Goal: Task Accomplishment & Management: Manage account settings

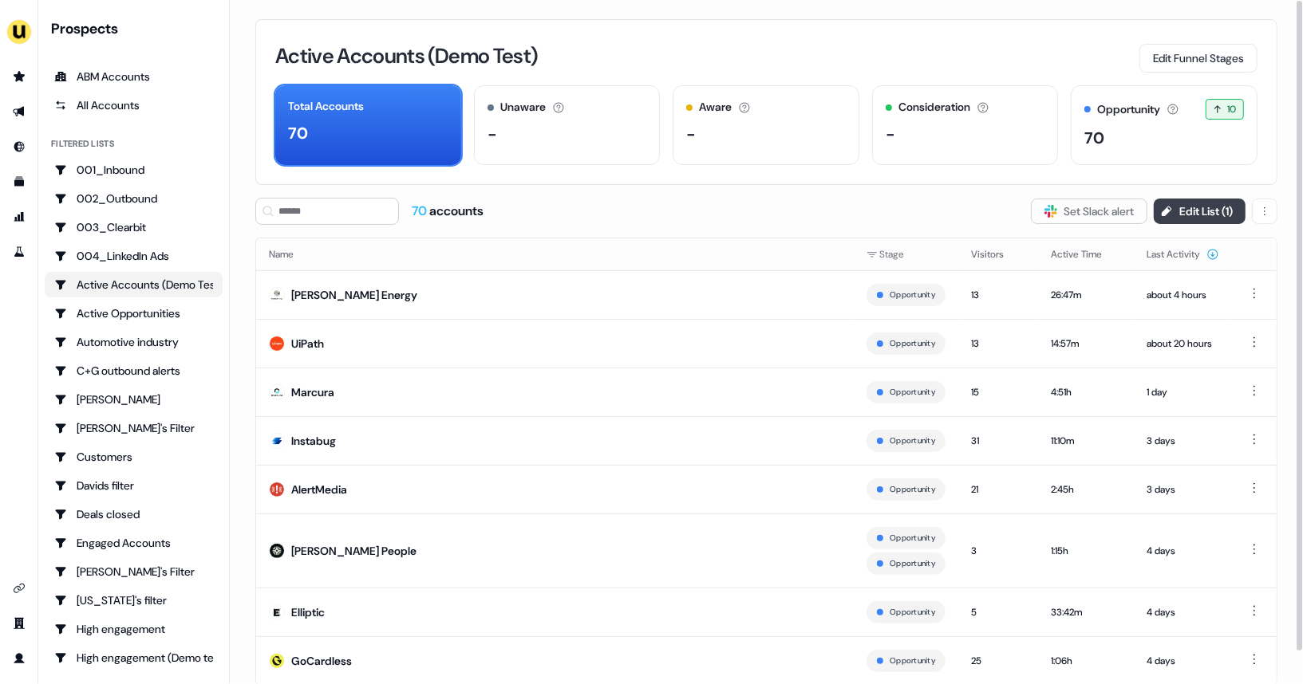
click at [1206, 216] on button "Edit List ( 1 )" at bounding box center [1199, 212] width 92 height 26
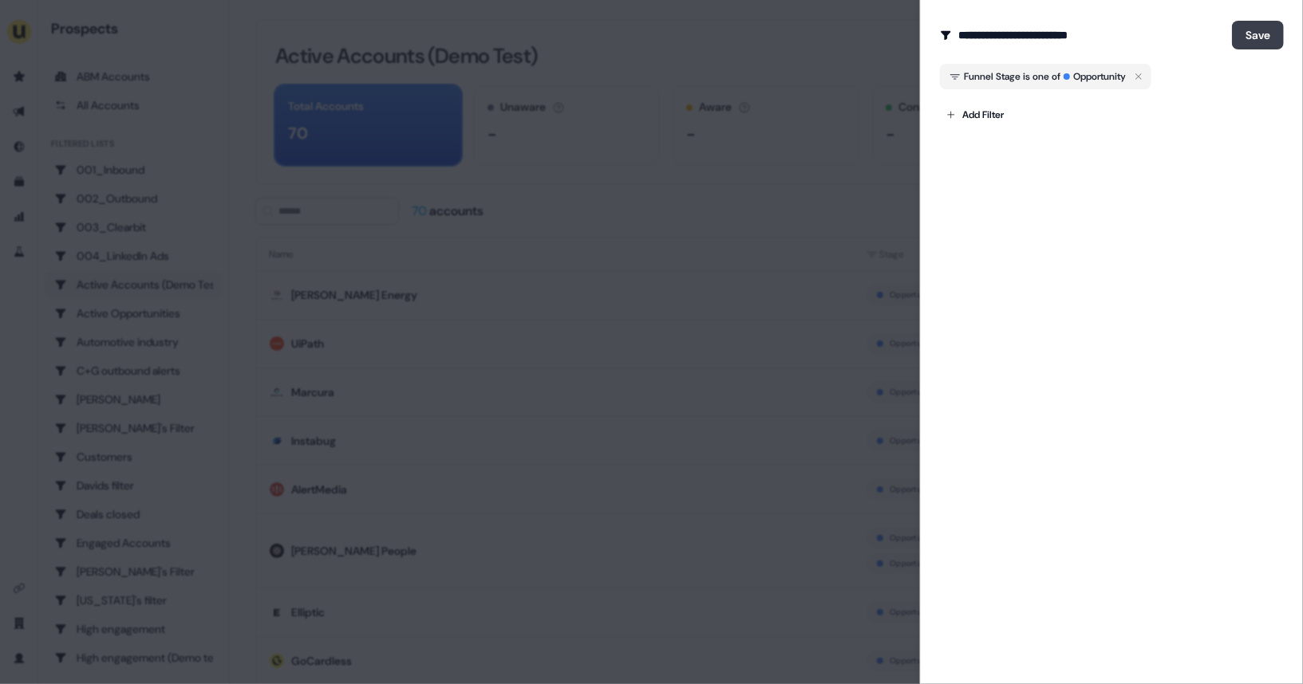
click at [1268, 37] on button "Save" at bounding box center [1258, 35] width 52 height 29
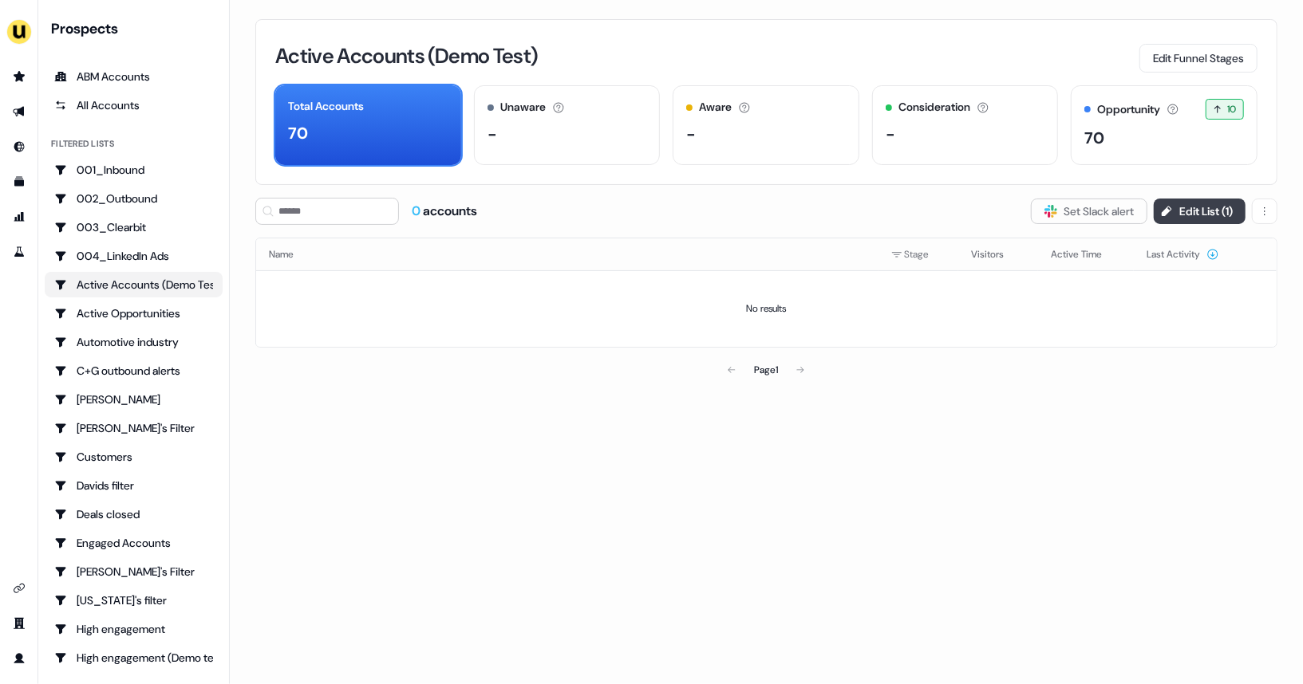
click at [1225, 209] on button "Edit List ( 1 )" at bounding box center [1199, 212] width 92 height 26
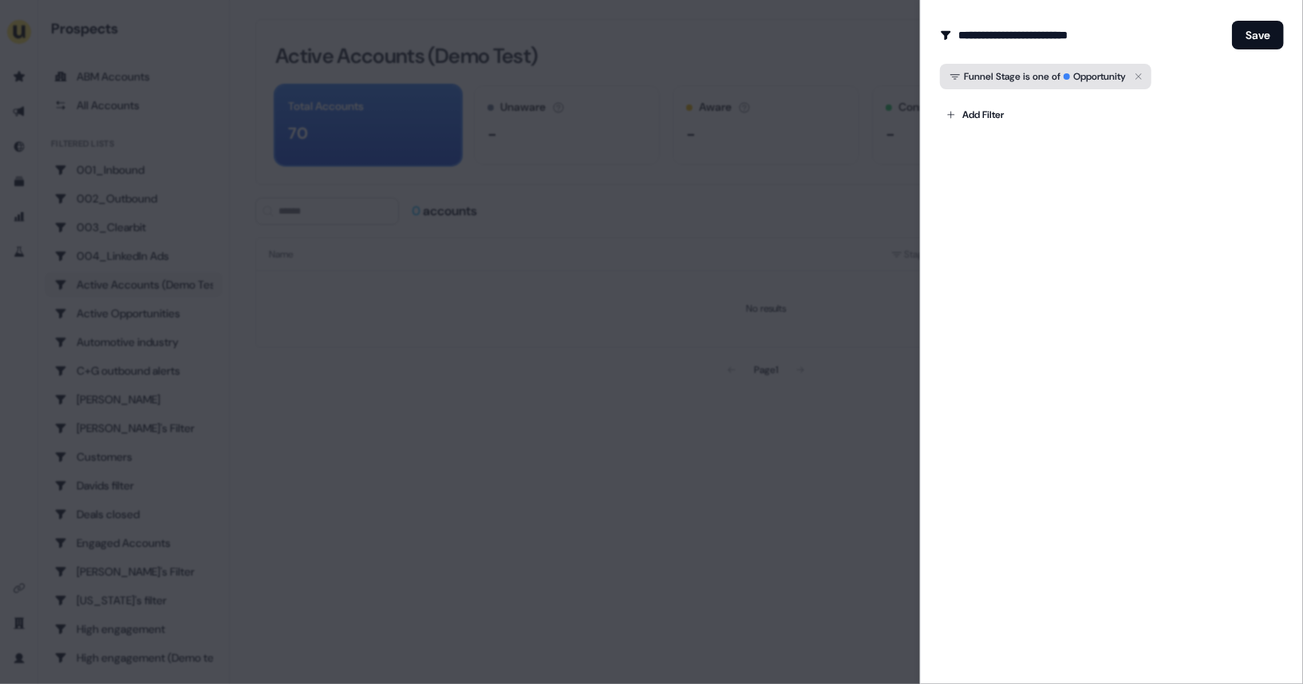
click at [1148, 75] on icon "button" at bounding box center [1138, 76] width 19 height 19
click at [1247, 41] on button "Save" at bounding box center [1258, 35] width 52 height 29
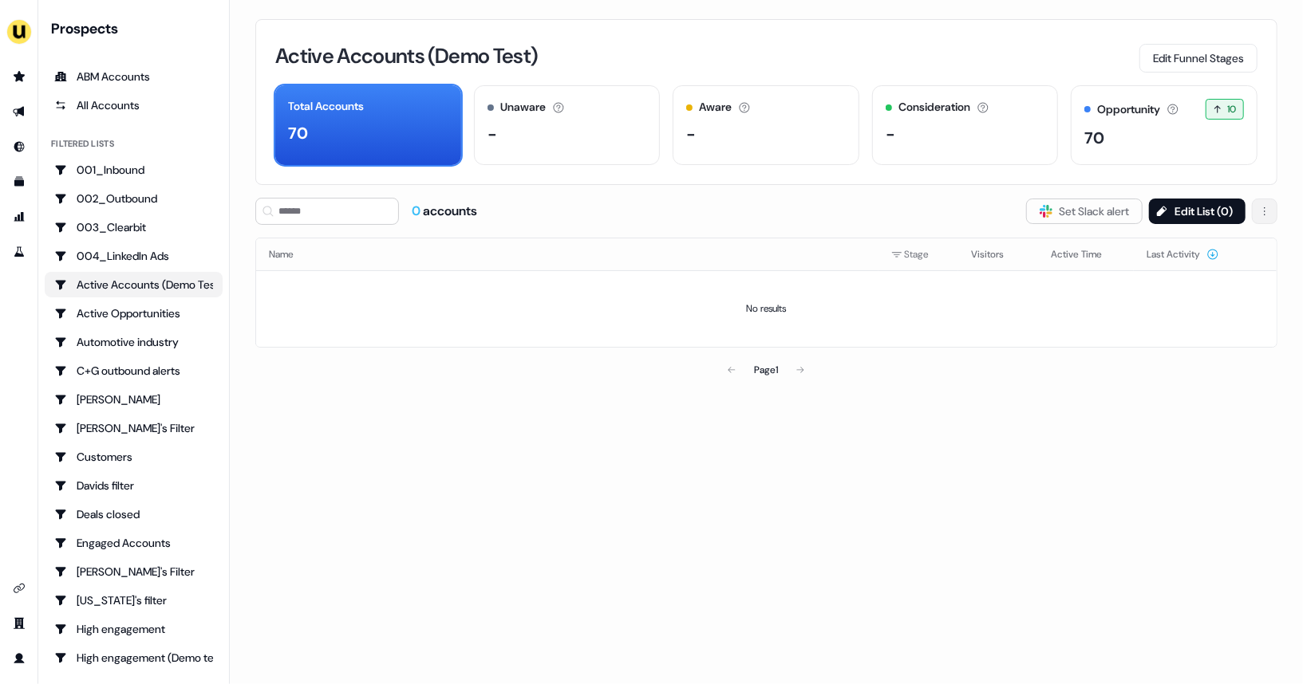
click at [1270, 215] on html "For the best experience switch devices to a bigger screen. Go to Userled.io Pro…" at bounding box center [651, 342] width 1303 height 684
click at [1227, 218] on html "For the best experience switch devices to a bigger screen. Go to Userled.io Pro…" at bounding box center [651, 342] width 1303 height 684
click at [1268, 211] on html "For the best experience switch devices to a bigger screen. Go to Userled.io Pro…" at bounding box center [651, 342] width 1303 height 684
click at [1248, 227] on div "Delete" at bounding box center [1226, 244] width 102 height 34
click at [1237, 234] on div "Delete" at bounding box center [1226, 244] width 94 height 26
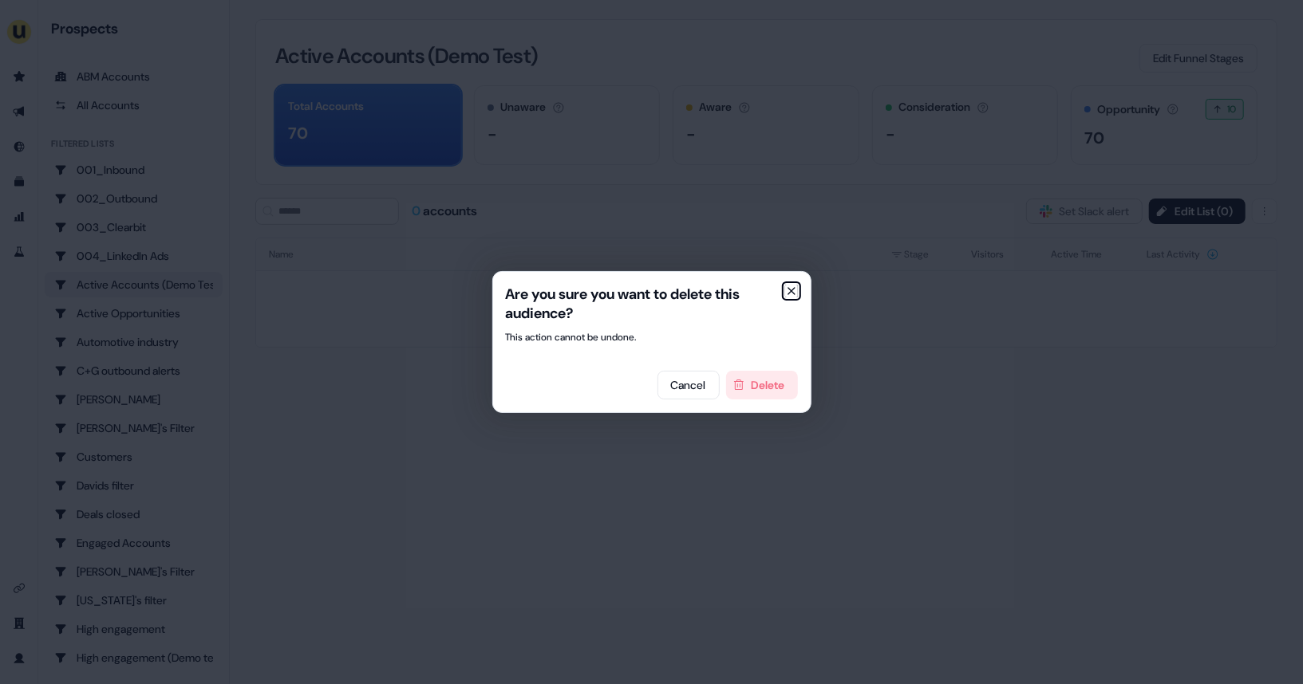
click at [795, 294] on icon "button" at bounding box center [791, 291] width 13 height 13
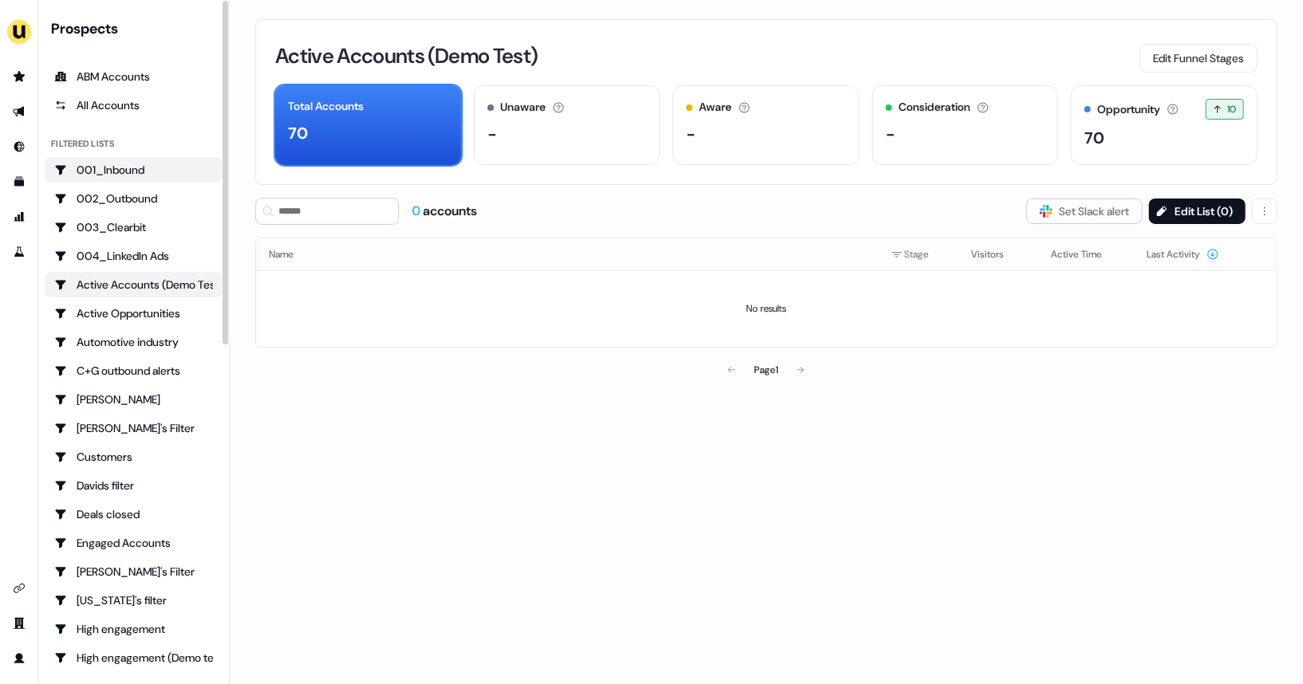
click at [153, 175] on div "001_Inbound" at bounding box center [133, 170] width 159 height 16
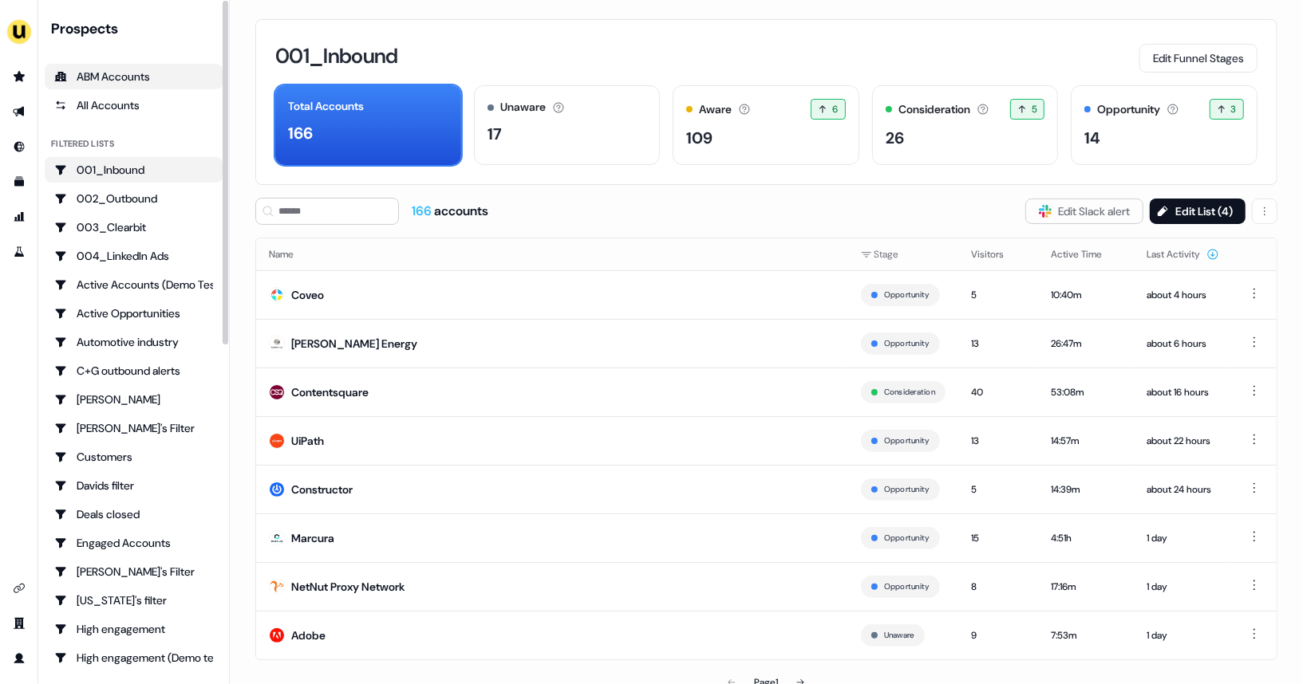
click at [124, 69] on div "ABM Accounts" at bounding box center [133, 77] width 159 height 16
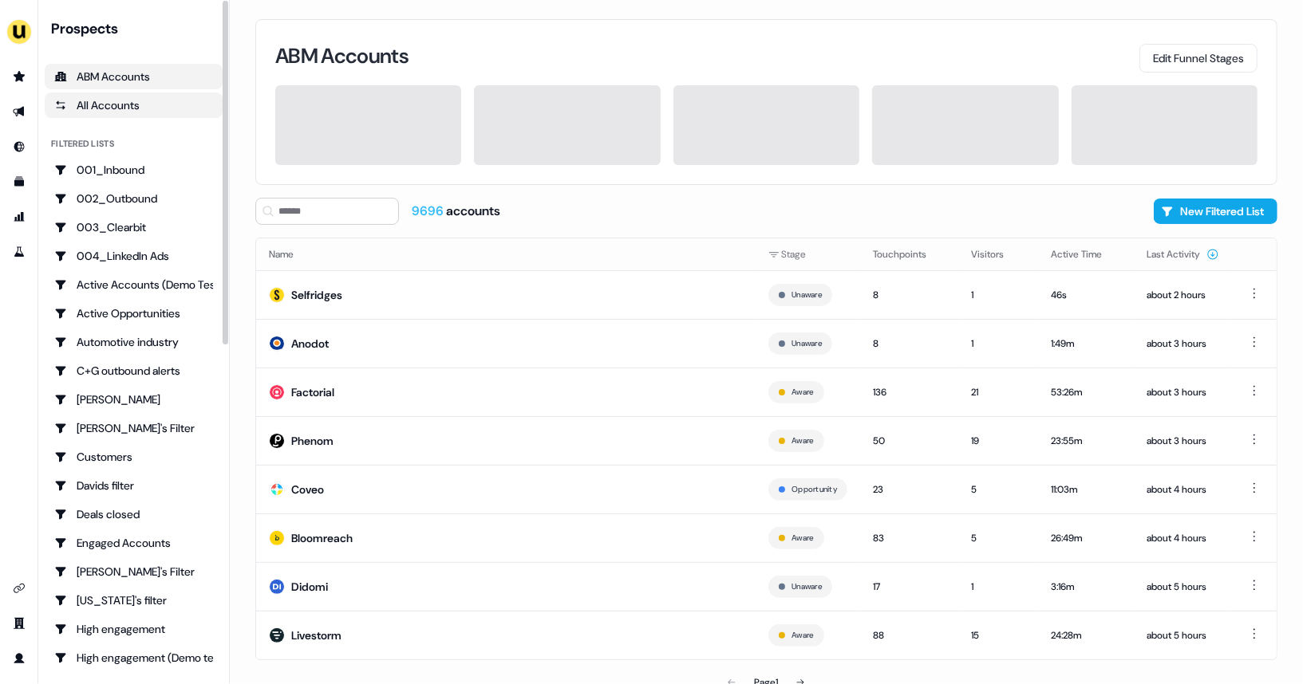
click at [122, 99] on div "All Accounts" at bounding box center [133, 105] width 159 height 16
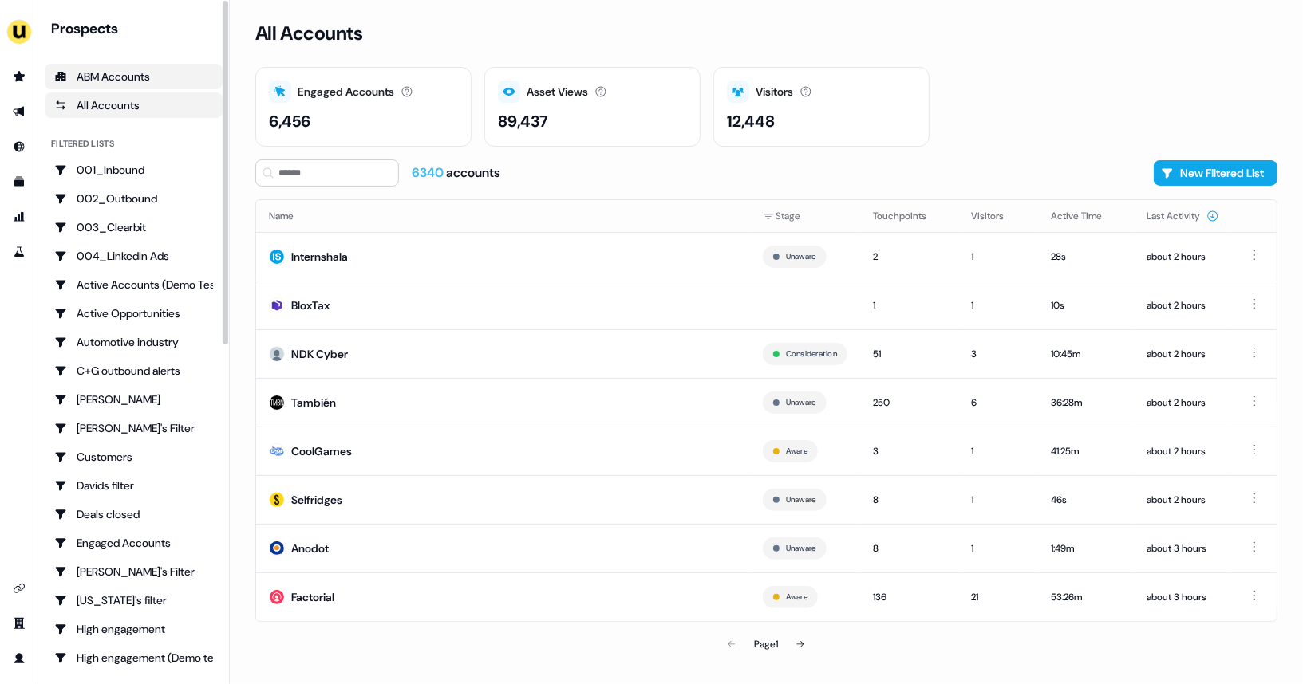
click at [128, 79] on div "ABM Accounts" at bounding box center [133, 77] width 159 height 16
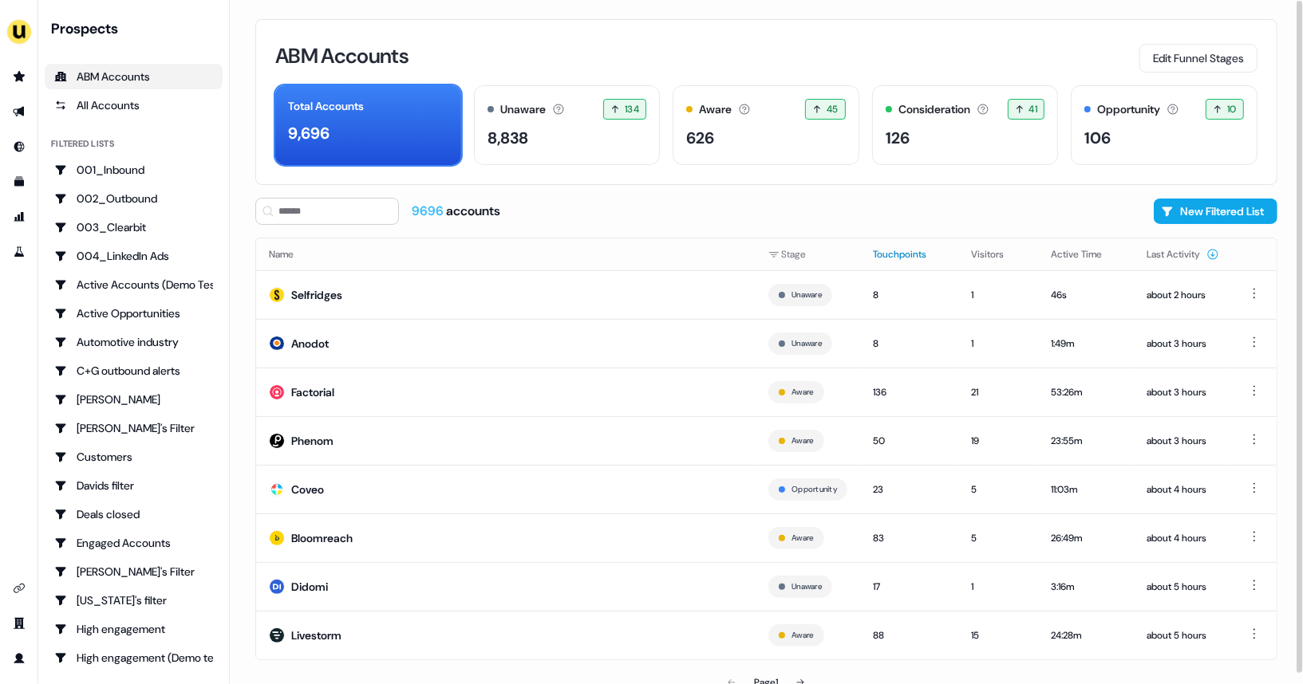
click at [876, 252] on button "Touchpoints" at bounding box center [909, 254] width 73 height 29
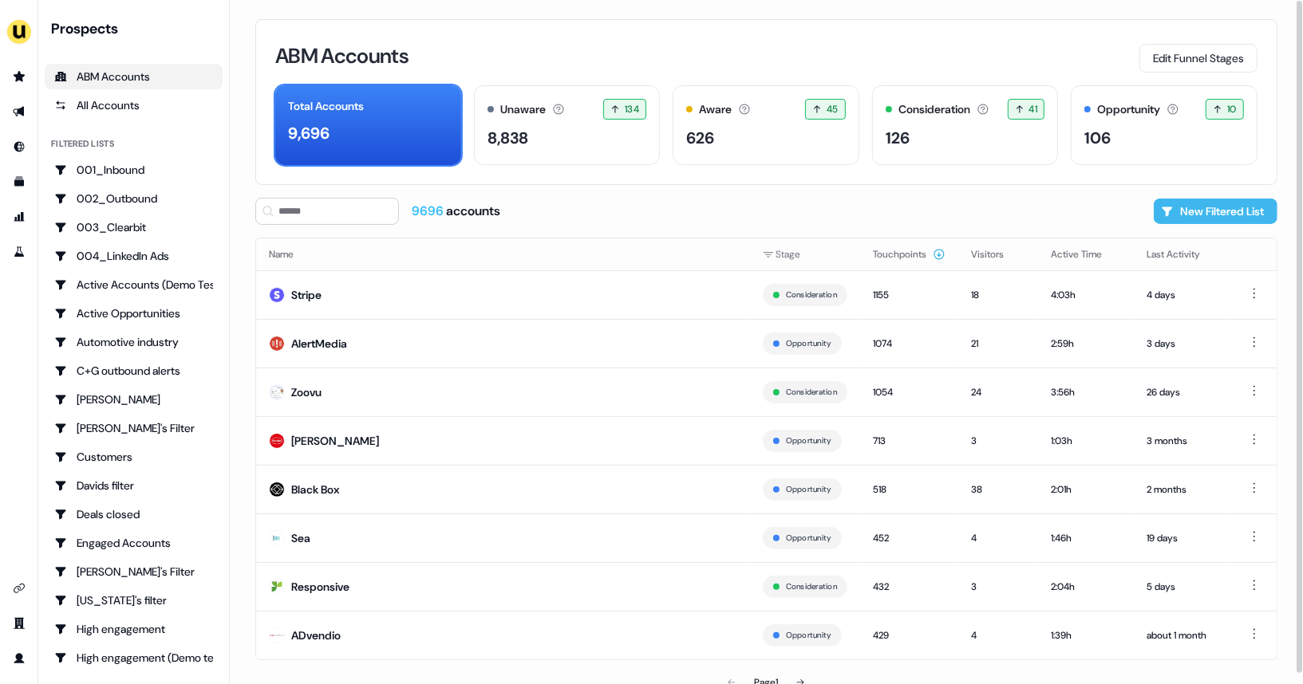
click at [1186, 216] on button "New Filtered List" at bounding box center [1215, 212] width 124 height 26
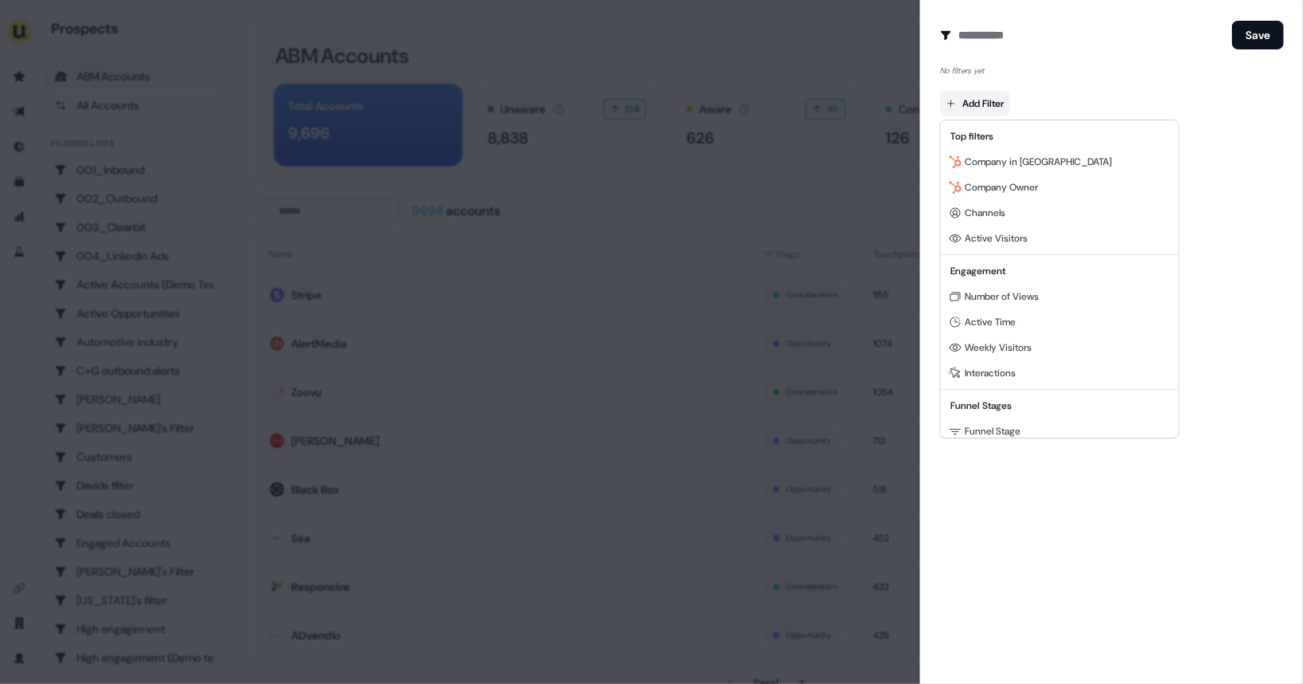
click at [1003, 102] on body "For the best experience switch devices to a bigger screen. Go to [DOMAIN_NAME] …" at bounding box center [651, 342] width 1303 height 684
click at [1009, 233] on span "Active Visitors" at bounding box center [995, 238] width 63 height 13
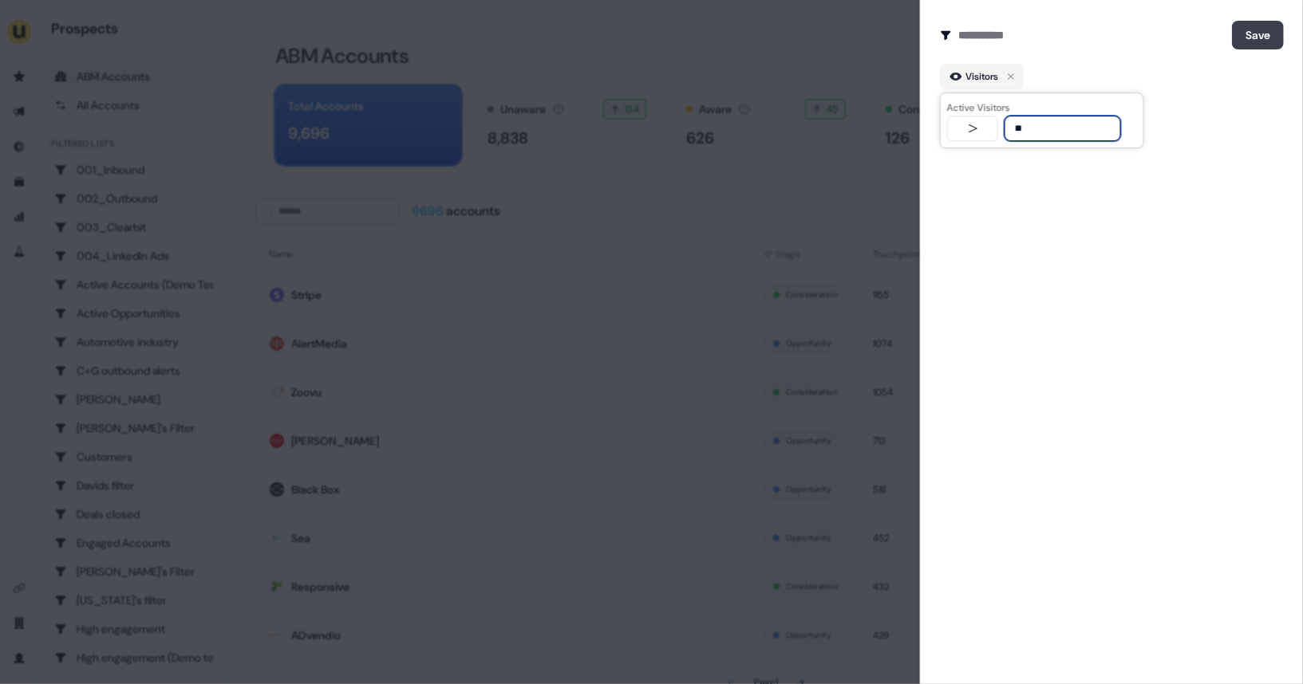
type input "**"
click at [1235, 26] on button "Save" at bounding box center [1258, 35] width 52 height 29
click at [874, 121] on div at bounding box center [651, 342] width 1303 height 684
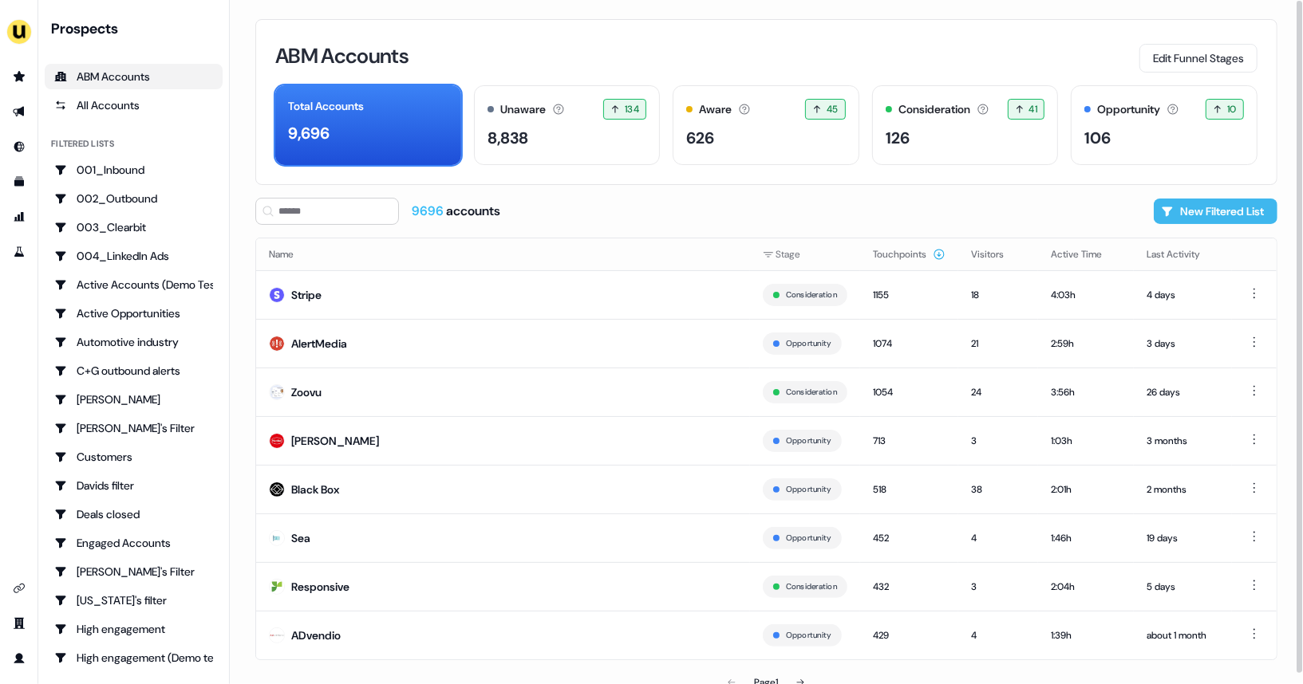
click at [1187, 200] on button "New Filtered List" at bounding box center [1215, 212] width 124 height 26
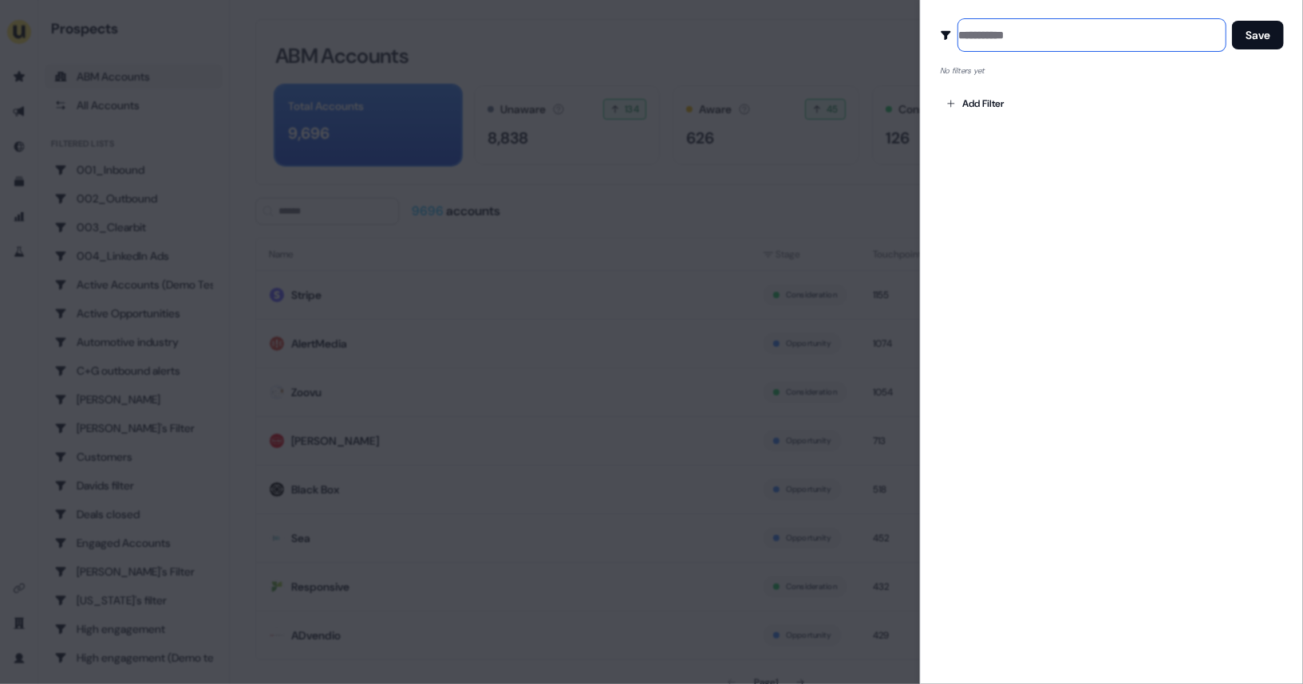
click at [1003, 39] on input at bounding box center [1091, 35] width 267 height 32
type input "**********"
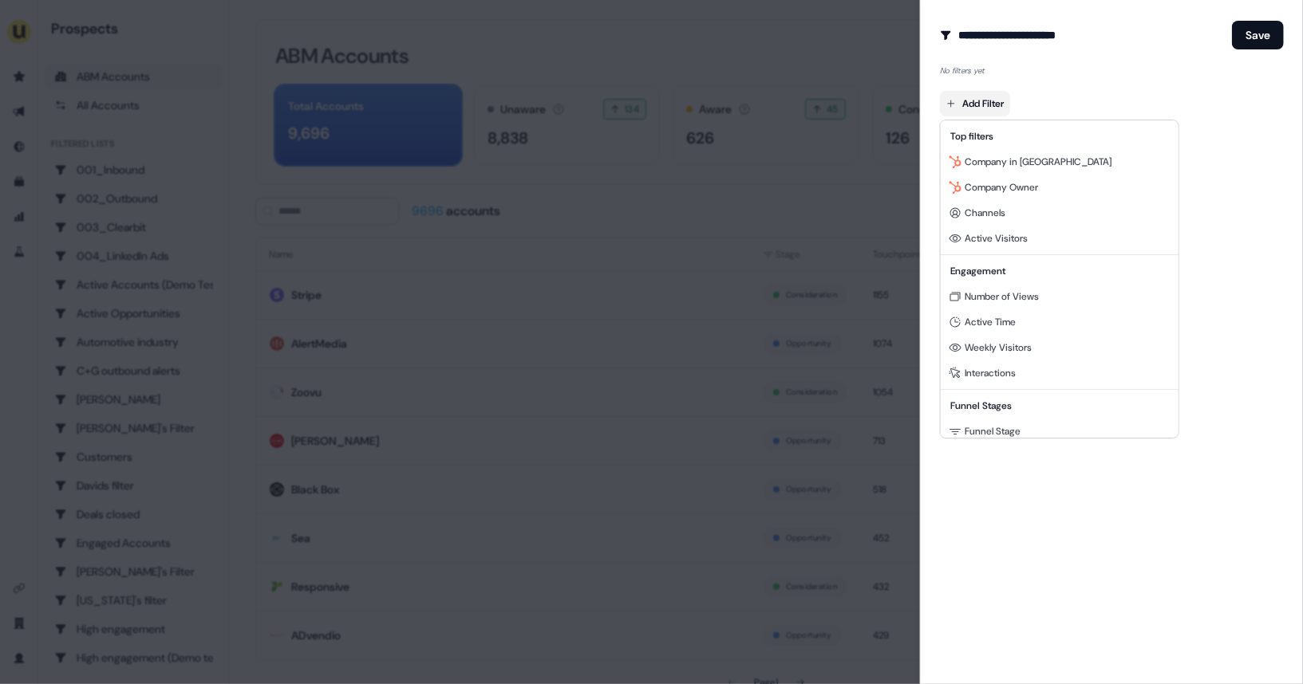
click at [984, 112] on body "For the best experience switch devices to a bigger screen. Go to [DOMAIN_NAME] …" at bounding box center [651, 342] width 1303 height 684
click at [984, 236] on span "Active Visitors" at bounding box center [995, 238] width 63 height 13
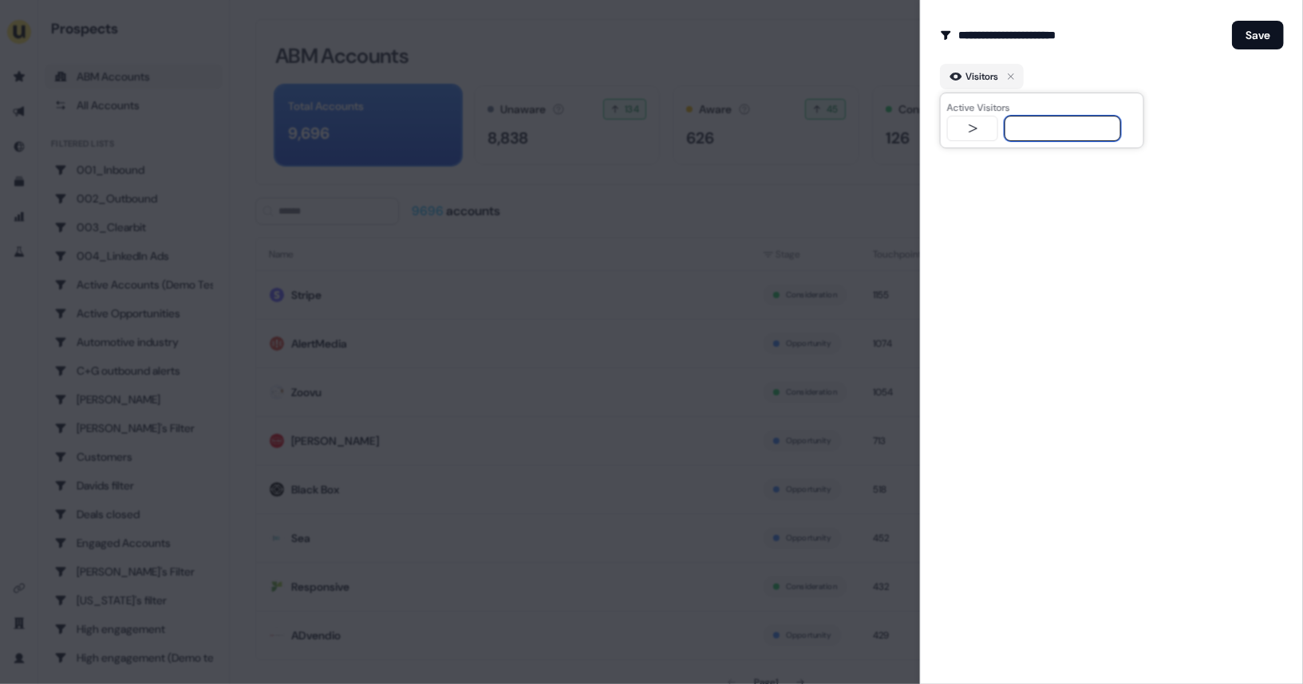
click at [1049, 127] on input "text" at bounding box center [1062, 129] width 116 height 26
type input "**"
click at [1254, 37] on button "Save" at bounding box center [1258, 35] width 52 height 29
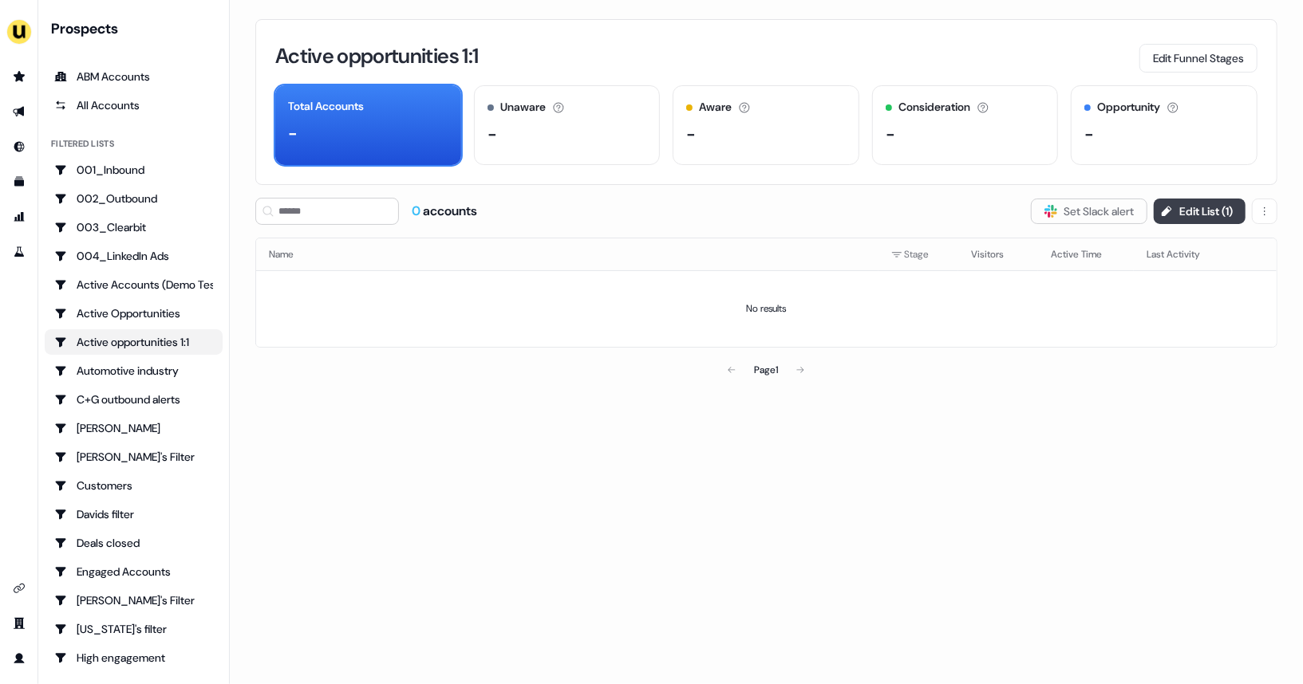
click at [1186, 210] on button "Edit List ( 1 )" at bounding box center [1199, 212] width 92 height 26
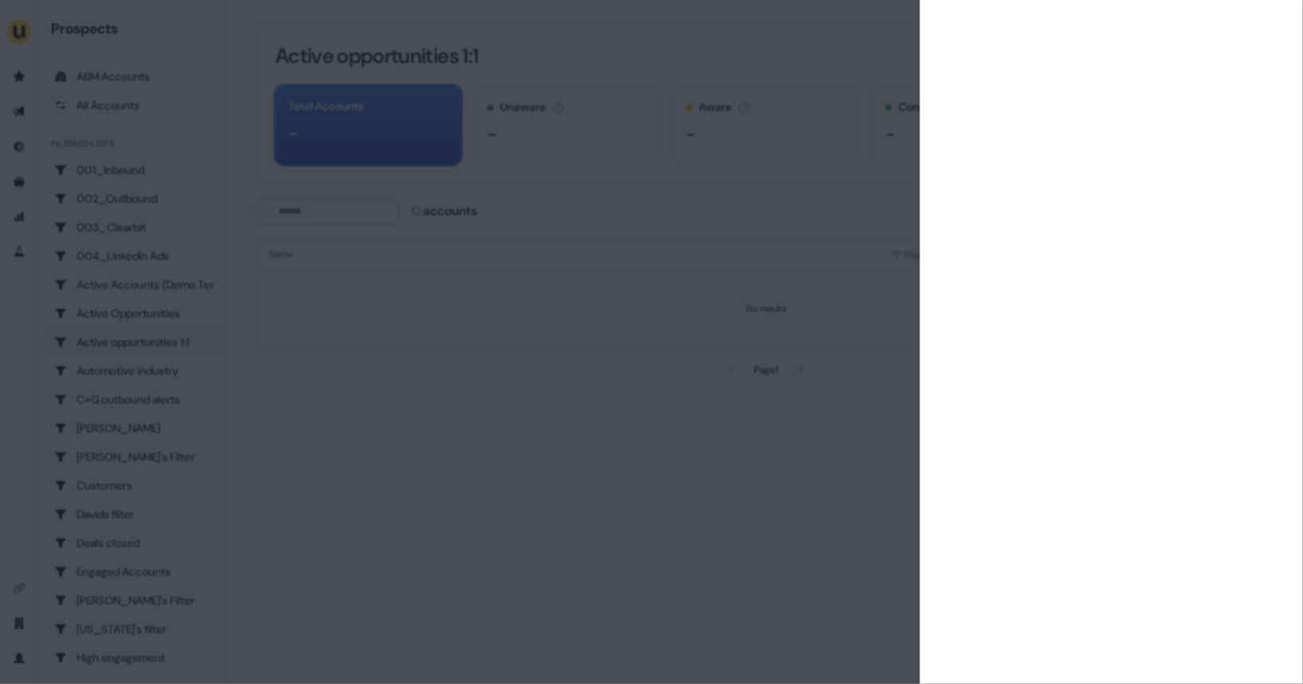
click at [850, 326] on div at bounding box center [651, 342] width 1303 height 684
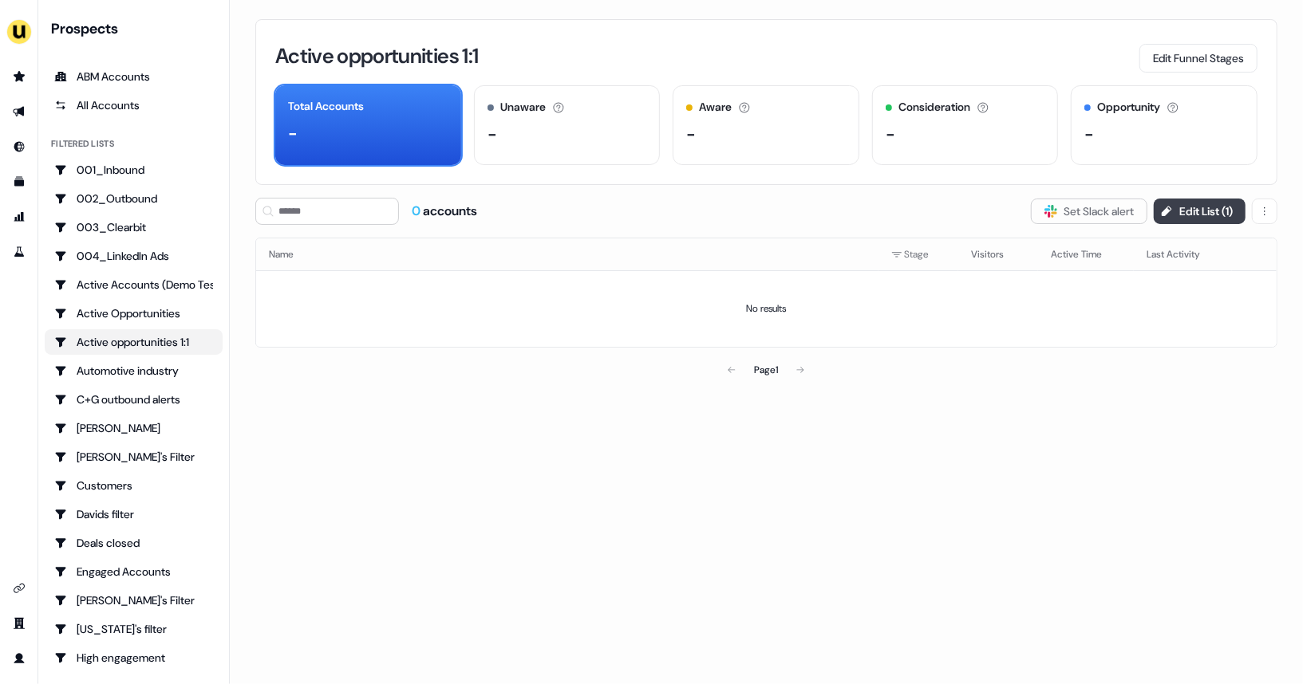
click at [1165, 201] on button "Edit List ( 1 )" at bounding box center [1199, 212] width 92 height 26
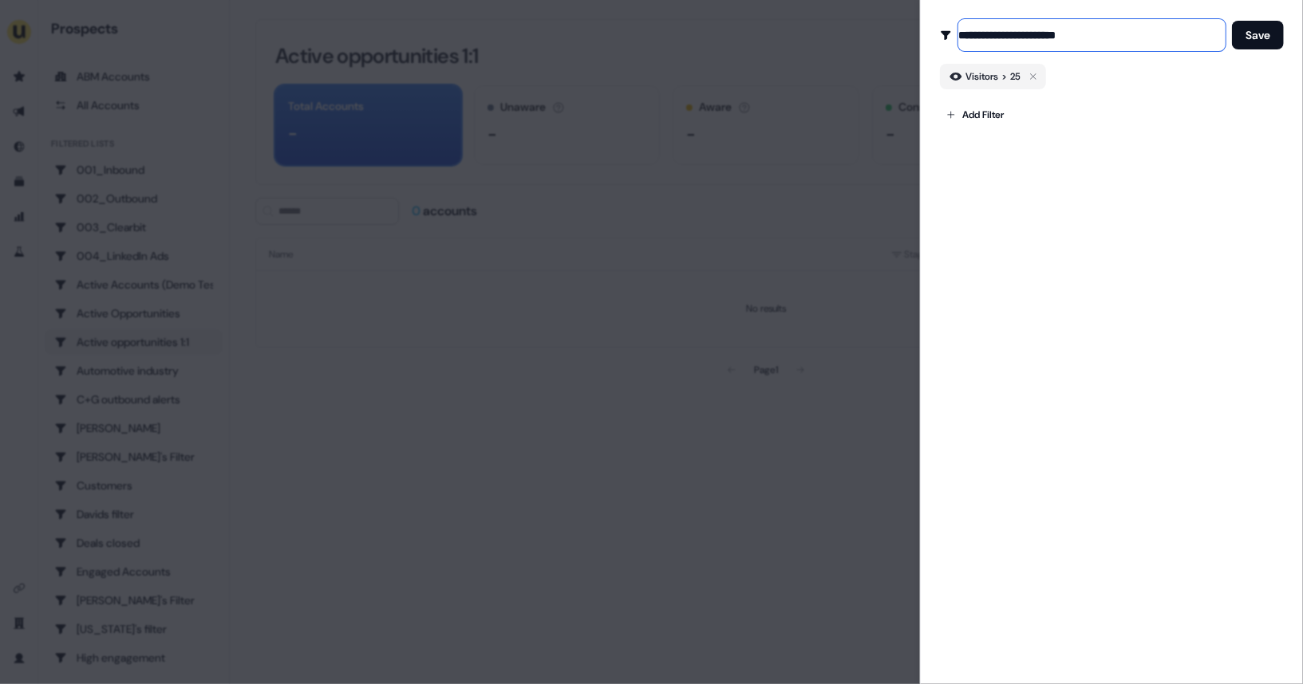
click at [1086, 35] on input "**********" at bounding box center [1091, 35] width 267 height 32
click at [1040, 69] on icon "button" at bounding box center [1032, 76] width 19 height 19
click at [1102, 37] on input "**********" at bounding box center [1091, 35] width 267 height 32
click at [831, 213] on div at bounding box center [651, 342] width 1303 height 684
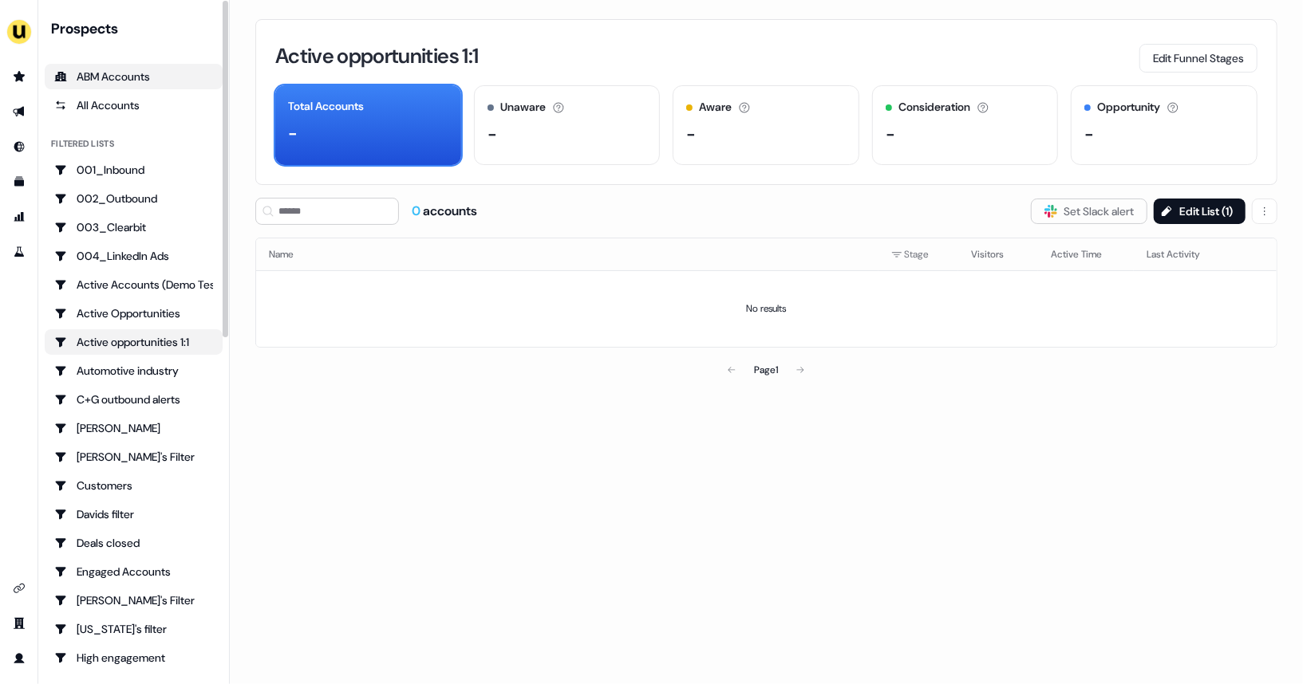
click at [158, 77] on div "ABM Accounts" at bounding box center [133, 77] width 159 height 16
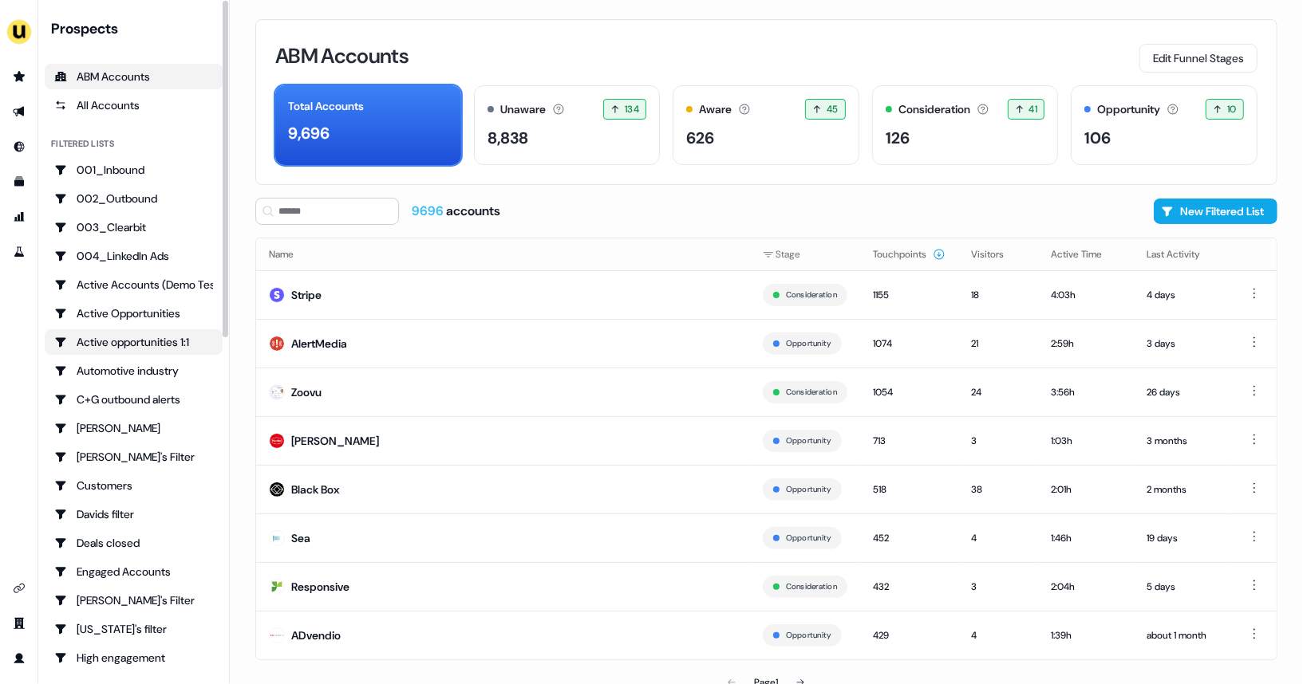
click at [188, 345] on div "Active opportunities 1:1" at bounding box center [133, 342] width 159 height 16
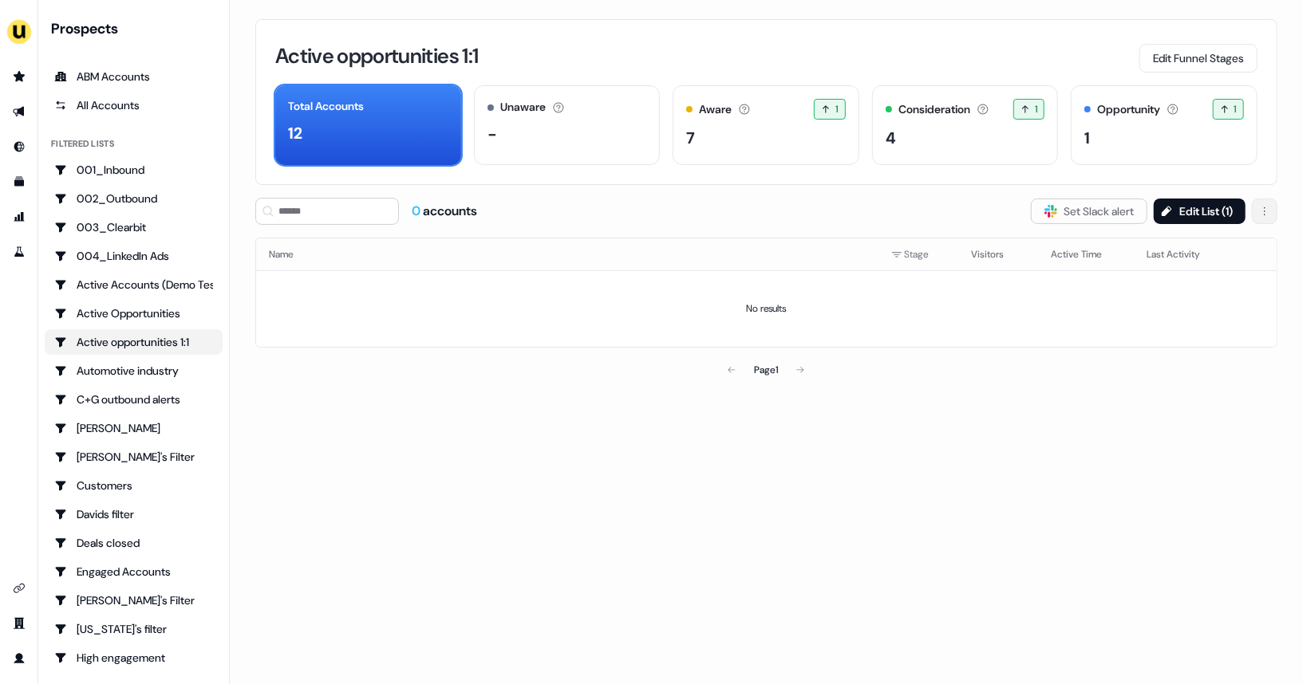
click at [1259, 202] on html "For the best experience switch devices to a bigger screen. Go to Userled.io Pro…" at bounding box center [651, 342] width 1303 height 684
click at [1209, 240] on span "Delete" at bounding box center [1224, 243] width 30 height 13
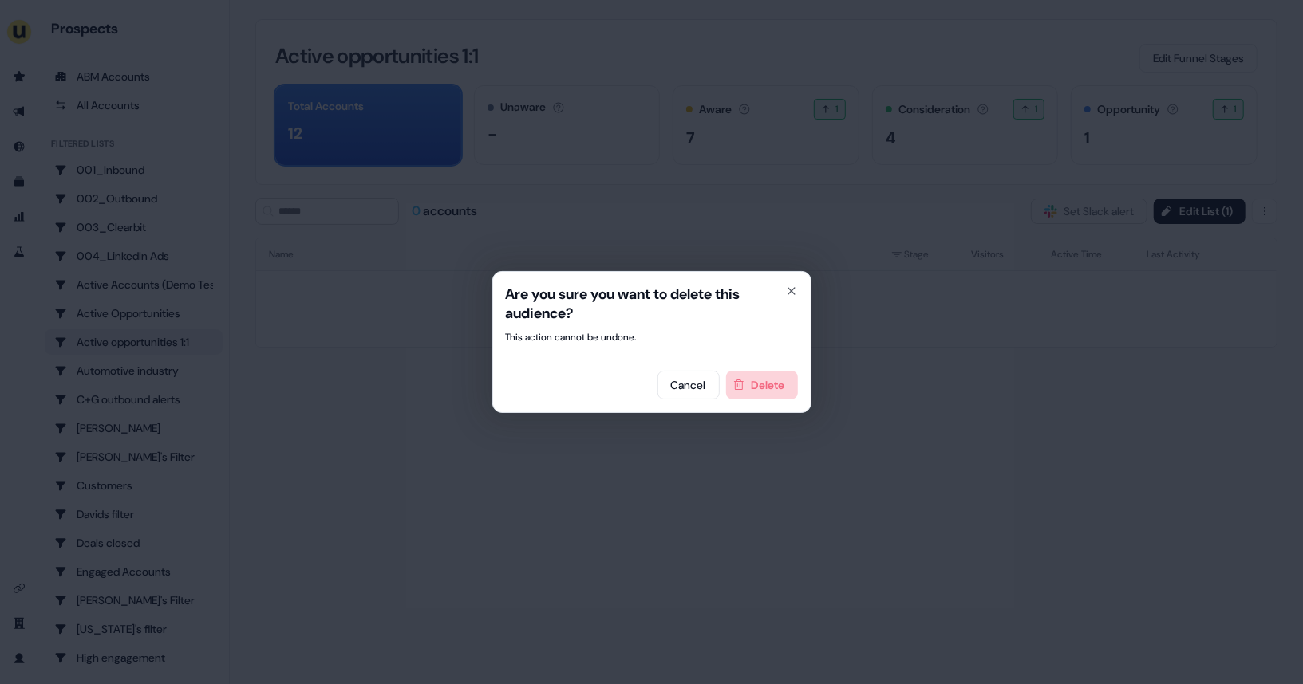
click at [764, 389] on button "Delete" at bounding box center [762, 385] width 72 height 29
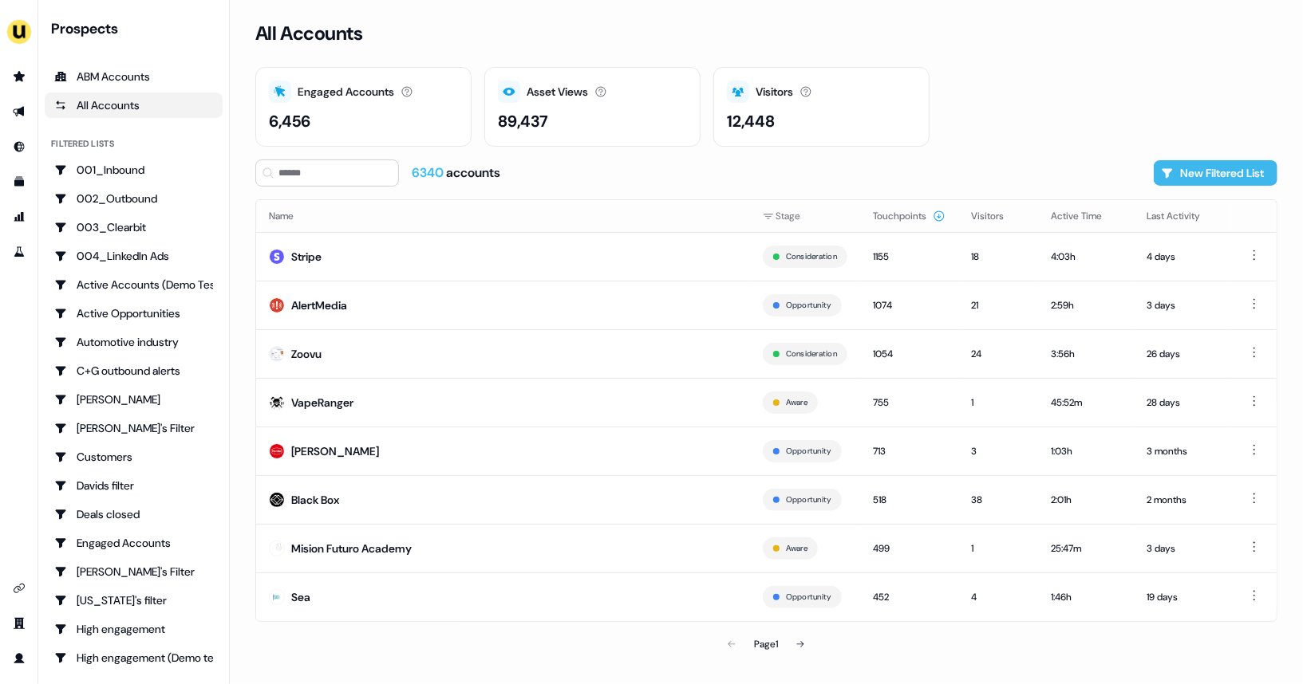
click at [1177, 168] on button "New Filtered List" at bounding box center [1215, 173] width 124 height 26
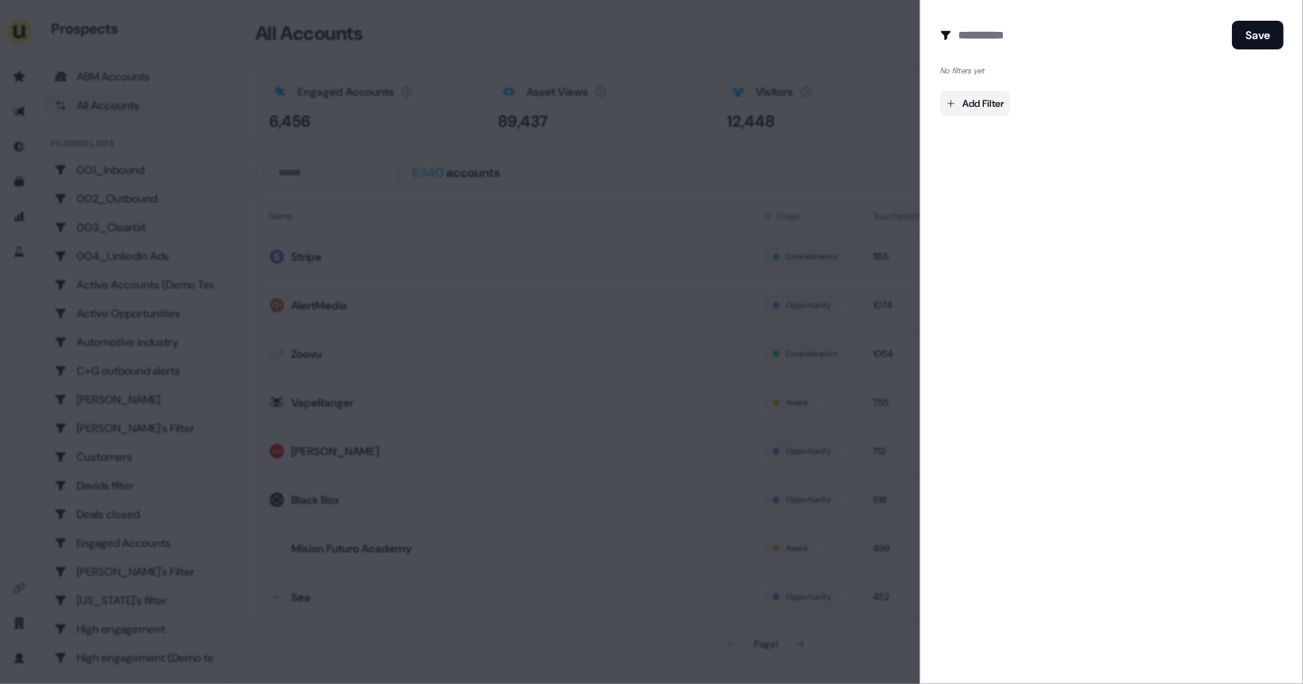
click at [994, 102] on body "For the best experience switch devices to a bigger screen. Go to Userled.io Pro…" at bounding box center [651, 342] width 1303 height 684
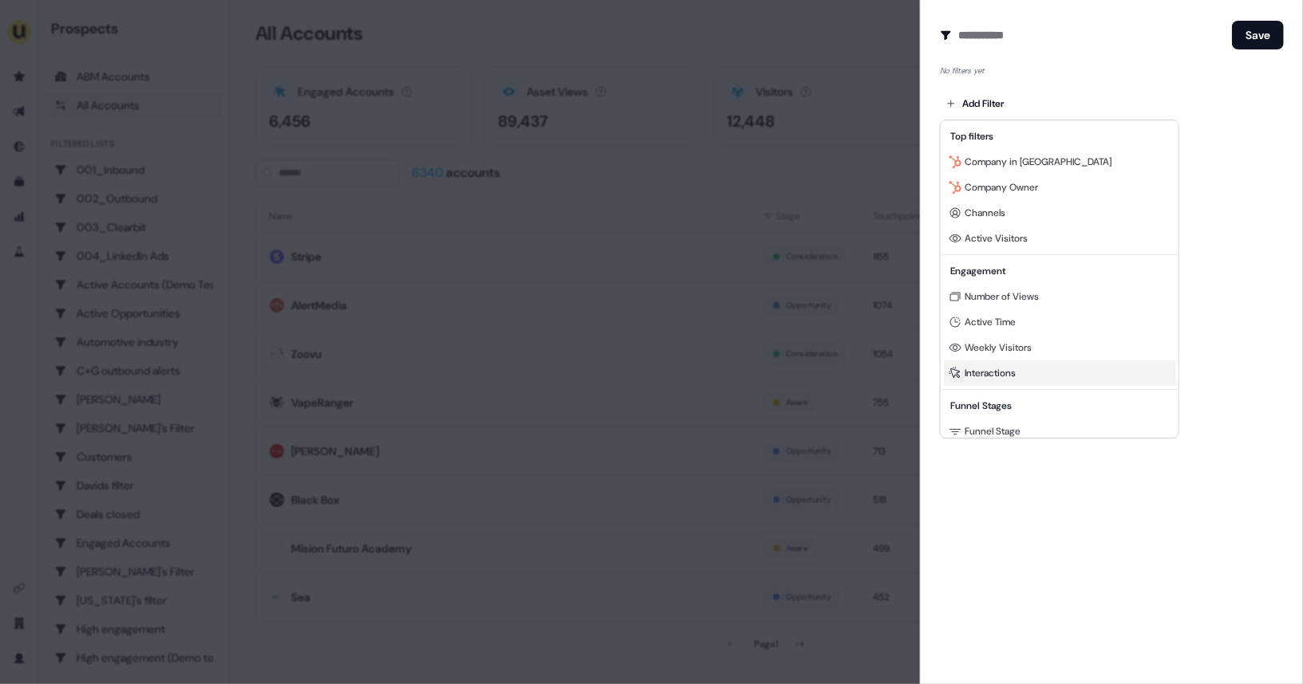
click at [975, 373] on span "Interactions" at bounding box center [989, 373] width 51 height 13
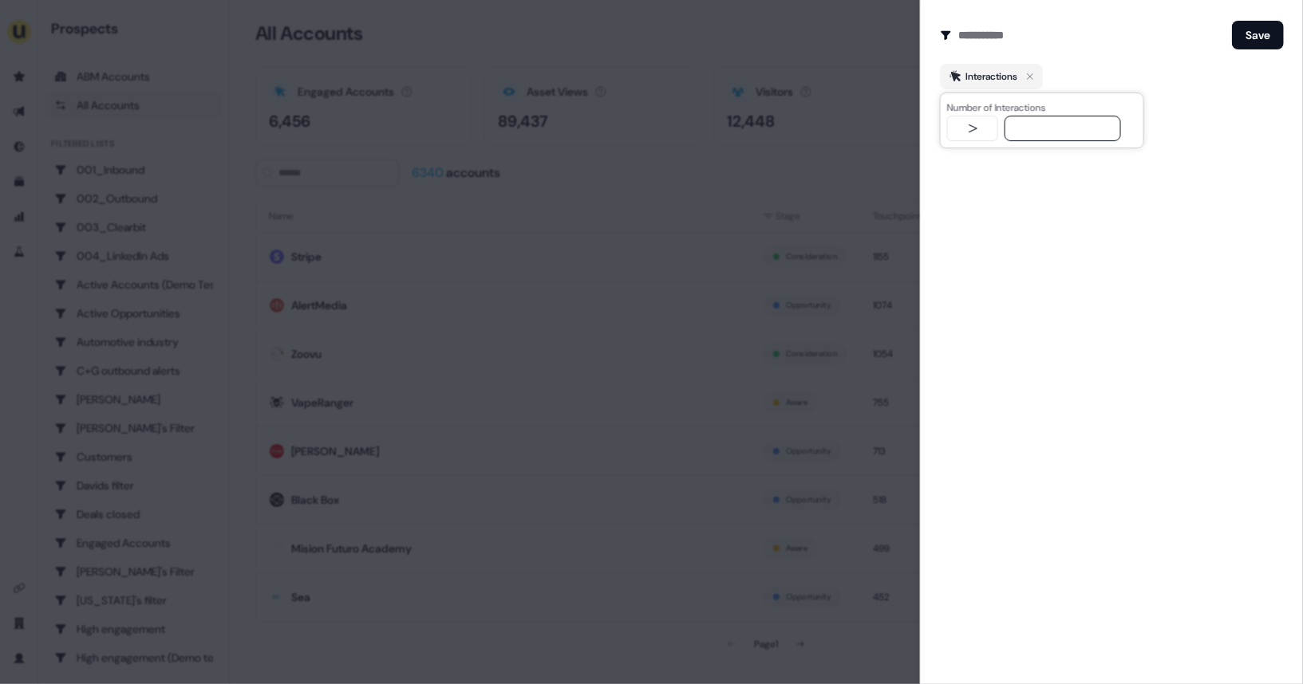
click at [863, 153] on div at bounding box center [651, 342] width 1303 height 684
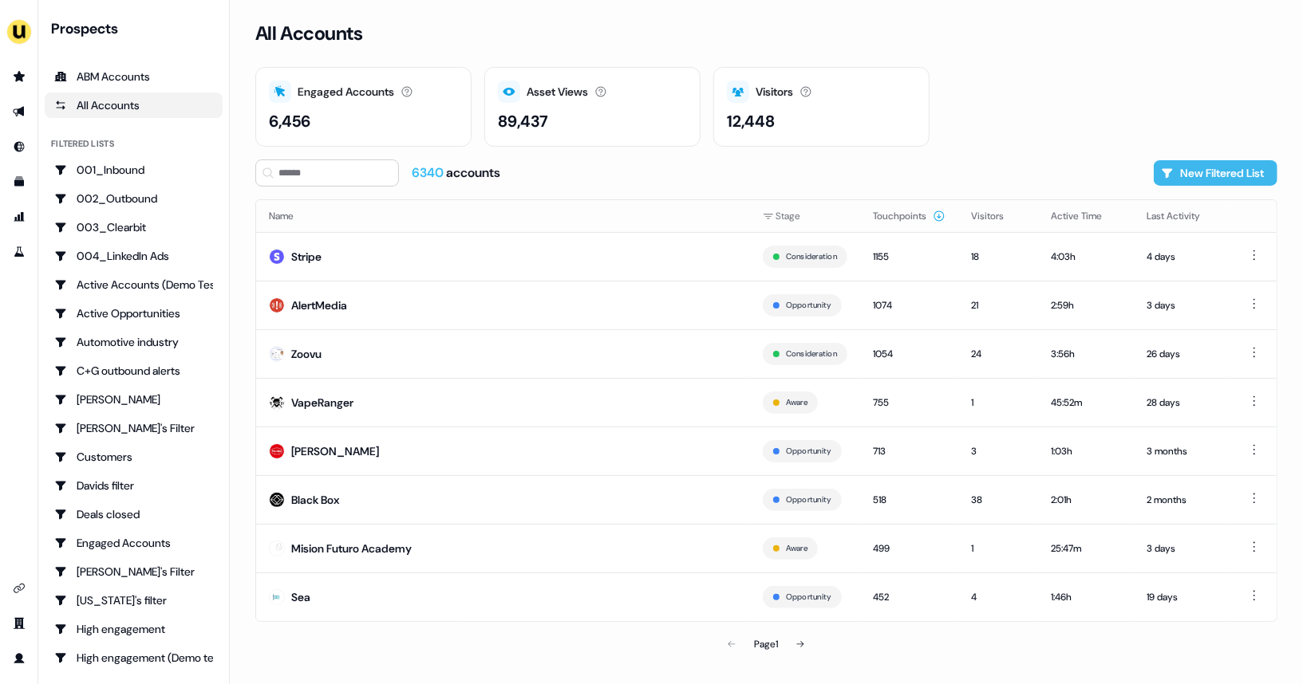
click at [1172, 173] on button "New Filtered List" at bounding box center [1215, 173] width 124 height 26
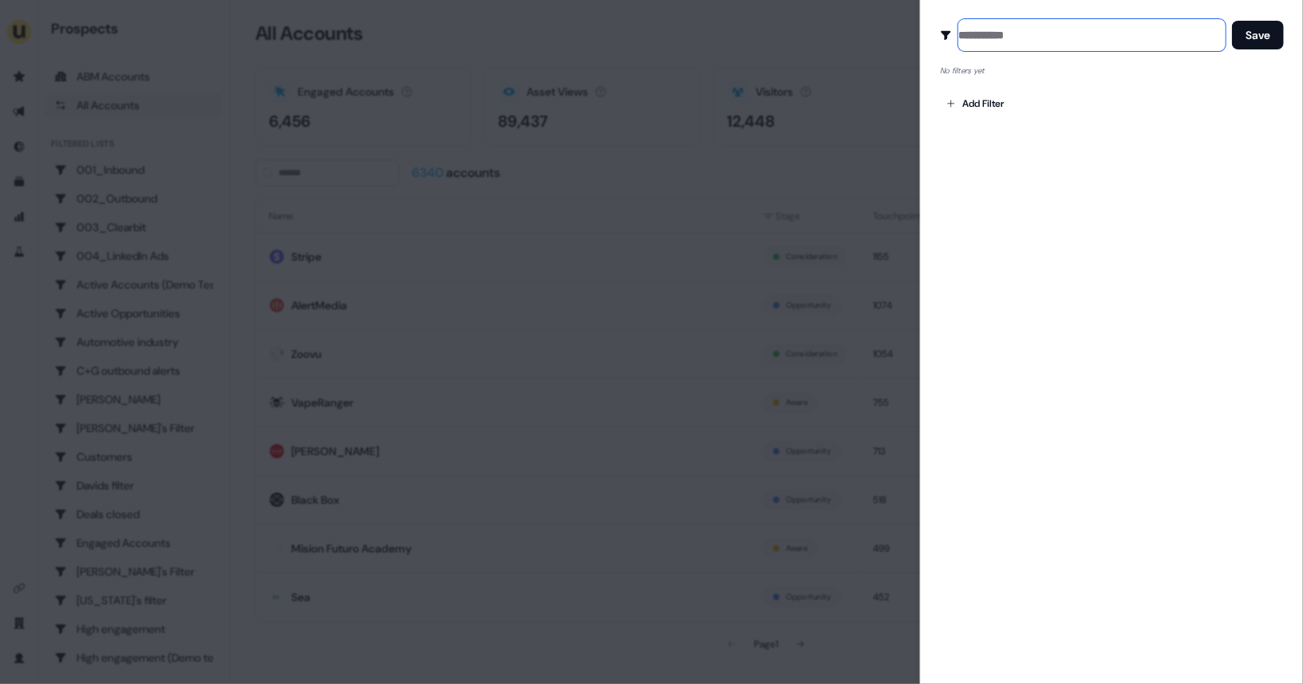
click at [993, 32] on input at bounding box center [1091, 35] width 267 height 32
type input "**********"
click at [964, 101] on body "For the best experience switch devices to a bigger screen. Go to Userled.io Pro…" at bounding box center [651, 342] width 1303 height 684
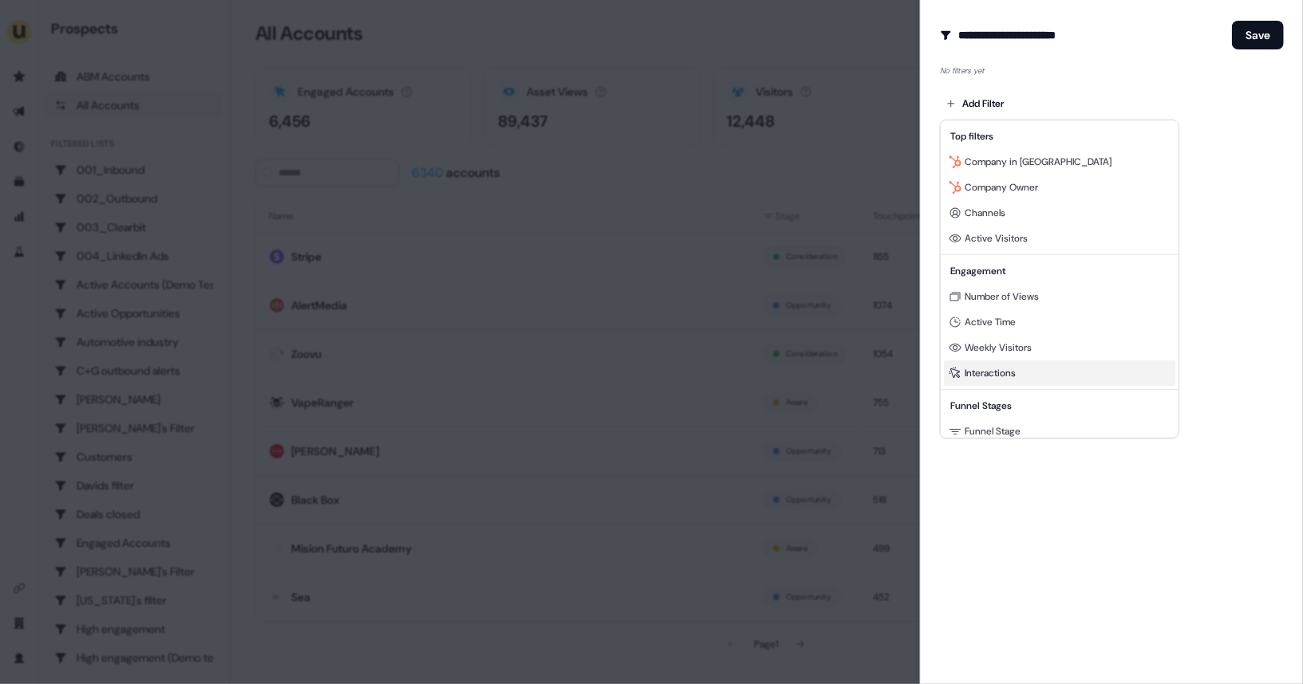
click at [986, 369] on span "Interactions" at bounding box center [989, 373] width 51 height 13
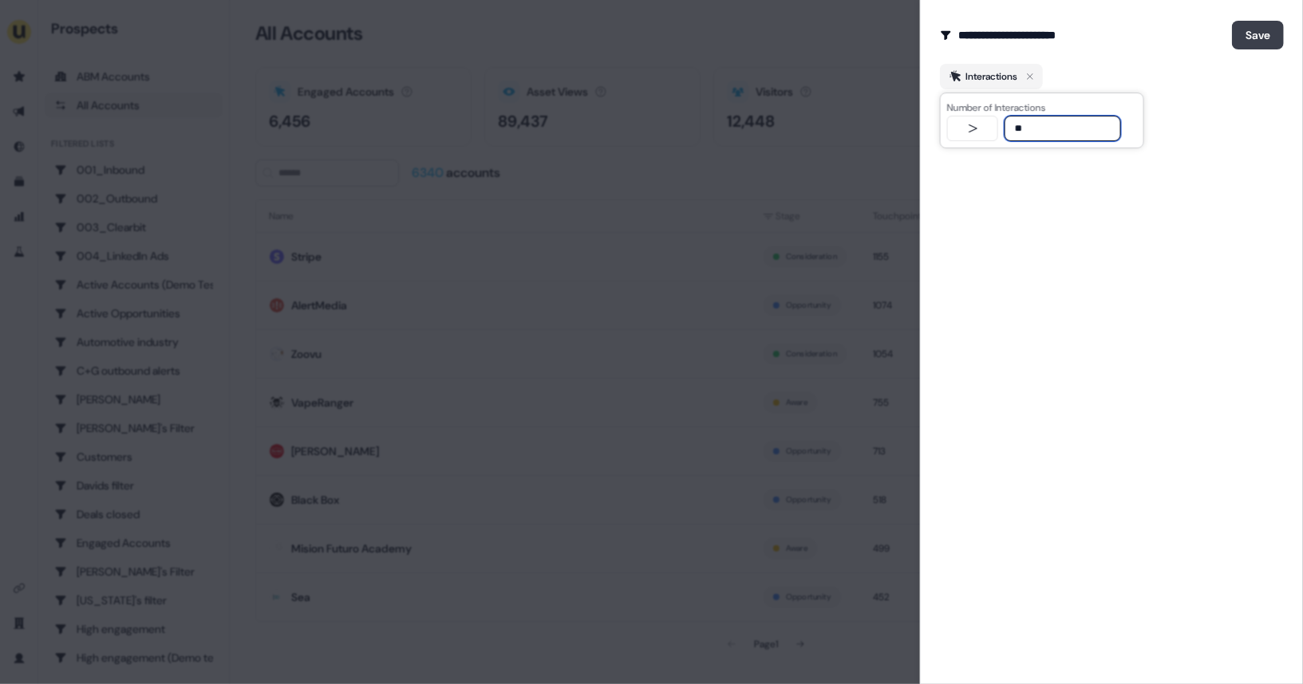
type input "**"
click at [1254, 41] on button "Save" at bounding box center [1258, 35] width 52 height 29
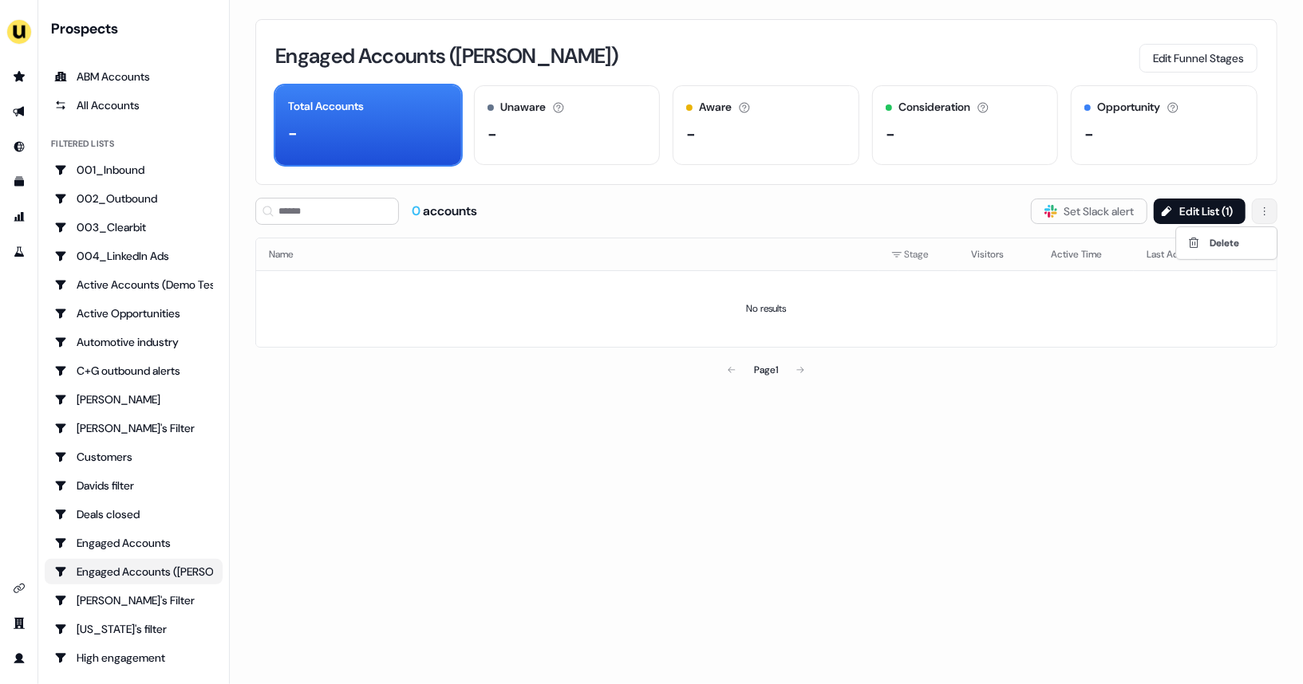
click at [1263, 215] on html "For the best experience switch devices to a bigger screen. Go to Userled.io Pro…" at bounding box center [651, 342] width 1303 height 684
click at [1218, 244] on span "Delete" at bounding box center [1224, 243] width 30 height 13
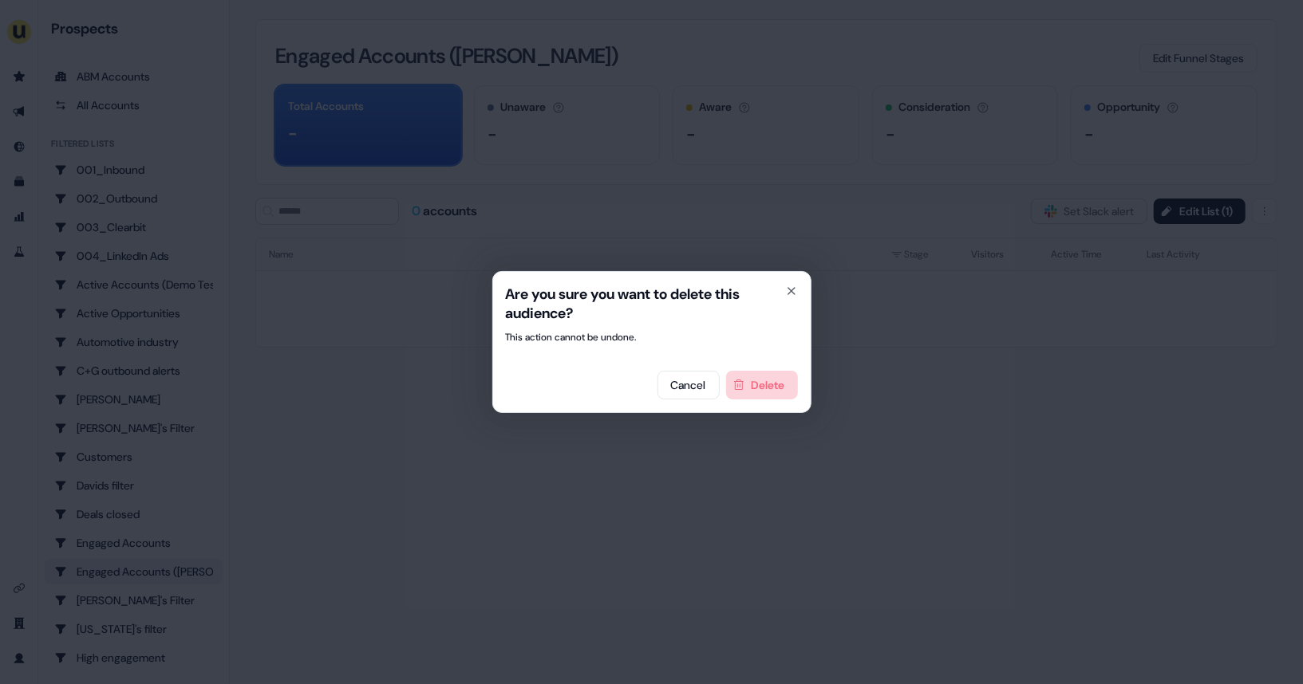
click at [776, 384] on button "Delete" at bounding box center [762, 385] width 72 height 29
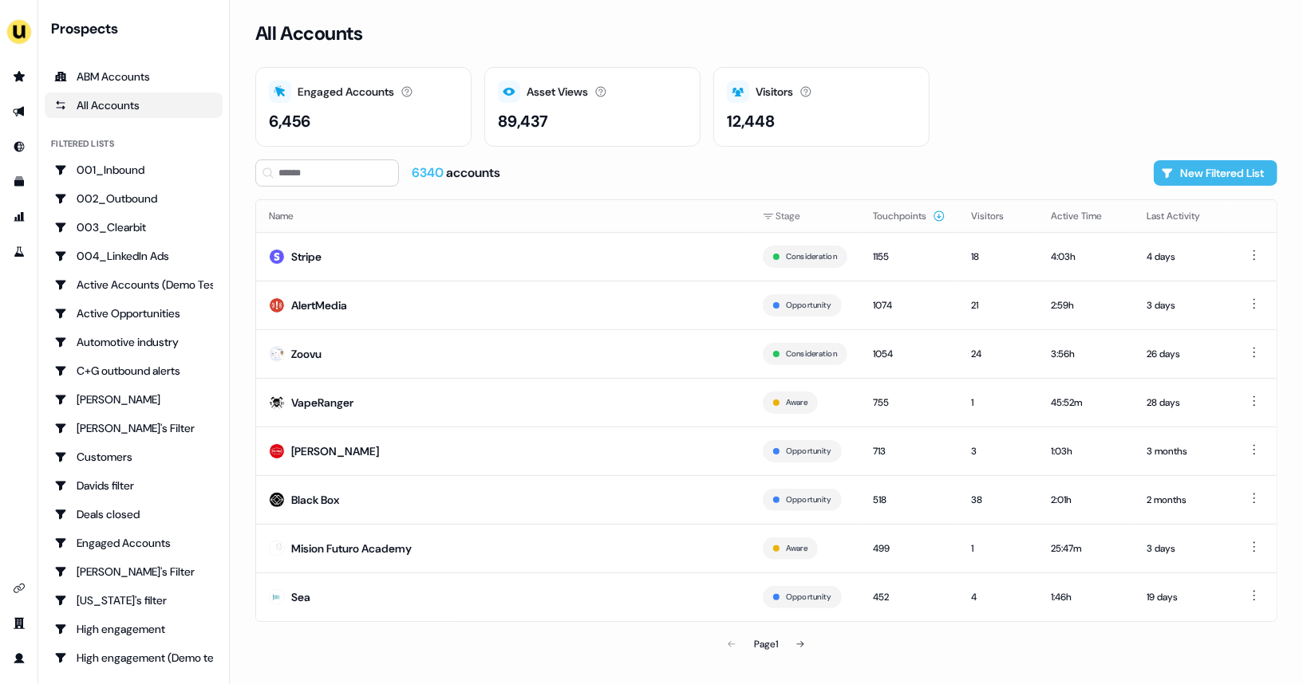
click at [1199, 184] on button "New Filtered List" at bounding box center [1215, 173] width 124 height 26
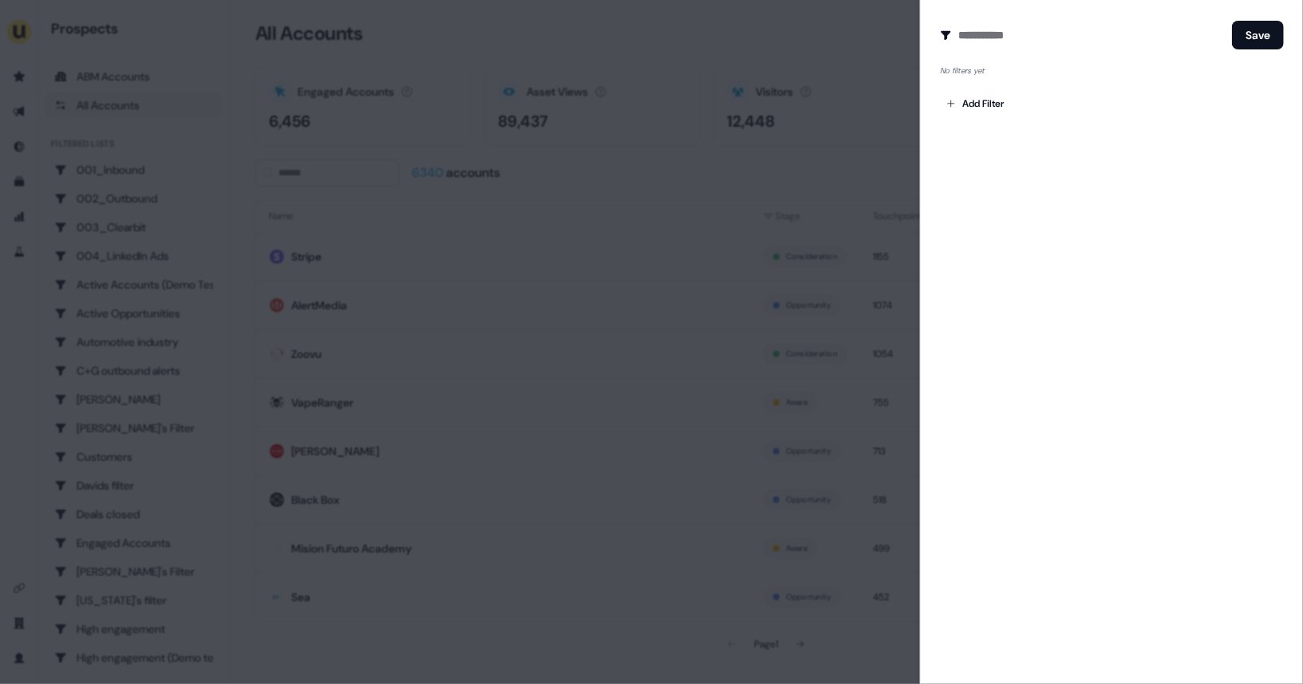
click at [1000, 120] on div "Create Audience Filter Create a new audience by setting a name and configuring …" at bounding box center [1111, 342] width 383 height 684
click at [995, 111] on body "For the best experience switch devices to a bigger screen. Go to Userled.io Pro…" at bounding box center [651, 342] width 1303 height 684
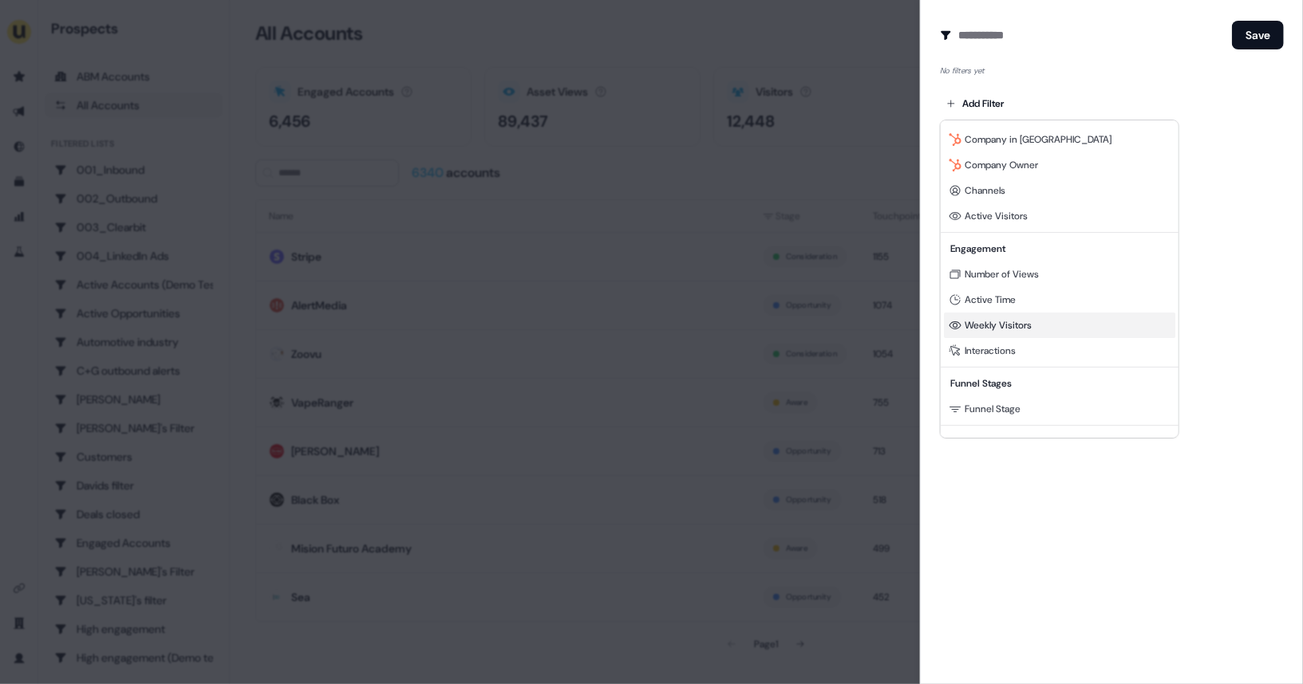
scroll to position [24, 0]
click at [1000, 274] on span "Number of Views" at bounding box center [1001, 272] width 74 height 13
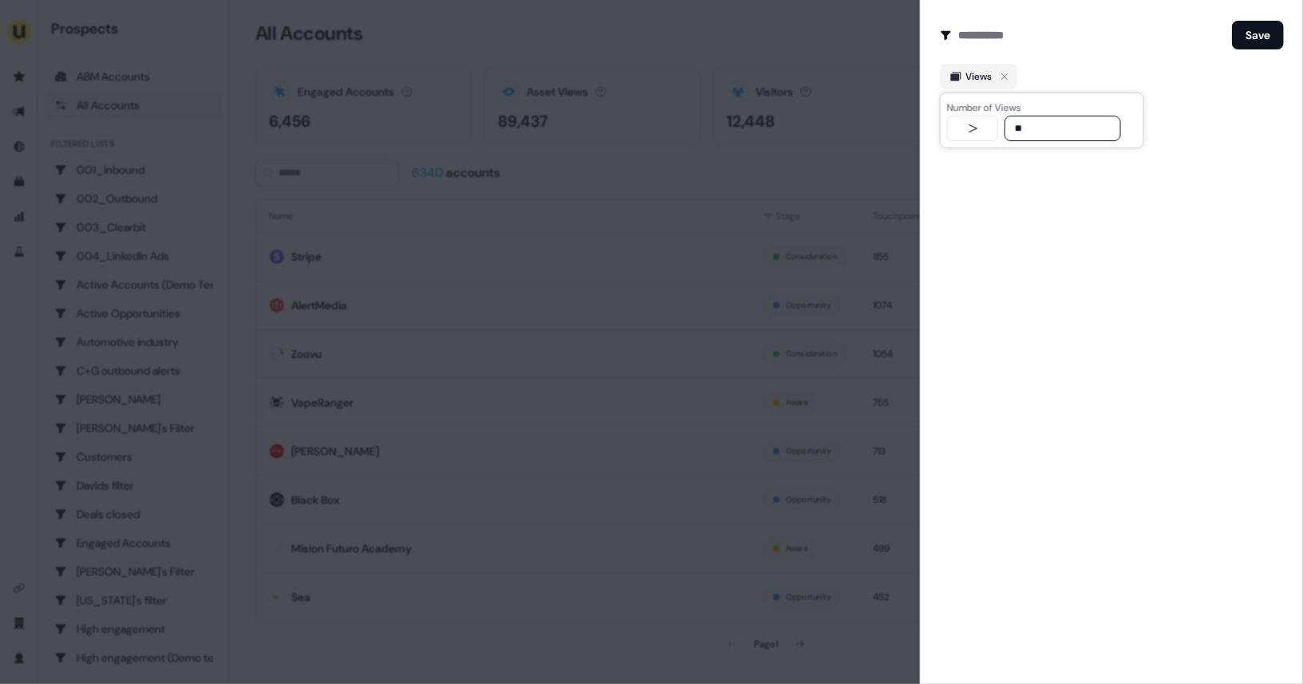
type input "**"
click at [1262, 49] on div "Save" at bounding box center [1112, 35] width 344 height 32
click at [1262, 40] on button "Save" at bounding box center [1258, 35] width 52 height 29
type input "**********"
click at [1275, 33] on button "Save" at bounding box center [1258, 35] width 52 height 29
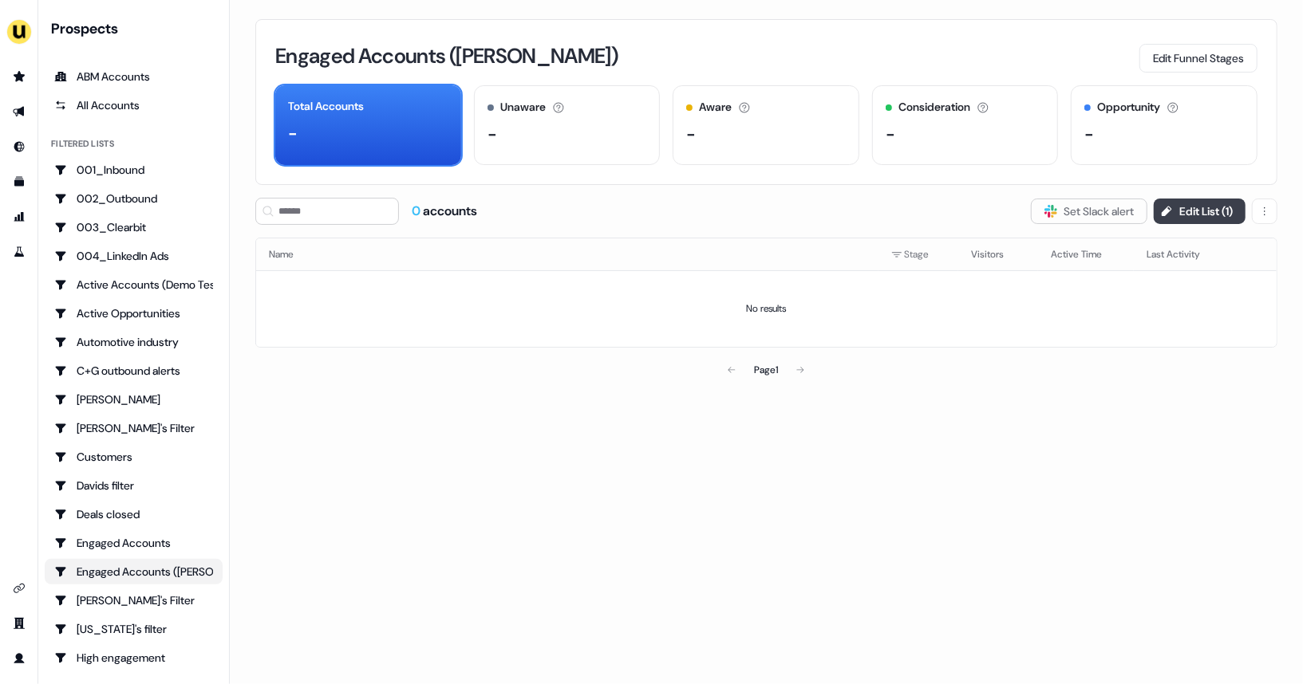
click at [1186, 199] on button "Edit List ( 1 )" at bounding box center [1199, 212] width 92 height 26
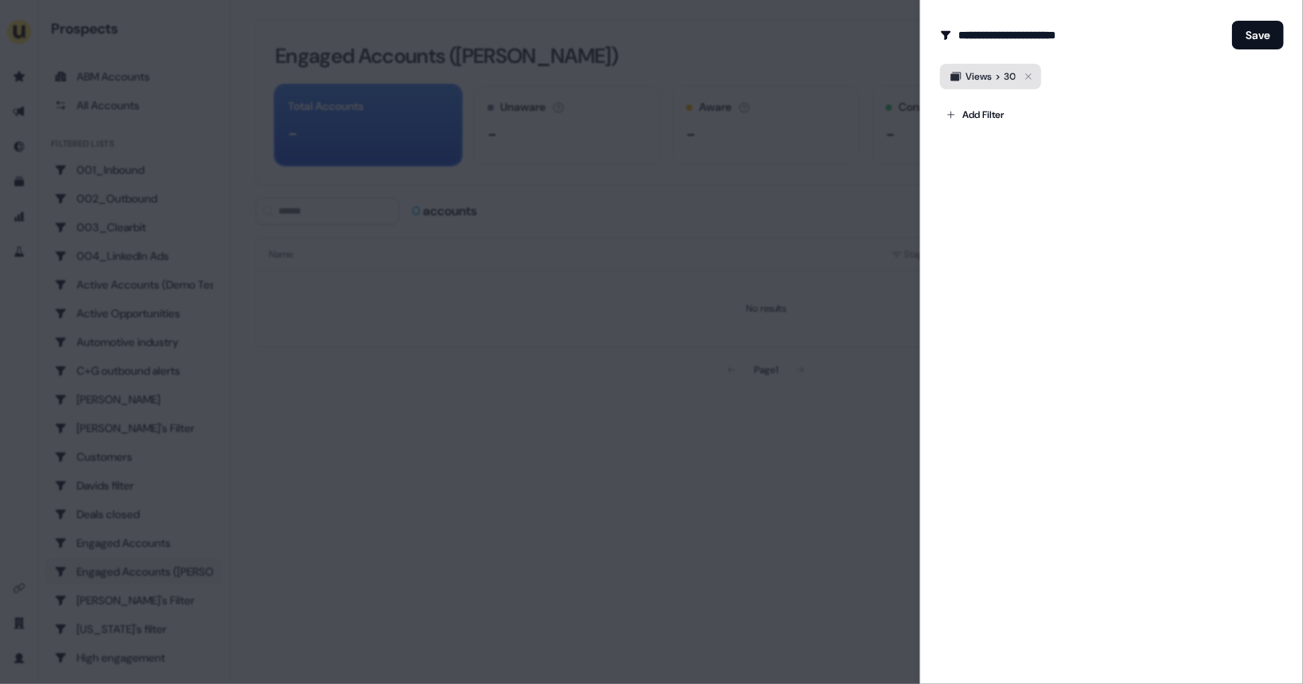
click at [1040, 70] on button "Views > 30" at bounding box center [990, 77] width 101 height 26
type input "**"
click at [1241, 41] on button "Save" at bounding box center [1258, 35] width 52 height 29
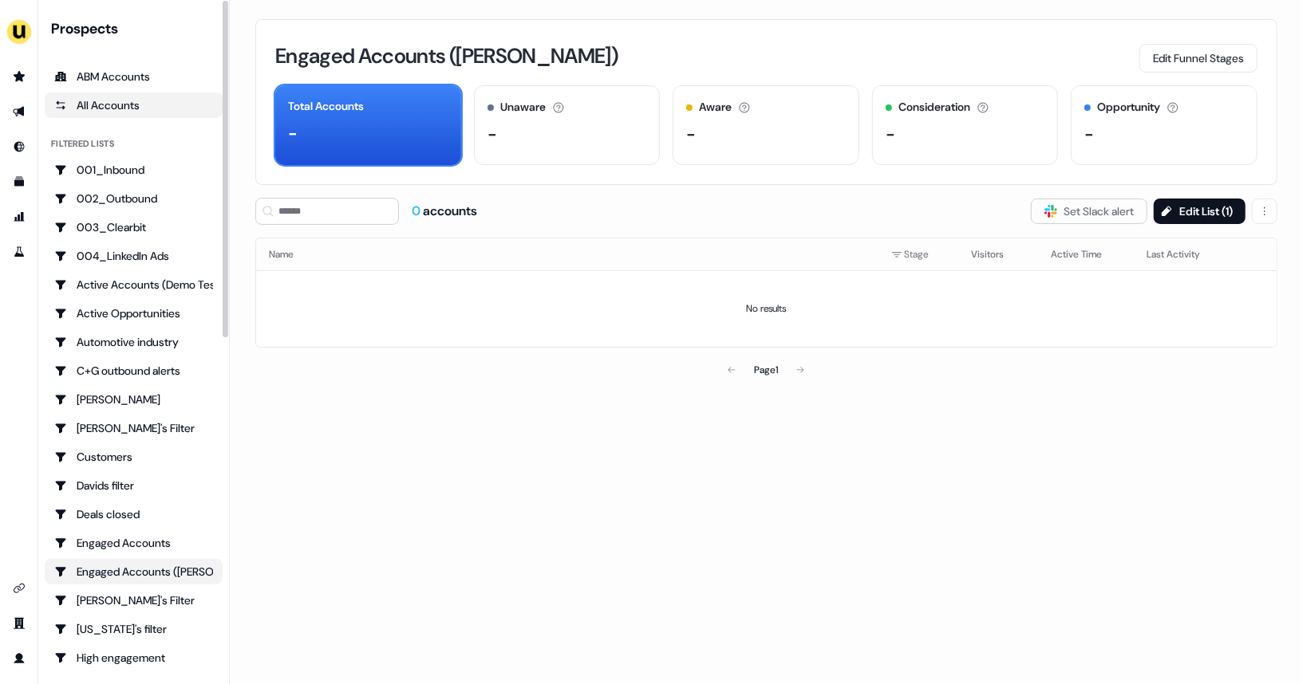
click at [164, 112] on div "All Accounts" at bounding box center [133, 105] width 159 height 16
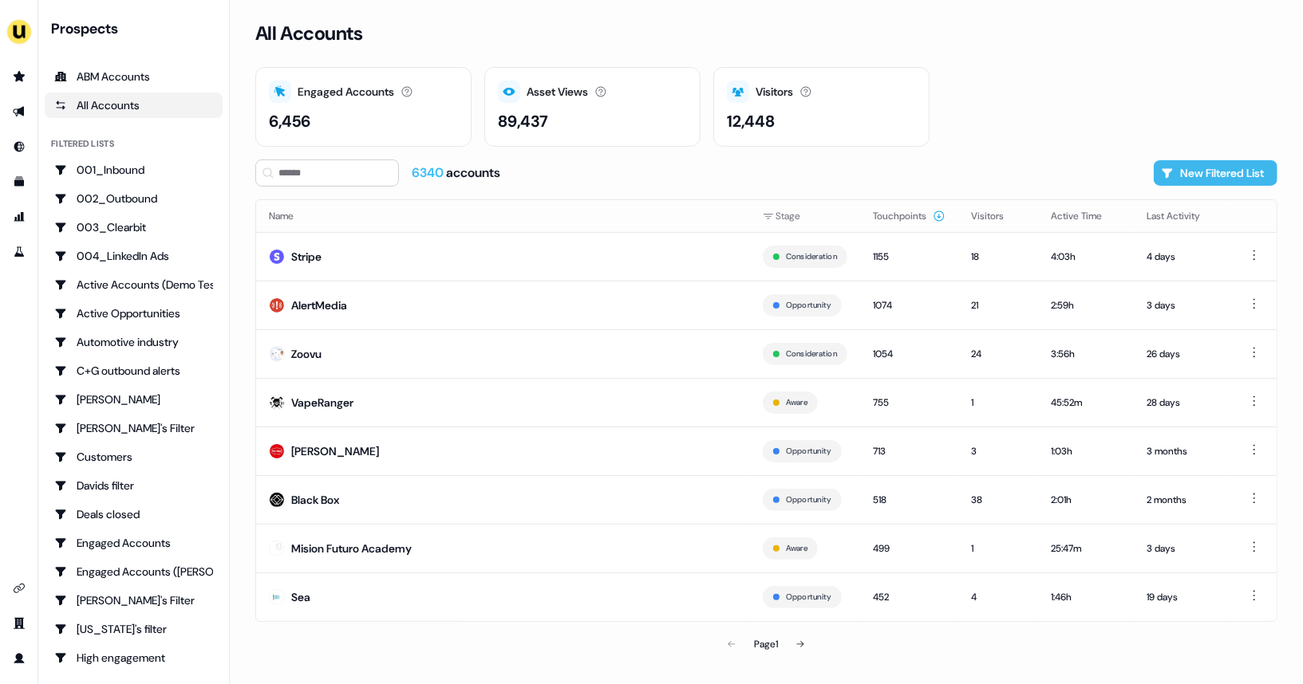
click at [1244, 170] on button "New Filtered List" at bounding box center [1215, 173] width 124 height 26
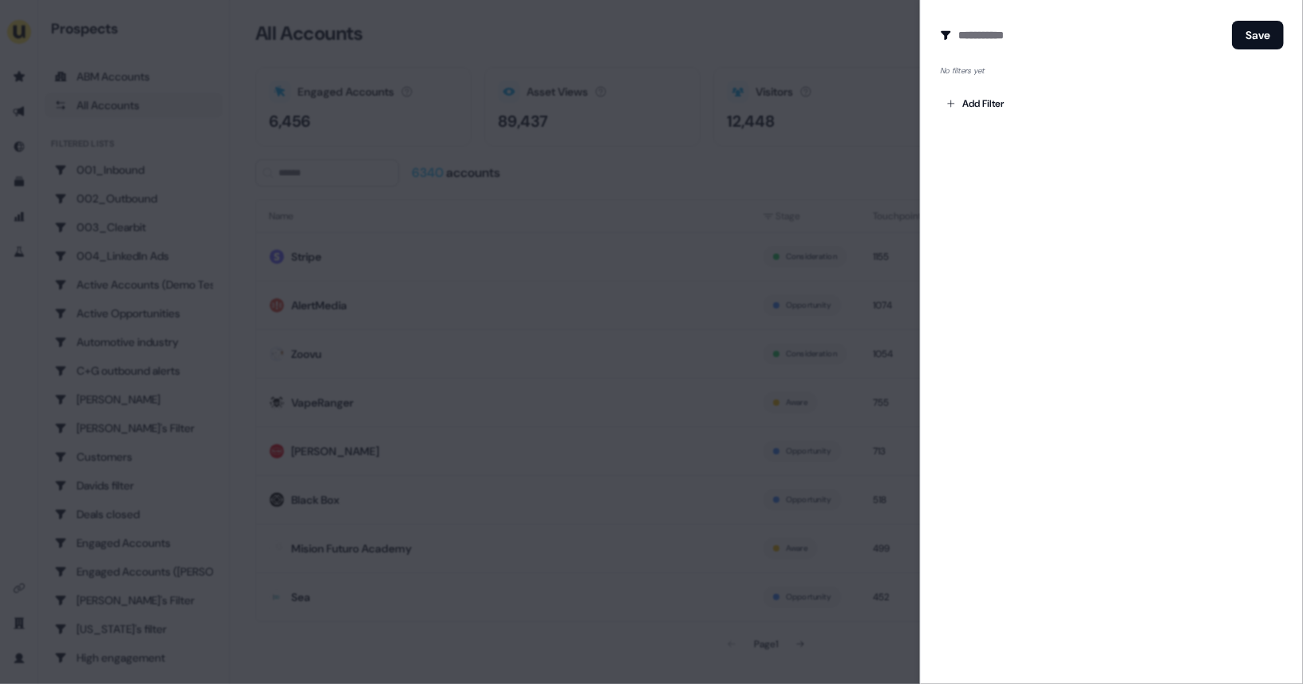
click at [588, 187] on div at bounding box center [651, 342] width 1303 height 684
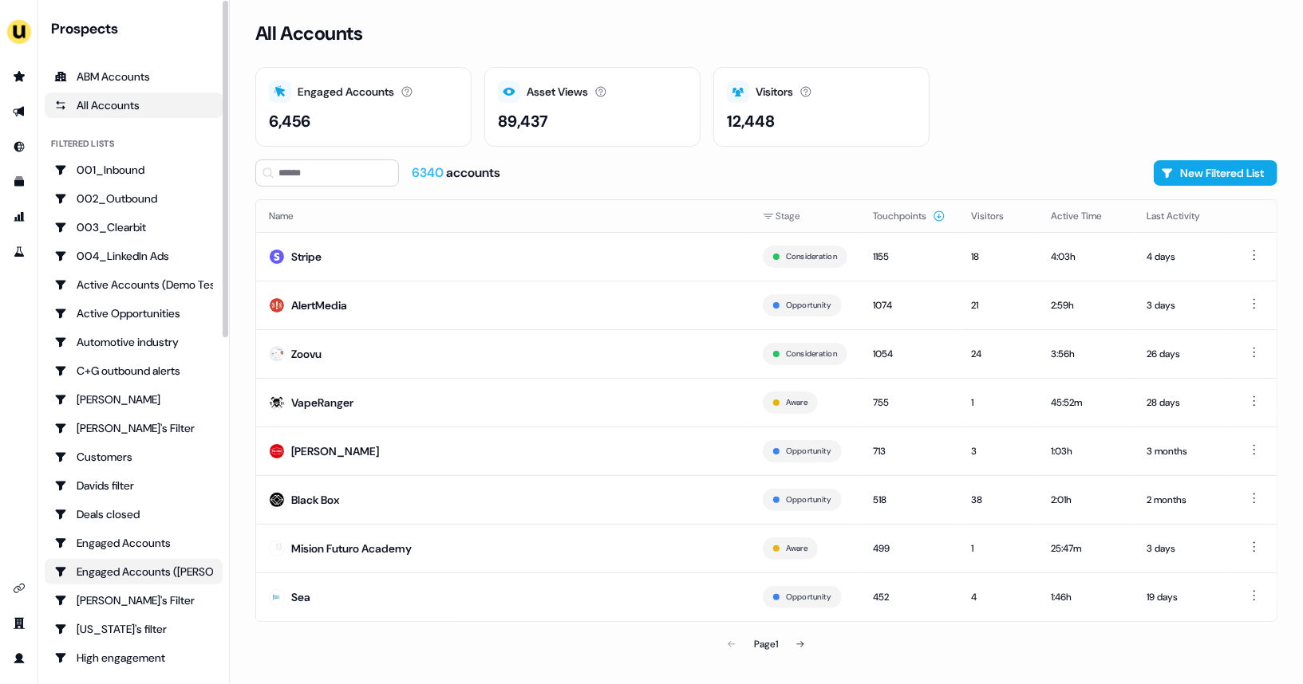
click at [109, 581] on link "Engaged Accounts (Aaron)" at bounding box center [134, 572] width 178 height 26
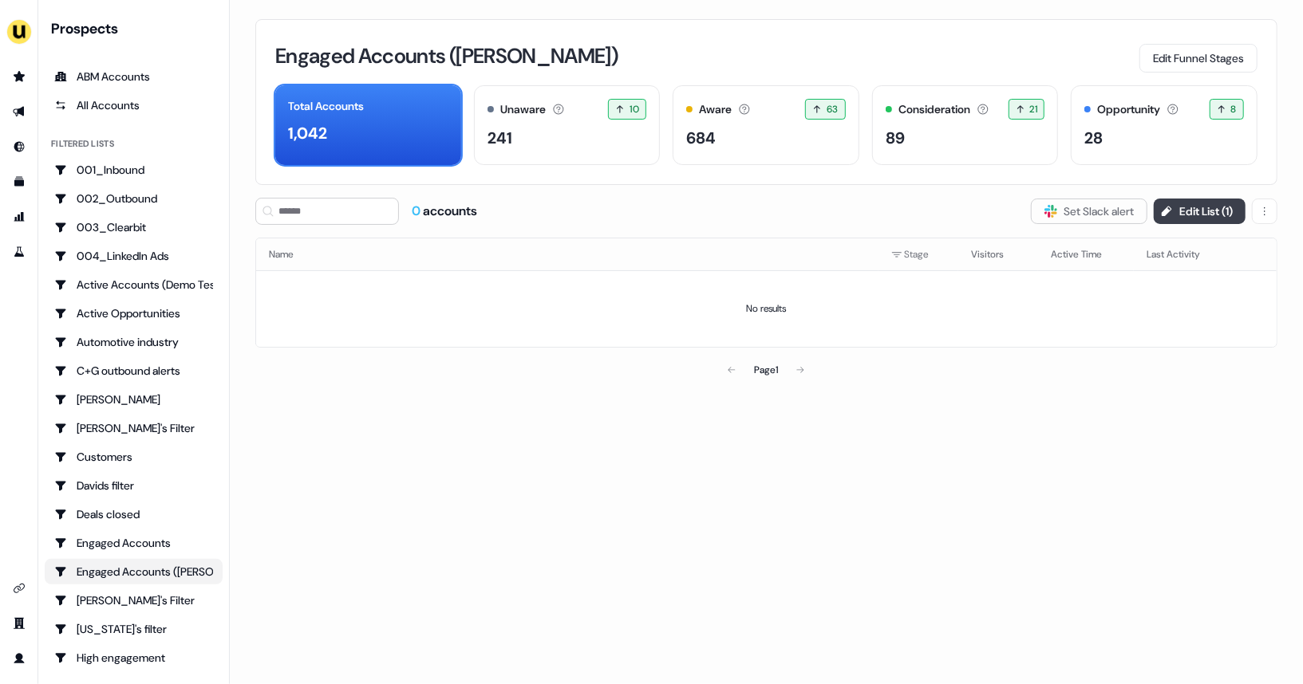
click at [1185, 207] on button "Edit List ( 1 )" at bounding box center [1199, 212] width 92 height 26
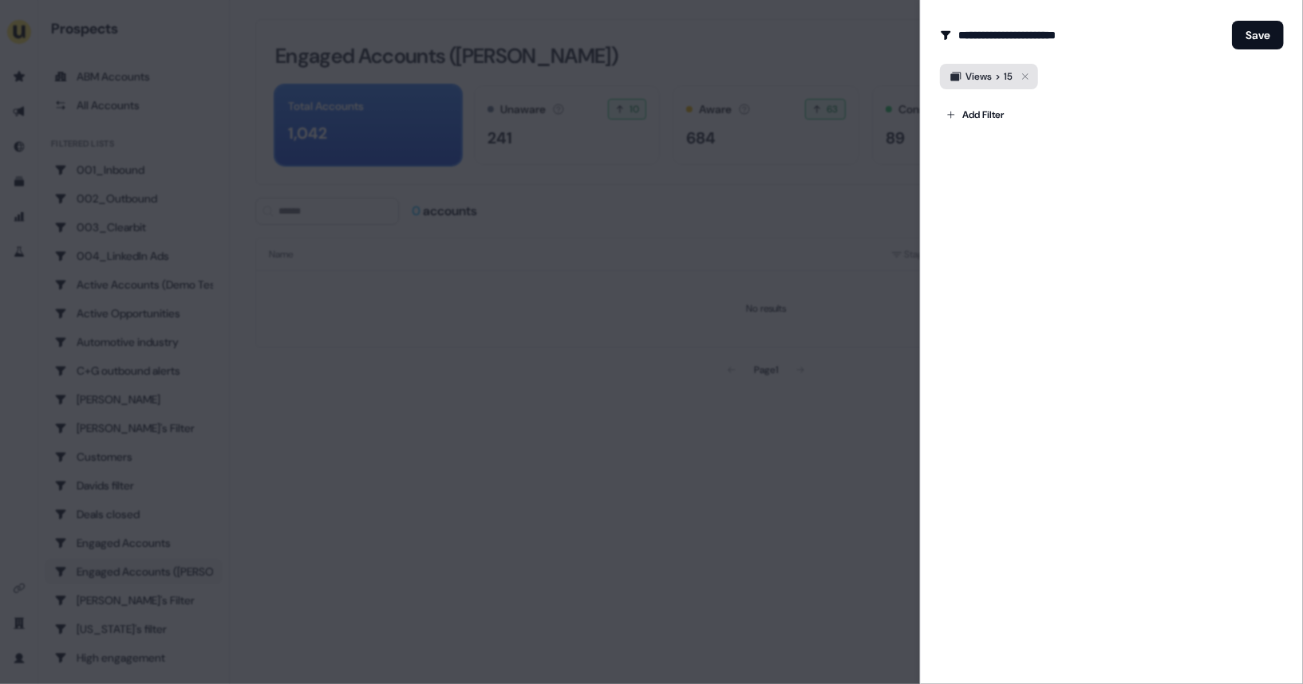
click at [1026, 71] on icon "button" at bounding box center [1024, 76] width 19 height 19
click at [1264, 33] on button "Save" at bounding box center [1258, 35] width 52 height 29
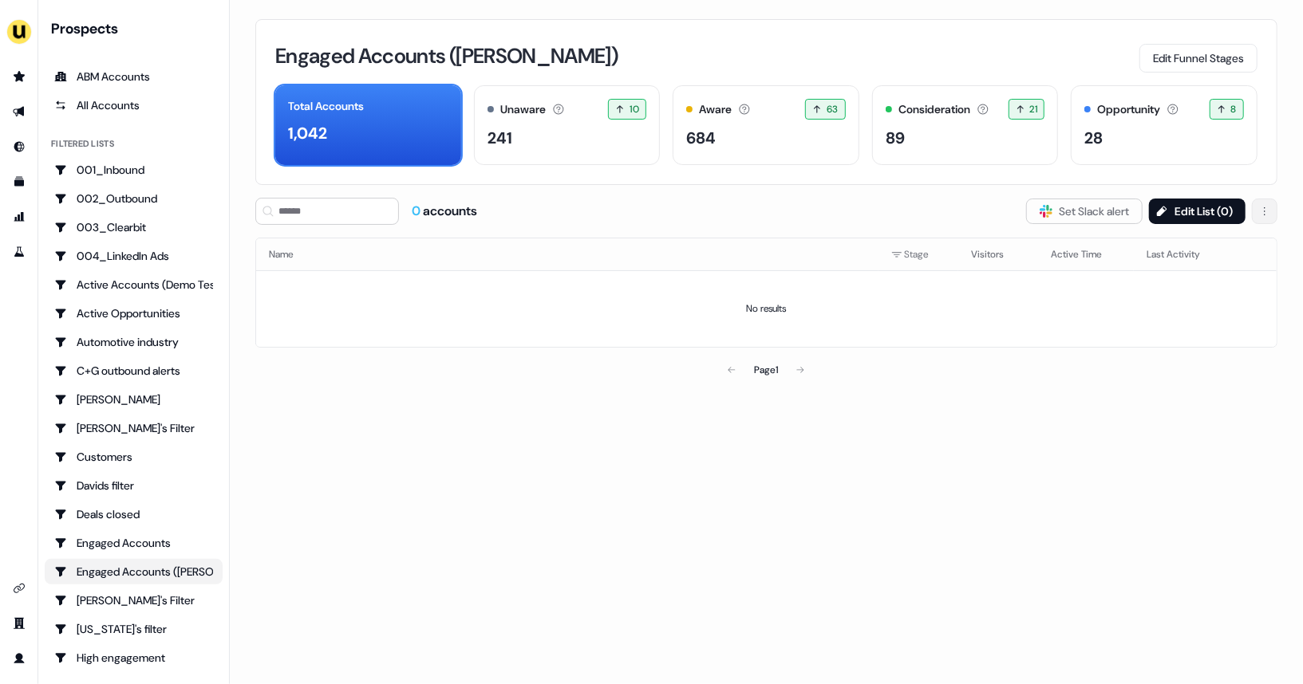
click at [1270, 202] on html "For the best experience switch devices to a bigger screen. Go to Userled.io Pro…" at bounding box center [651, 342] width 1303 height 684
click at [1214, 242] on span "Delete" at bounding box center [1224, 243] width 30 height 13
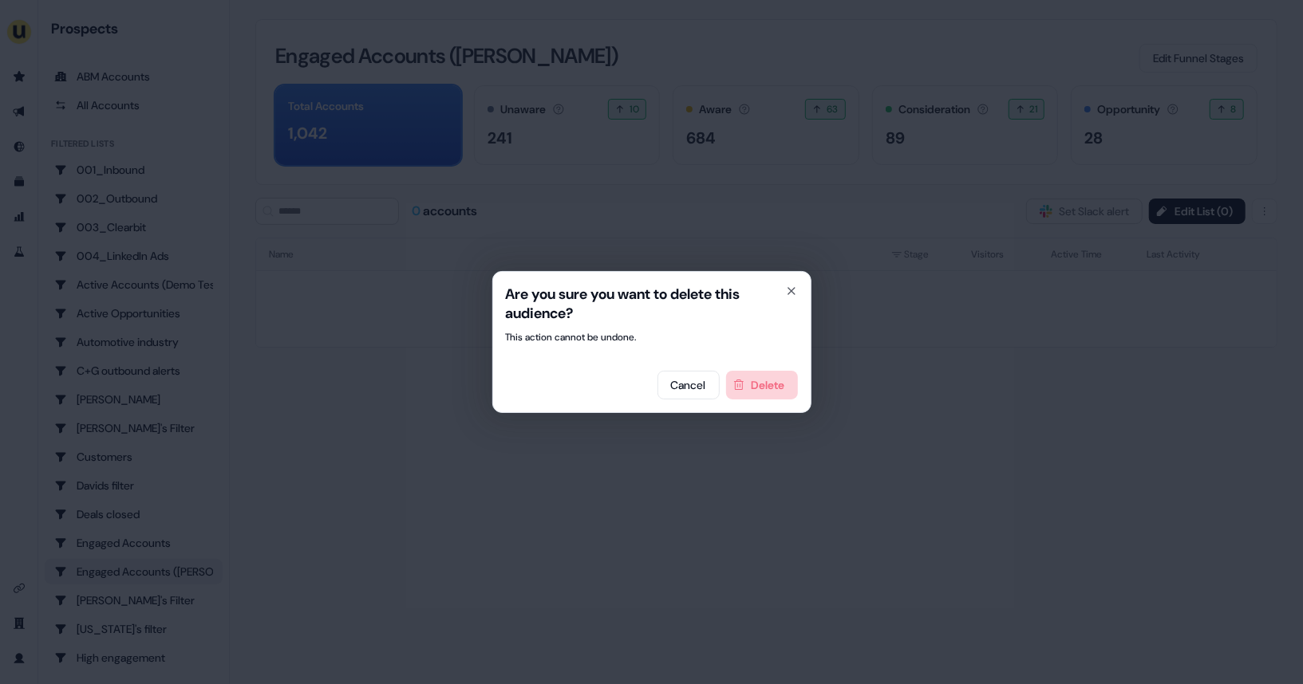
click at [777, 383] on button "Delete" at bounding box center [762, 385] width 72 height 29
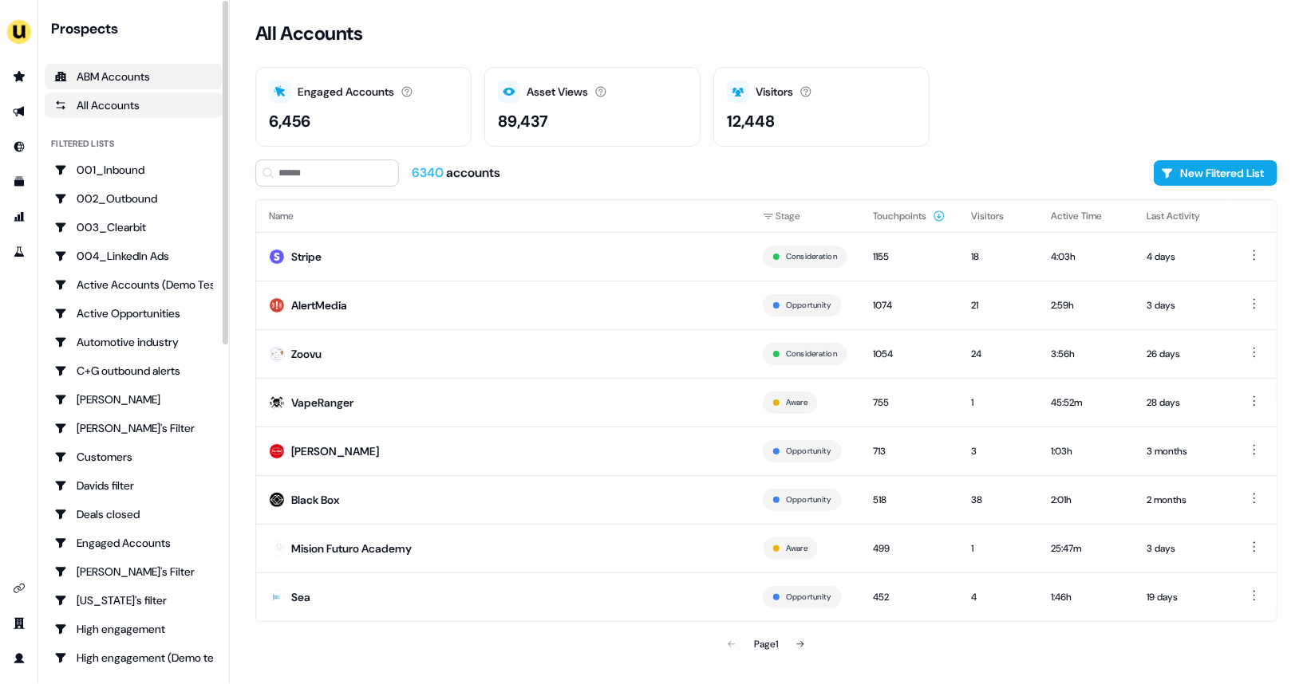
click at [150, 69] on div "ABM Accounts" at bounding box center [133, 77] width 159 height 16
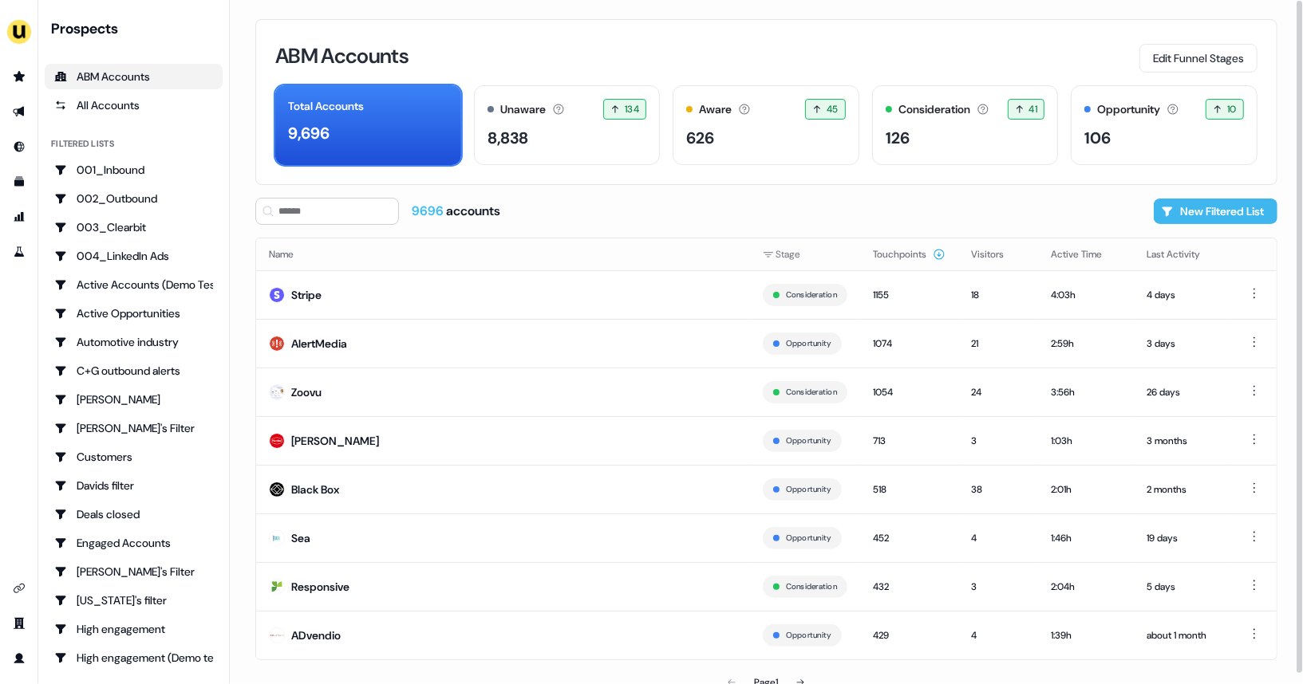
click at [1169, 210] on button "New Filtered List" at bounding box center [1215, 212] width 124 height 26
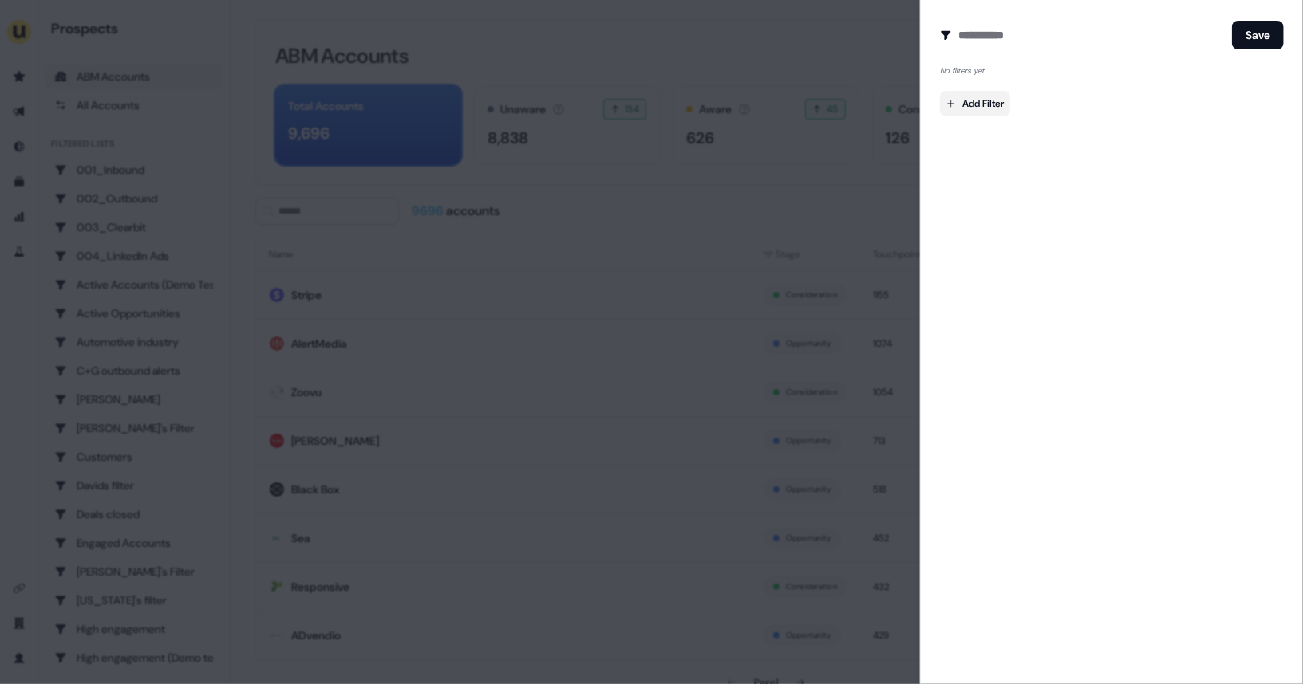
click at [988, 98] on body "For the best experience switch devices to a bigger screen. Go to [DOMAIN_NAME] …" at bounding box center [651, 342] width 1303 height 684
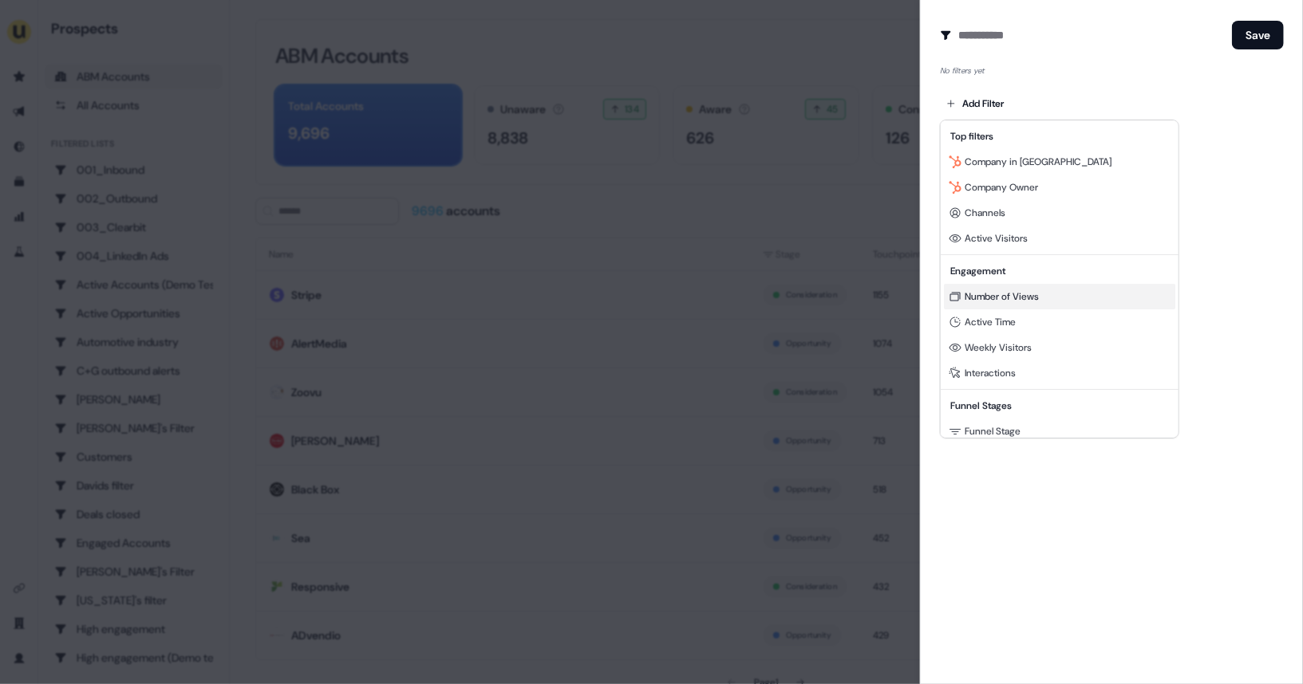
click at [1004, 295] on span "Number of Views" at bounding box center [1001, 296] width 74 height 13
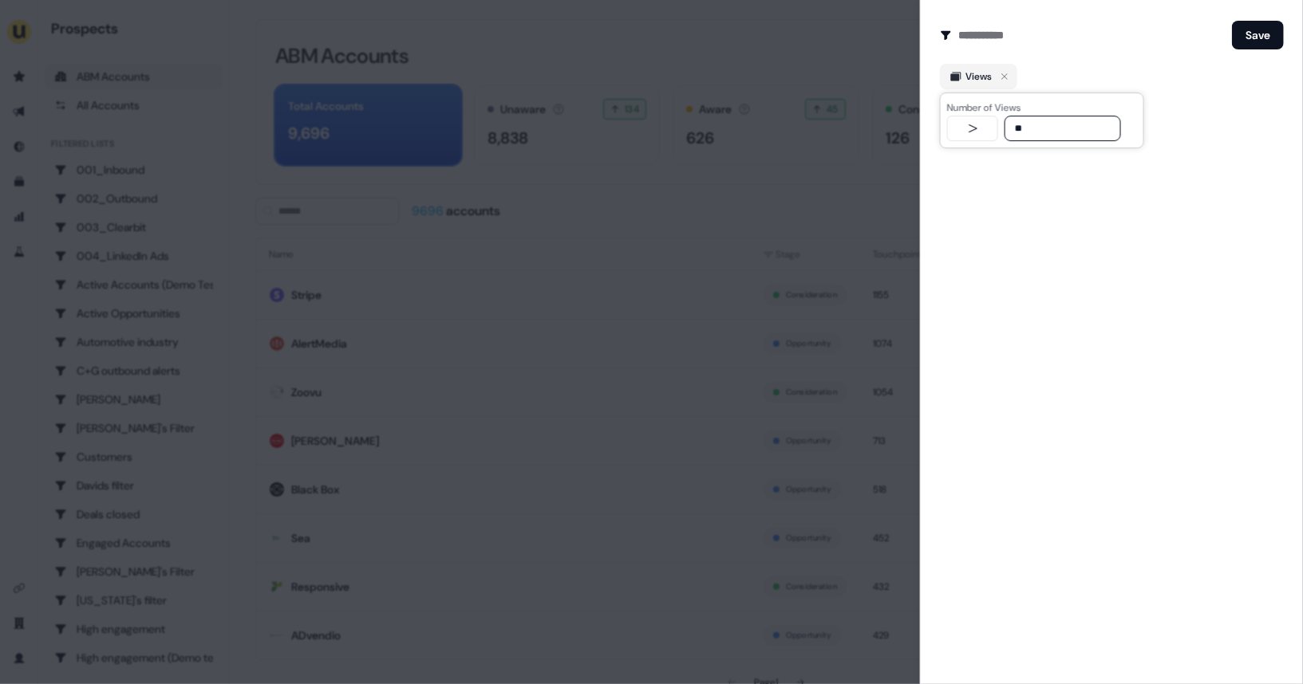
type input "**"
click at [1000, 30] on input at bounding box center [1091, 35] width 267 height 32
type input "**********"
click at [1244, 37] on button "Save" at bounding box center [1258, 35] width 52 height 29
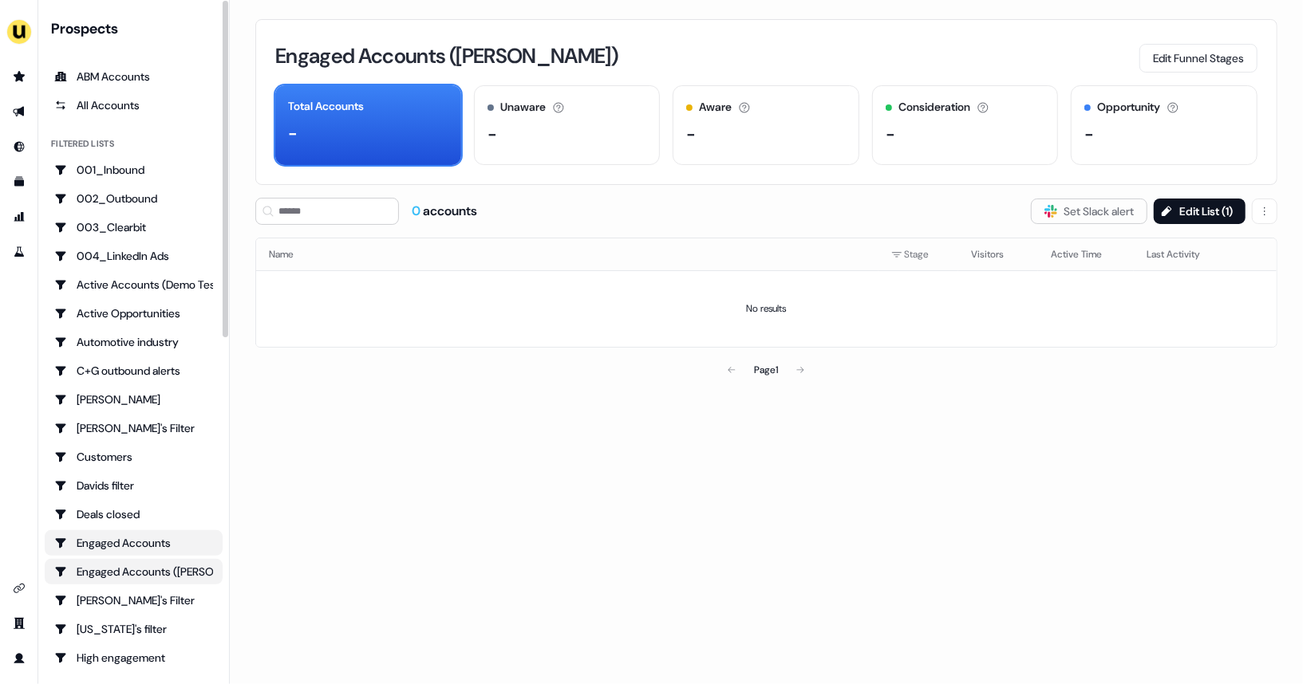
click at [138, 544] on div "Engaged Accounts" at bounding box center [133, 543] width 159 height 16
click at [159, 568] on div "Engaged Accounts (Aaron)" at bounding box center [133, 572] width 159 height 16
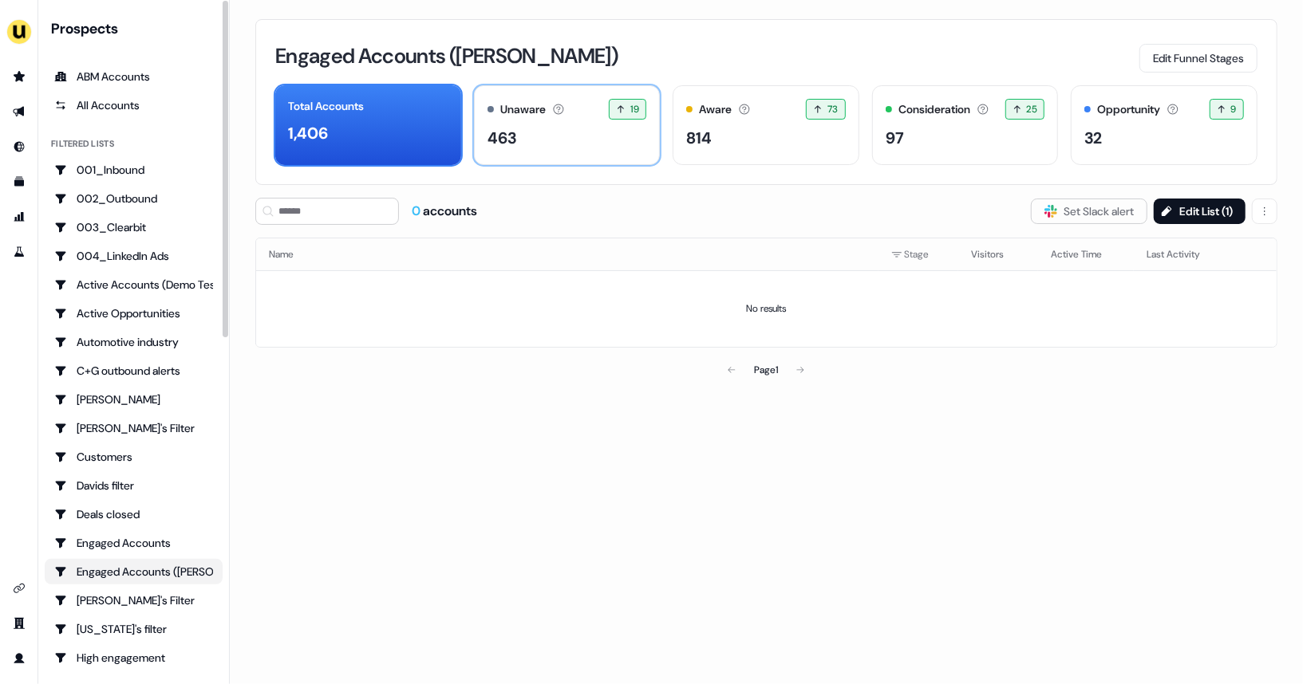
click at [556, 132] on div "463" at bounding box center [567, 138] width 160 height 24
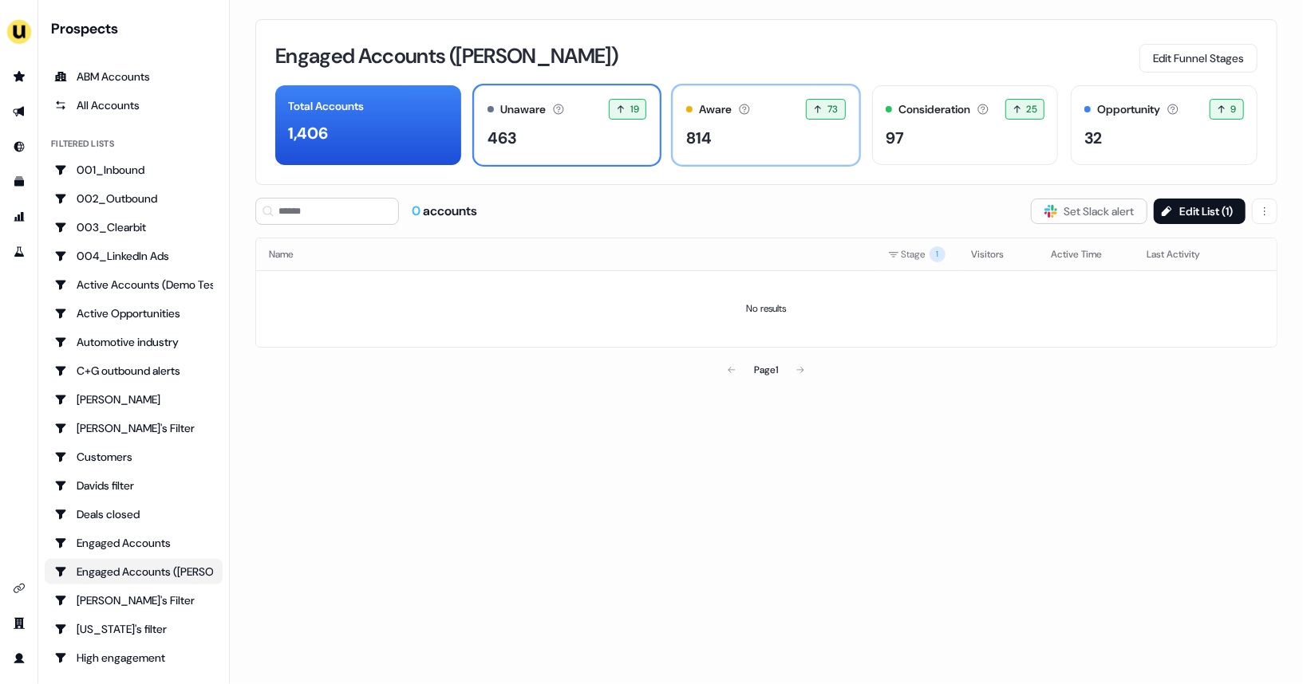
click at [730, 126] on div "814" at bounding box center [766, 138] width 160 height 24
click at [1254, 203] on html "For the best experience switch devices to a bigger screen. Go to Userled.io Pro…" at bounding box center [651, 342] width 1303 height 684
click at [1232, 242] on span "Delete" at bounding box center [1224, 243] width 30 height 13
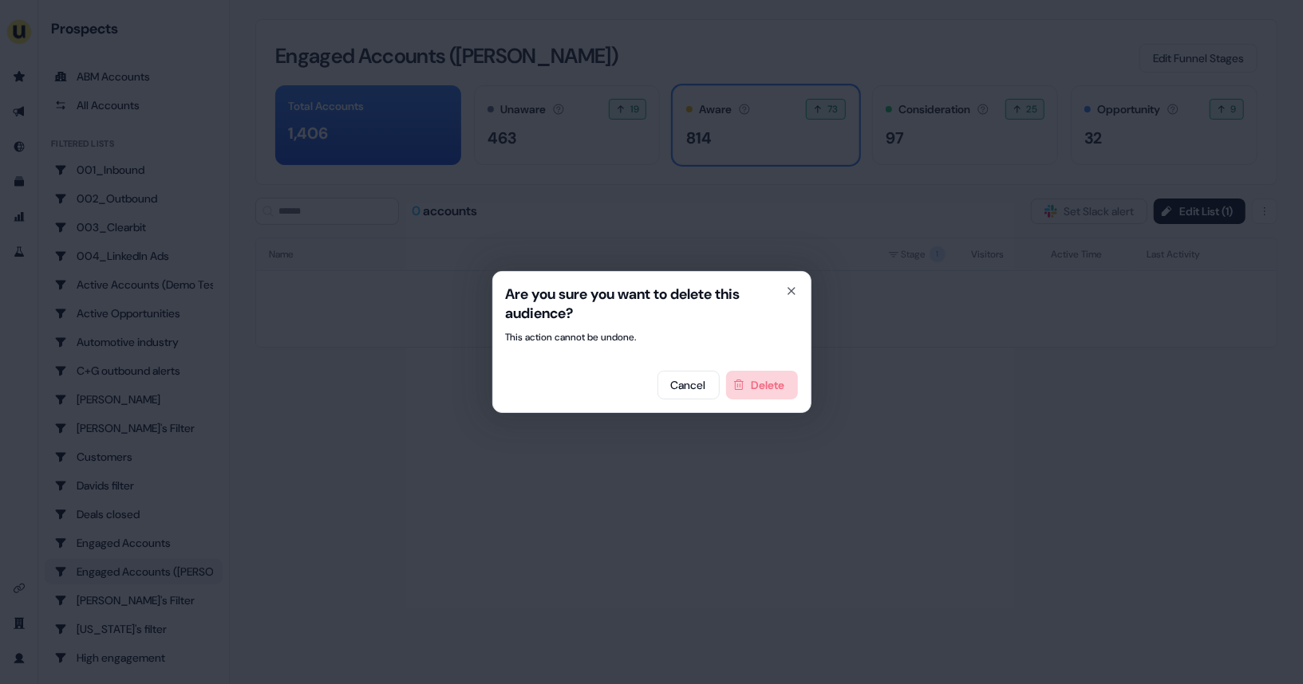
click at [775, 382] on button "Delete" at bounding box center [762, 385] width 72 height 29
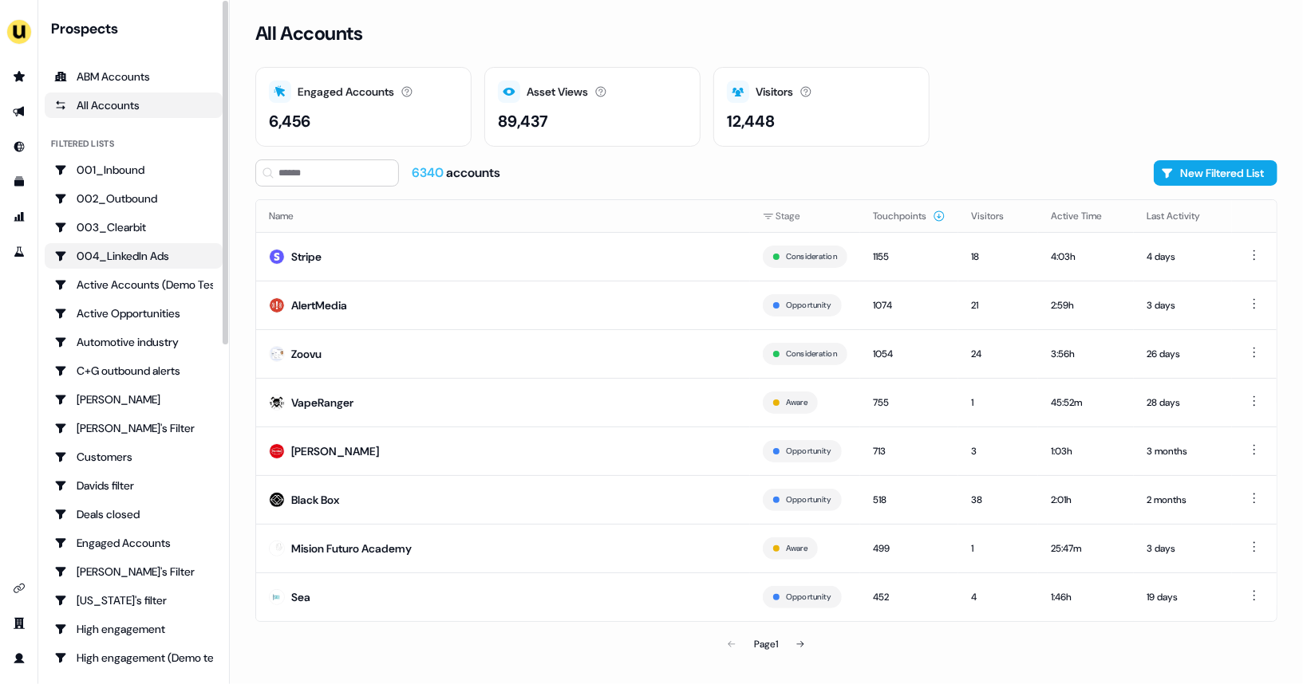
click at [143, 258] on div "004_LinkedIn Ads" at bounding box center [133, 256] width 159 height 16
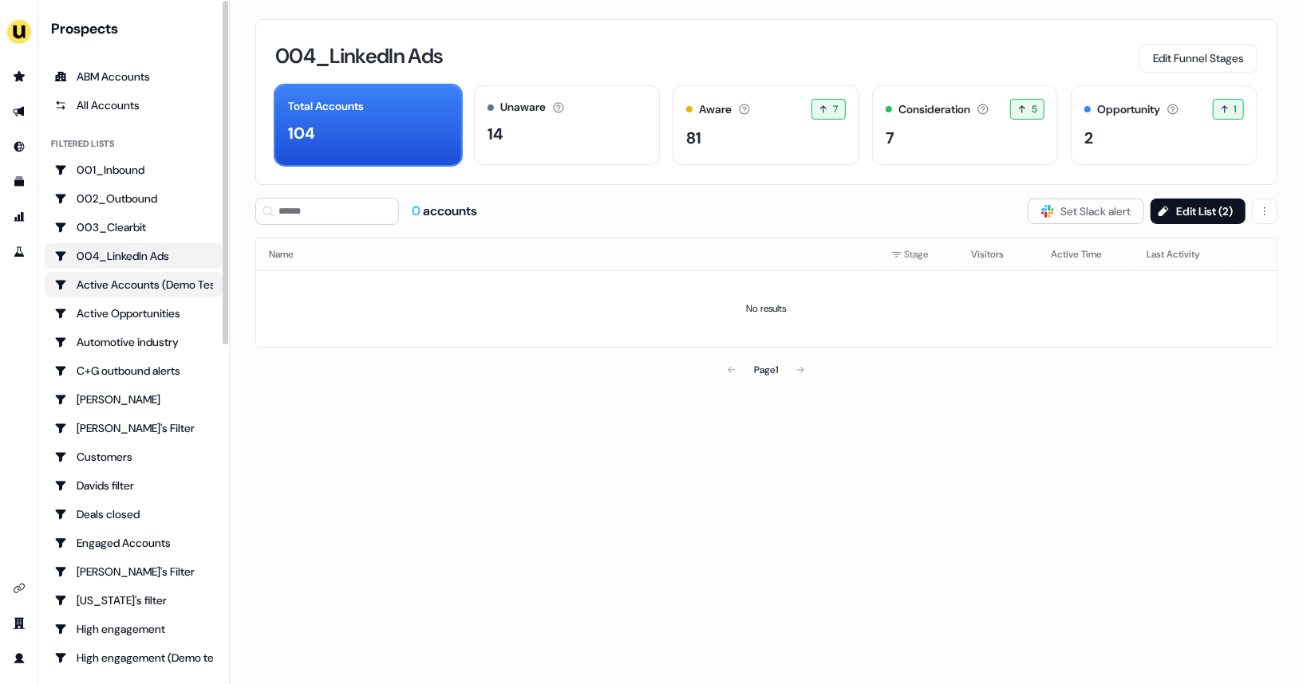
click at [139, 282] on div "Active Accounts (Demo Test)" at bounding box center [133, 285] width 159 height 16
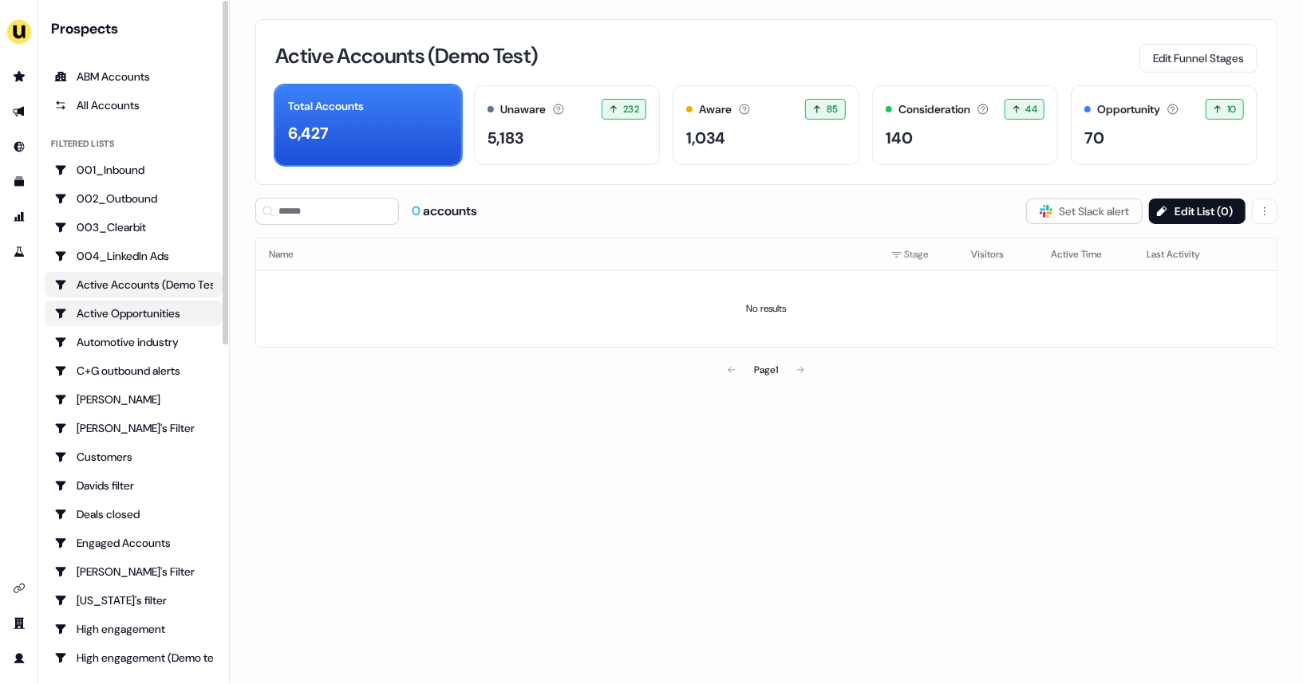
click at [132, 311] on div "Active Opportunities" at bounding box center [133, 314] width 159 height 16
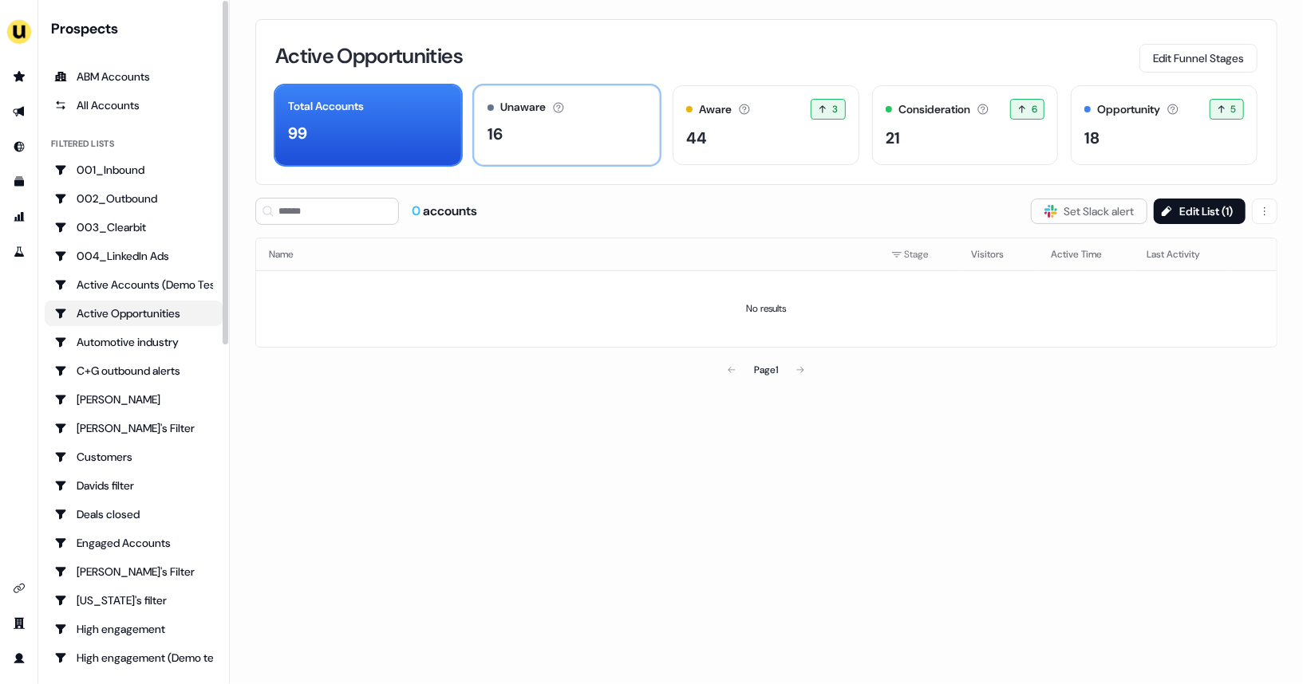
click at [559, 138] on div "16" at bounding box center [567, 134] width 160 height 24
click at [361, 137] on div "99" at bounding box center [368, 133] width 160 height 24
click at [1192, 208] on button "Edit List ( 1 )" at bounding box center [1199, 212] width 92 height 26
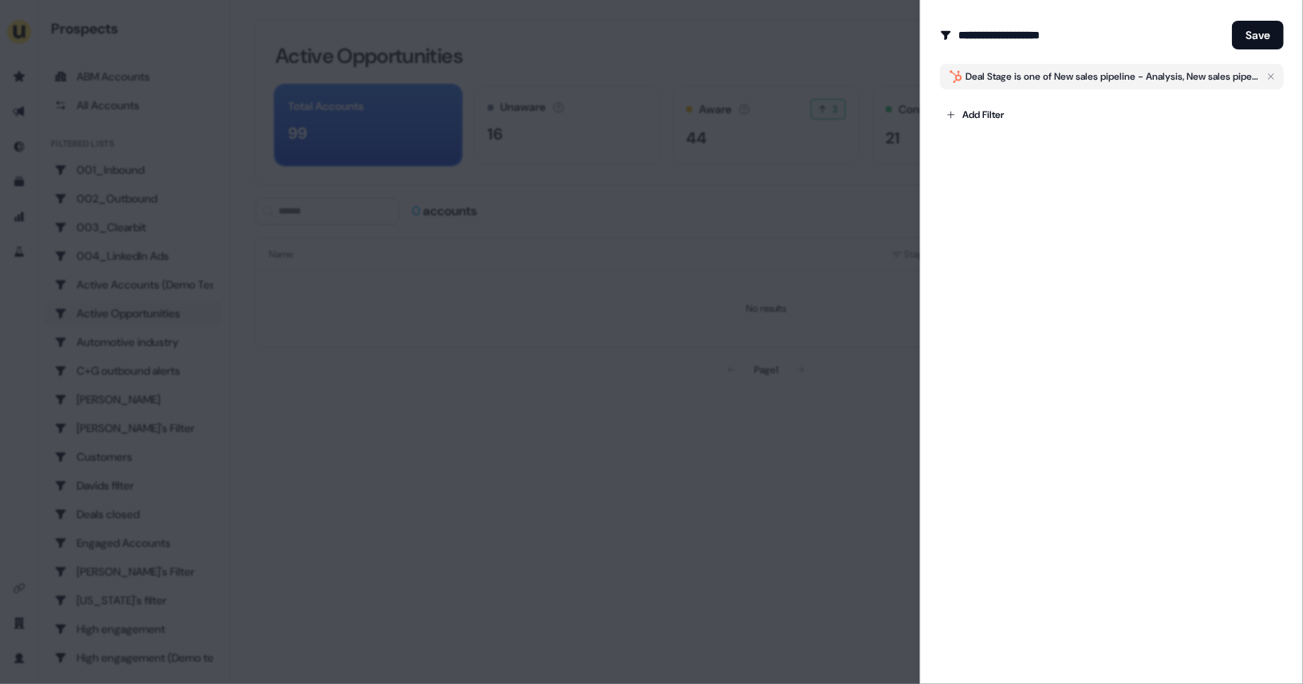
click at [680, 237] on div at bounding box center [651, 342] width 1303 height 684
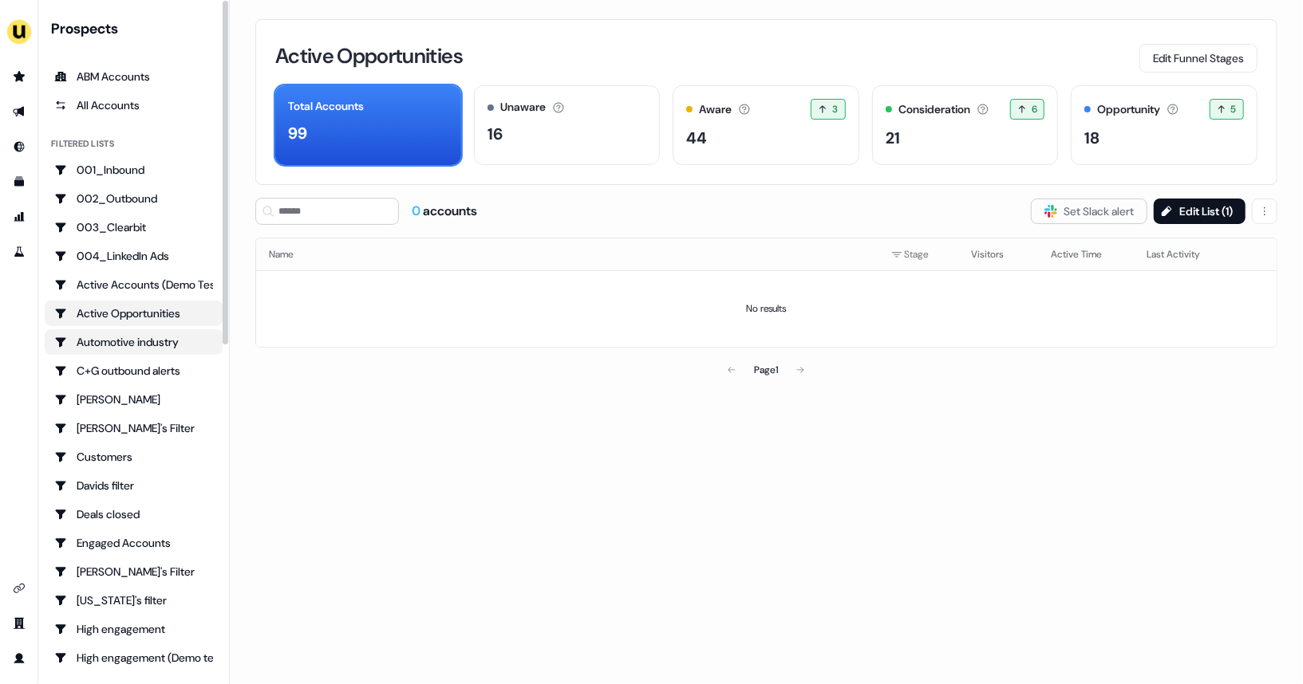
click at [136, 334] on div "Automotive industry" at bounding box center [133, 342] width 159 height 16
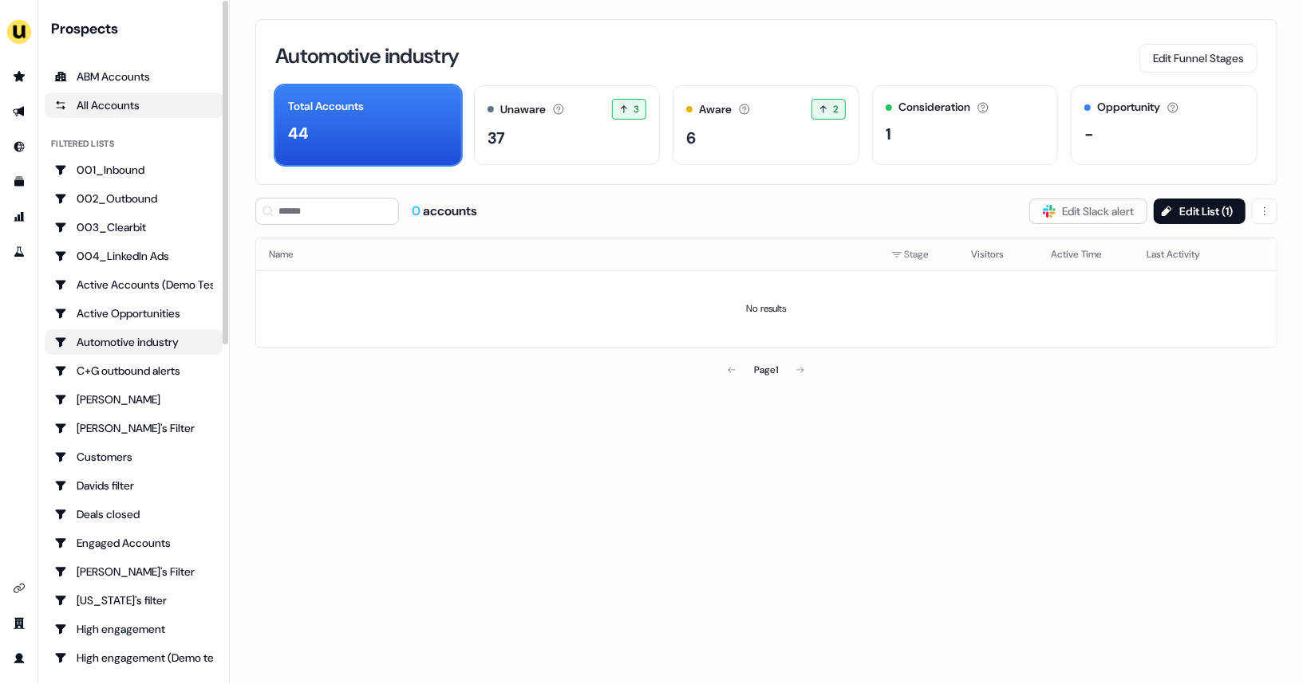
click at [96, 105] on div "All Accounts" at bounding box center [133, 105] width 159 height 16
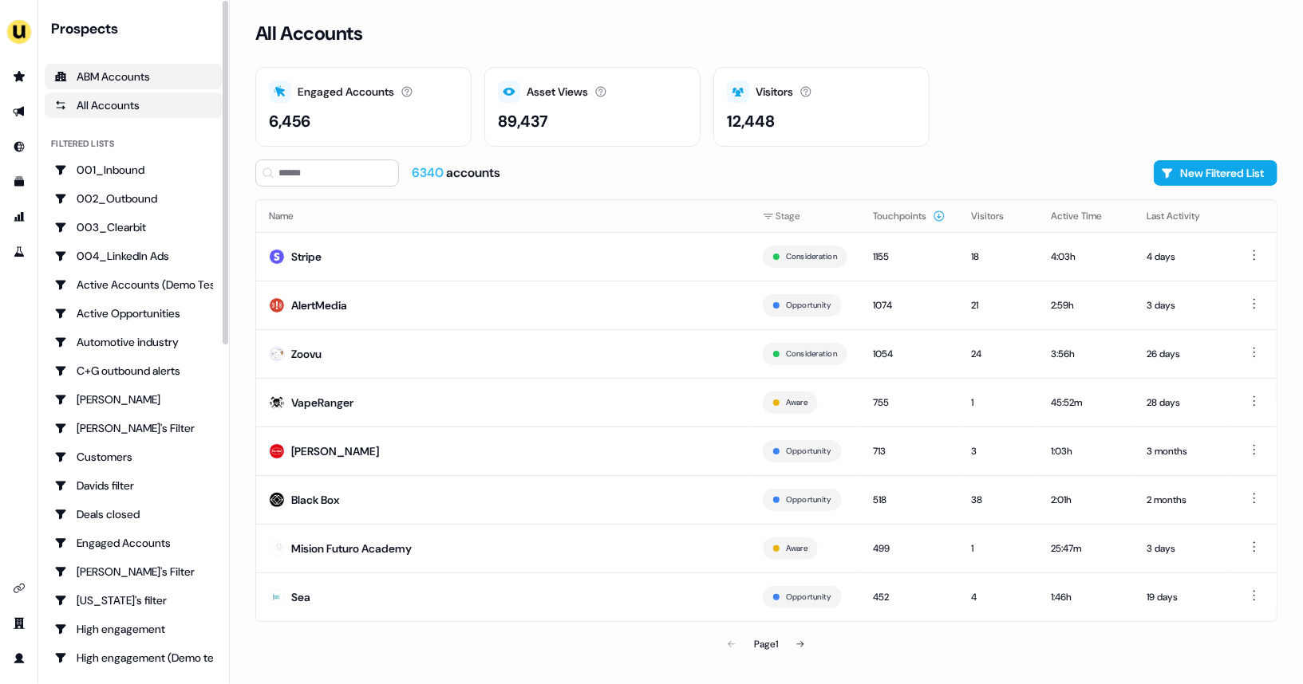
click at [119, 78] on div "ABM Accounts" at bounding box center [133, 77] width 159 height 16
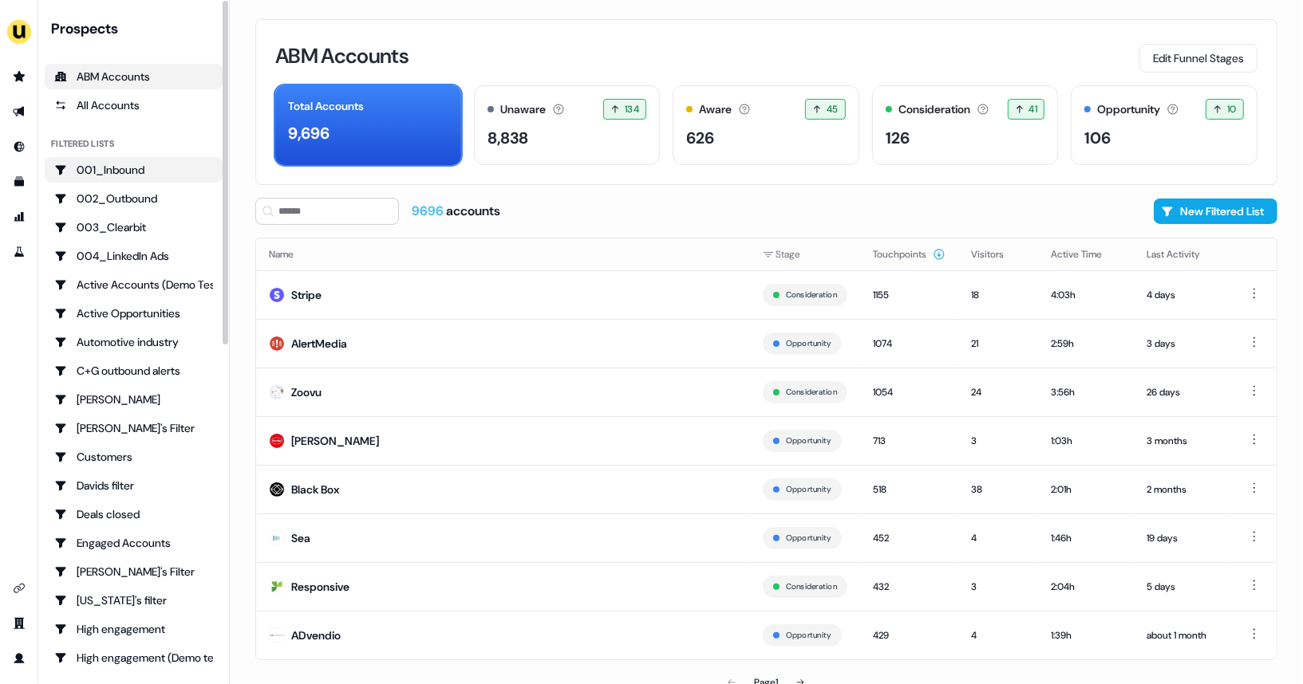
click at [116, 170] on div "001_Inbound" at bounding box center [133, 170] width 159 height 16
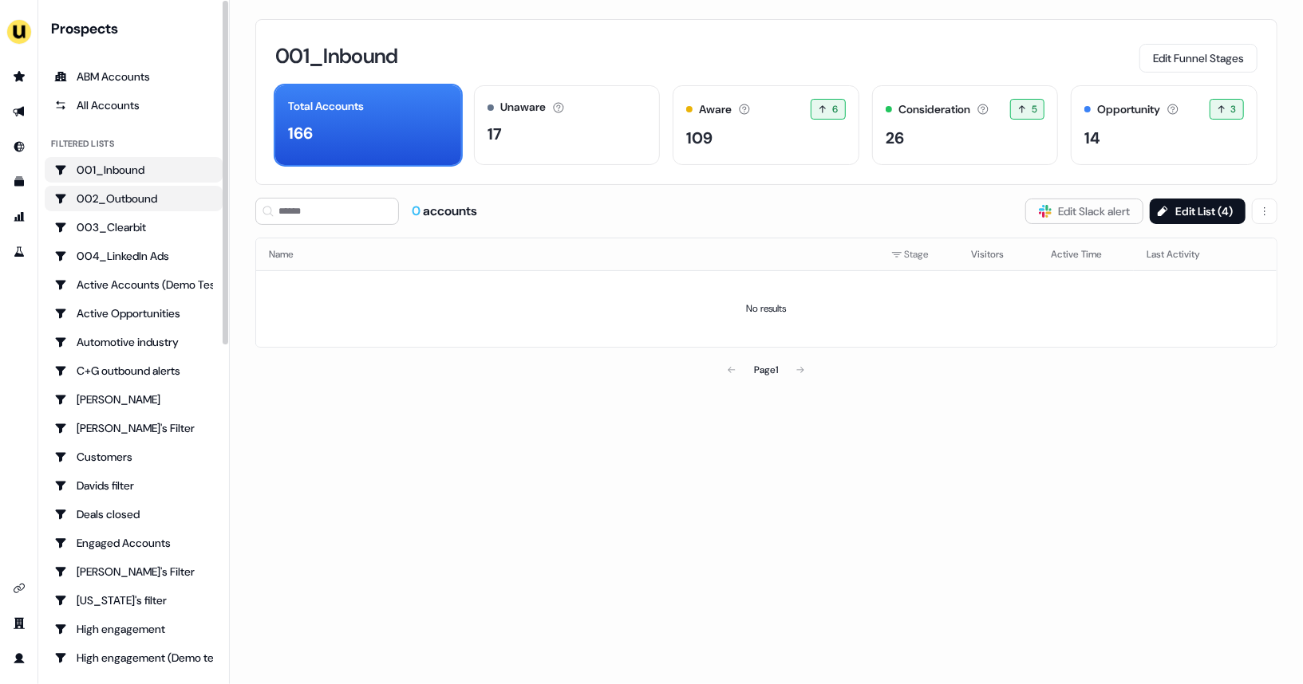
click at [128, 203] on div "002_Outbound" at bounding box center [133, 199] width 159 height 16
click at [802, 373] on div "Page 1" at bounding box center [766, 370] width 332 height 32
click at [116, 508] on div "Deals closed" at bounding box center [133, 515] width 159 height 16
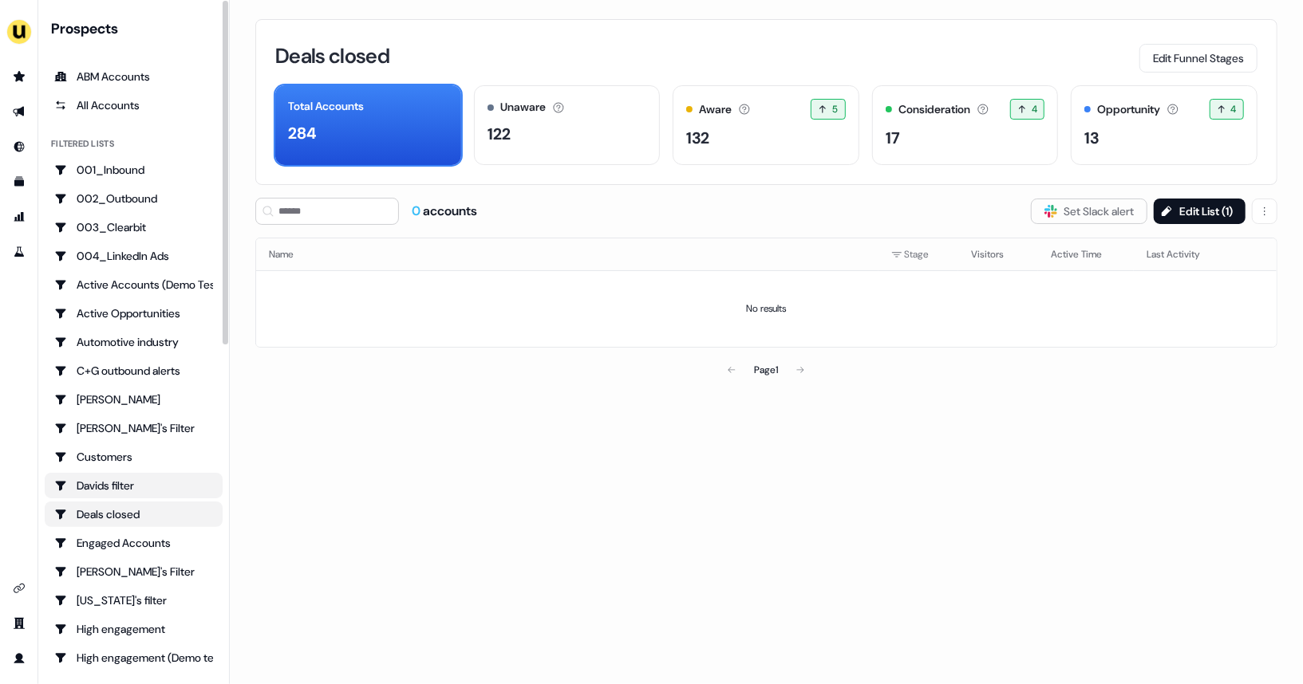
click at [116, 479] on div "Davids filter" at bounding box center [133, 486] width 159 height 16
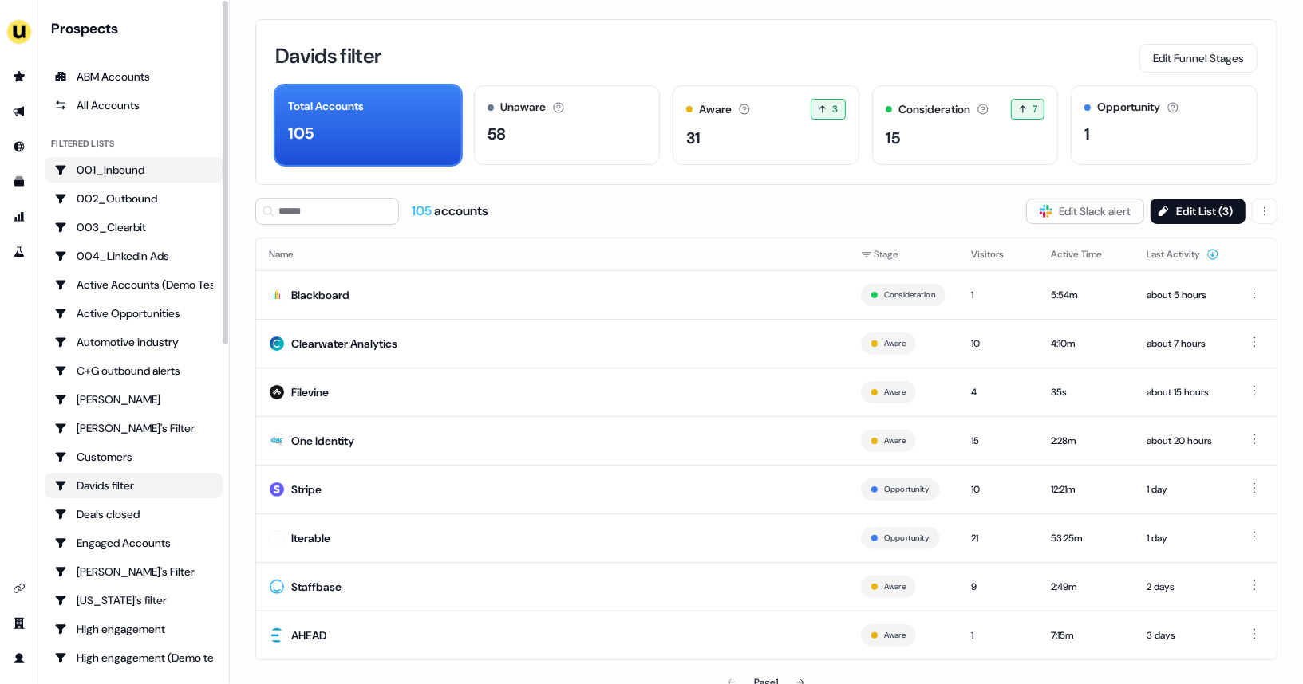
click at [114, 179] on link "001_Inbound" at bounding box center [134, 170] width 178 height 26
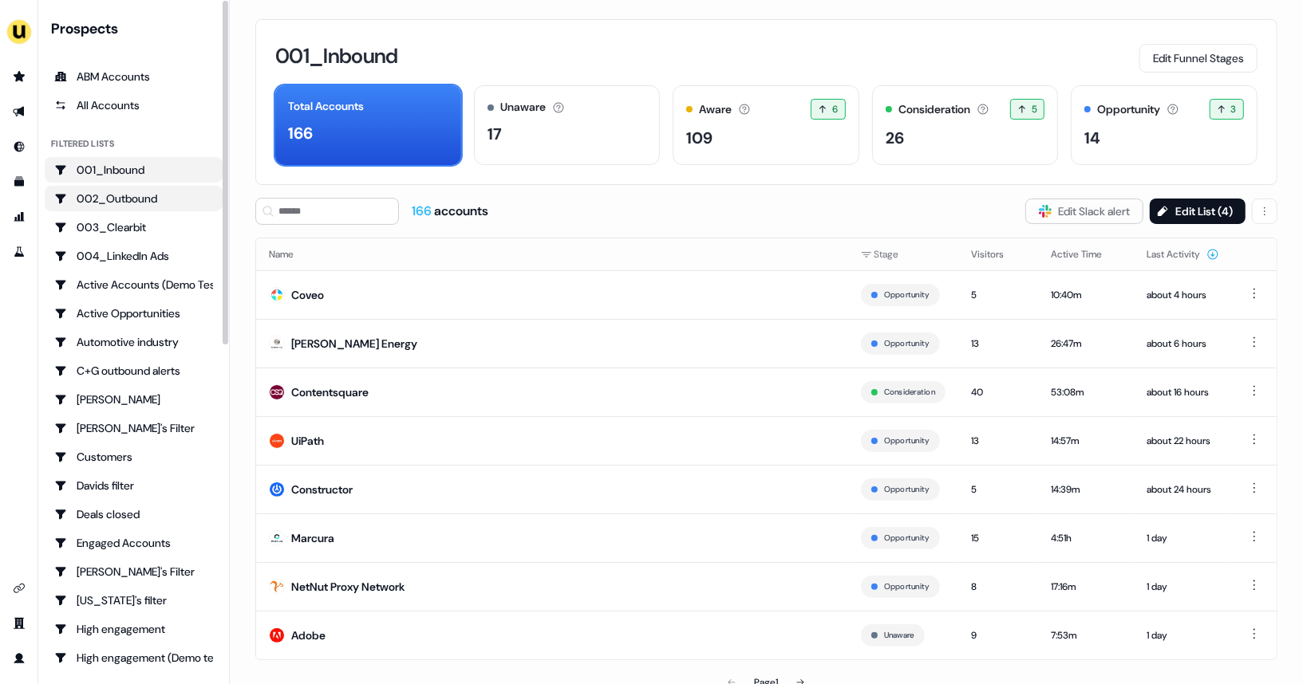
click at [116, 207] on link "002_Outbound" at bounding box center [134, 199] width 178 height 26
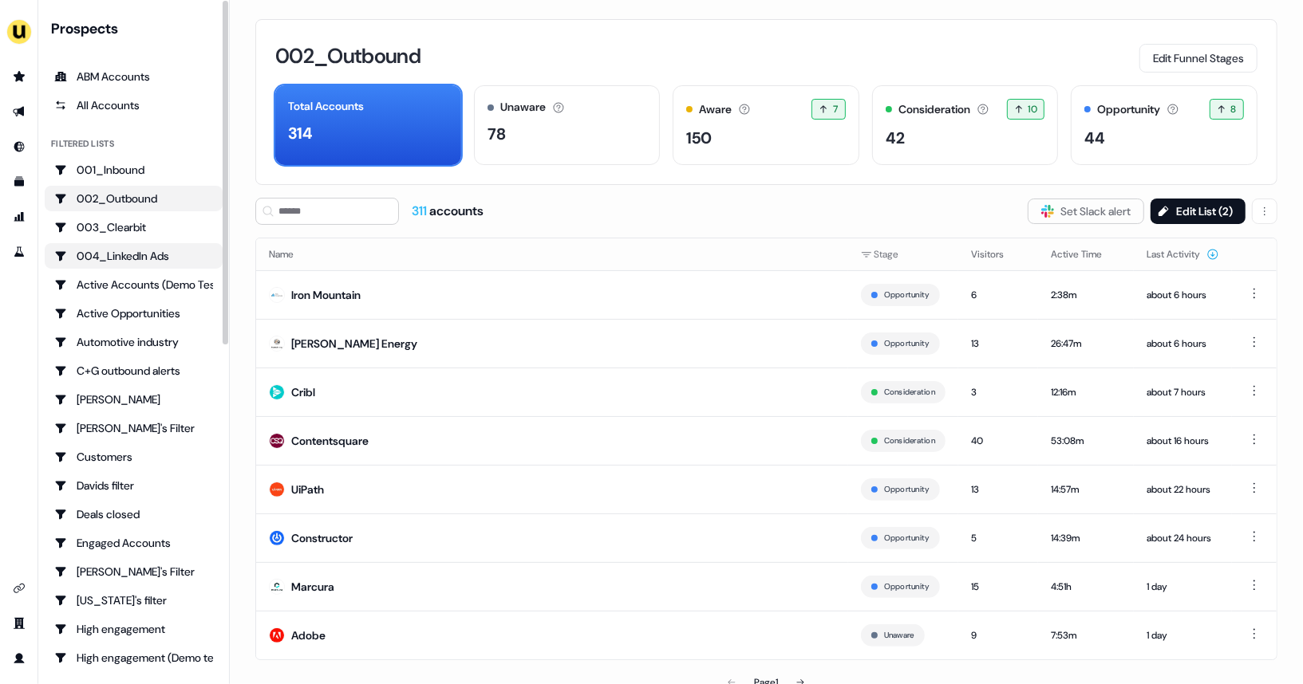
click at [121, 245] on link "004_LinkedIn Ads" at bounding box center [134, 256] width 178 height 26
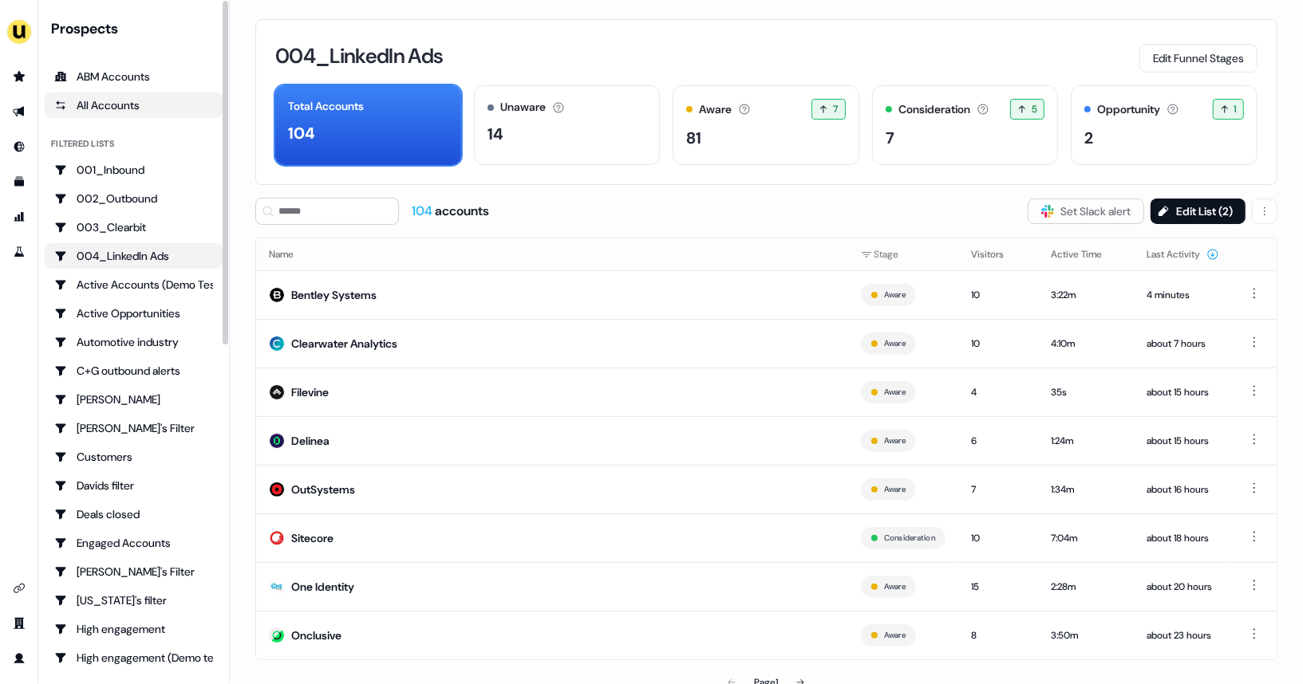
click at [124, 100] on div "All Accounts" at bounding box center [133, 105] width 159 height 16
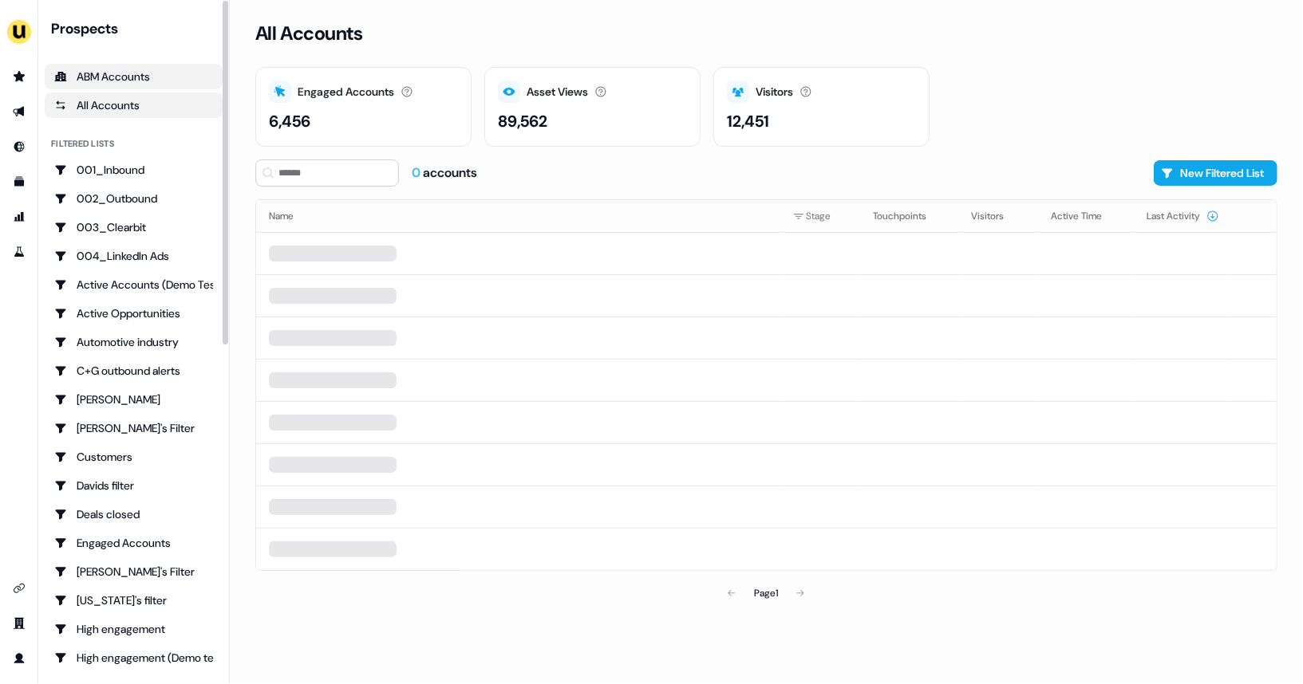
click at [136, 77] on div "ABM Accounts" at bounding box center [133, 77] width 159 height 16
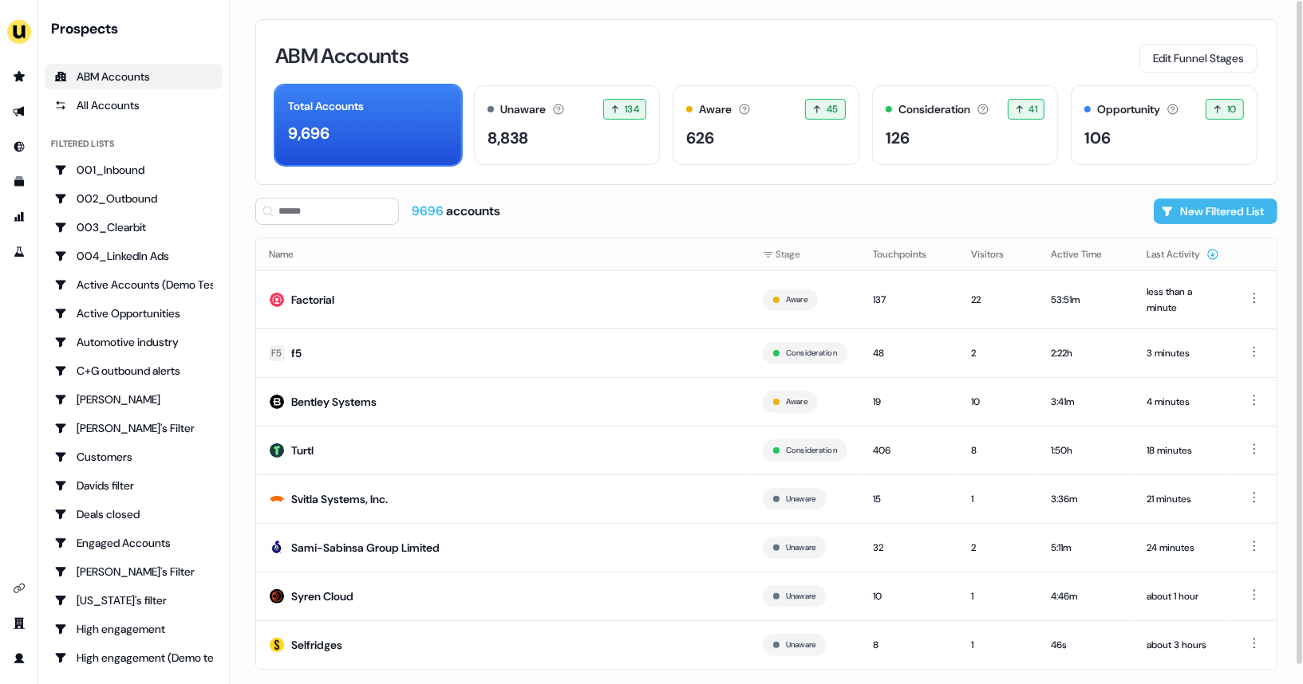
click at [1218, 208] on button "New Filtered List" at bounding box center [1215, 212] width 124 height 26
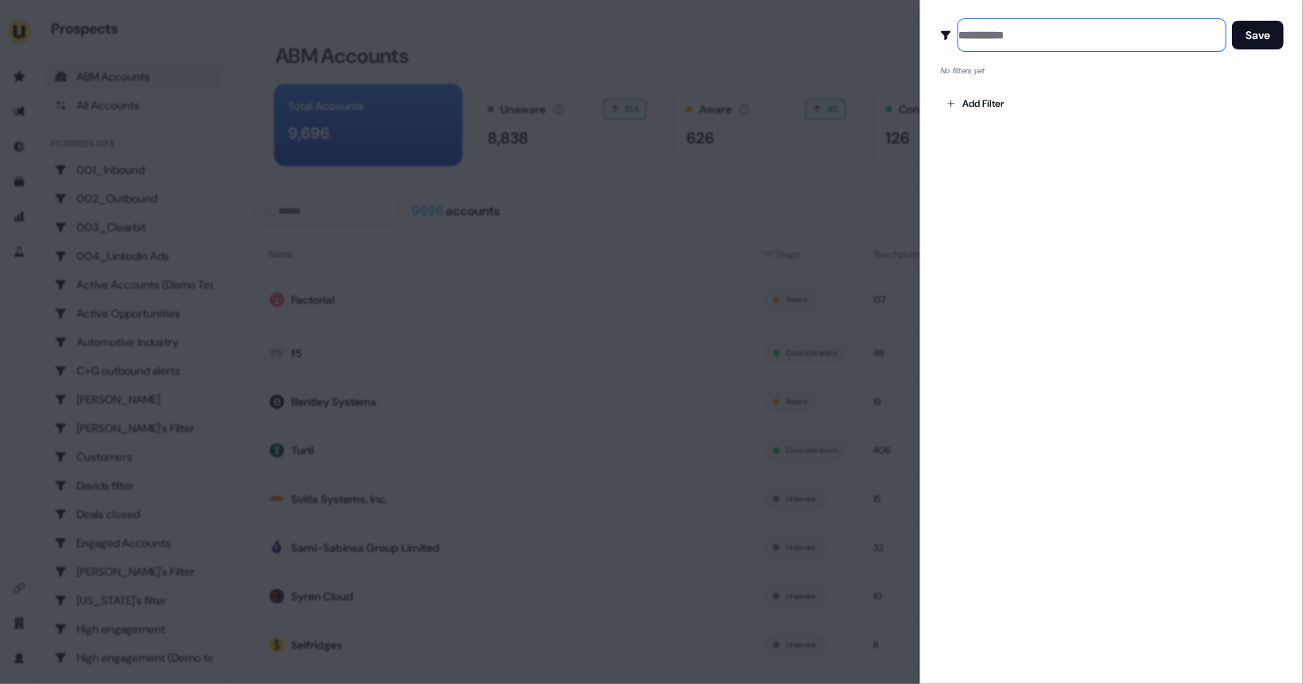
click at [1005, 39] on input at bounding box center [1091, 35] width 267 height 32
type input "**********"
click at [958, 96] on body "For the best experience switch devices to a bigger screen. Go to [DOMAIN_NAME] …" at bounding box center [651, 342] width 1303 height 684
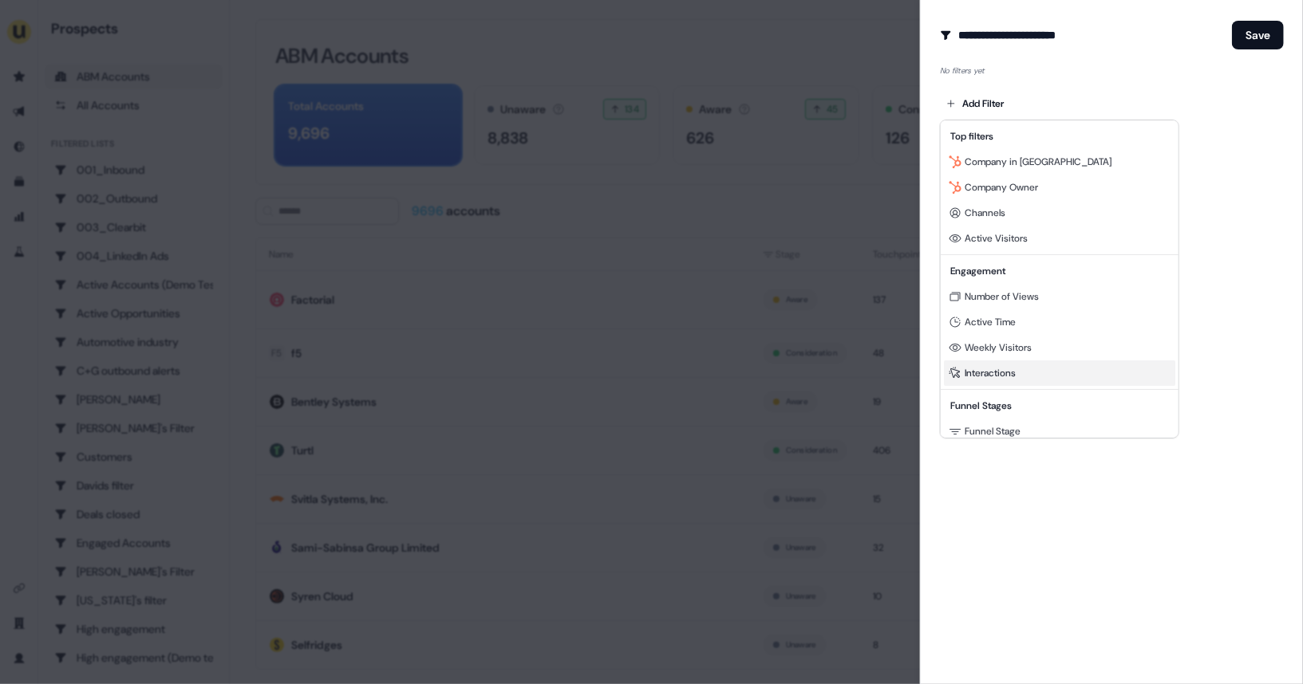
click at [1009, 375] on span "Interactions" at bounding box center [989, 373] width 51 height 13
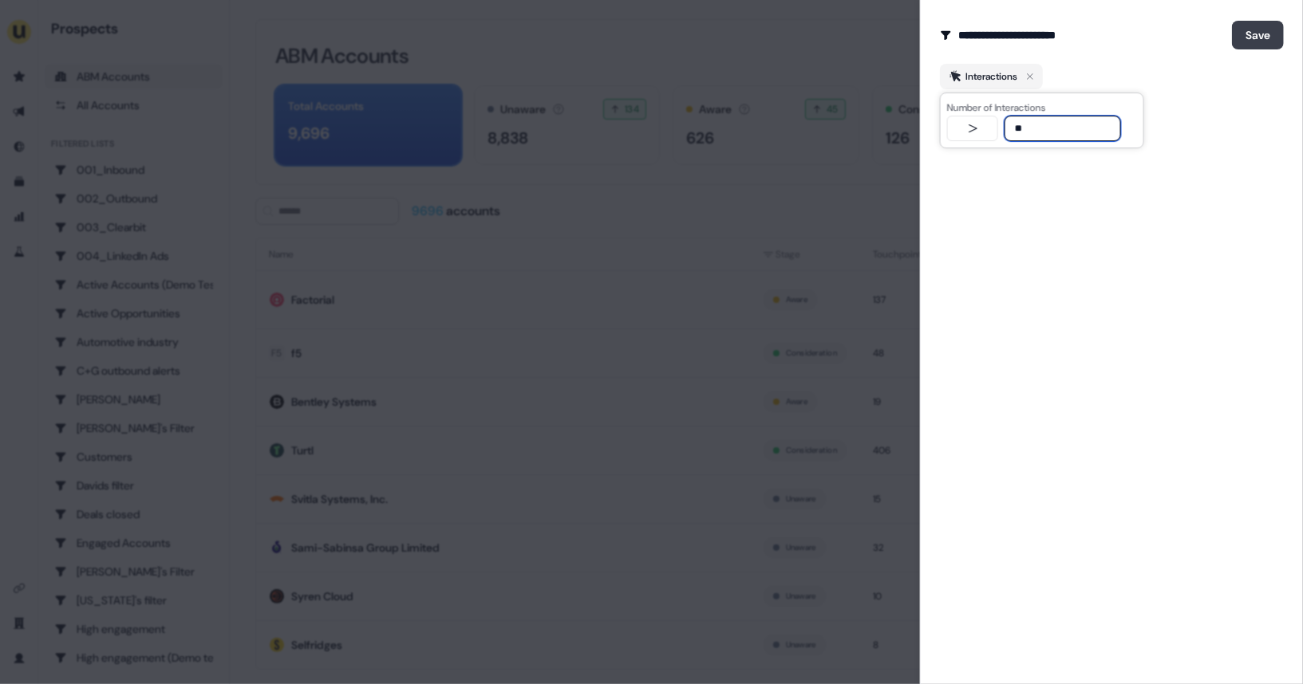
type input "**"
click at [1249, 40] on button "Save" at bounding box center [1258, 35] width 52 height 29
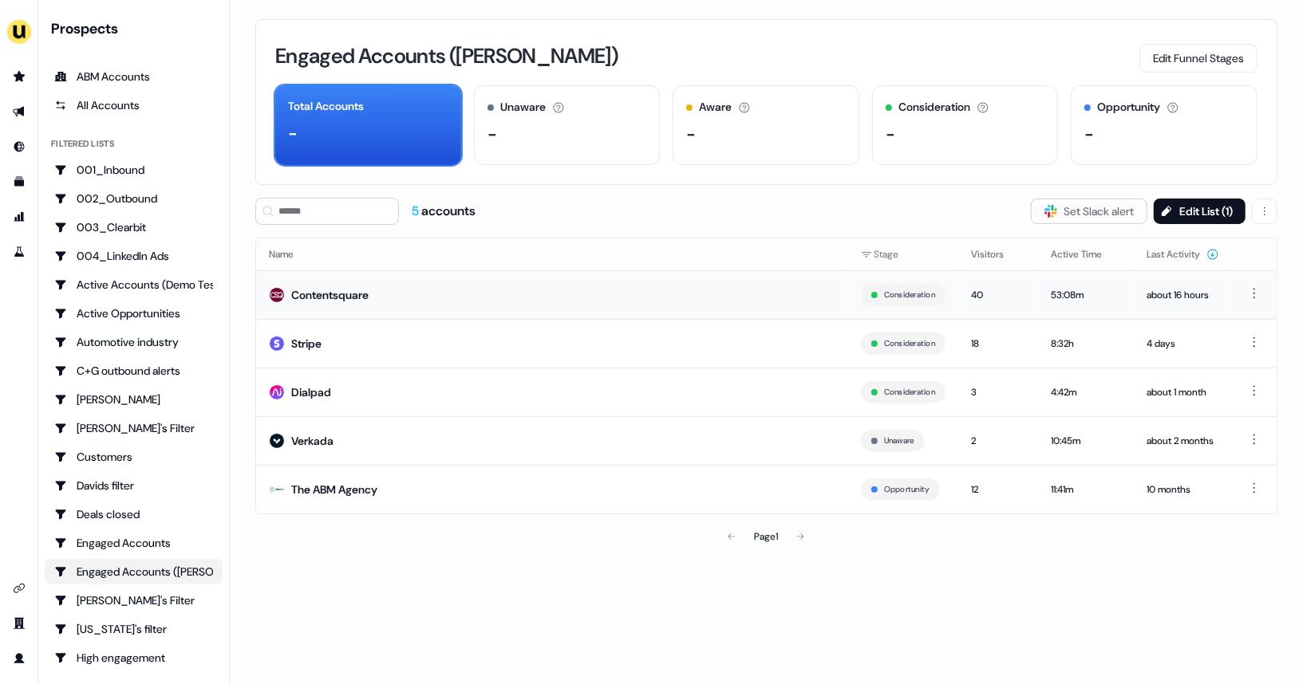
click at [645, 312] on td "Contentsquare" at bounding box center [552, 294] width 592 height 49
click at [1254, 203] on html "For the best experience switch devices to a bigger screen. Go to [DOMAIN_NAME] …" at bounding box center [651, 342] width 1303 height 684
click at [1224, 243] on span "Delete" at bounding box center [1224, 243] width 30 height 13
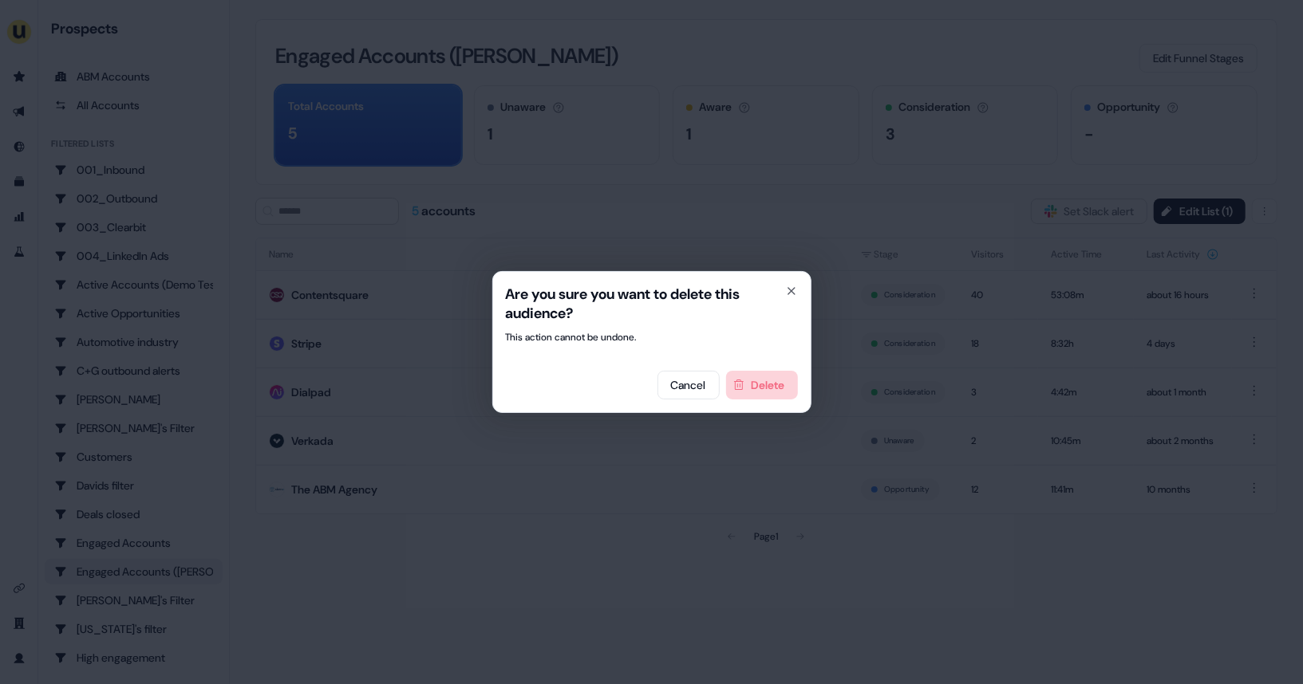
click at [779, 385] on button "Delete" at bounding box center [762, 385] width 72 height 29
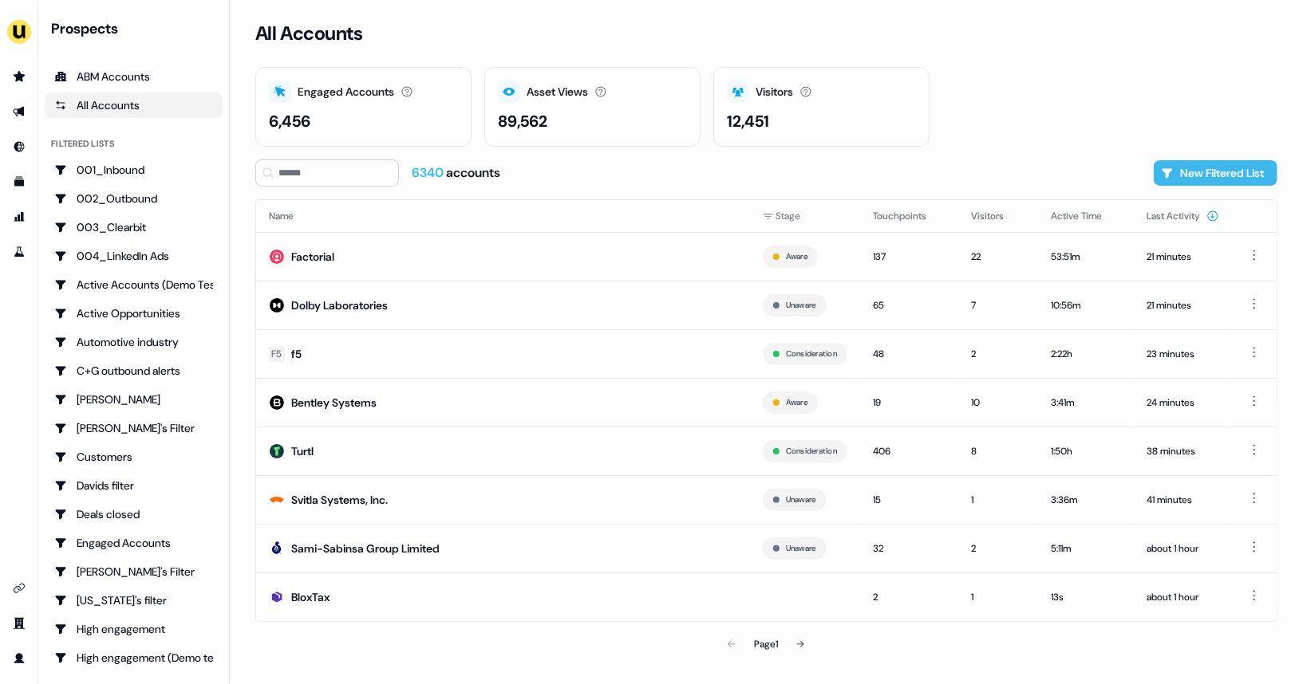
click at [1216, 170] on button "New Filtered List" at bounding box center [1215, 173] width 124 height 26
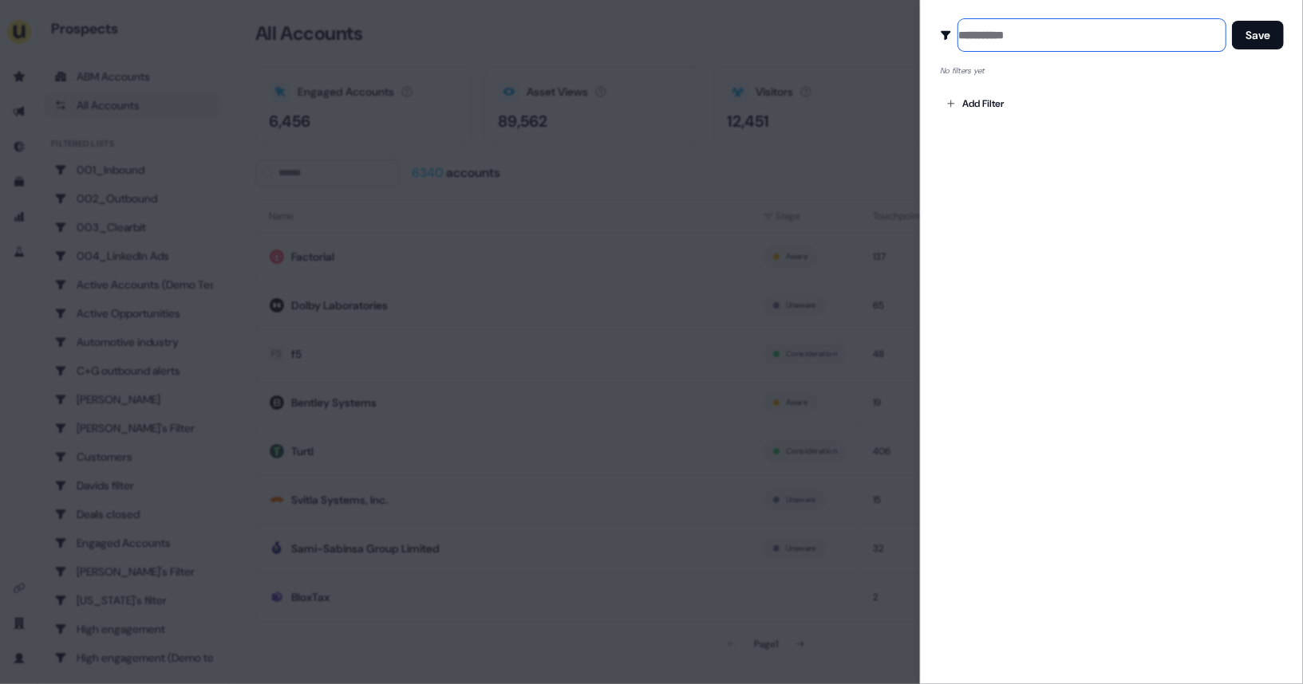
click at [1020, 41] on input at bounding box center [1091, 35] width 267 height 32
type input "**********"
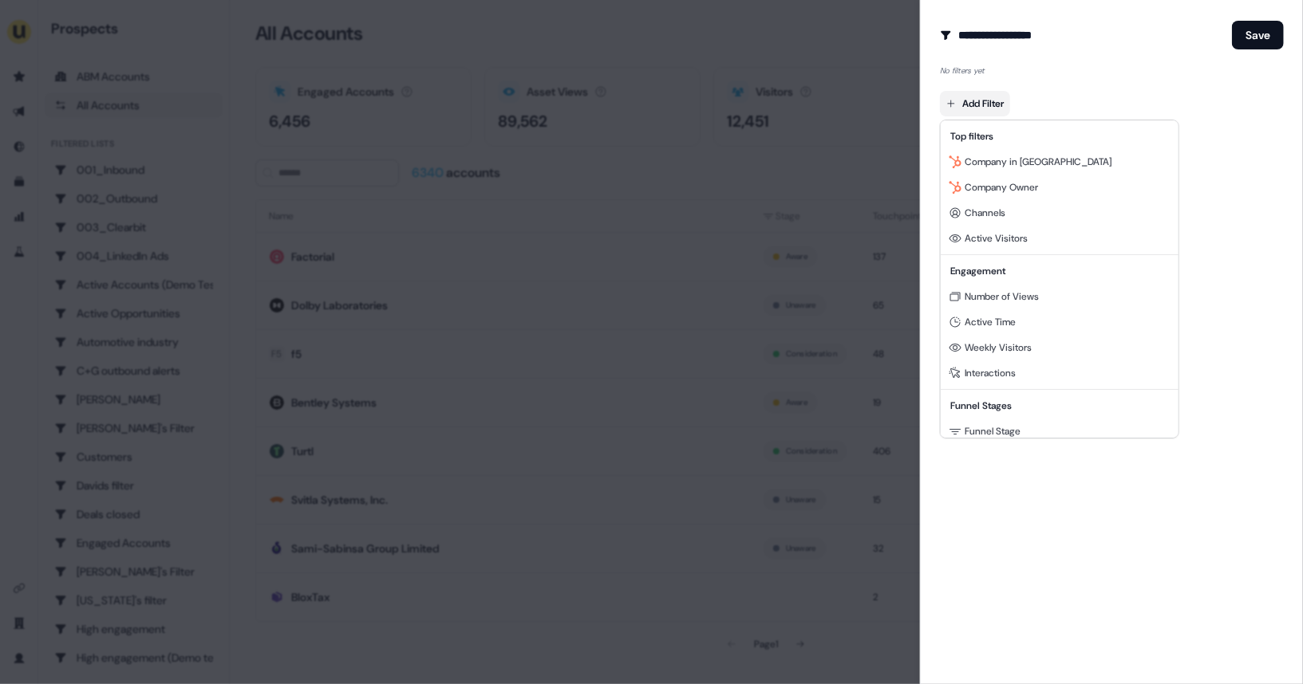
click at [961, 104] on body "For the best experience switch devices to a bigger screen. Go to [DOMAIN_NAME] …" at bounding box center [651, 342] width 1303 height 684
click at [994, 380] on div "Interactions" at bounding box center [1059, 374] width 231 height 26
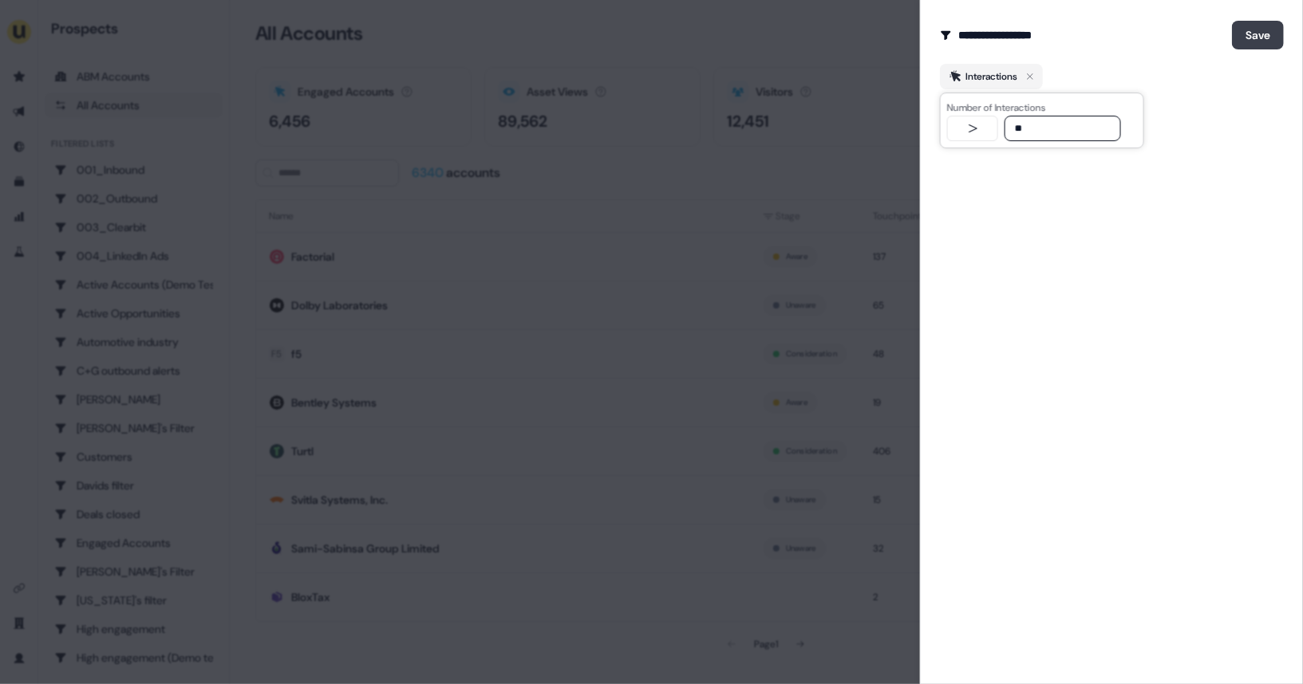
type input "**"
click at [1245, 39] on button "Save" at bounding box center [1258, 35] width 52 height 29
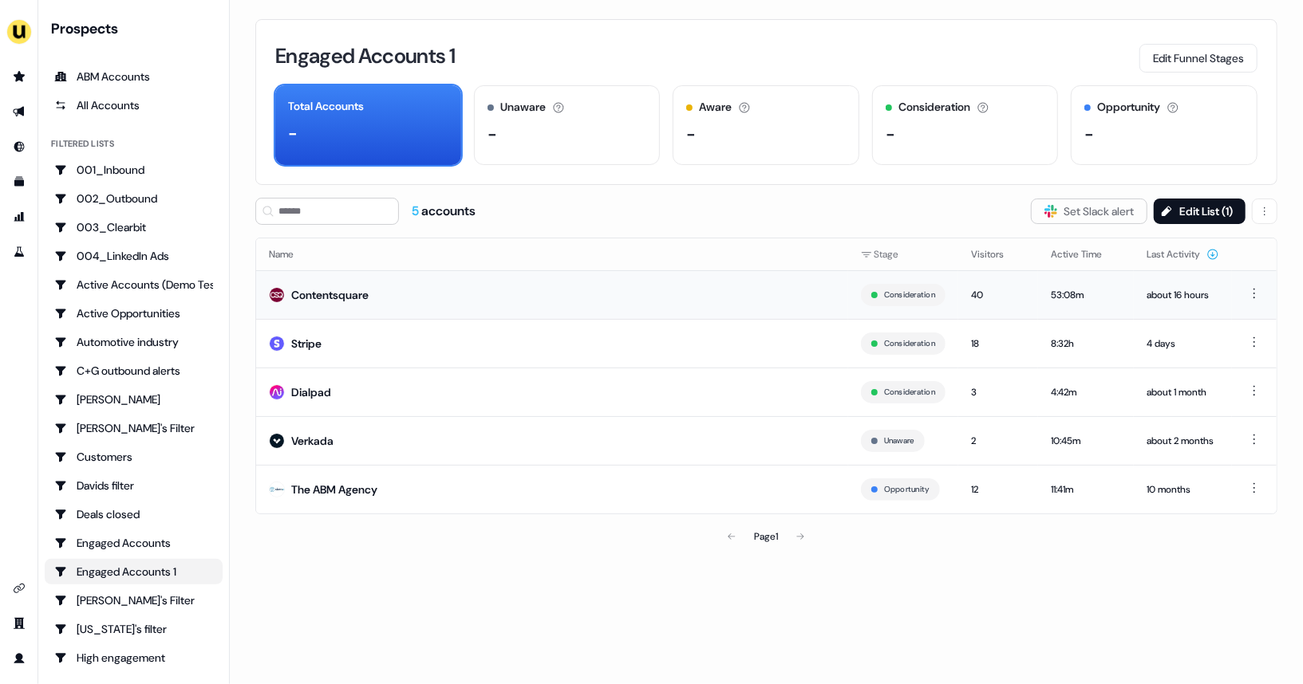
click at [766, 309] on td "Contentsquare" at bounding box center [552, 294] width 592 height 49
click at [147, 84] on div "ABM Accounts" at bounding box center [133, 77] width 159 height 16
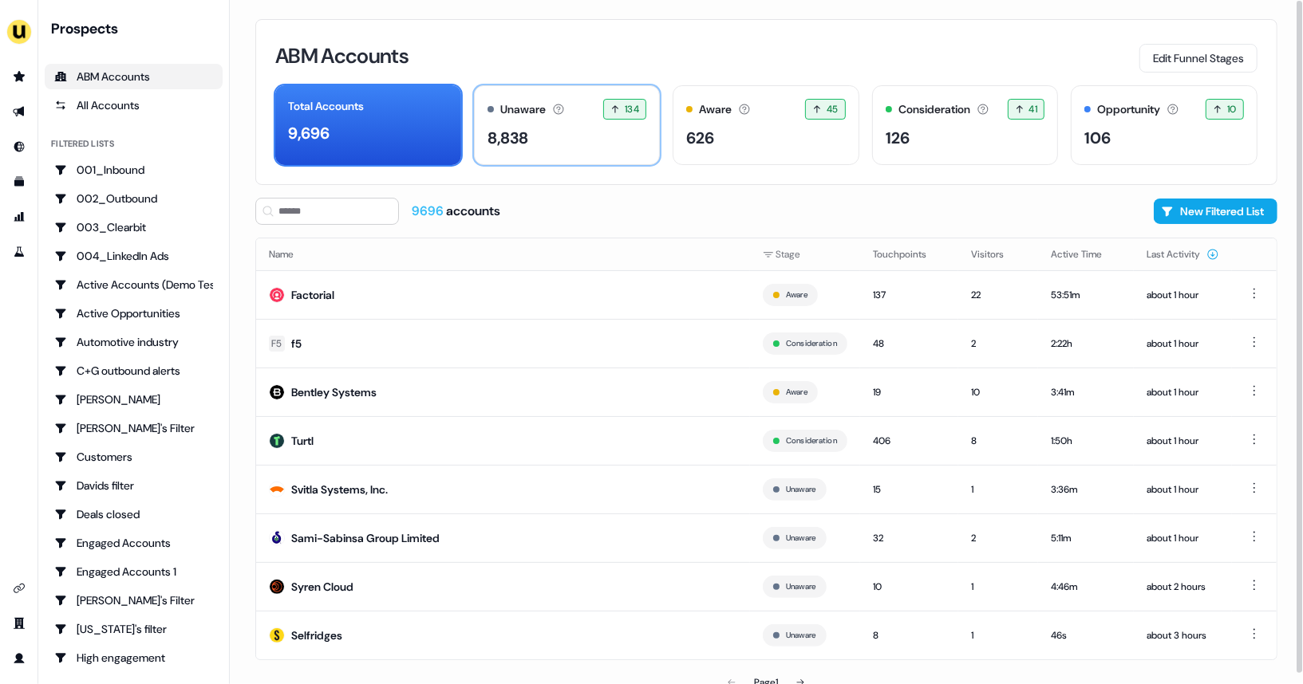
click at [593, 130] on div "8,838" at bounding box center [567, 138] width 160 height 24
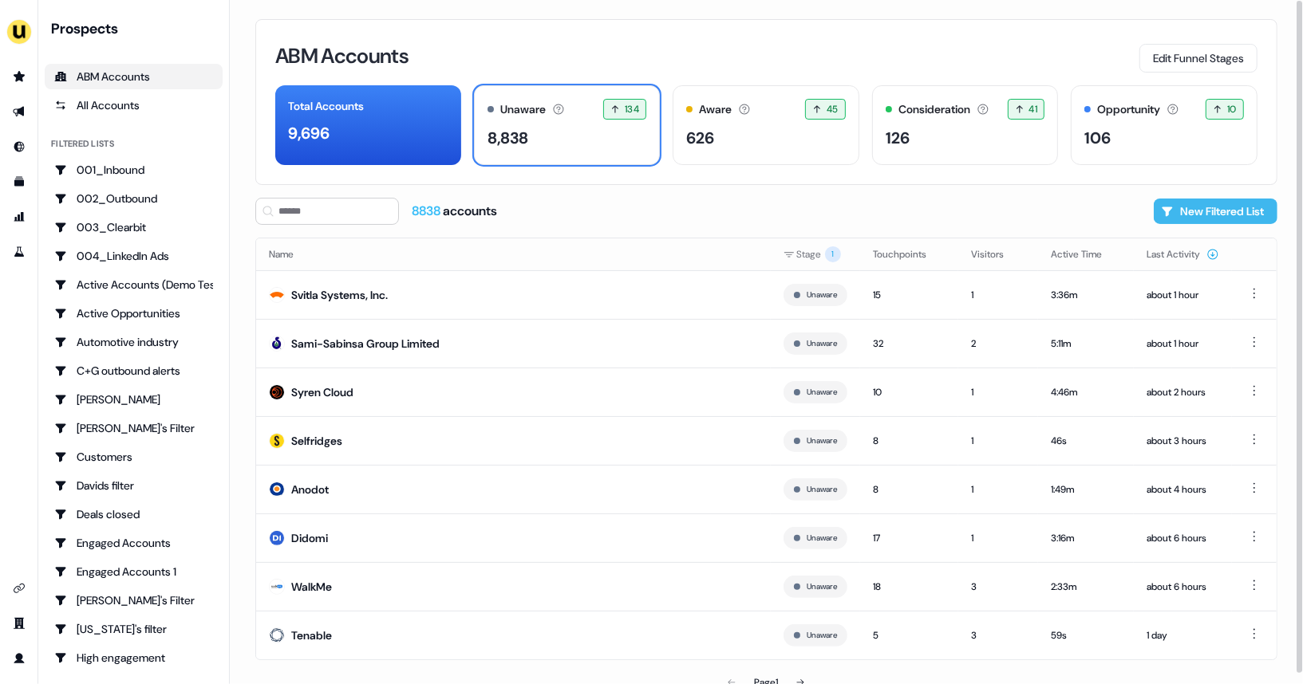
click at [1218, 203] on button "New Filtered List" at bounding box center [1215, 212] width 124 height 26
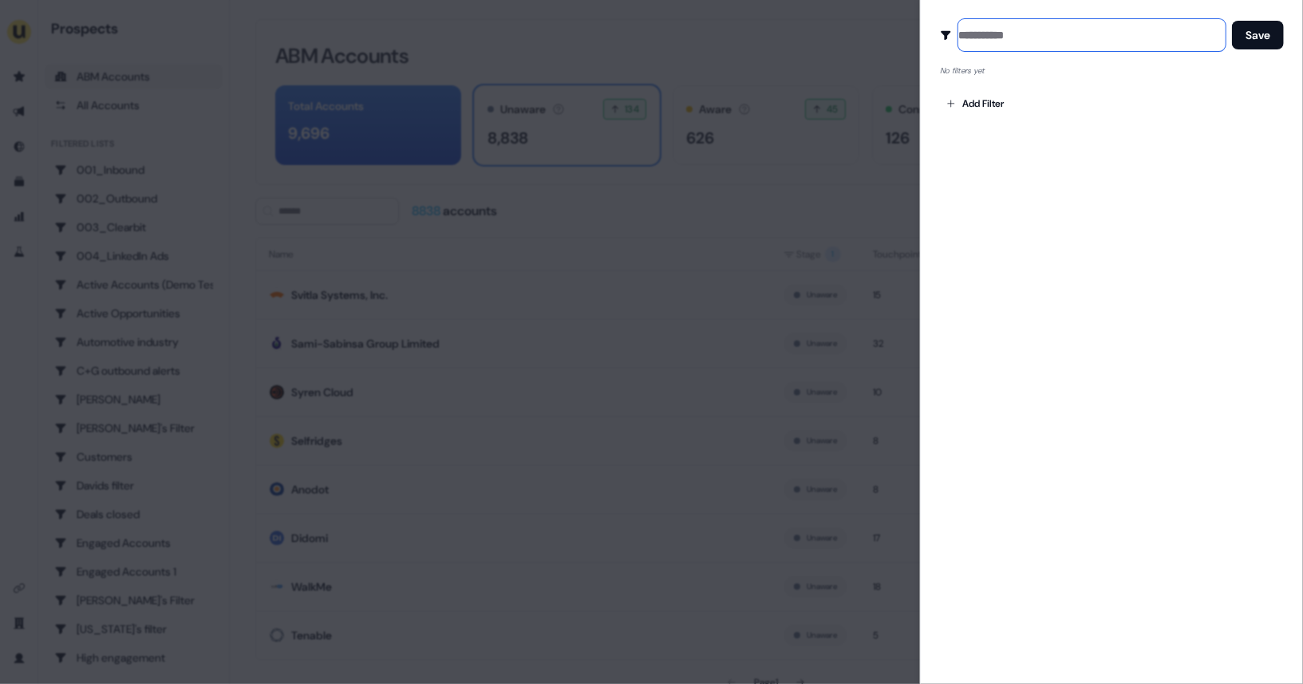
click at [998, 30] on input at bounding box center [1091, 35] width 267 height 32
type input "****"
click at [964, 115] on body "For the best experience switch devices to a bigger screen. Go to [DOMAIN_NAME] …" at bounding box center [651, 342] width 1303 height 684
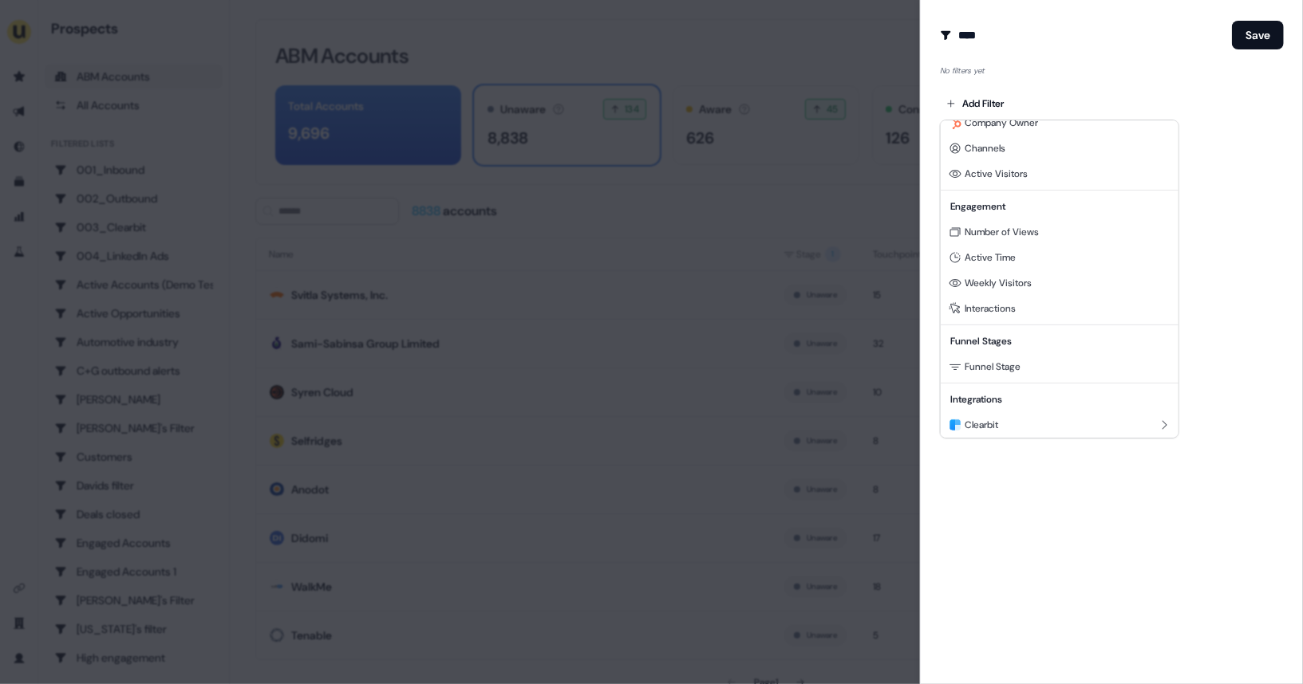
scroll to position [66, 0]
click at [990, 366] on span "Funnel Stage" at bounding box center [992, 365] width 56 height 13
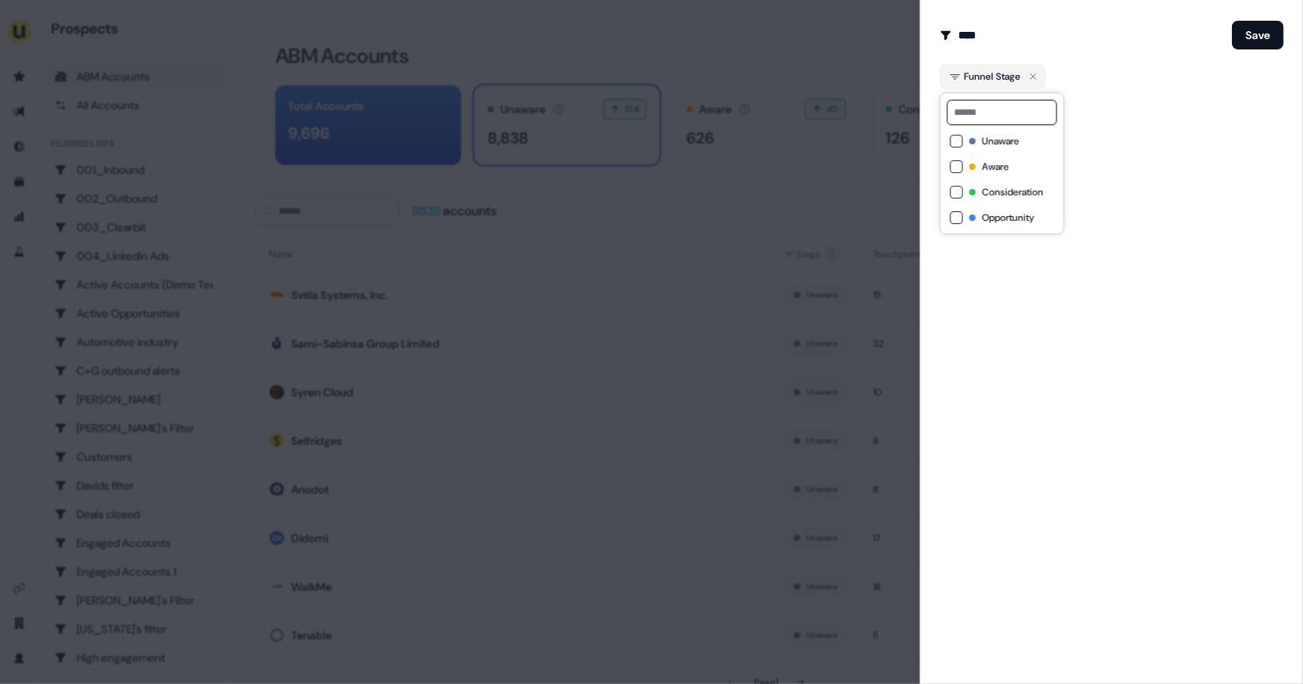
click at [959, 197] on button "Consideration" at bounding box center [956, 192] width 13 height 13
click at [1130, 133] on div "Create Audience Filter Create a new audience by setting a name and configuring …" at bounding box center [1111, 342] width 383 height 684
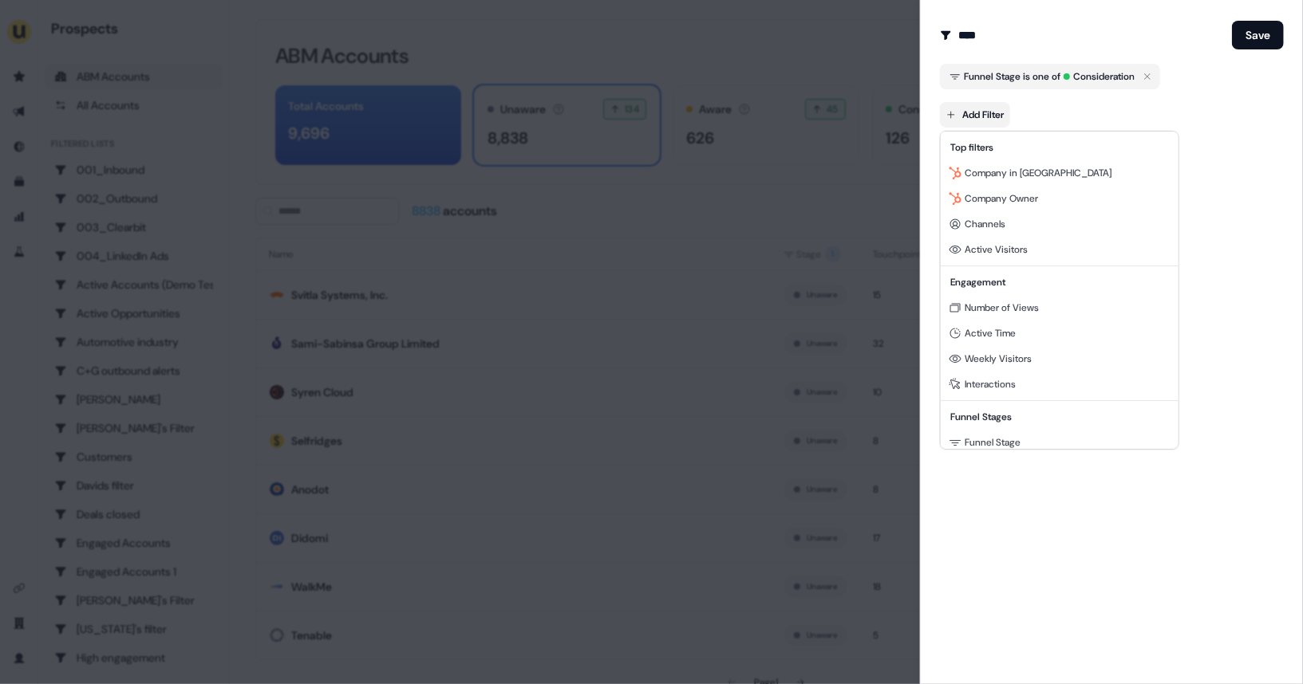
click at [994, 113] on body "For the best experience switch devices to a bigger screen. Go to [DOMAIN_NAME] …" at bounding box center [651, 342] width 1303 height 684
click at [991, 378] on span "Interactions" at bounding box center [989, 384] width 51 height 13
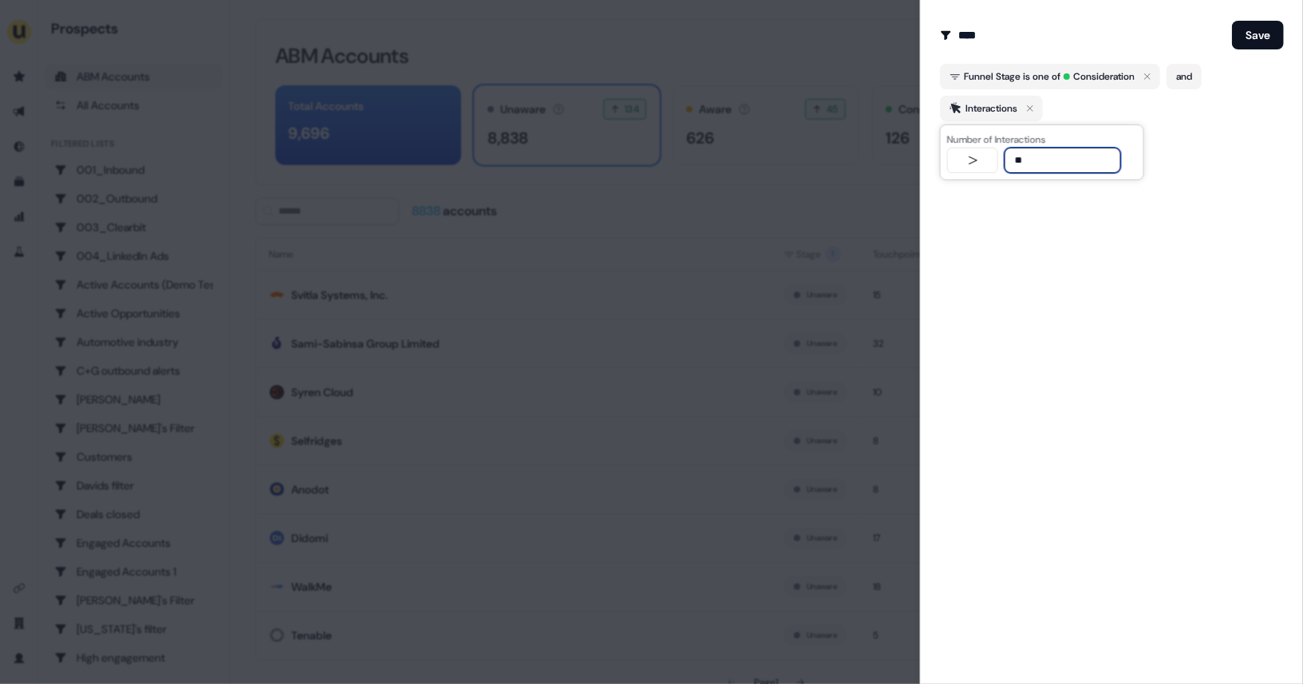
type input "**"
click at [1018, 215] on div "Create Audience Filter Create a new audience by setting a name and configuring …" at bounding box center [1111, 342] width 383 height 684
click at [1264, 35] on button "Save" at bounding box center [1258, 35] width 52 height 29
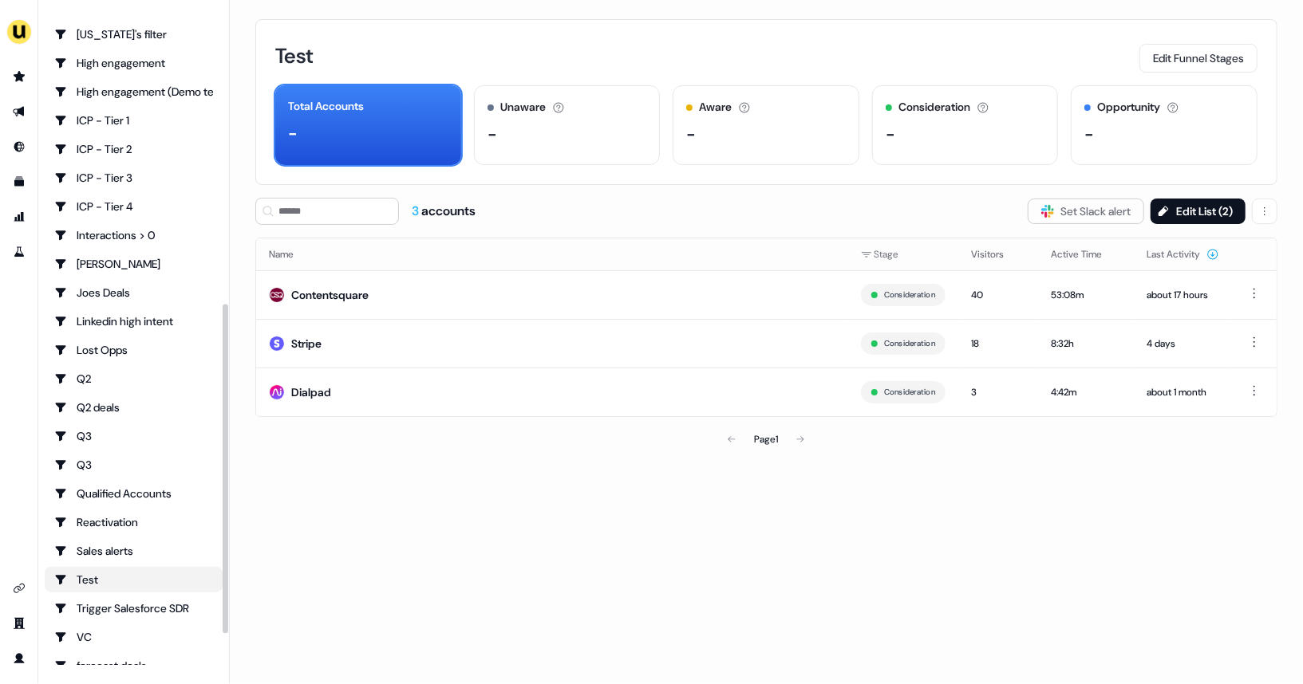
scroll to position [694, 0]
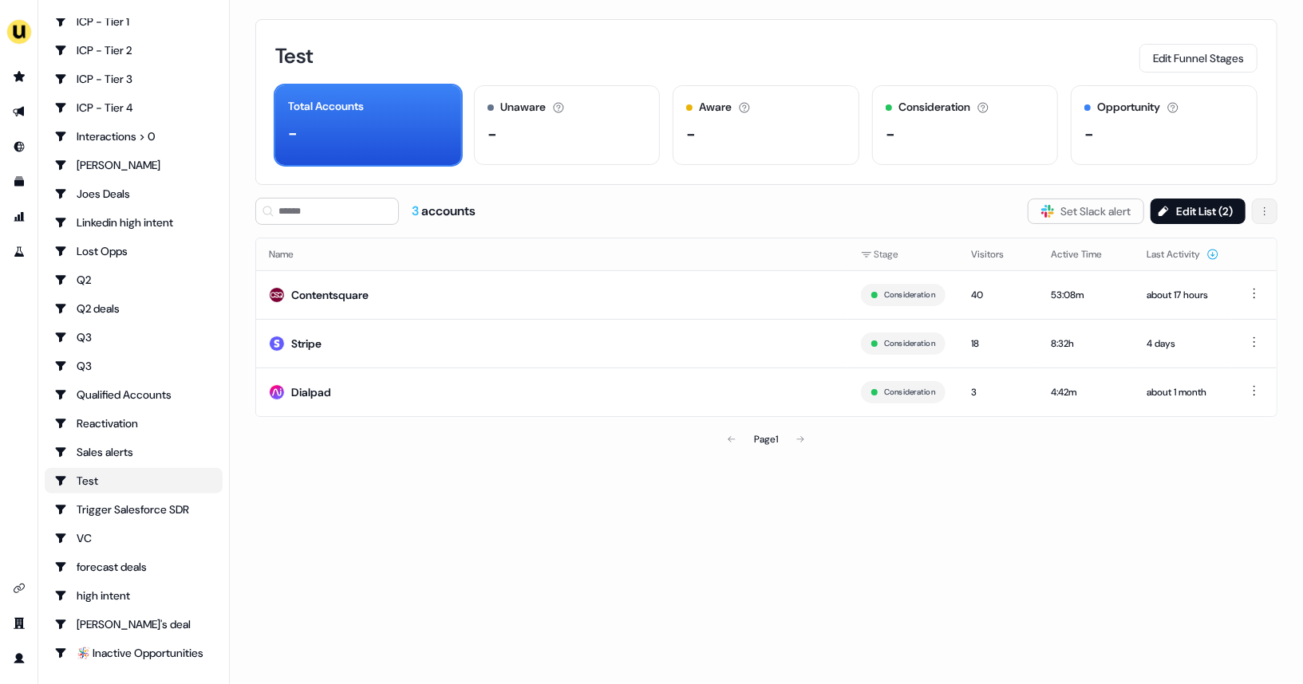
click at [1264, 212] on html "For the best experience switch devices to a bigger screen. Go to [DOMAIN_NAME] …" at bounding box center [651, 342] width 1303 height 684
click at [1209, 247] on span "Delete" at bounding box center [1224, 243] width 30 height 13
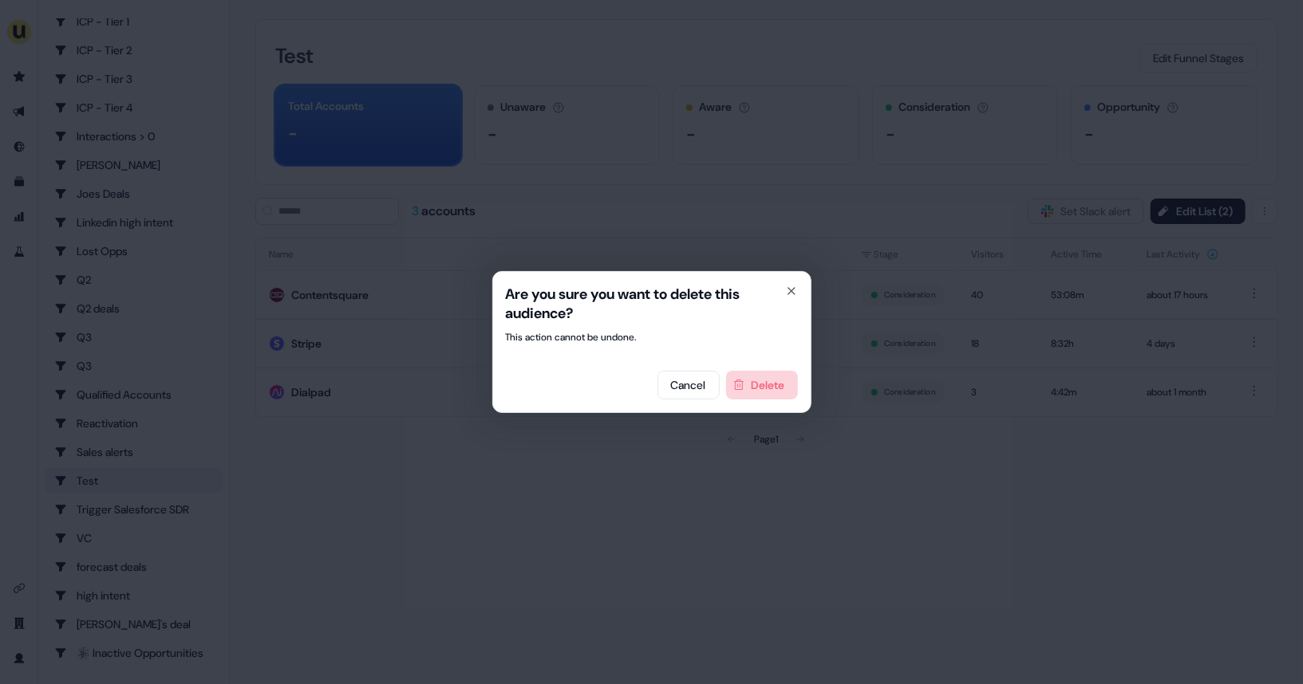
click at [784, 381] on button "Delete" at bounding box center [762, 385] width 72 height 29
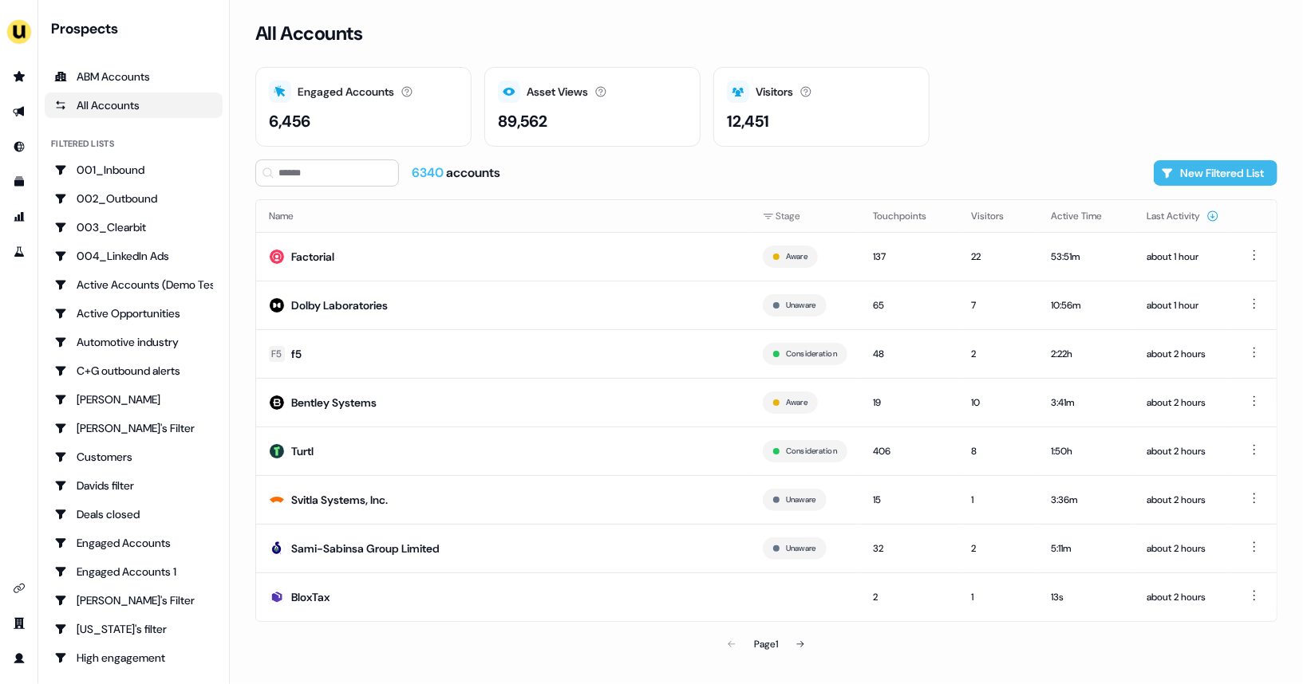
click at [1227, 169] on button "New Filtered List" at bounding box center [1215, 173] width 124 height 26
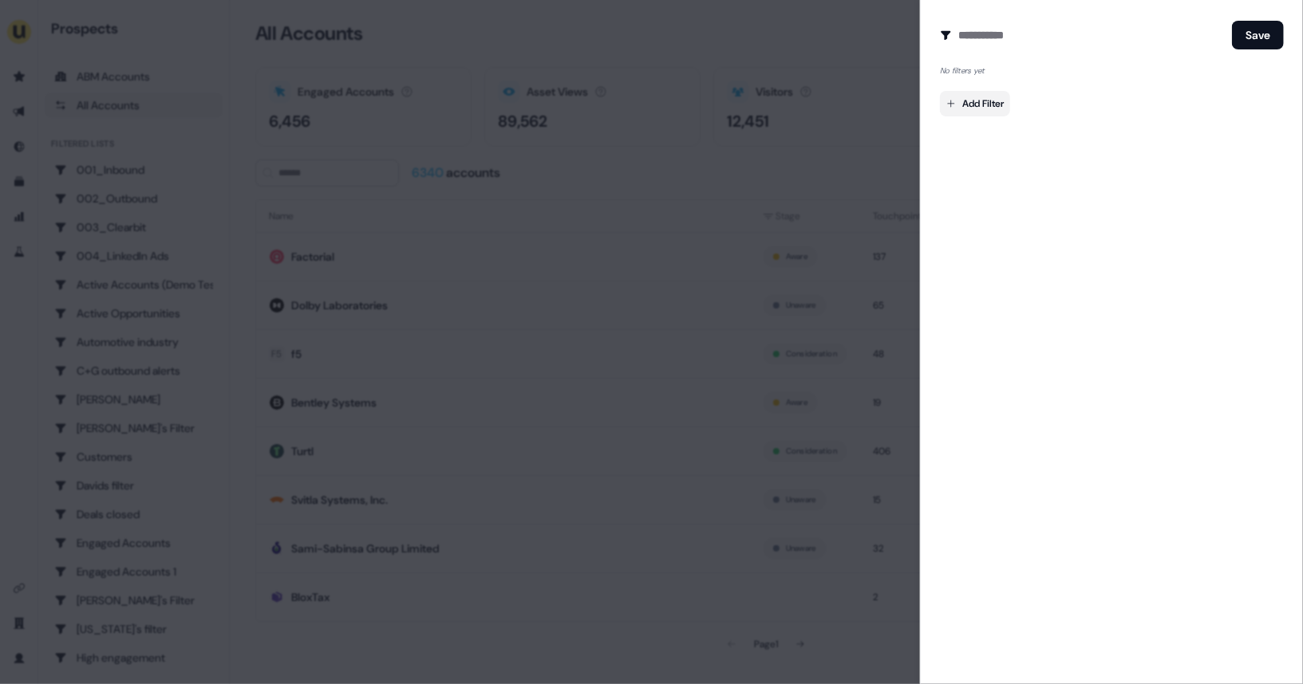
click at [976, 114] on body "For the best experience switch devices to a bigger screen. Go to [DOMAIN_NAME] …" at bounding box center [651, 342] width 1303 height 684
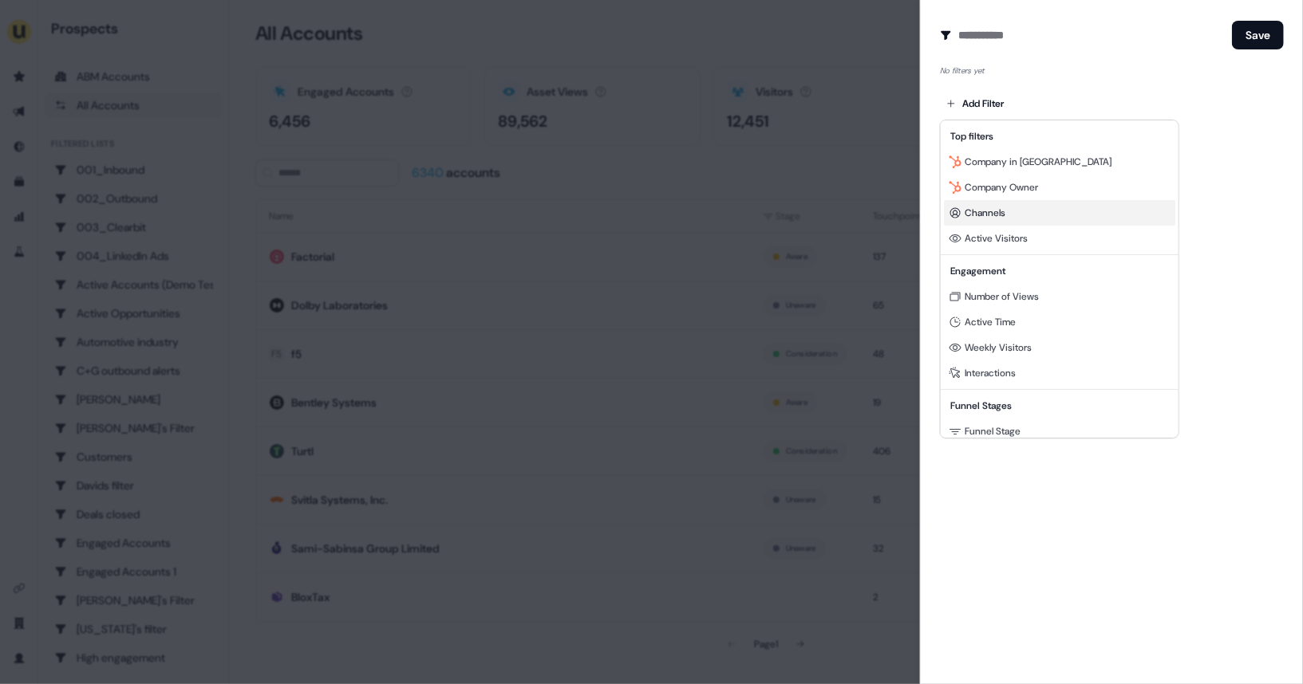
click at [1010, 218] on div "Channels" at bounding box center [1059, 213] width 231 height 26
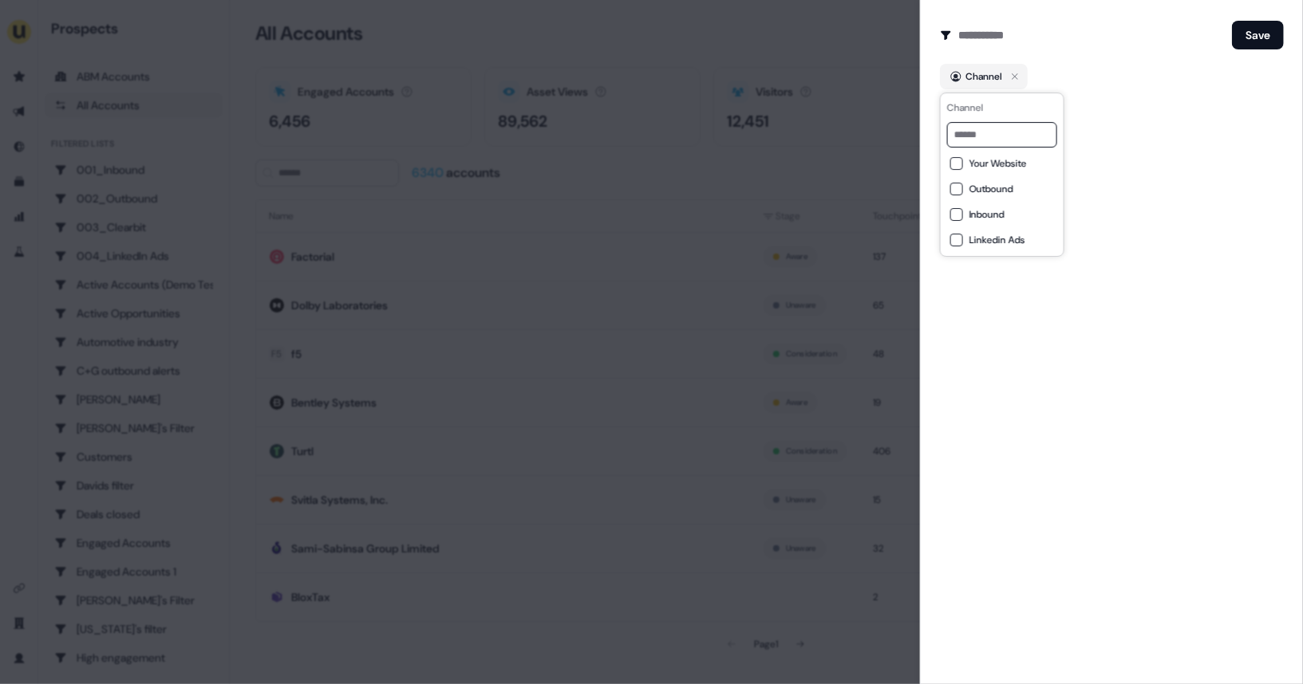
click at [959, 211] on button "Inbound" at bounding box center [956, 214] width 13 height 13
click at [595, 206] on div at bounding box center [651, 342] width 1303 height 684
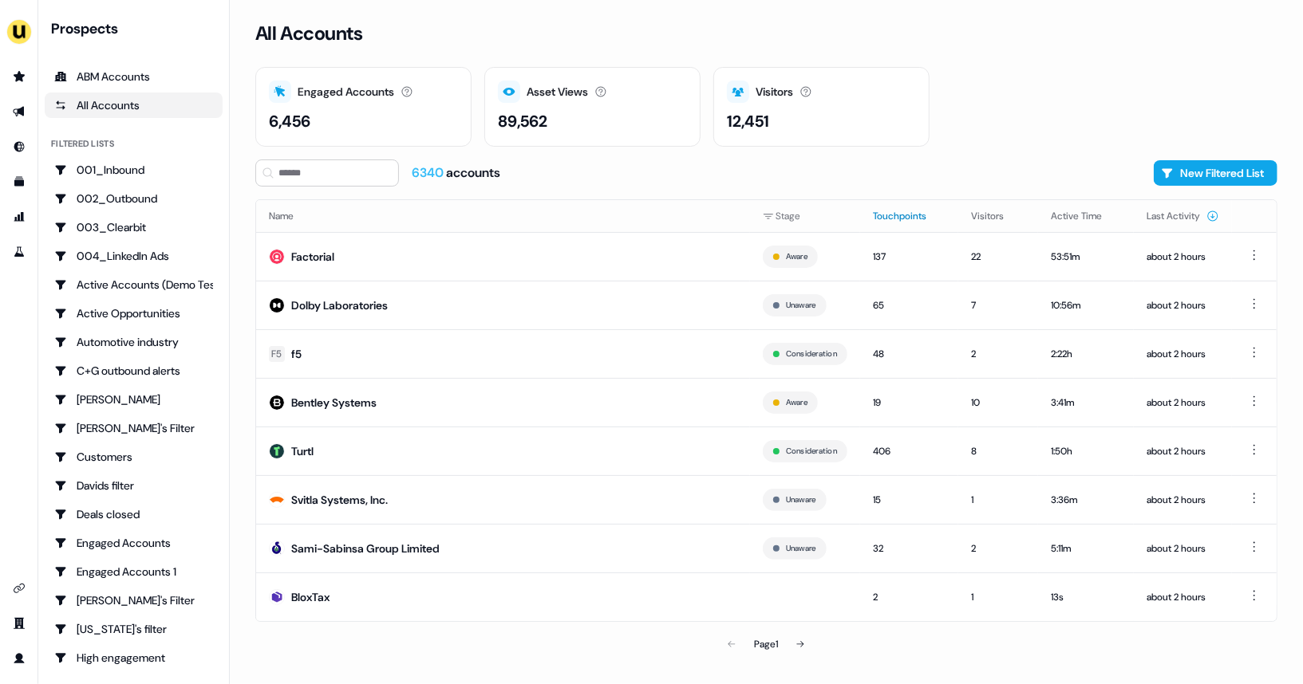
click at [917, 223] on button "Touchpoints" at bounding box center [909, 216] width 73 height 29
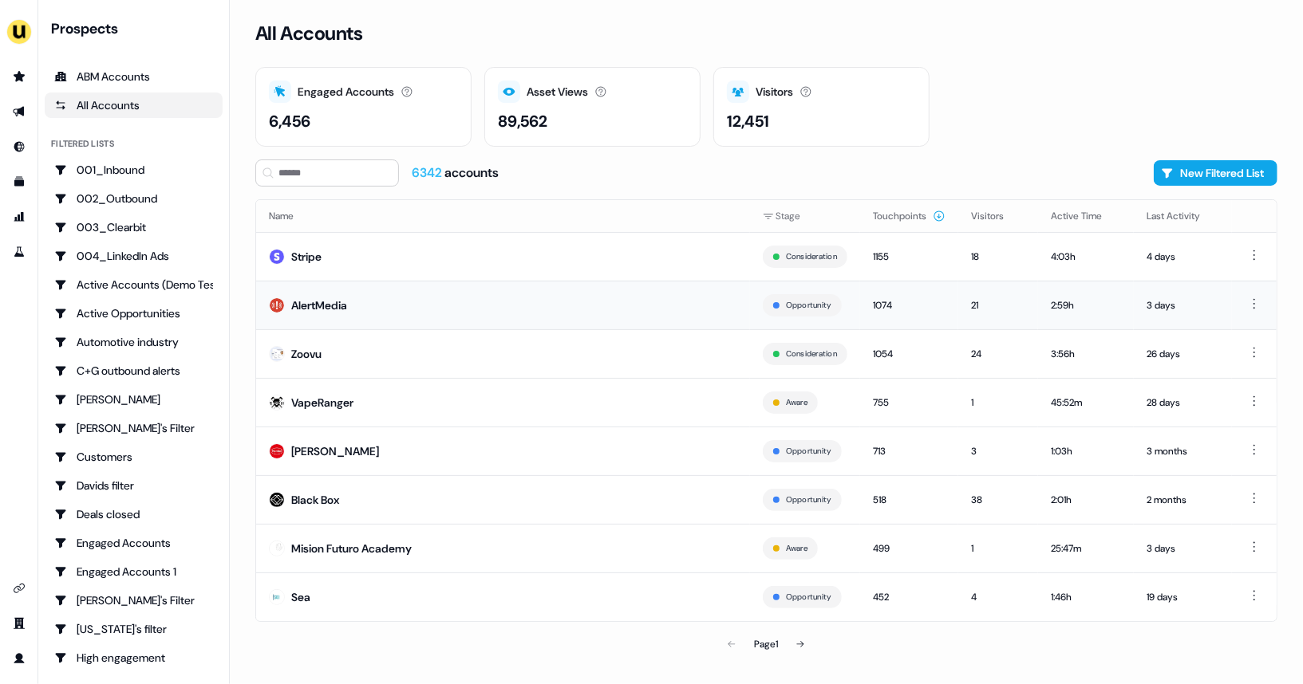
click at [562, 314] on td "AlertMedia" at bounding box center [503, 305] width 494 height 49
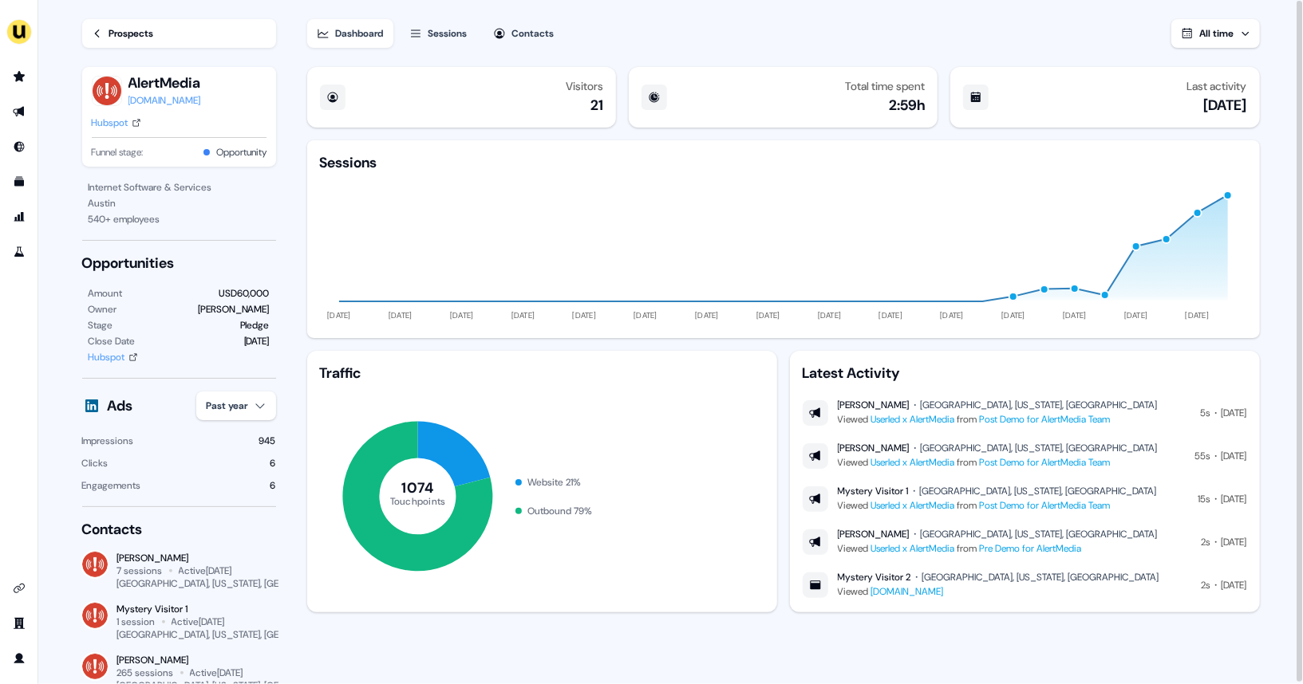
click at [1231, 36] on span "All time" at bounding box center [1217, 33] width 34 height 13
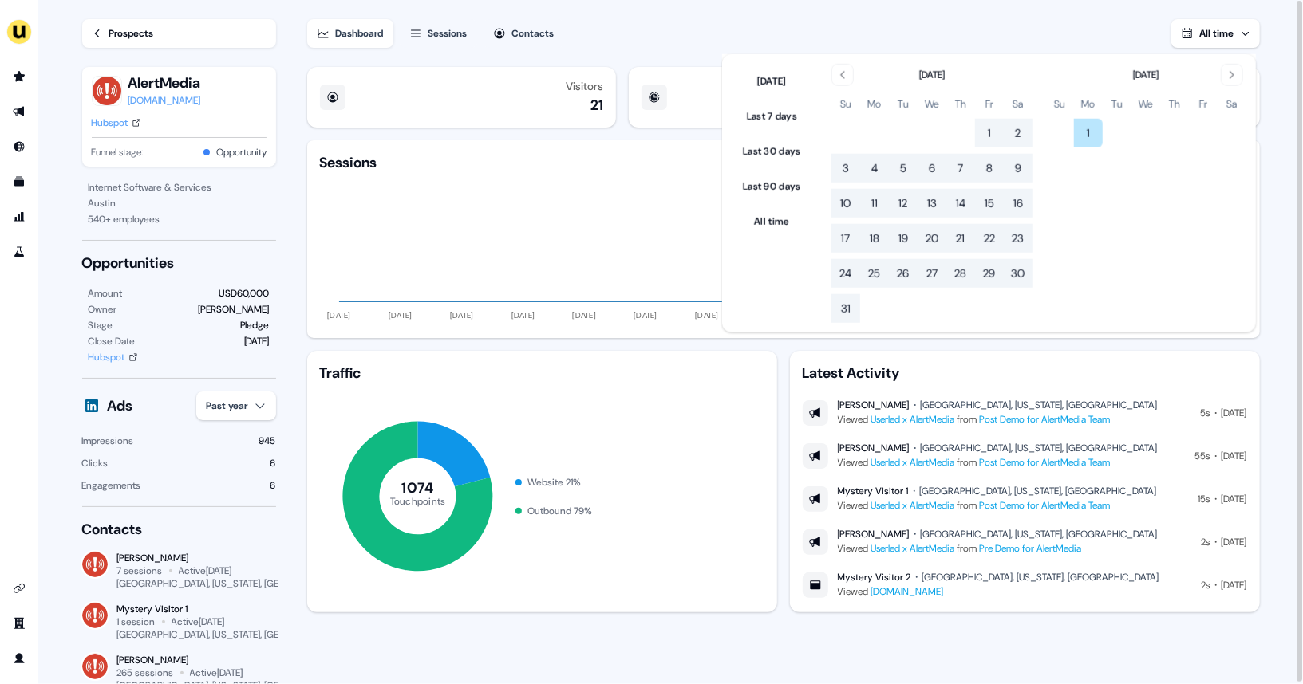
click at [1205, 38] on span "All time" at bounding box center [1217, 33] width 34 height 13
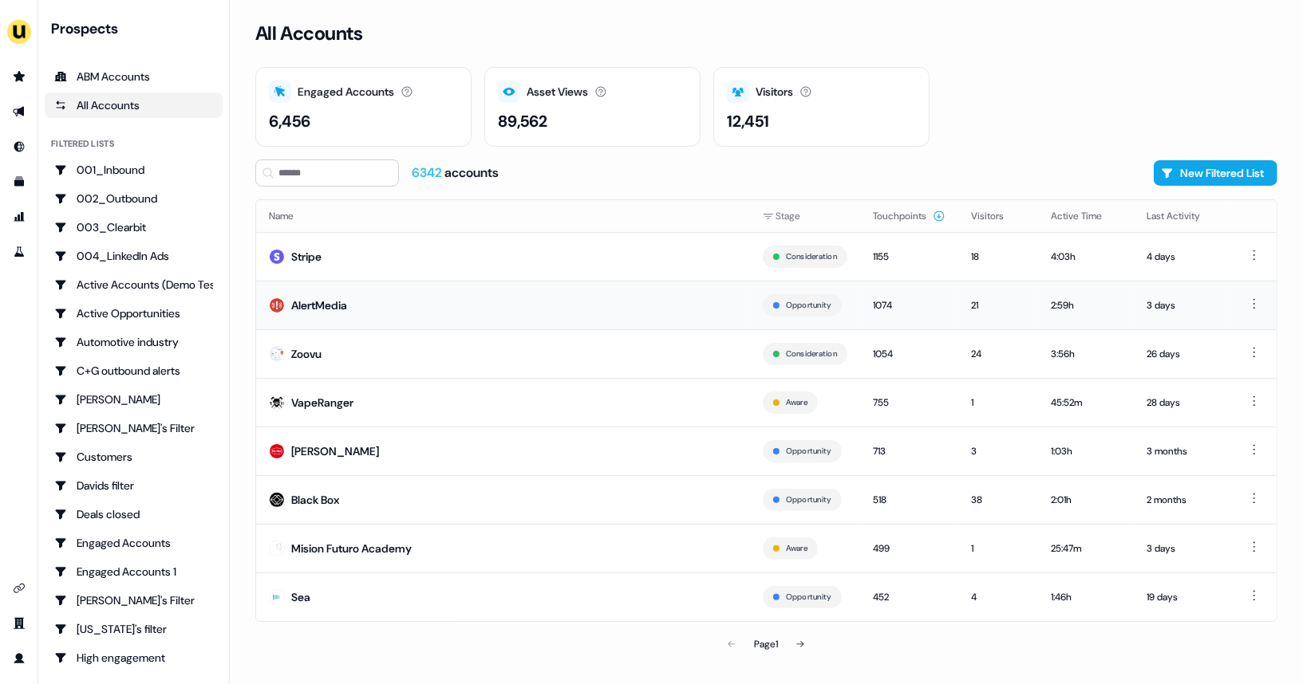
click at [516, 319] on td "AlertMedia" at bounding box center [503, 305] width 494 height 49
click at [490, 306] on td "AlertMedia" at bounding box center [503, 305] width 494 height 49
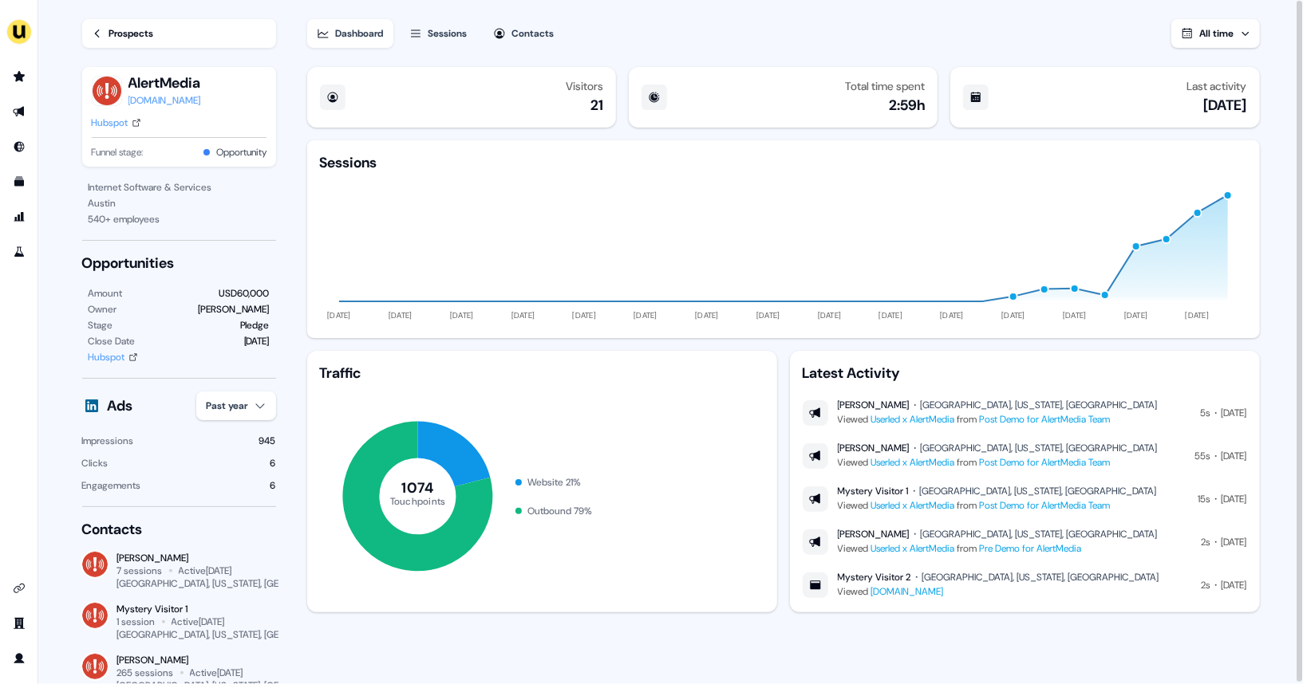
click at [1242, 36] on icon "button" at bounding box center [1245, 34] width 10 height 10
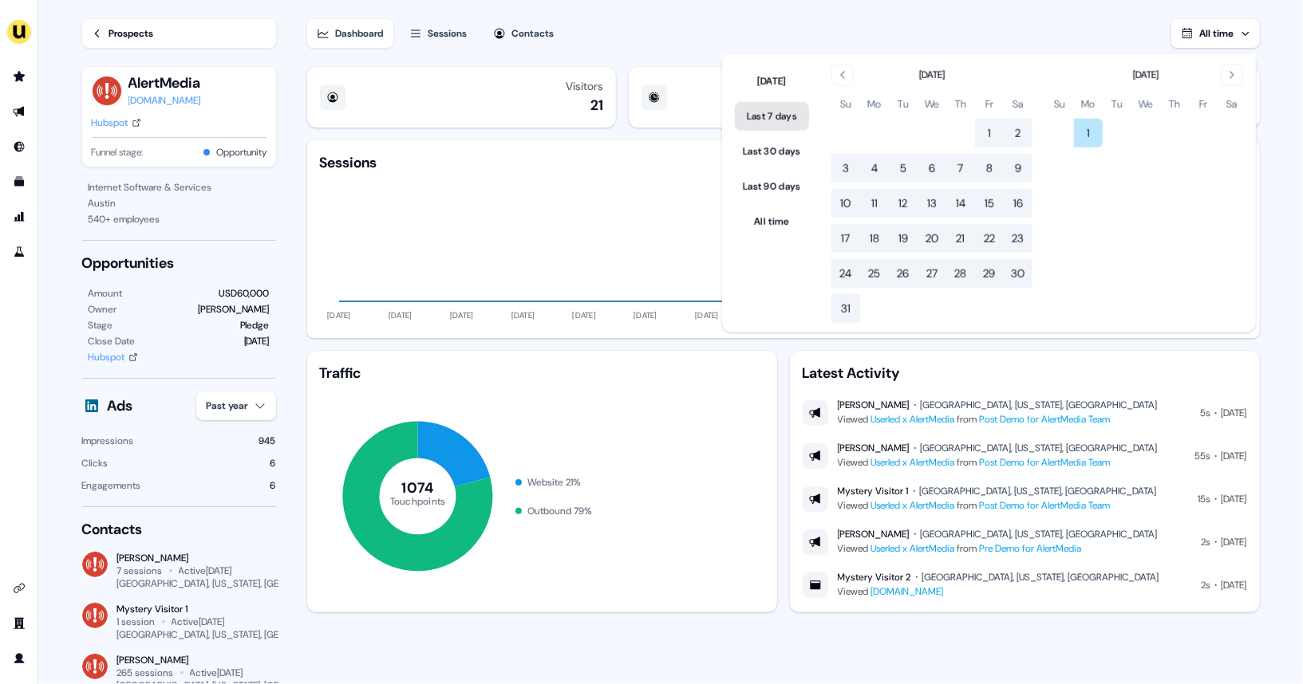
click at [777, 117] on button "Last 7 days" at bounding box center [772, 116] width 74 height 29
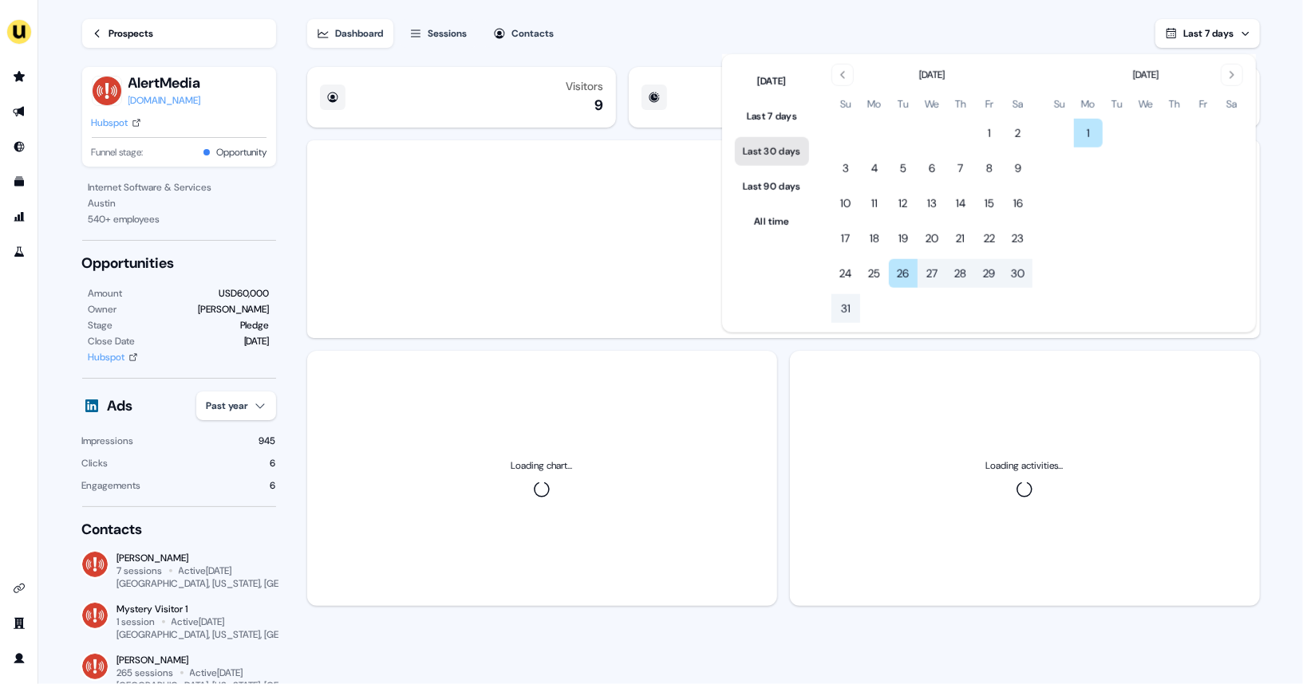
click at [784, 146] on button "Last 30 days" at bounding box center [772, 151] width 74 height 29
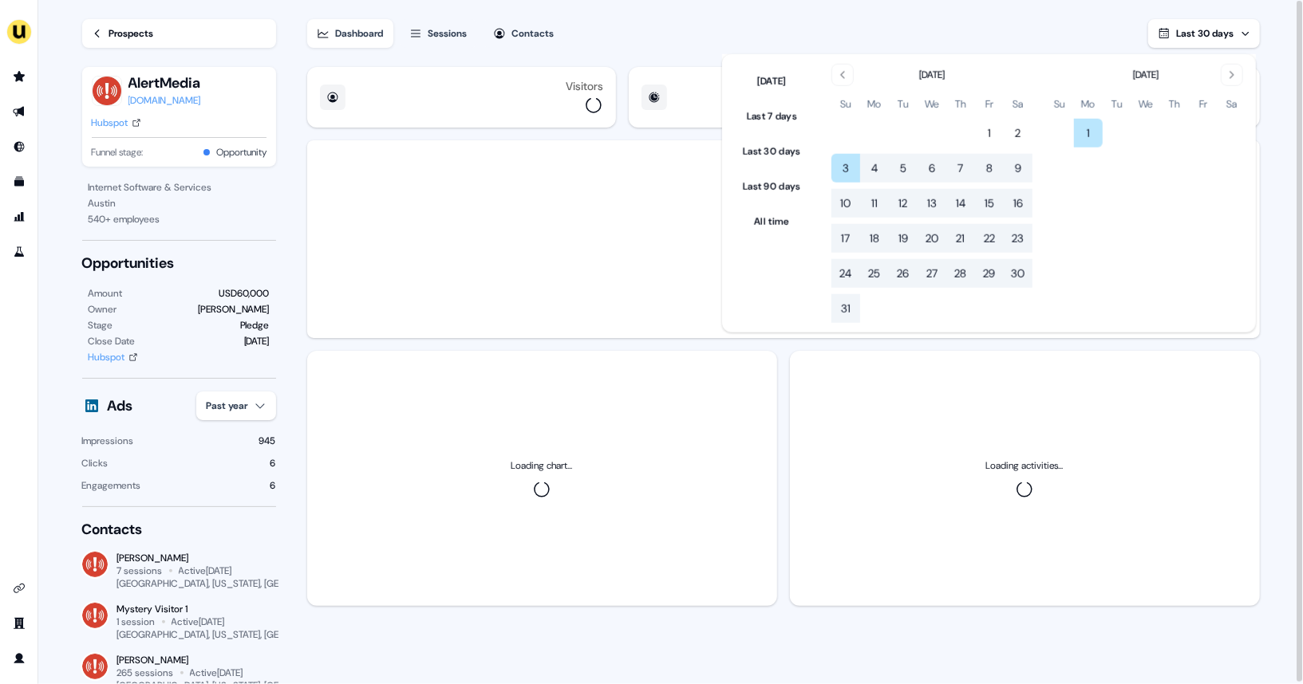
click at [1038, 35] on div "Dashboard Sessions Contacts Last 30 days" at bounding box center [783, 24] width 952 height 48
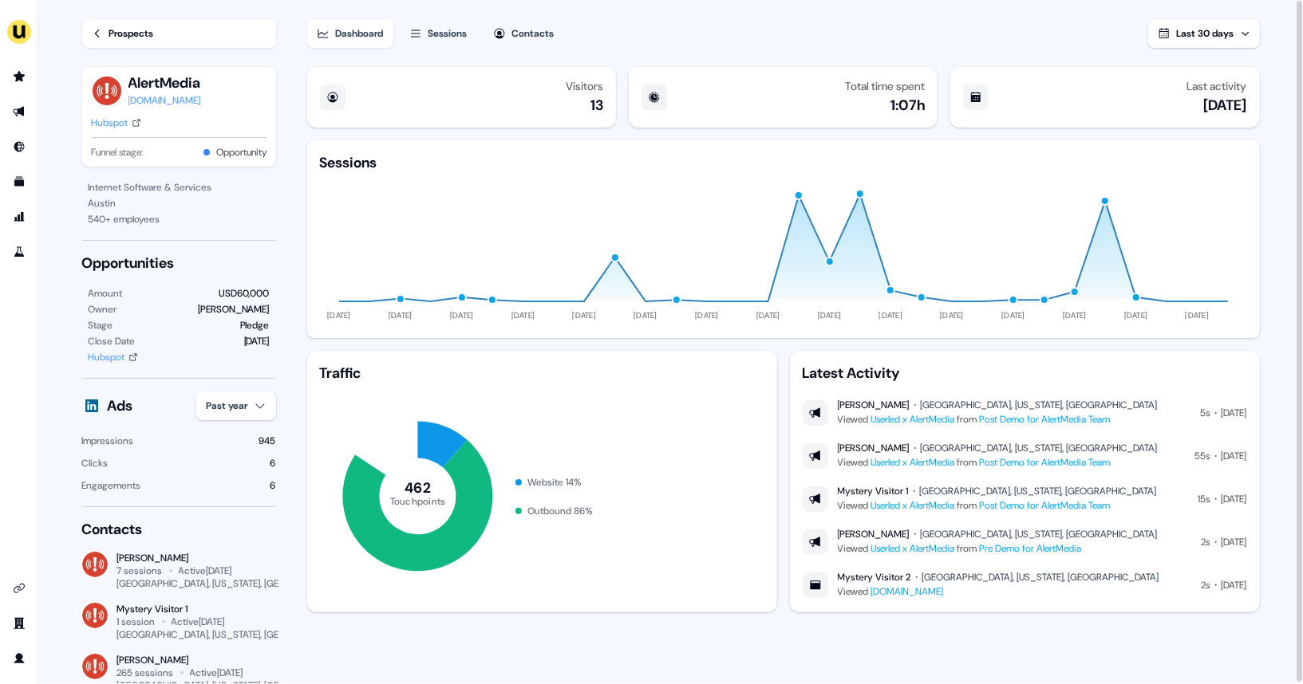
click at [1216, 43] on button "Last 30 days" at bounding box center [1204, 33] width 112 height 29
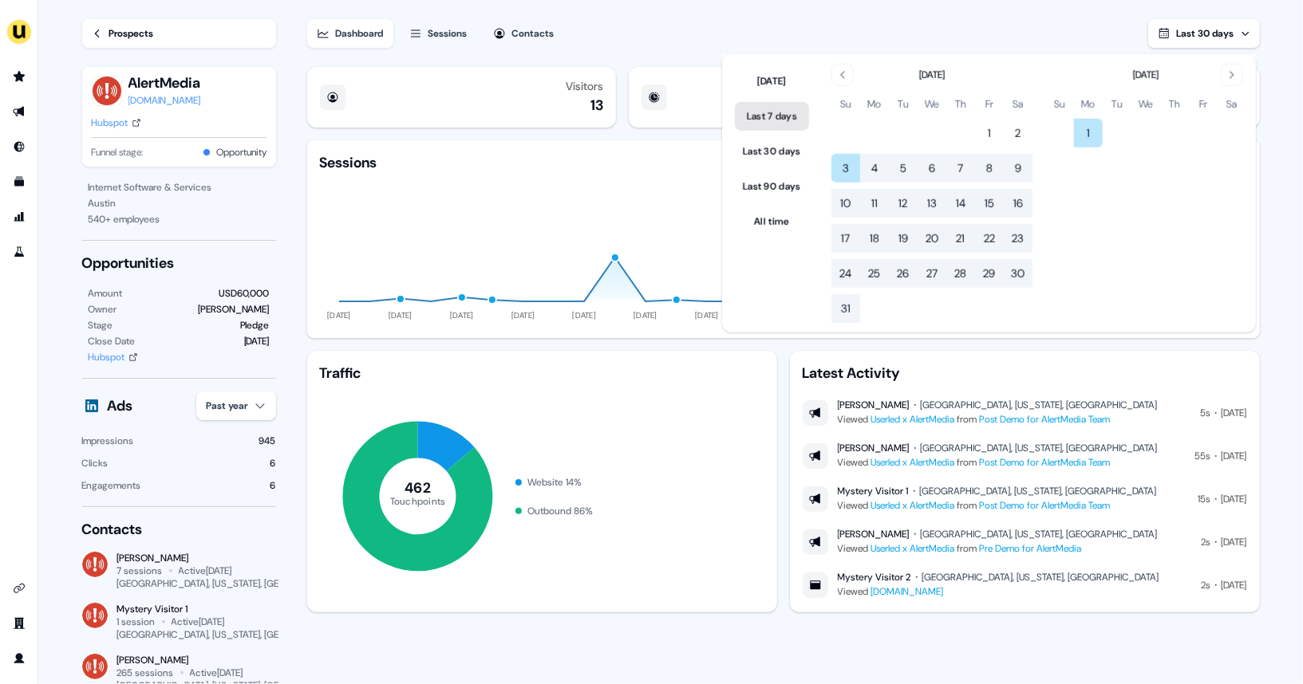
click at [783, 118] on button "Last 7 days" at bounding box center [772, 116] width 74 height 29
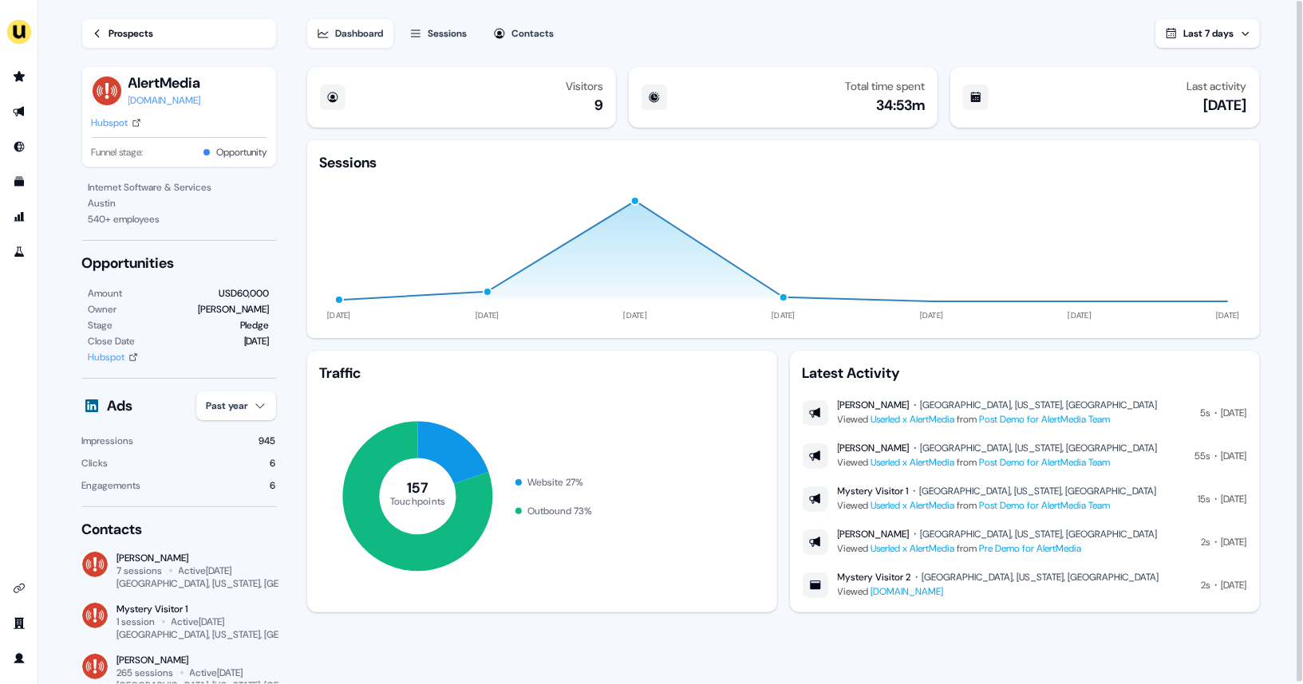
click at [878, 26] on div "Dashboard Sessions Contacts Last 7 days" at bounding box center [783, 24] width 952 height 48
click at [1224, 39] on span "Last 7 days" at bounding box center [1209, 33] width 50 height 13
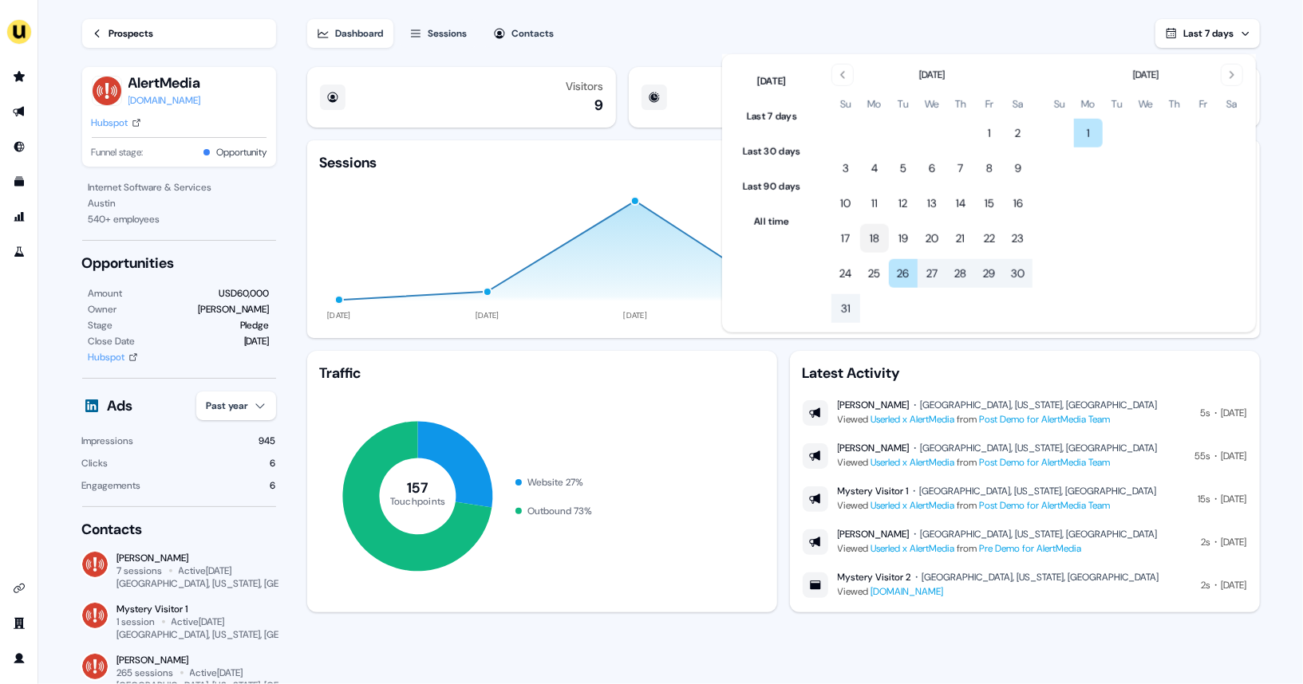
click at [885, 240] on button "18" at bounding box center [874, 238] width 29 height 29
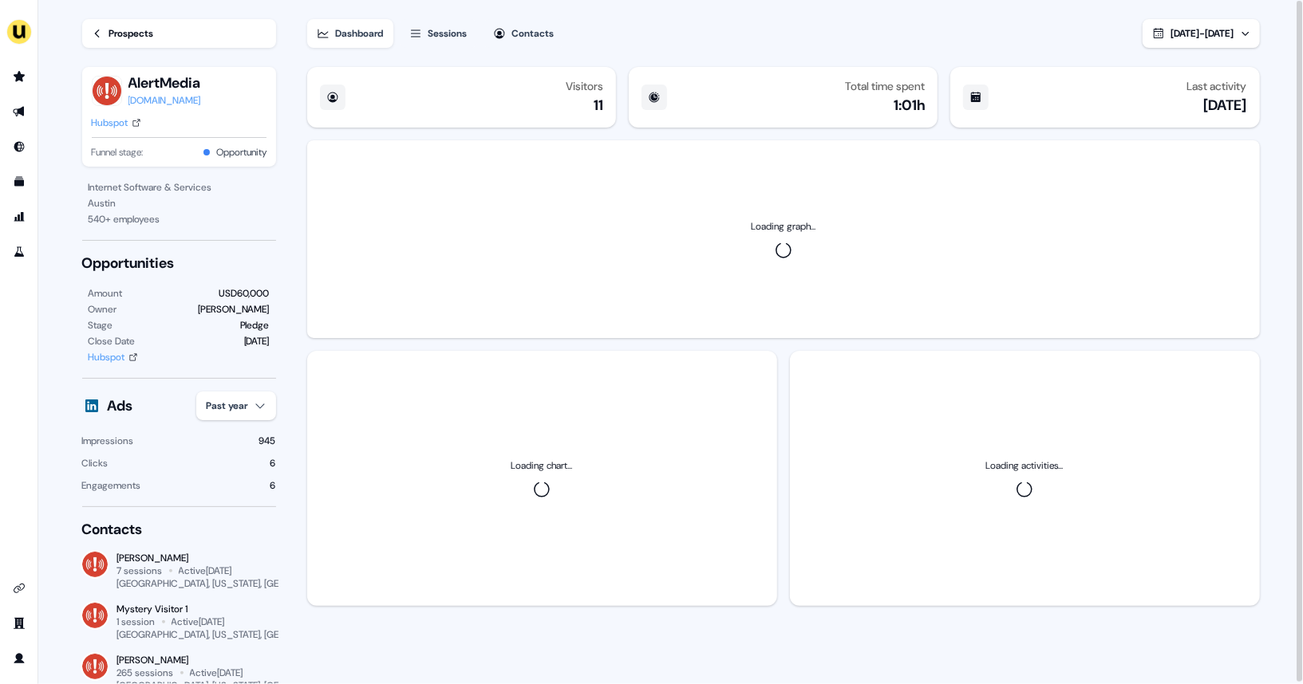
click at [987, 31] on div "Dashboard Sessions Contacts [DATE] - [DATE]" at bounding box center [783, 24] width 952 height 48
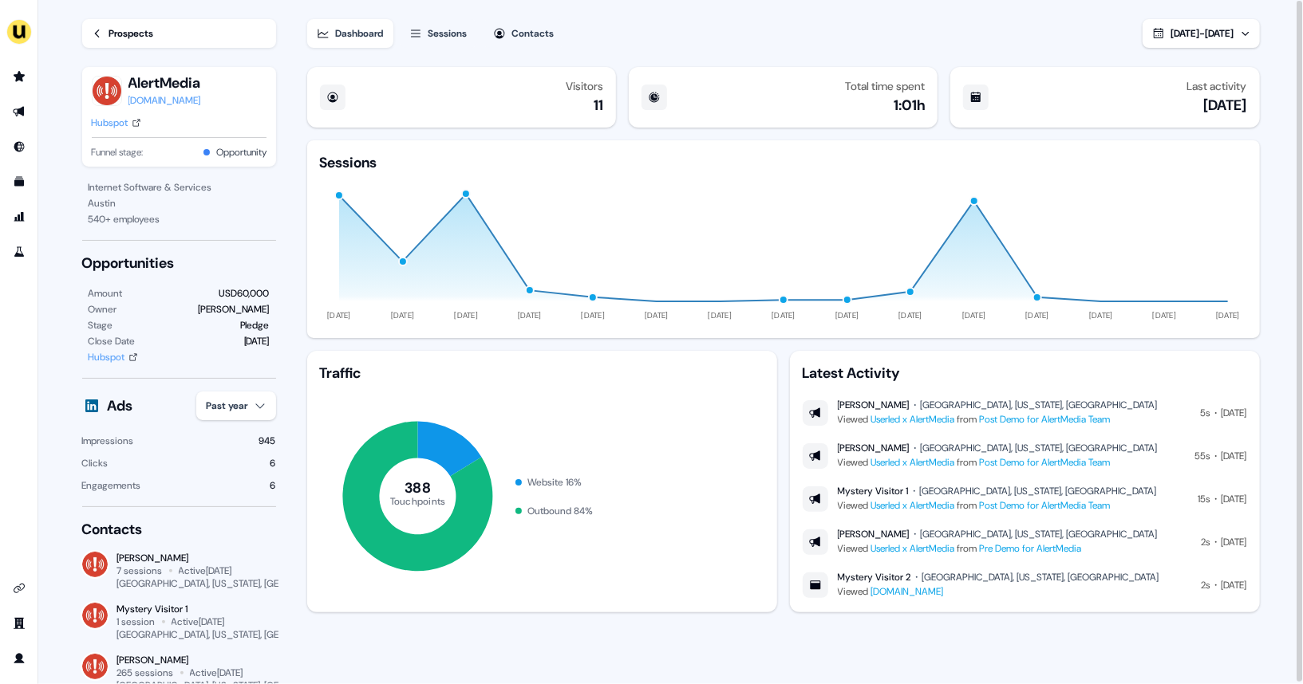
click at [1188, 39] on span "[DATE] - [DATE]" at bounding box center [1202, 33] width 63 height 13
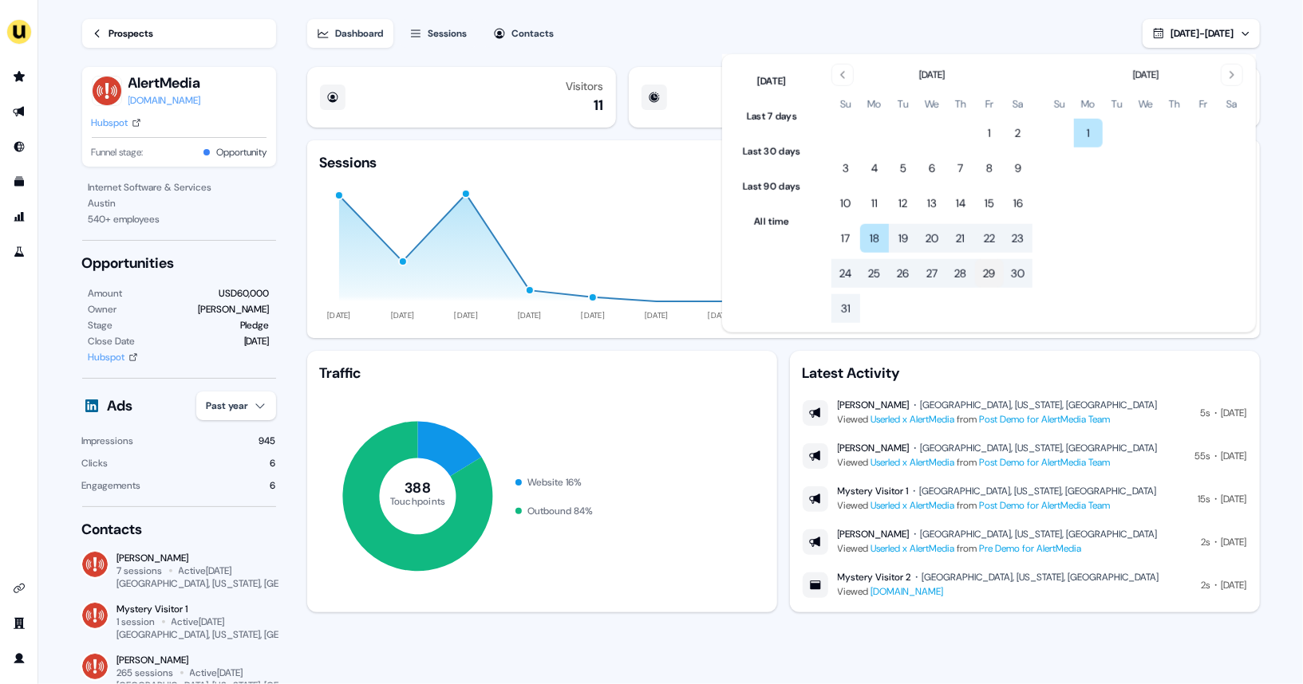
click at [995, 270] on button "29" at bounding box center [989, 273] width 29 height 29
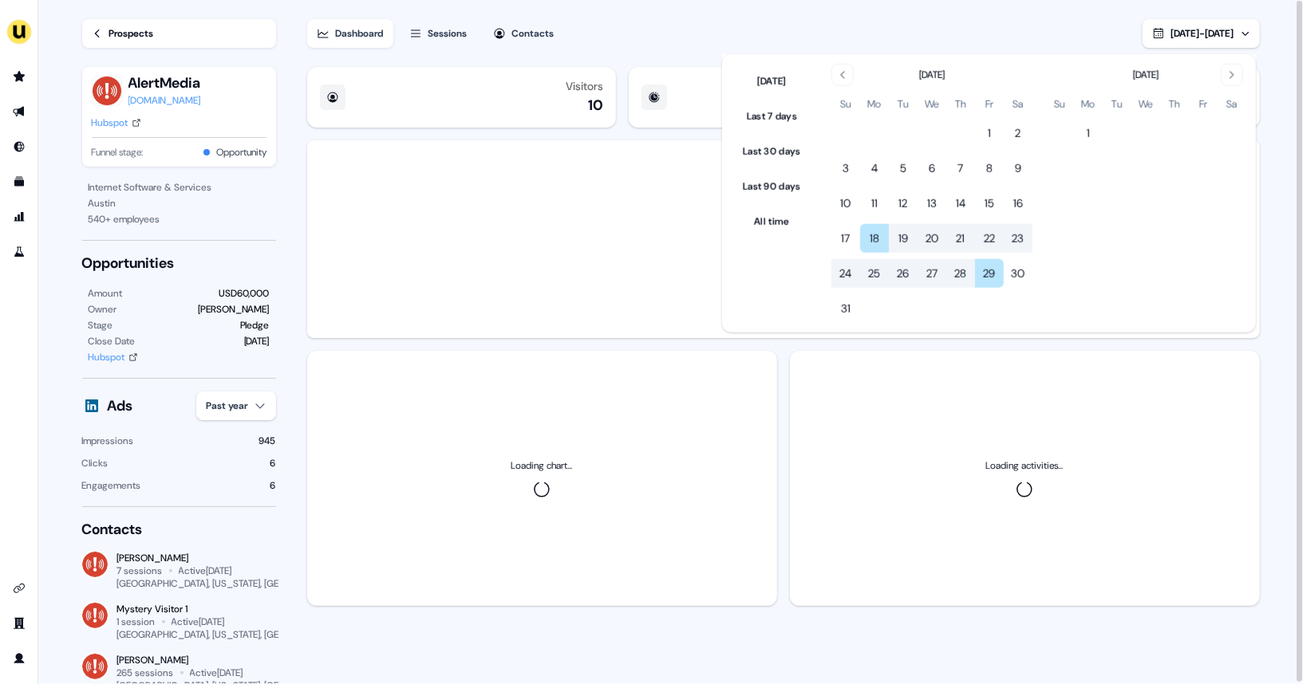
click at [905, 36] on div "Dashboard Sessions Contacts [DATE] - [DATE]" at bounding box center [783, 24] width 952 height 48
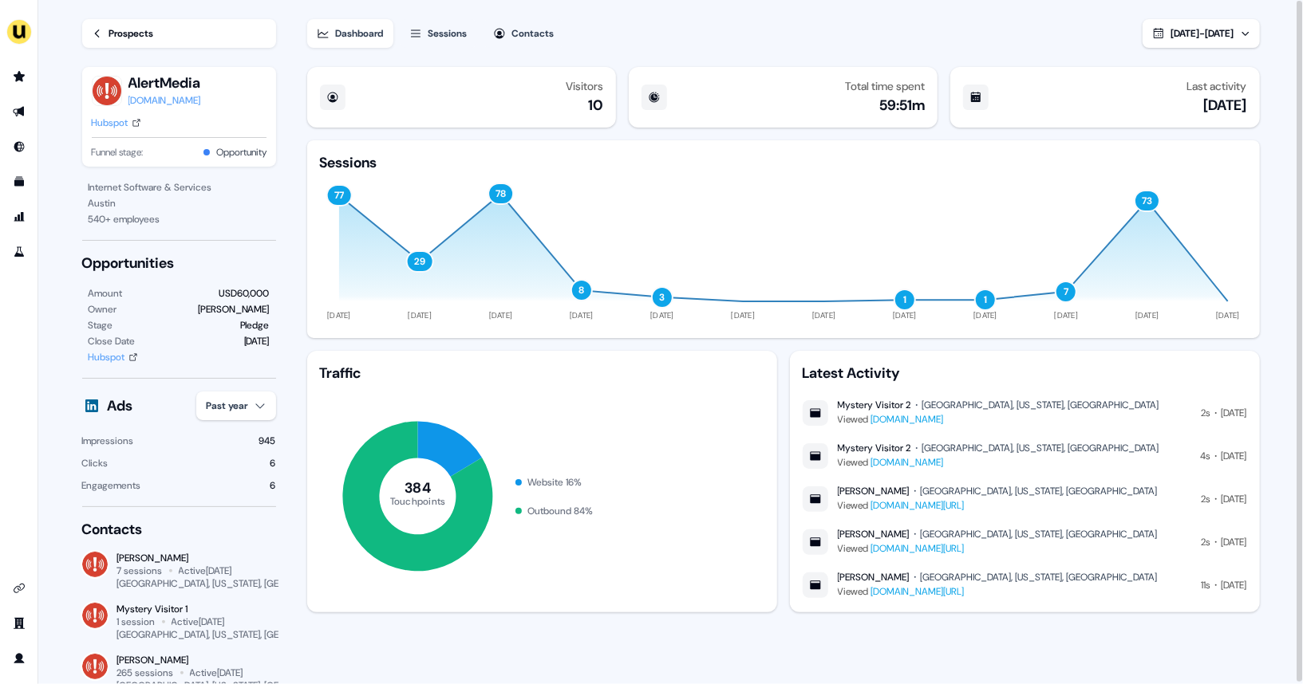
click at [270, 294] on div "Amount USD60,000 Owner [PERSON_NAME] Stage Pledge Close Date [DATE] Hubspot" at bounding box center [179, 326] width 194 height 80
drag, startPoint x: 267, startPoint y: 292, endPoint x: 201, endPoint y: 290, distance: 66.3
click at [201, 290] on div "Amount USD60,000" at bounding box center [179, 294] width 181 height 16
click at [241, 292] on div "USD60,000" at bounding box center [244, 294] width 51 height 16
drag, startPoint x: 237, startPoint y: 292, endPoint x: 245, endPoint y: 294, distance: 8.1
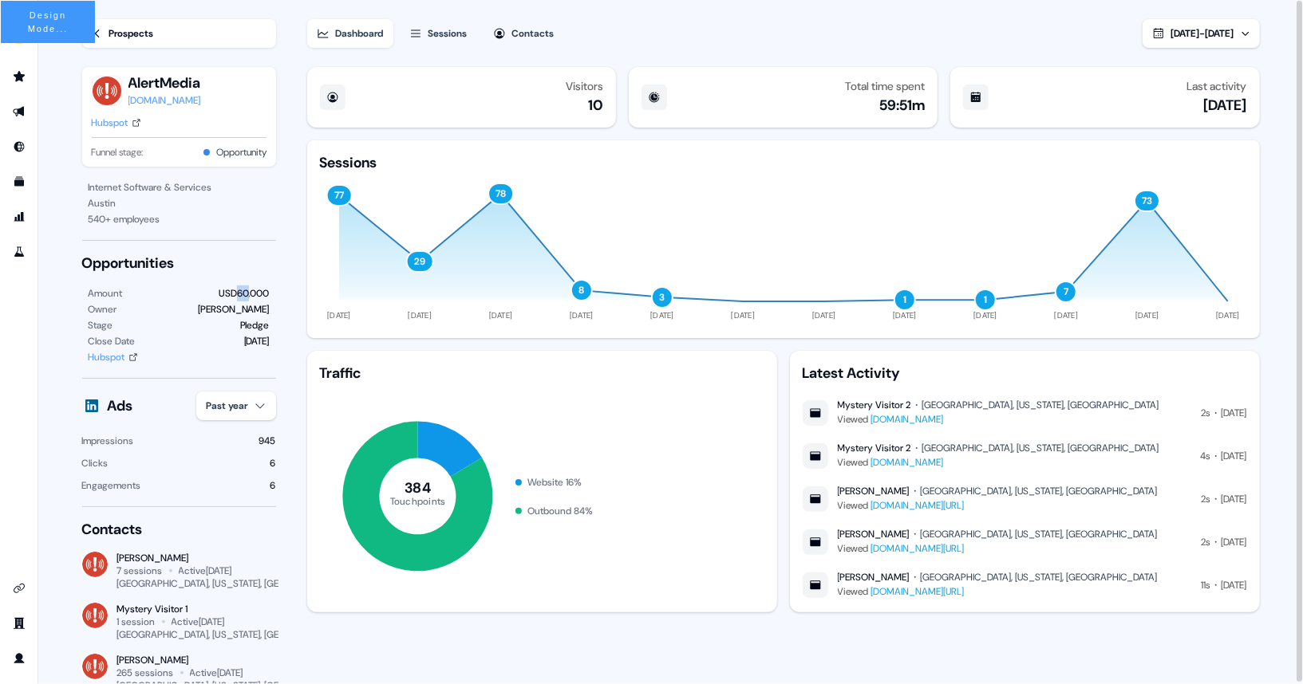
click at [245, 294] on div "USD60,000" at bounding box center [244, 294] width 51 height 16
click at [292, 294] on section "Loading... Prospects AlertMedia [DOMAIN_NAME] Hubspot Funnel stage: Opportunity…" at bounding box center [671, 343] width 1228 height 686
click at [113, 123] on div "Hubspot" at bounding box center [110, 123] width 37 height 16
click at [288, 276] on section "Loading... Prospects AlertMedia [DOMAIN_NAME] HubSpot Funnel stage: Opportunity…" at bounding box center [671, 343] width 1228 height 686
drag, startPoint x: 185, startPoint y: 607, endPoint x: 118, endPoint y: 603, distance: 67.1
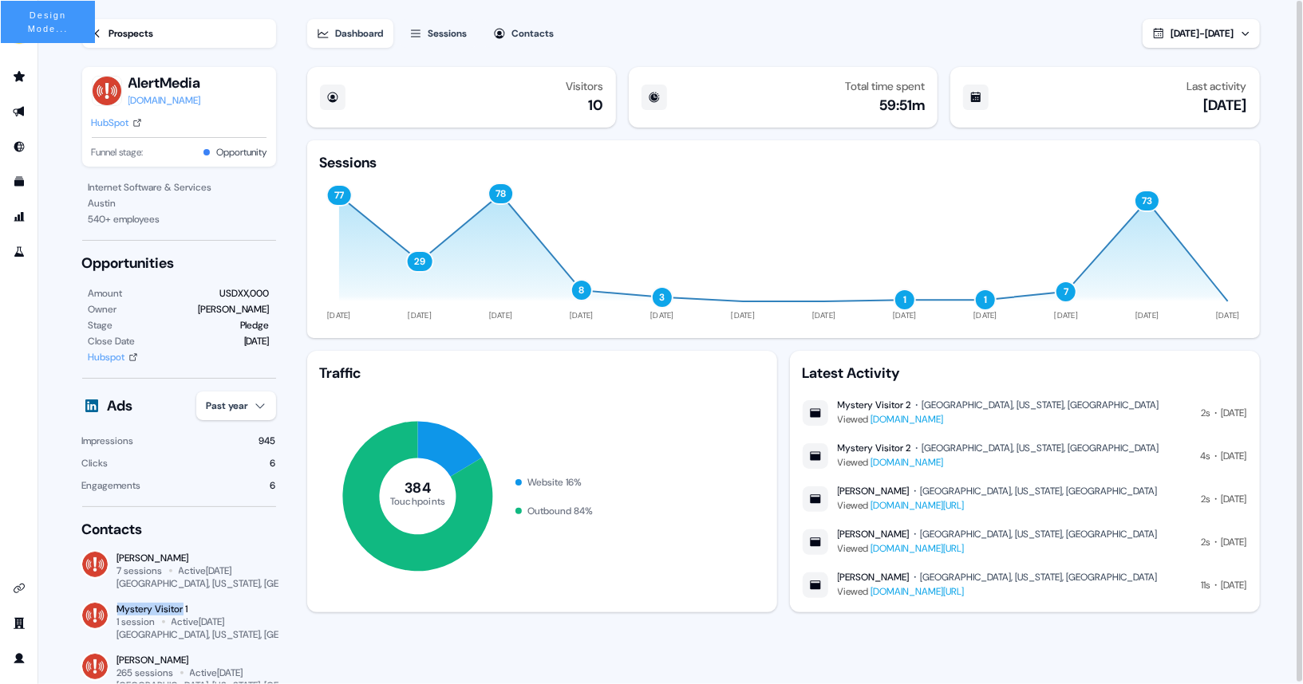
click at [118, 603] on div "Mystery Visitor 1" at bounding box center [196, 609] width 159 height 13
copy div "Mystery Visitor"
click at [223, 589] on div "Contacts [PERSON_NAME] 7 sessions Active [DATE] [GEOGRAPHIC_DATA], [US_STATE], …" at bounding box center [179, 649] width 194 height 258
click at [98, 33] on icon at bounding box center [97, 33] width 11 height 11
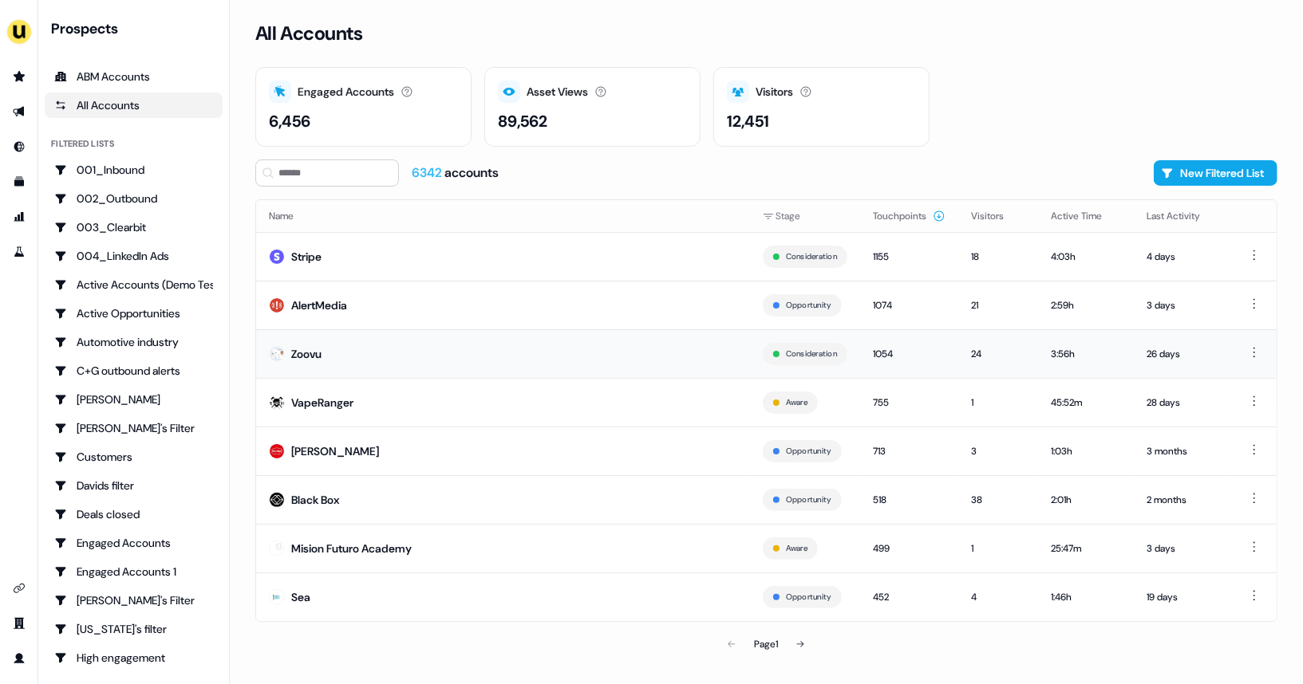
click at [426, 347] on td "Zoovu" at bounding box center [503, 353] width 494 height 49
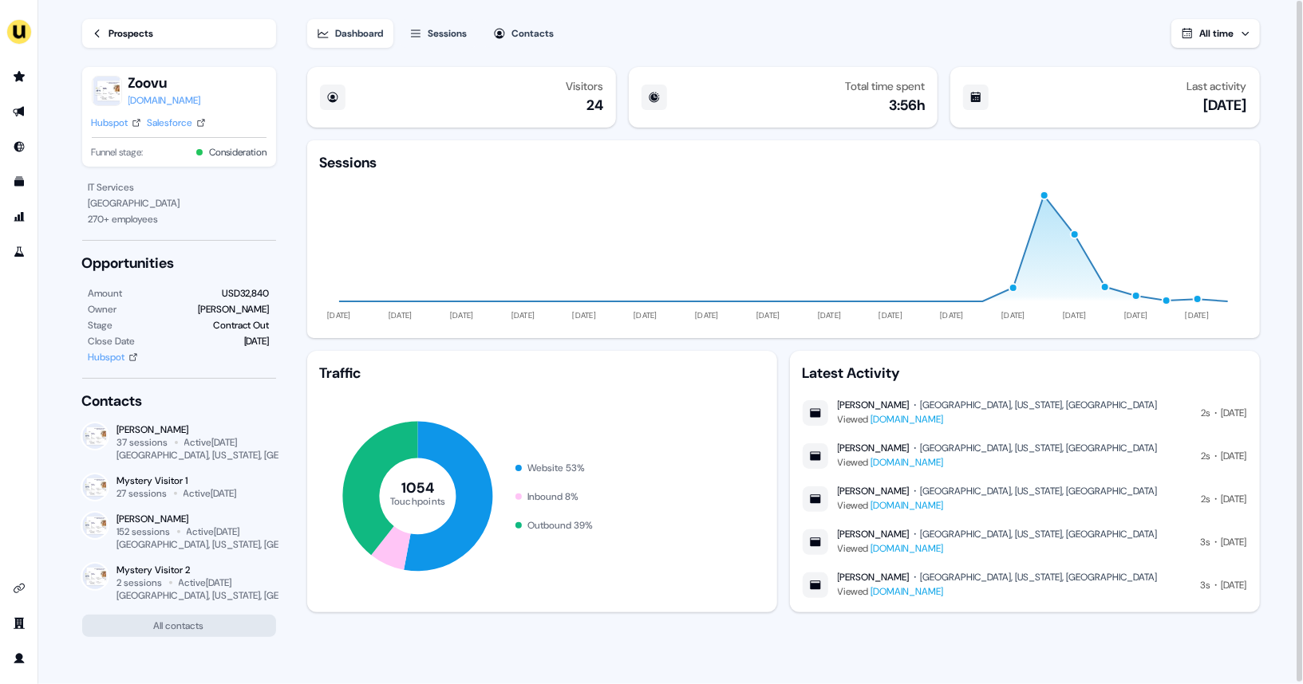
click at [94, 26] on link "Prospects" at bounding box center [179, 33] width 194 height 29
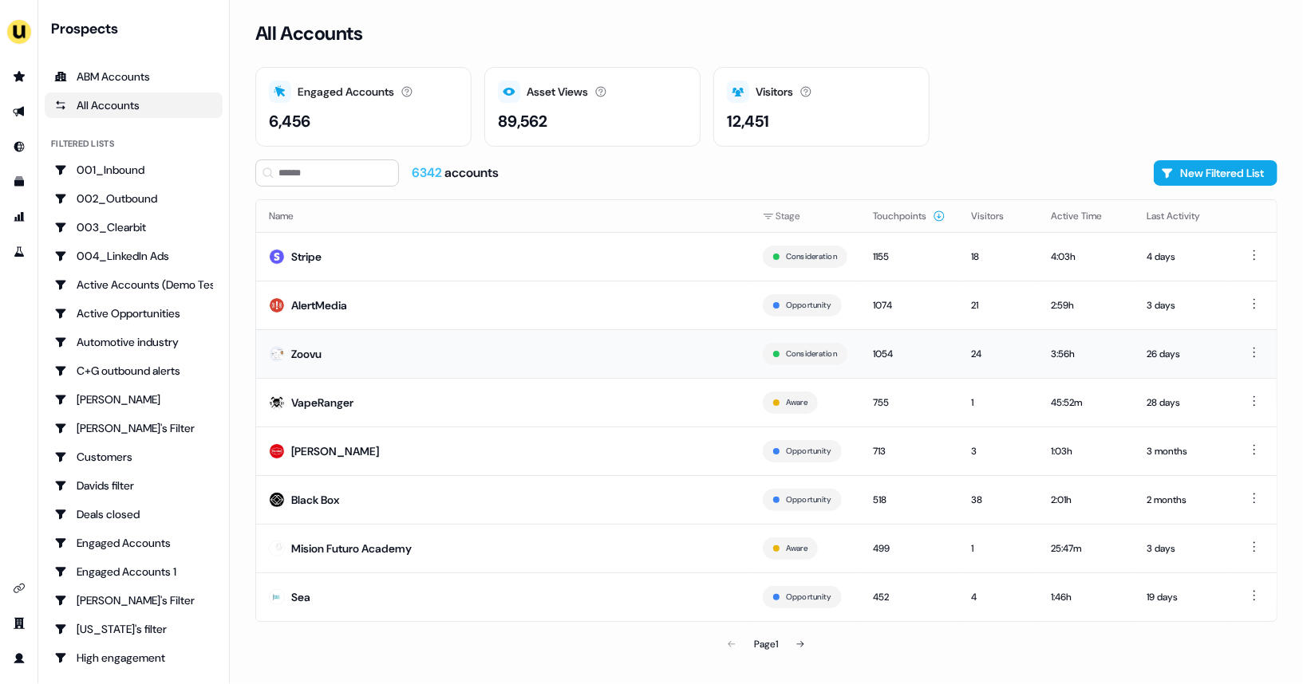
click at [459, 353] on td "Zoovu" at bounding box center [503, 353] width 494 height 49
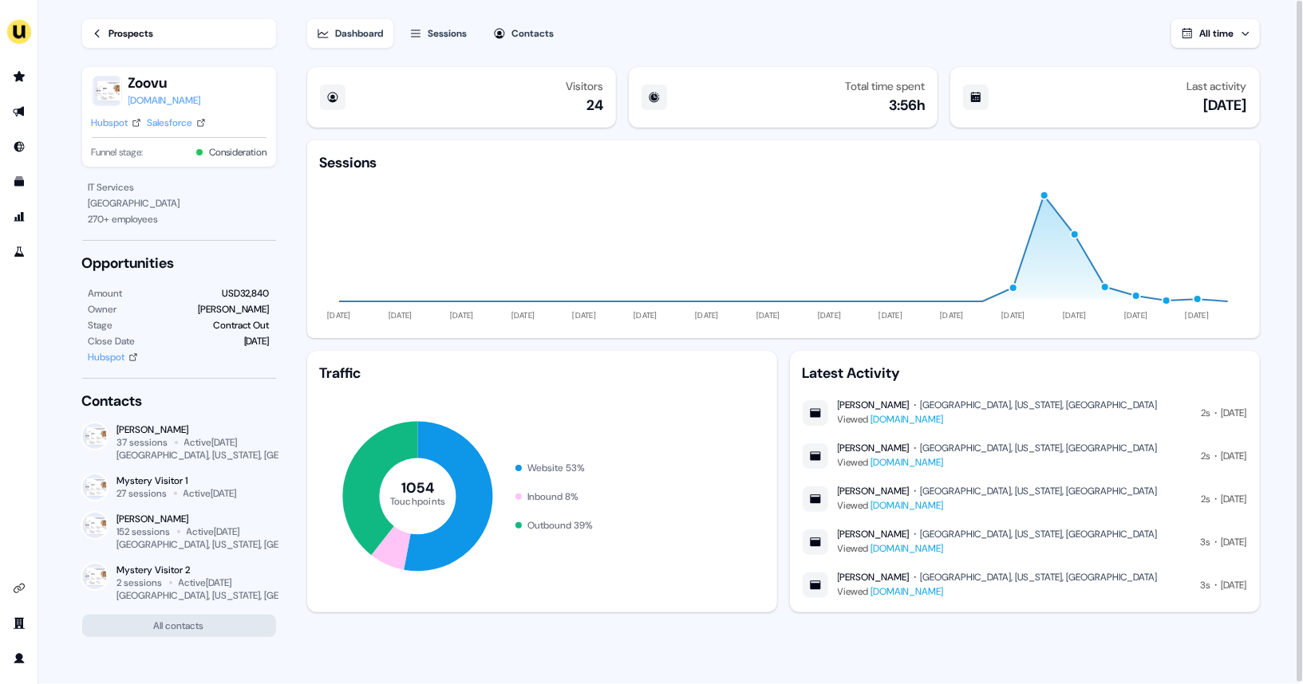
click at [1204, 97] on div "[DATE]" at bounding box center [1225, 105] width 43 height 19
click at [1208, 51] on div "Dashboard Sessions Contacts All time Visitors 24 Total time spent 3:56h Last ac…" at bounding box center [796, 343] width 978 height 686
click at [1225, 34] on span "All time" at bounding box center [1217, 33] width 34 height 13
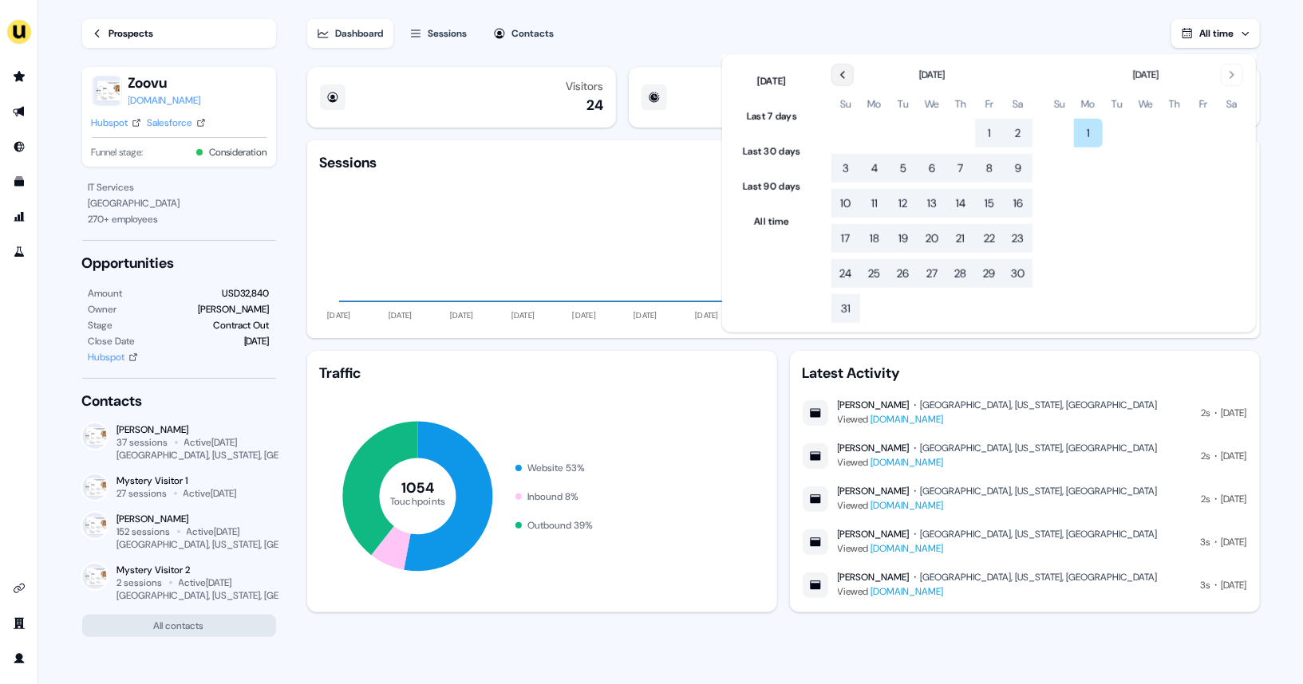
click at [844, 77] on icon "Go to the Previous Month" at bounding box center [842, 75] width 13 height 13
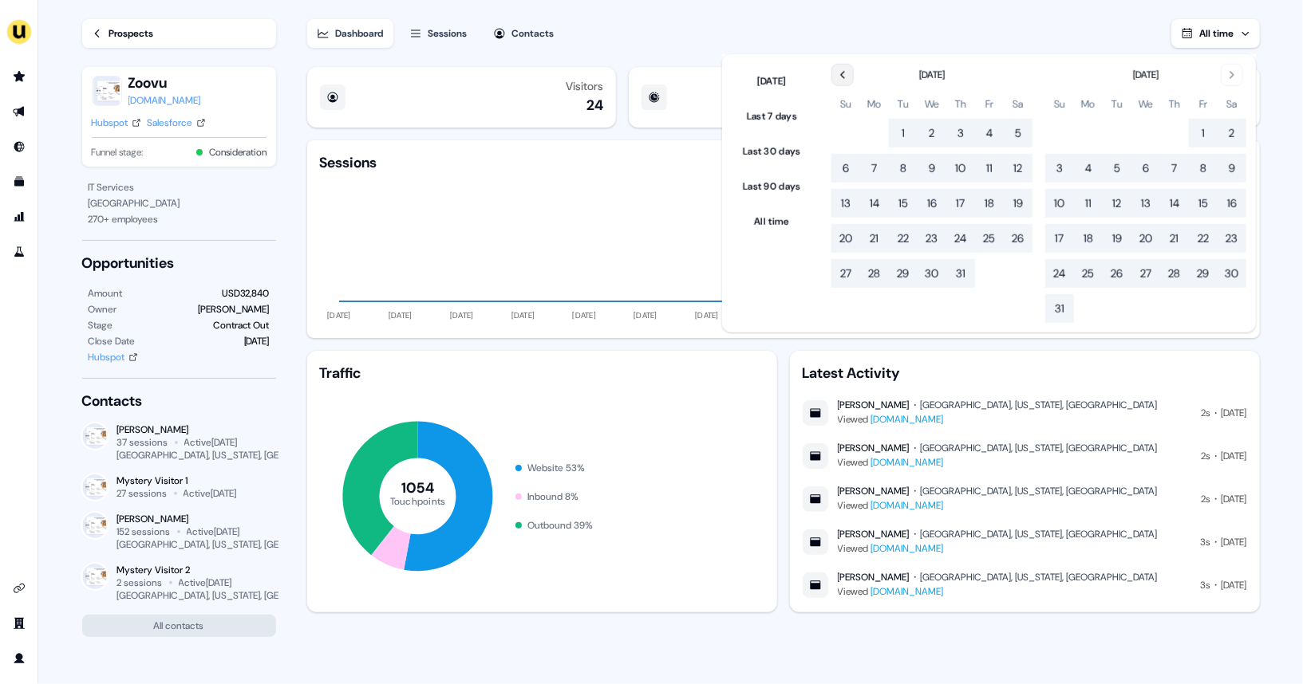
click at [844, 77] on icon "Go to the Previous Month" at bounding box center [842, 75] width 13 height 13
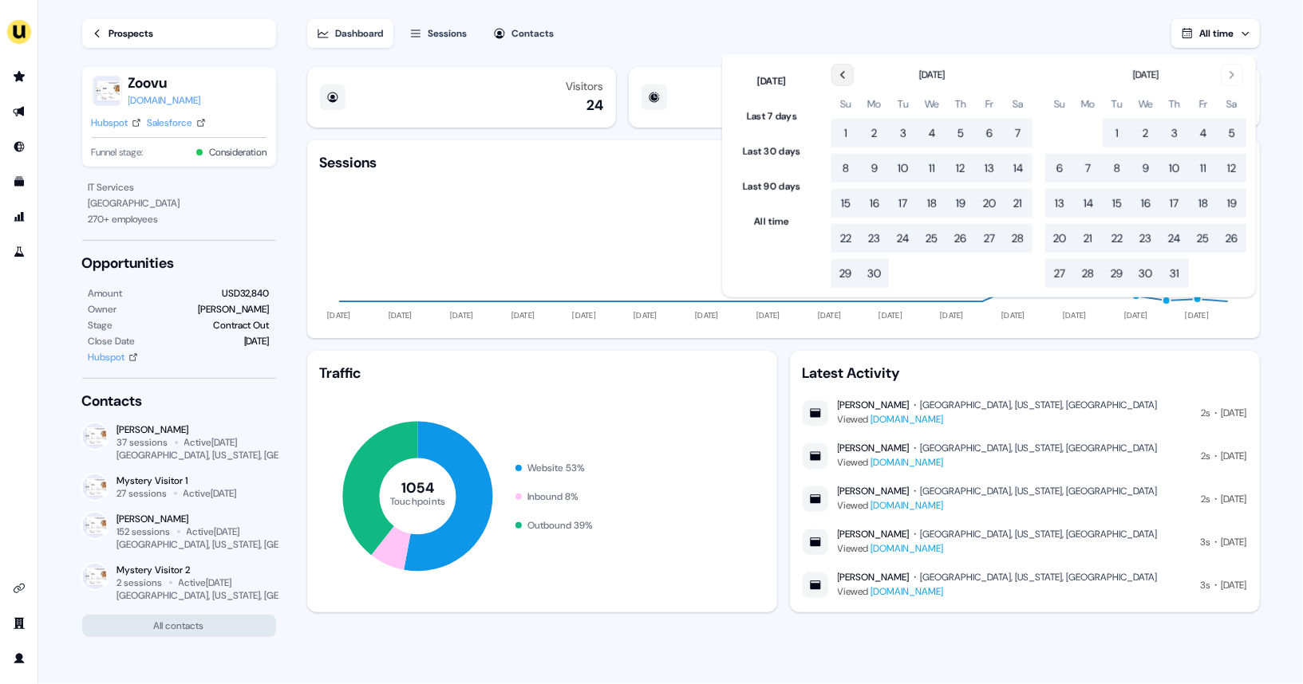
click at [844, 73] on icon "Go to the Previous Month" at bounding box center [842, 75] width 3 height 6
click at [933, 171] on button "7" at bounding box center [931, 168] width 29 height 29
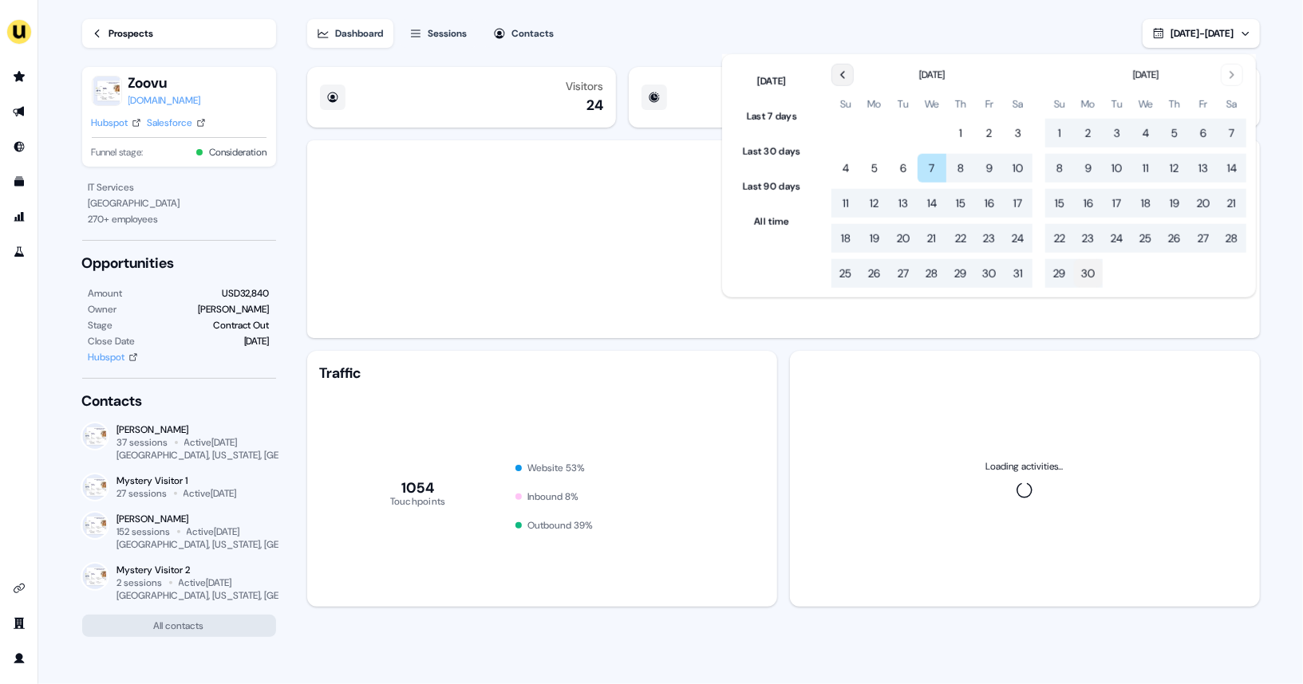
click at [1093, 265] on button "30" at bounding box center [1088, 273] width 29 height 29
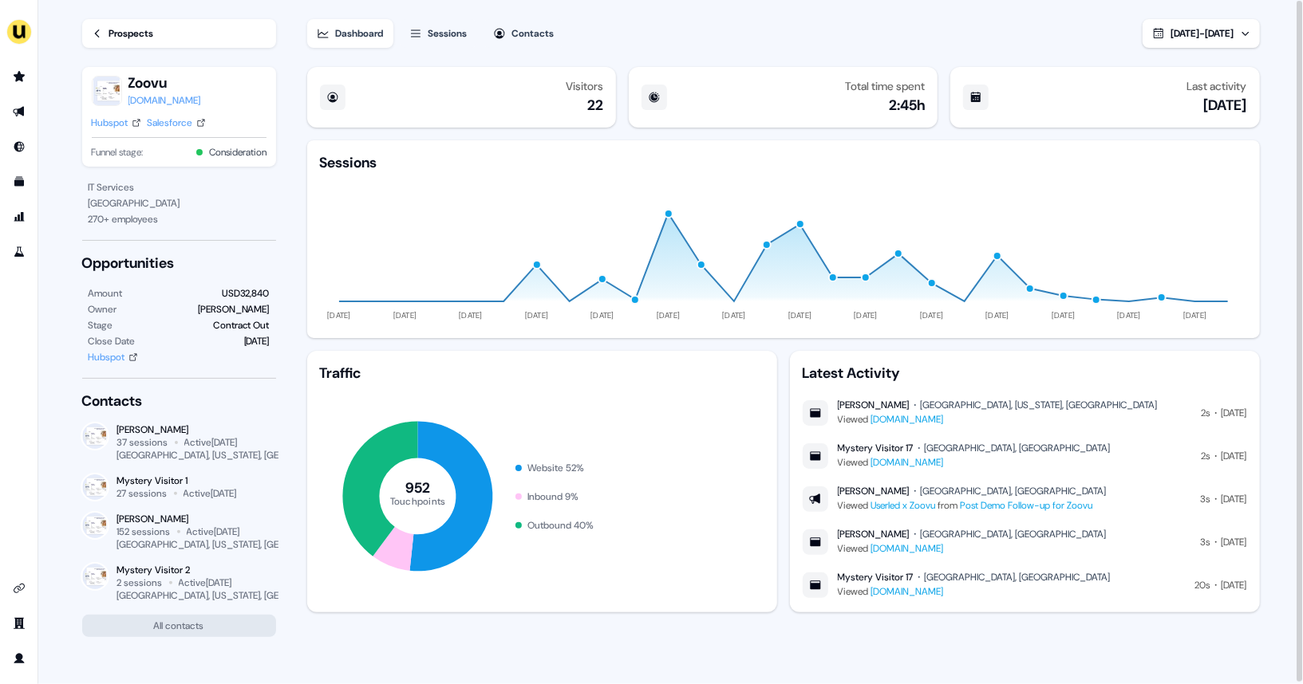
click at [993, 2] on div "Dashboard Sessions Contacts [DATE] - [DATE]" at bounding box center [783, 24] width 952 height 48
click at [114, 125] on div "Hubspot" at bounding box center [110, 123] width 37 height 16
click at [274, 116] on div "Zoovu [DOMAIN_NAME] HubSpot Salesforce Funnel stage: Consideration" at bounding box center [179, 117] width 194 height 100
click at [296, 117] on section "Loading... [GEOGRAPHIC_DATA] [DOMAIN_NAME] HubSpot Salesforce Funnel stage: Con…" at bounding box center [671, 343] width 1228 height 686
click at [305, 56] on section "Loading... [GEOGRAPHIC_DATA] [DOMAIN_NAME] HubSpot Salesforce Funnel stage: Con…" at bounding box center [671, 343] width 1228 height 686
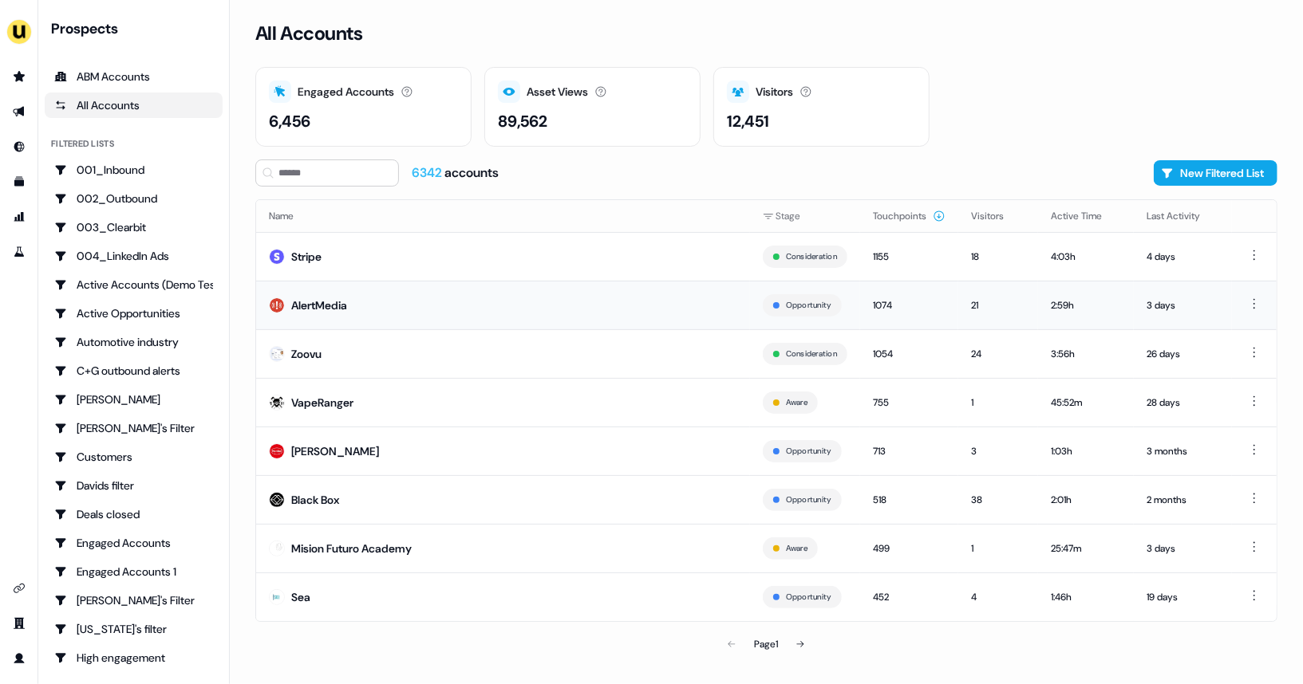
click at [506, 306] on td "AlertMedia" at bounding box center [503, 305] width 494 height 49
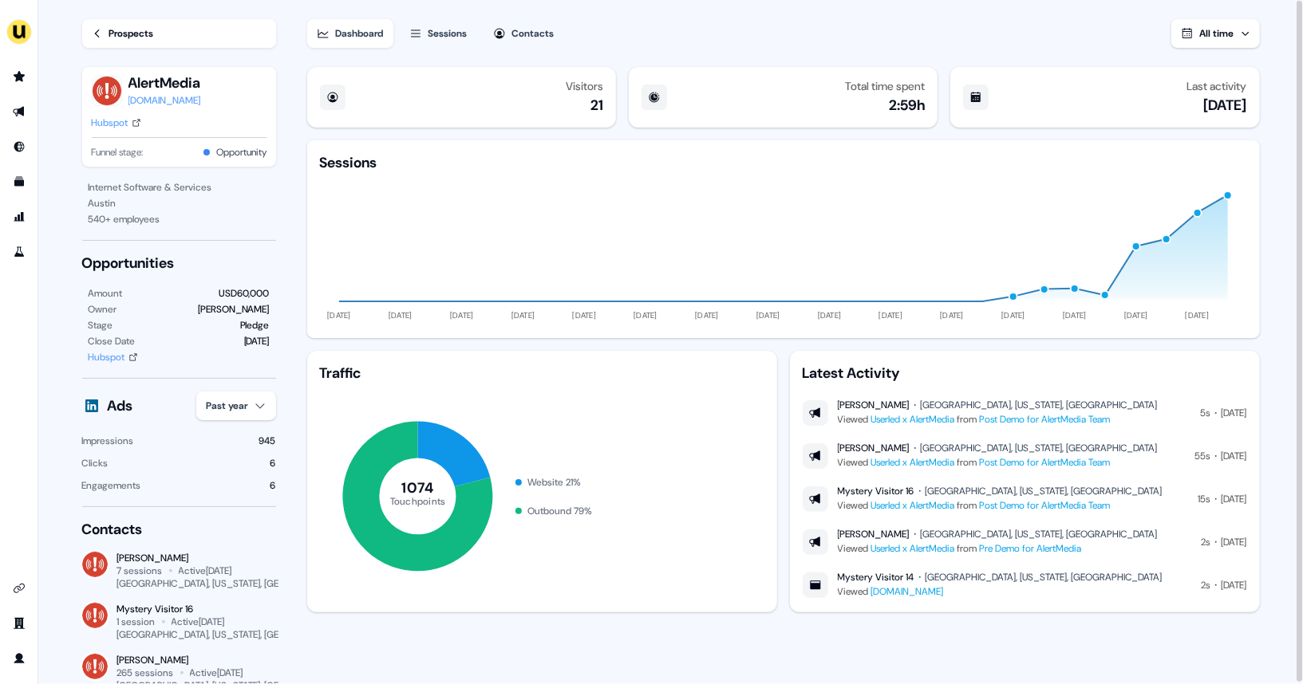
click at [1248, 26] on button "All time" at bounding box center [1215, 33] width 89 height 29
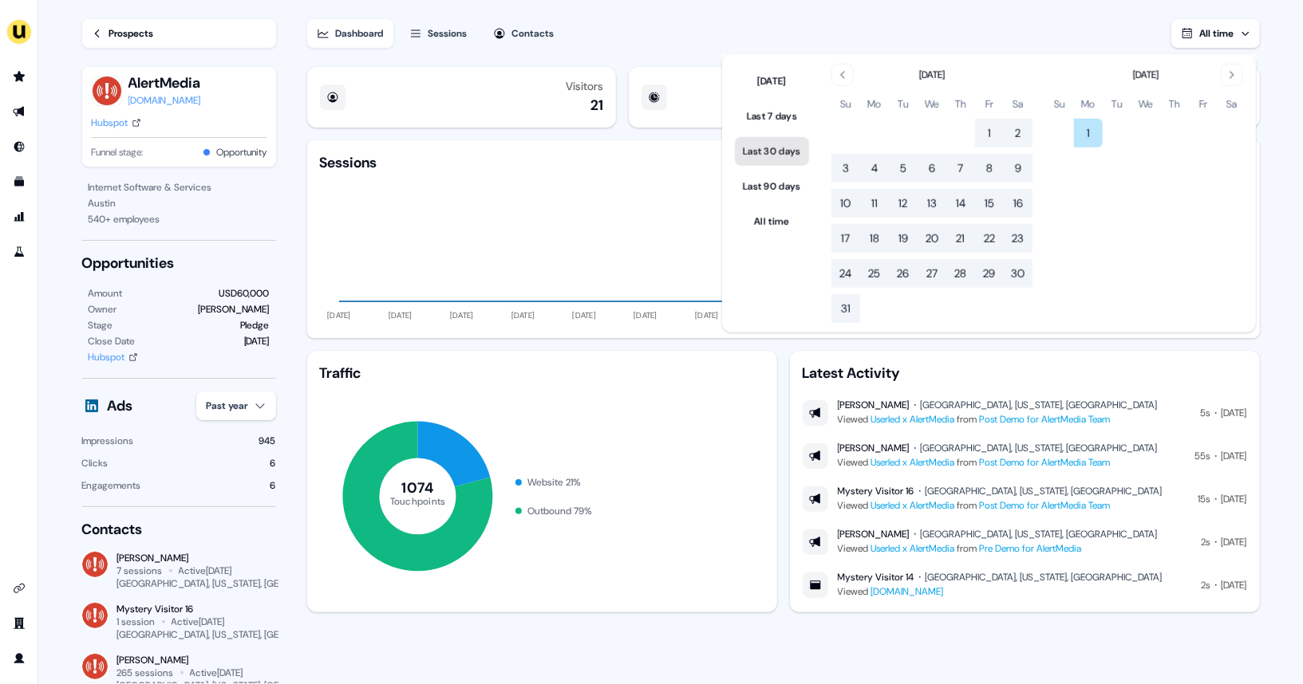
click at [777, 146] on button "Last 30 days" at bounding box center [772, 151] width 74 height 29
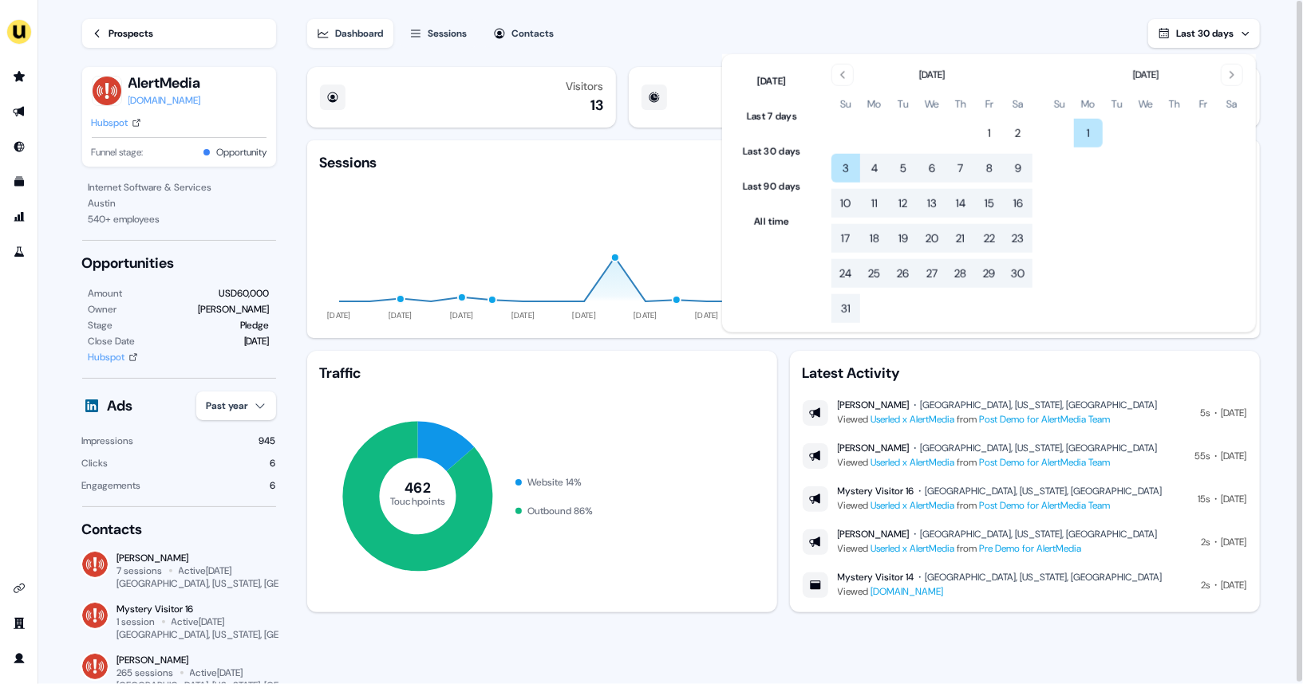
click at [949, 18] on div "Dashboard Sessions Contacts Last 30 days" at bounding box center [783, 24] width 952 height 48
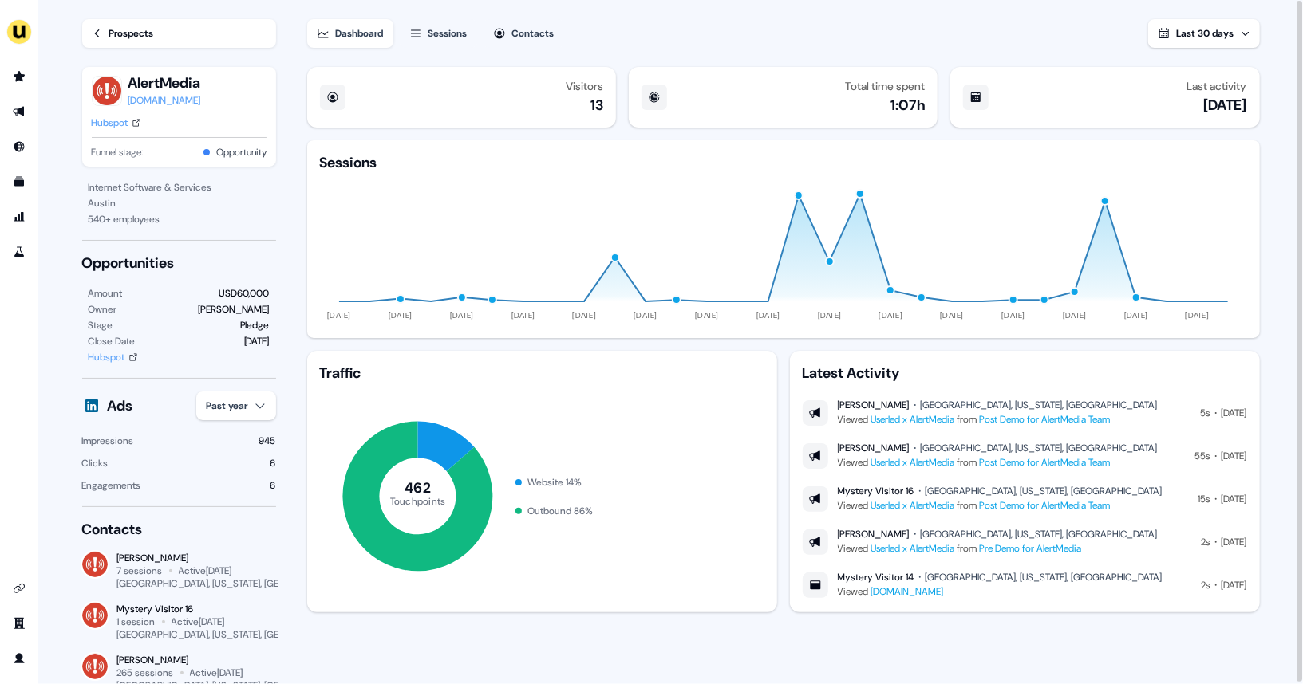
click at [1216, 33] on span "Last 30 days" at bounding box center [1205, 33] width 57 height 13
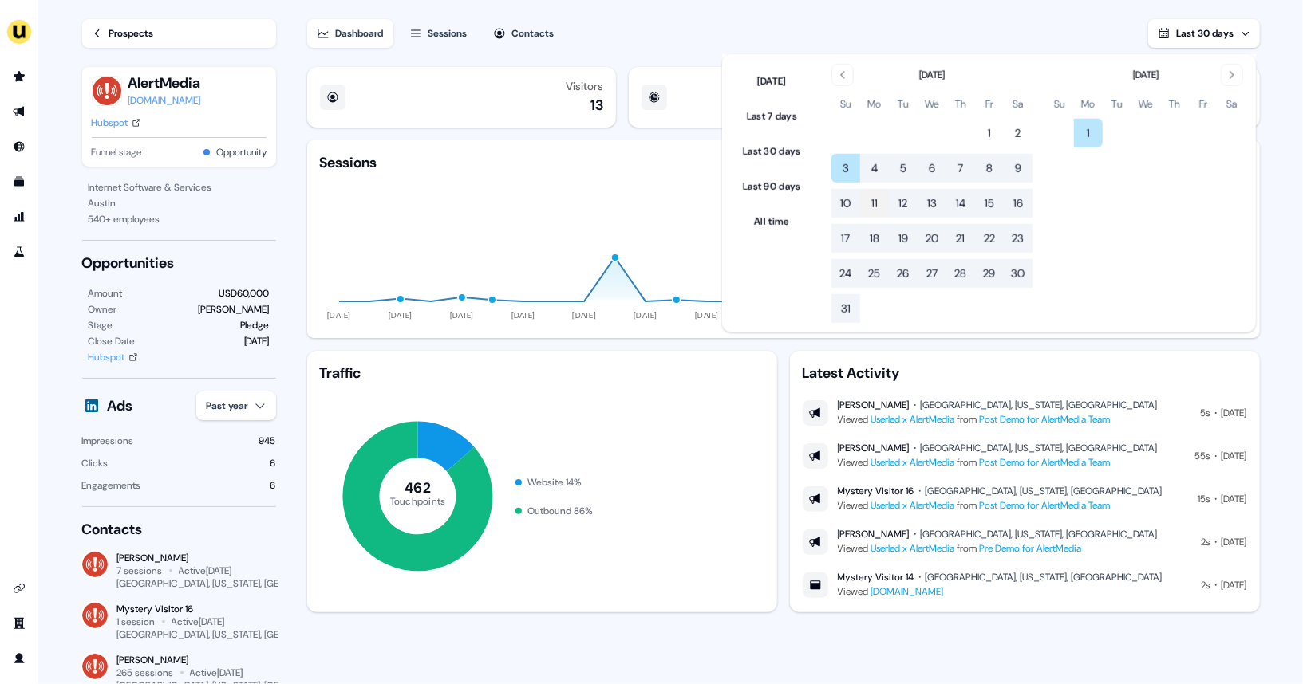
click at [885, 203] on button "11" at bounding box center [874, 203] width 29 height 29
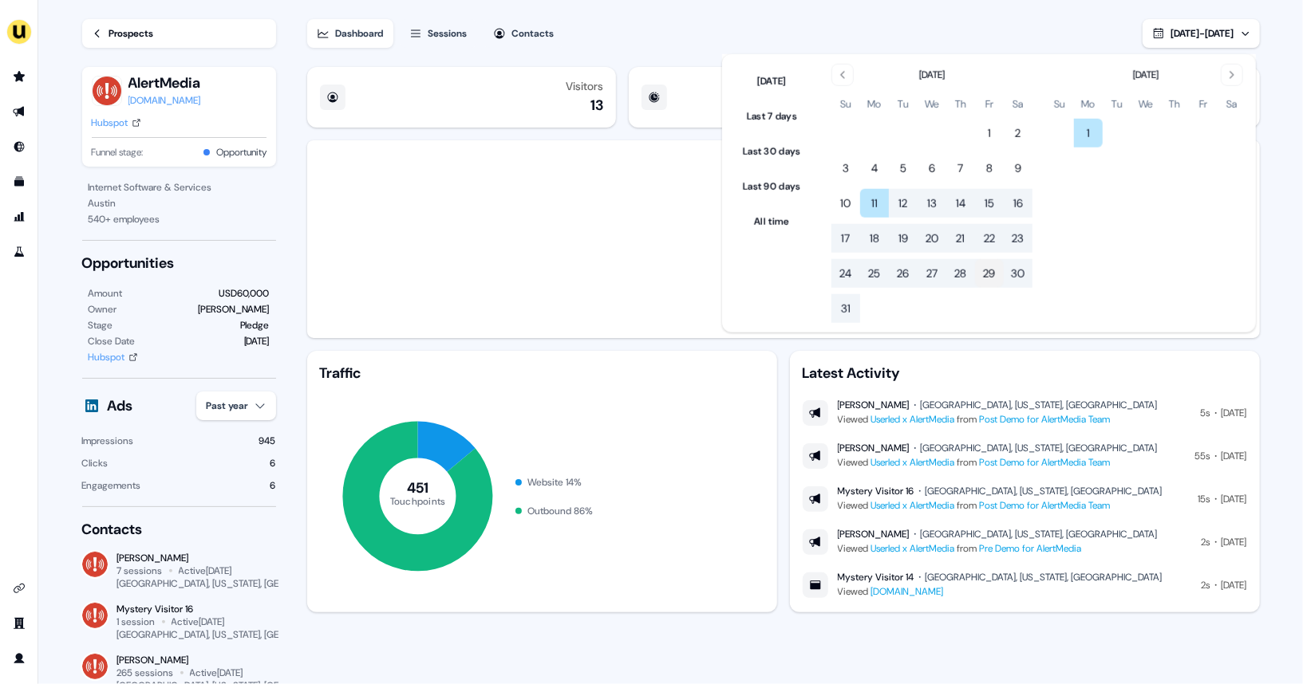
click at [992, 273] on button "29" at bounding box center [989, 273] width 29 height 29
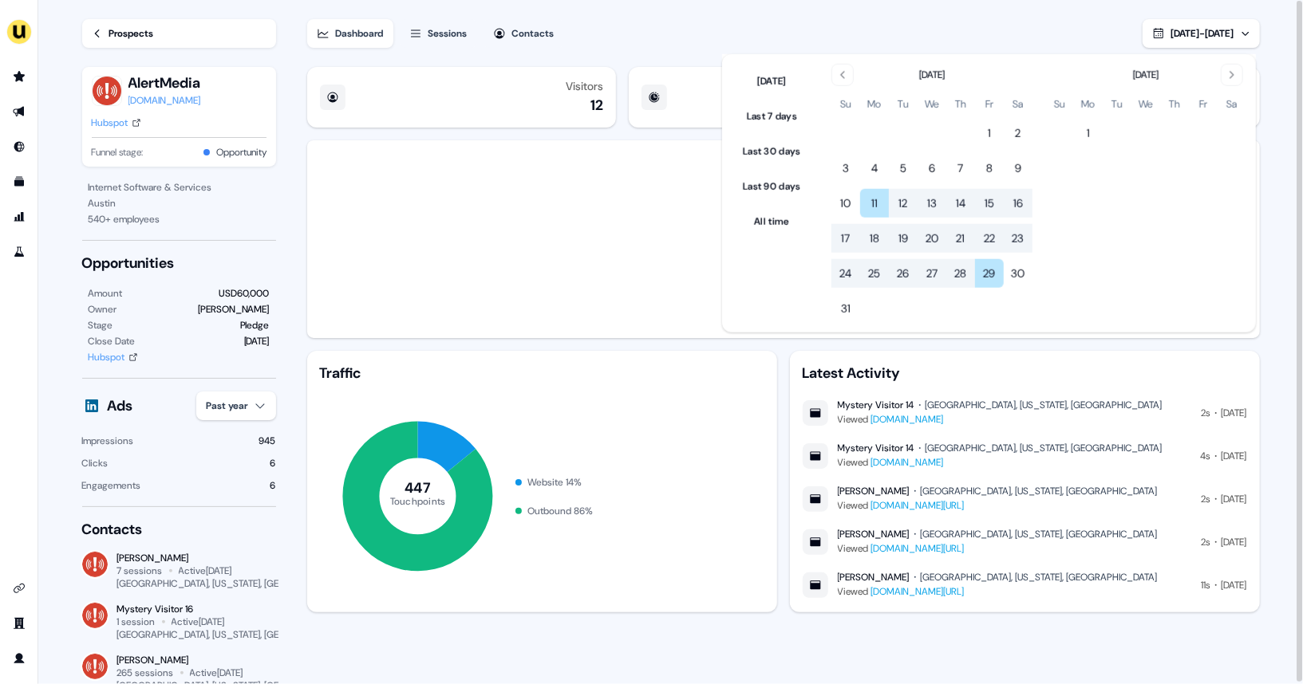
click at [1040, 15] on div "Dashboard Sessions Contacts [DATE] - [DATE]" at bounding box center [783, 24] width 952 height 48
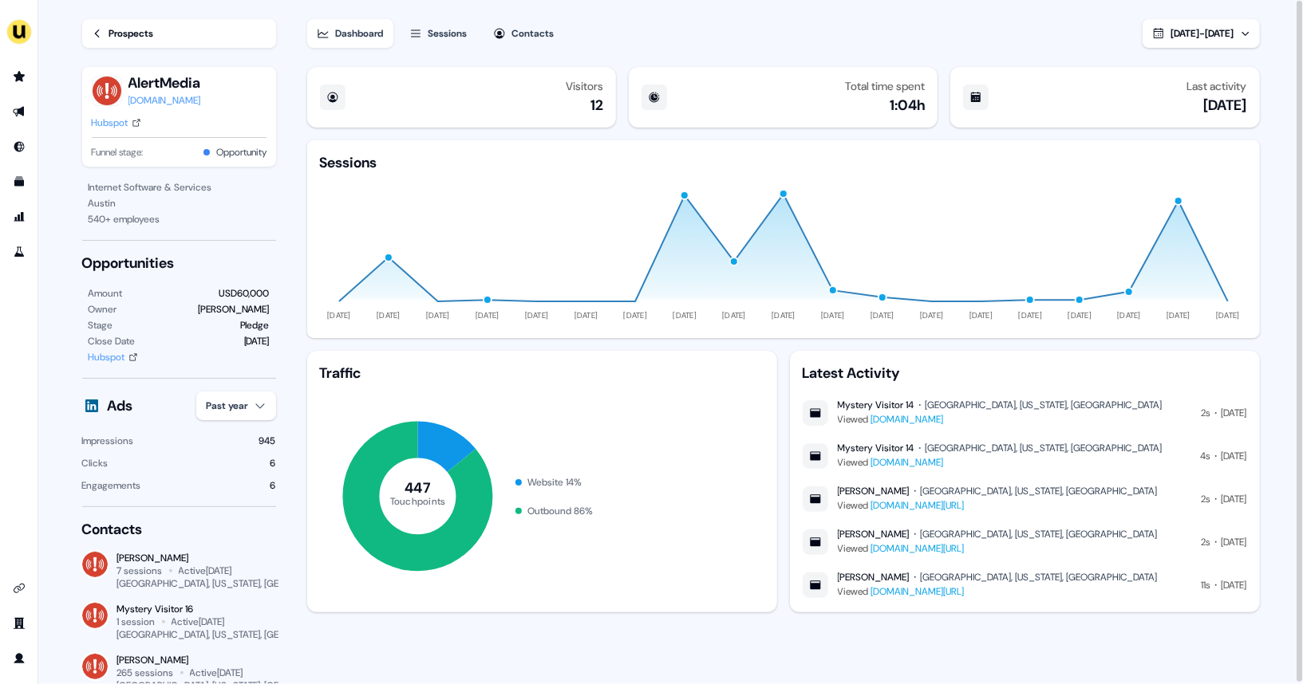
click at [1171, 27] on span "[DATE] - [DATE]" at bounding box center [1202, 33] width 63 height 13
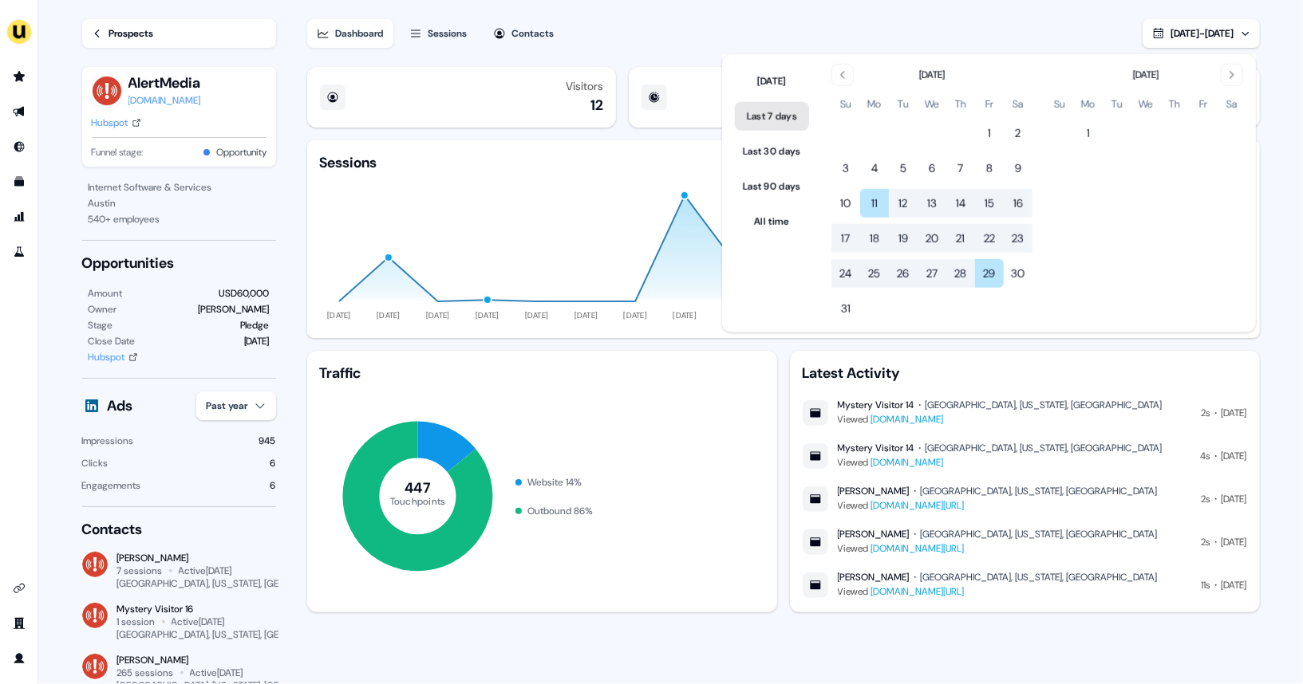
click at [798, 117] on button "Last 7 days" at bounding box center [772, 116] width 74 height 29
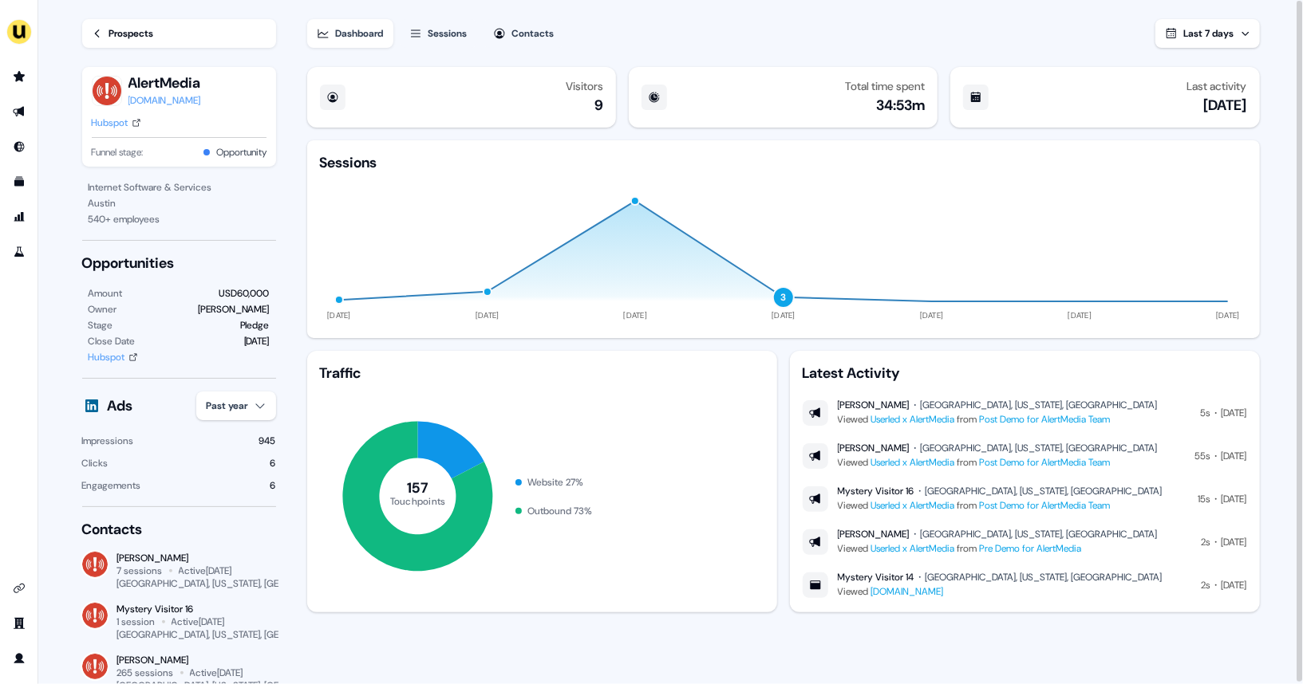
click at [897, 49] on div "Dashboard Sessions Contacts Last 7 days Visitors 9 Total time spent 34:53m Last…" at bounding box center [796, 343] width 978 height 686
click at [94, 39] on link "Prospects" at bounding box center [179, 33] width 194 height 29
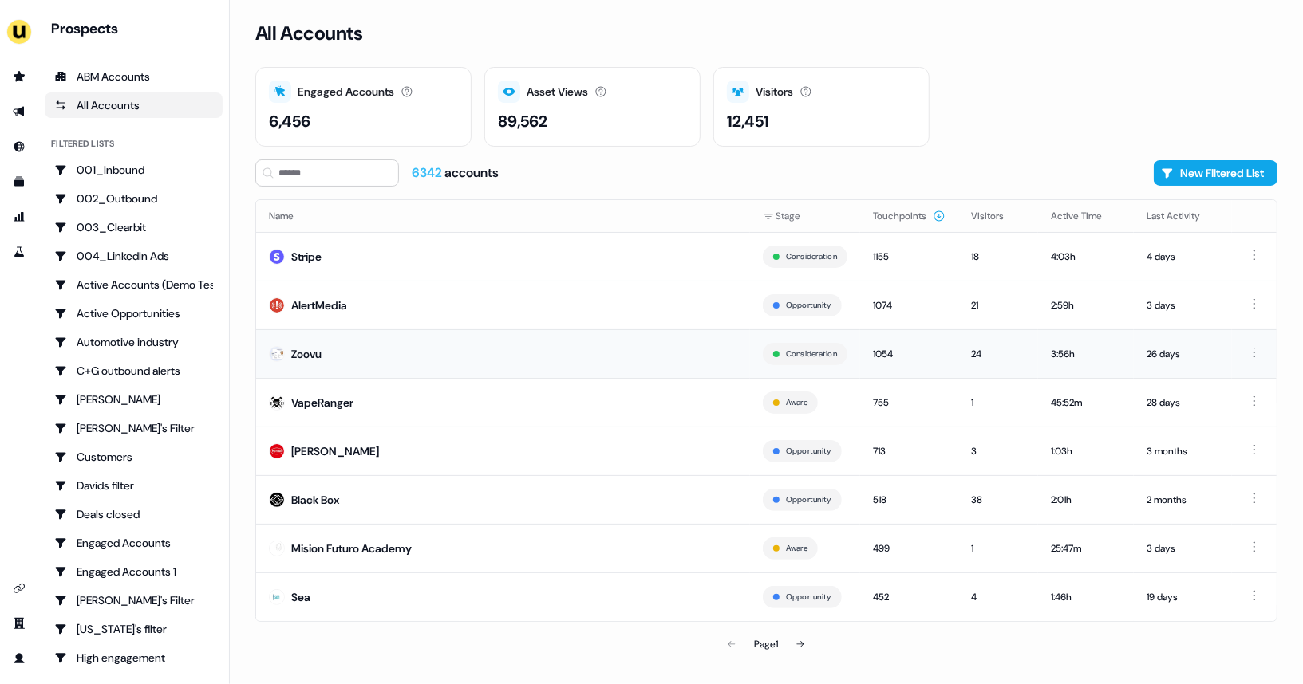
click at [333, 367] on td "Zoovu" at bounding box center [503, 353] width 494 height 49
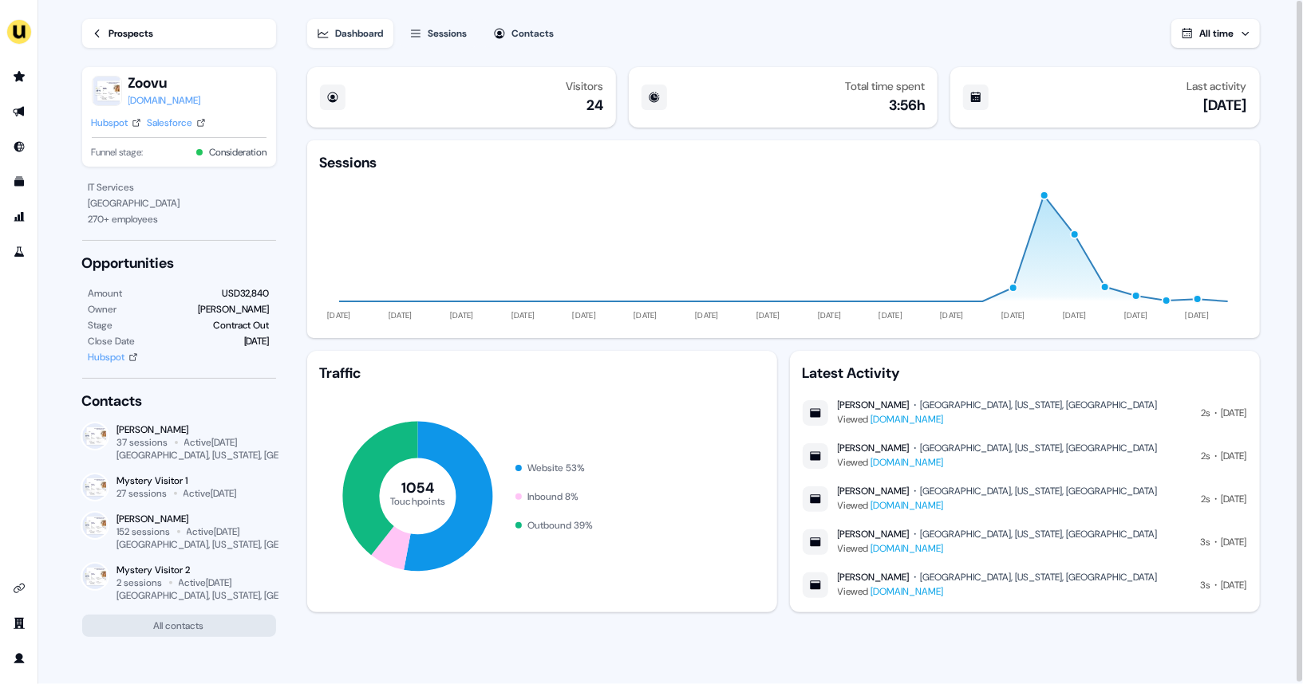
click at [1203, 33] on span "All time" at bounding box center [1217, 33] width 34 height 13
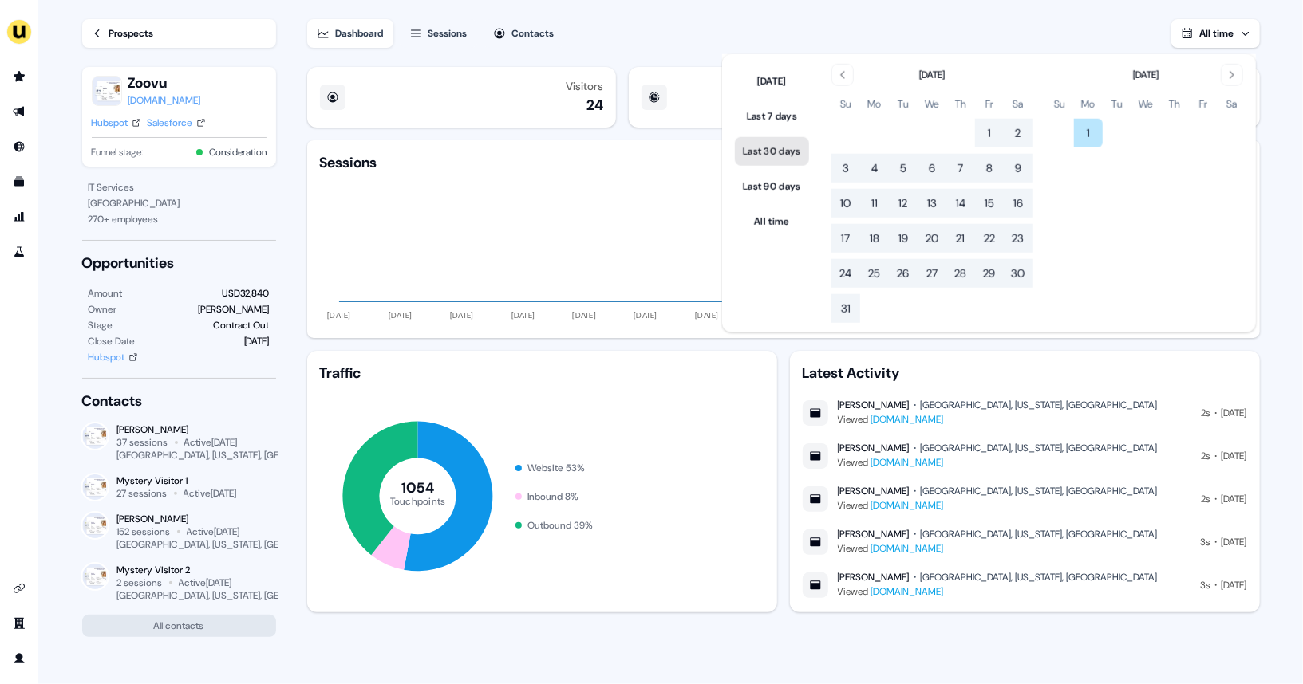
click at [752, 143] on button "Last 30 days" at bounding box center [772, 151] width 74 height 29
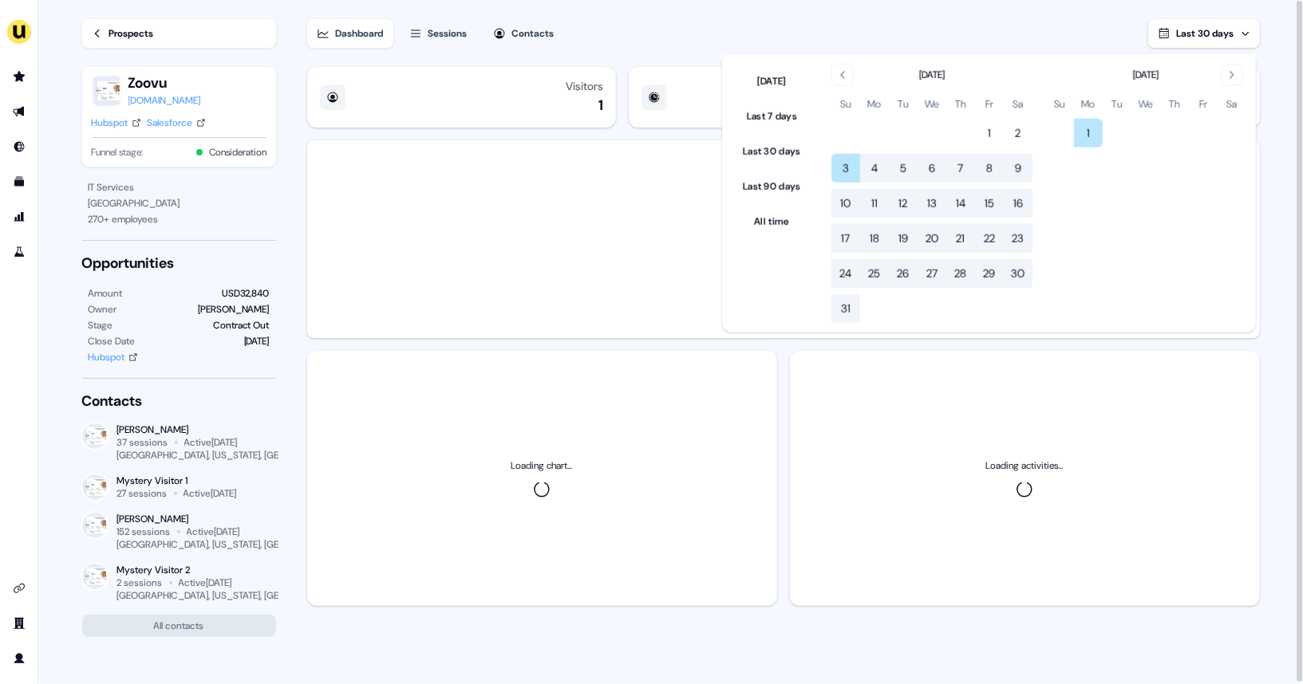
click at [711, 27] on div "Dashboard Sessions Contacts Last 30 days" at bounding box center [783, 24] width 952 height 48
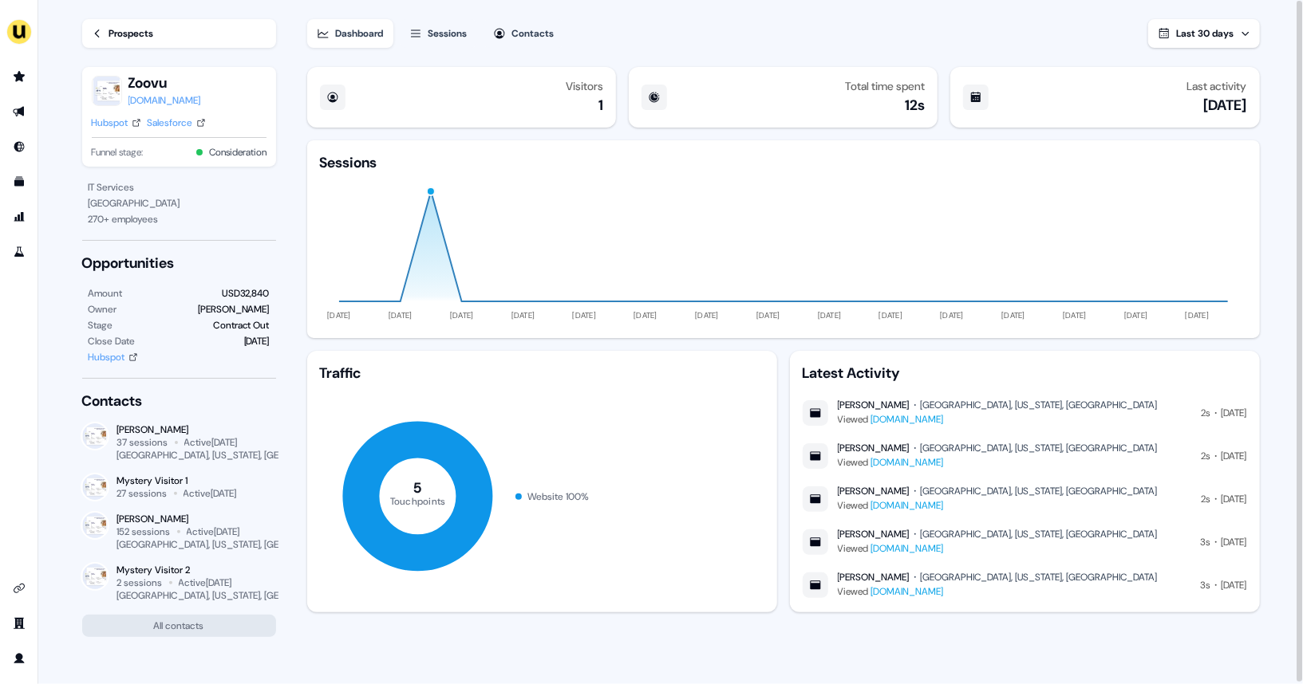
click at [1201, 34] on span "Last 30 days" at bounding box center [1205, 33] width 57 height 13
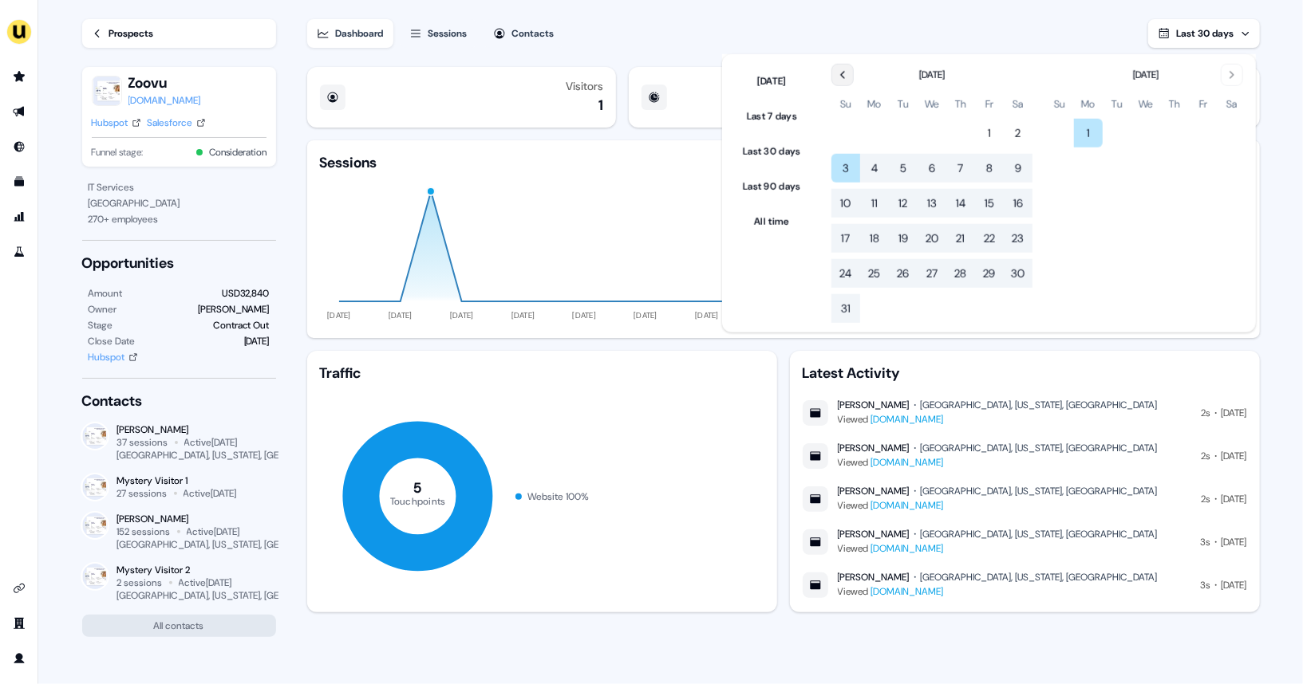
click at [847, 73] on icon "Go to the Previous Month" at bounding box center [842, 75] width 13 height 13
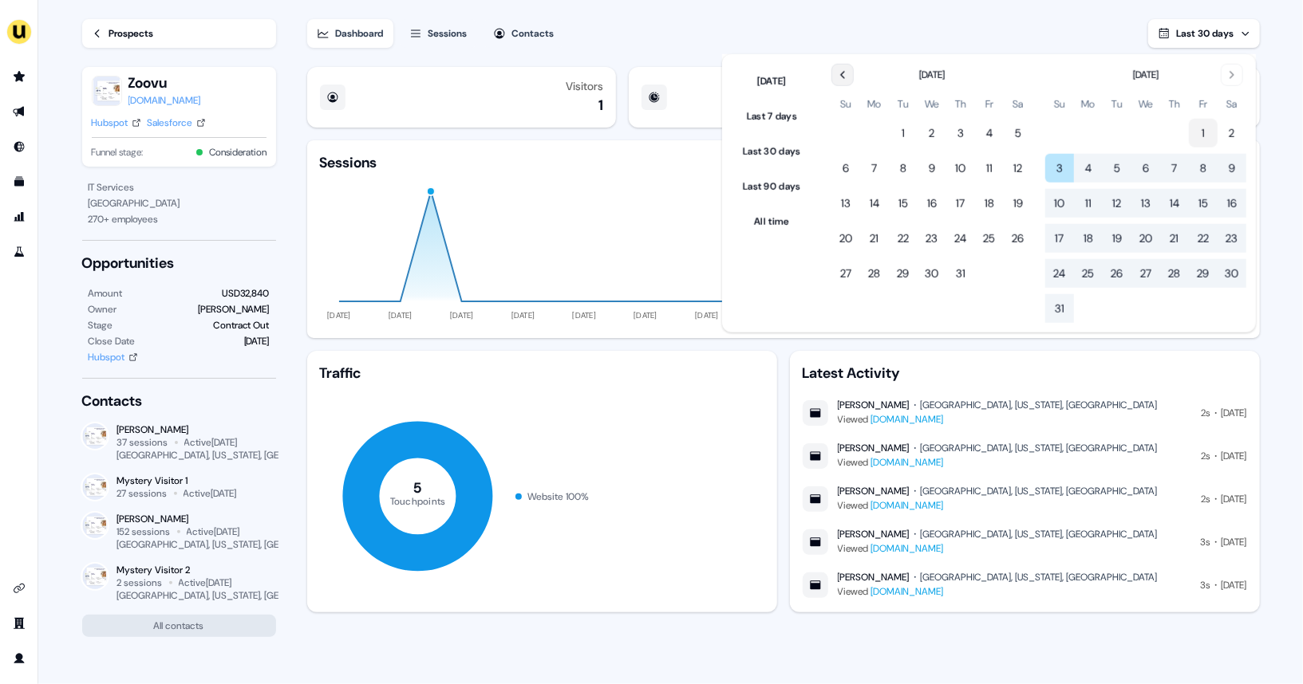
click at [1202, 132] on button "1" at bounding box center [1203, 133] width 29 height 29
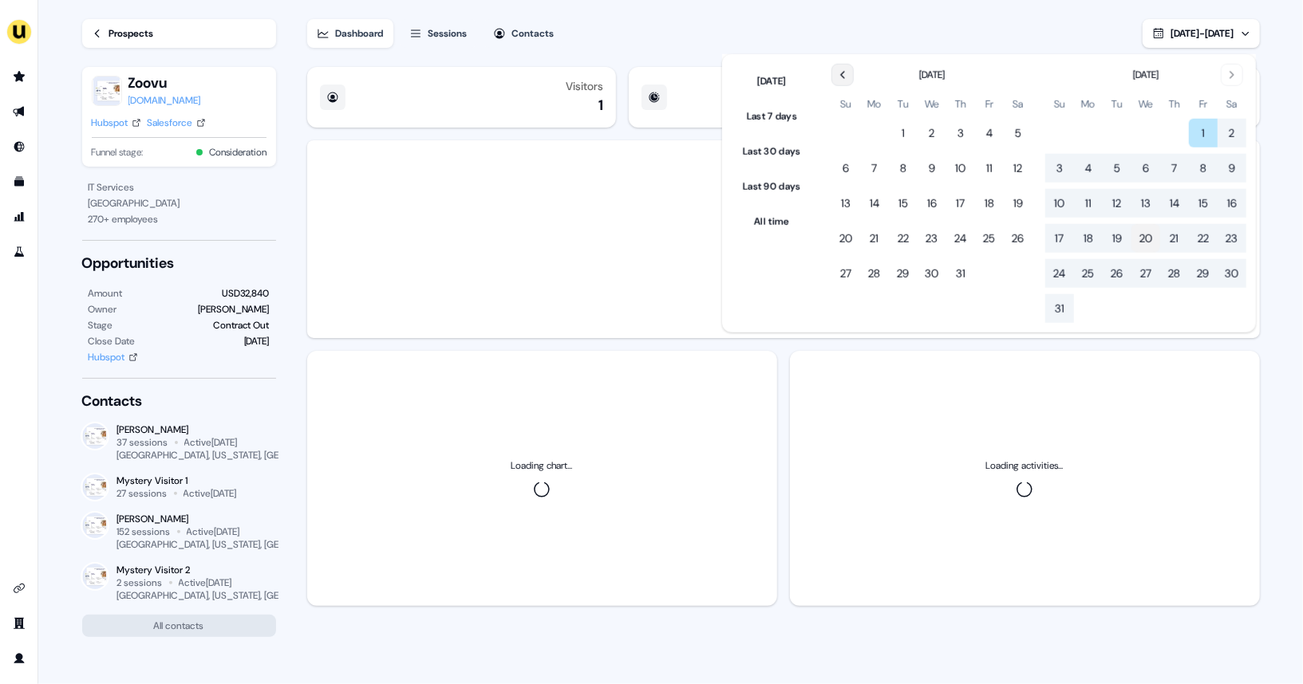
click at [1142, 224] on button "20" at bounding box center [1145, 238] width 29 height 29
click at [978, 32] on div "Dashboard Sessions Contacts [DATE] - [DATE]" at bounding box center [783, 24] width 952 height 48
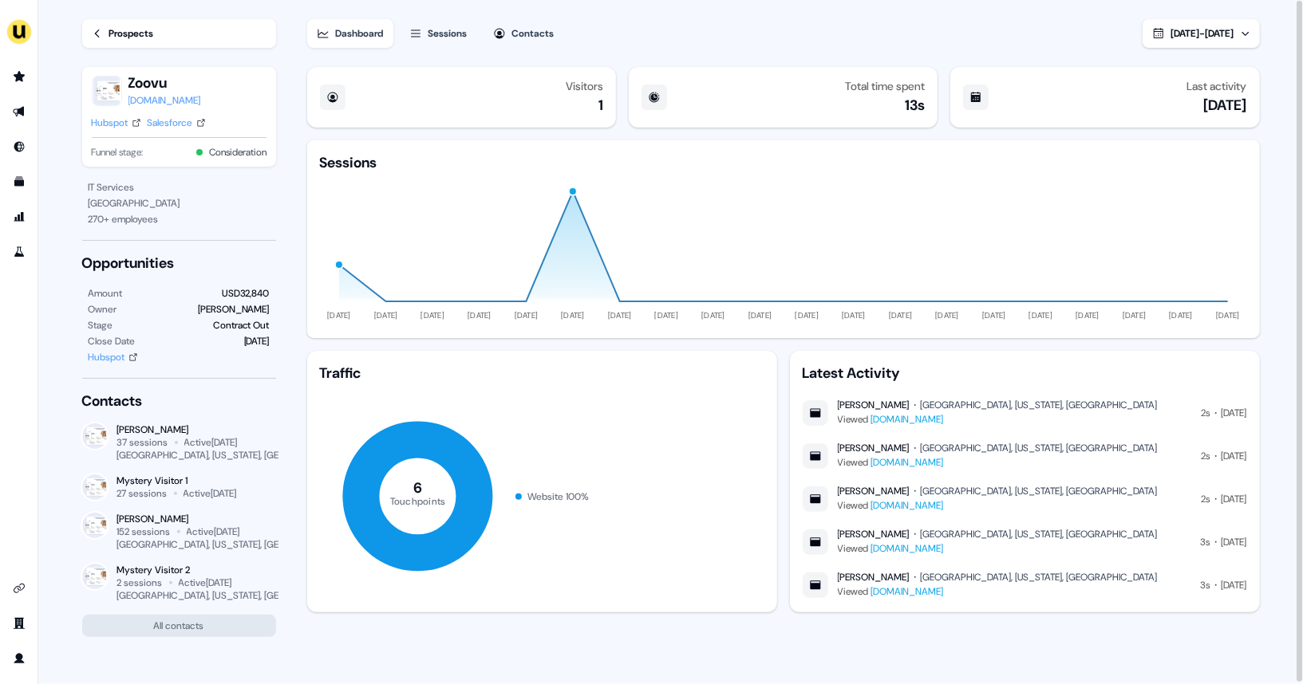
click at [1142, 43] on button "[DATE] - [DATE]" at bounding box center [1200, 33] width 117 height 29
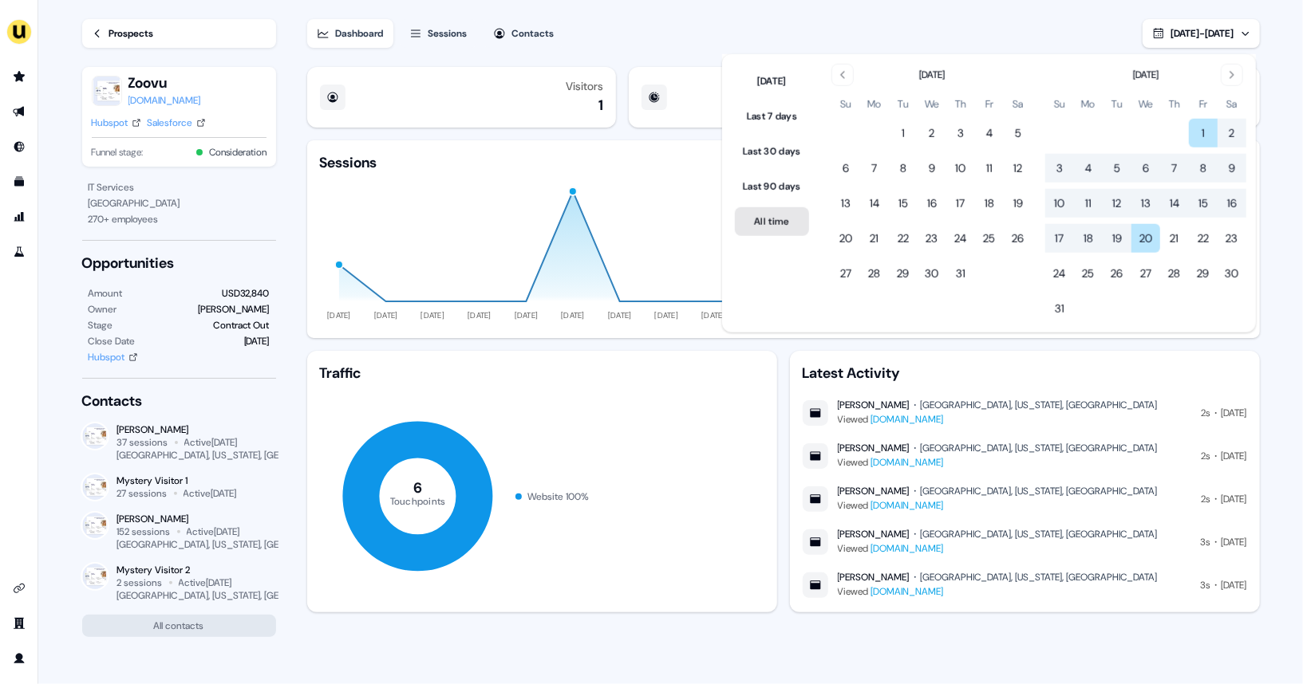
click at [756, 211] on button "All time" at bounding box center [772, 221] width 74 height 29
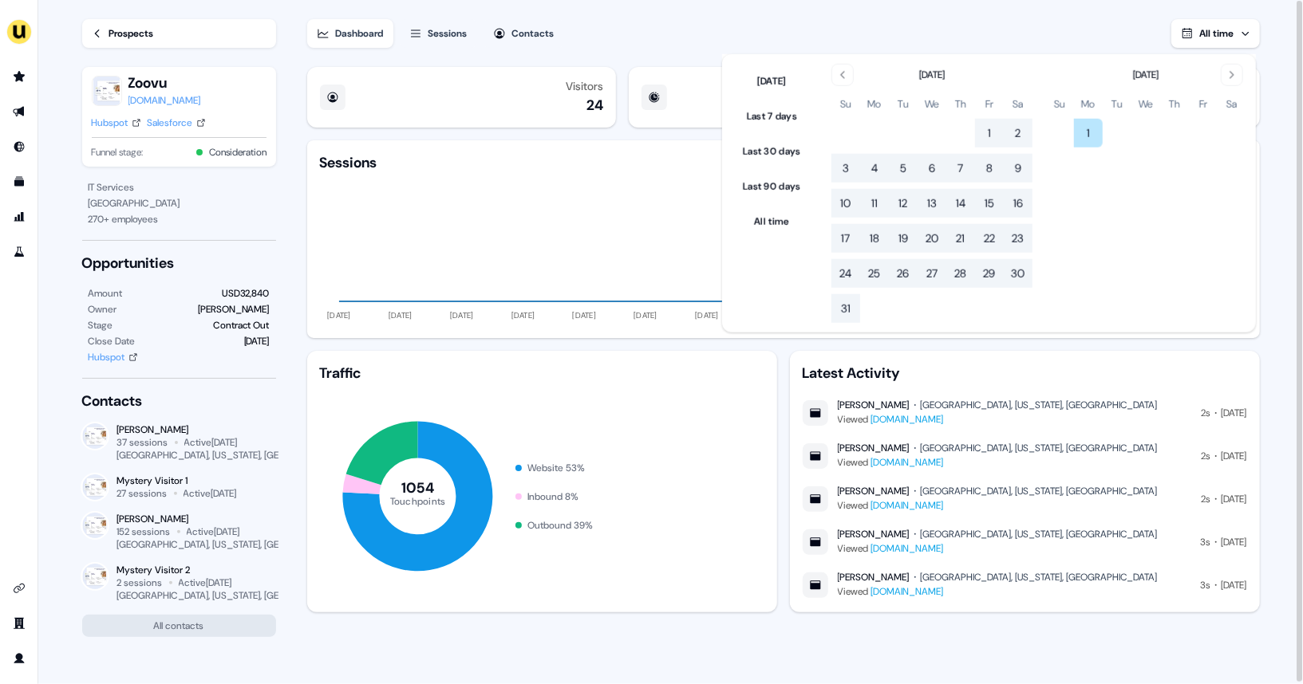
click at [744, 28] on div "Dashboard Sessions Contacts All time" at bounding box center [783, 24] width 952 height 48
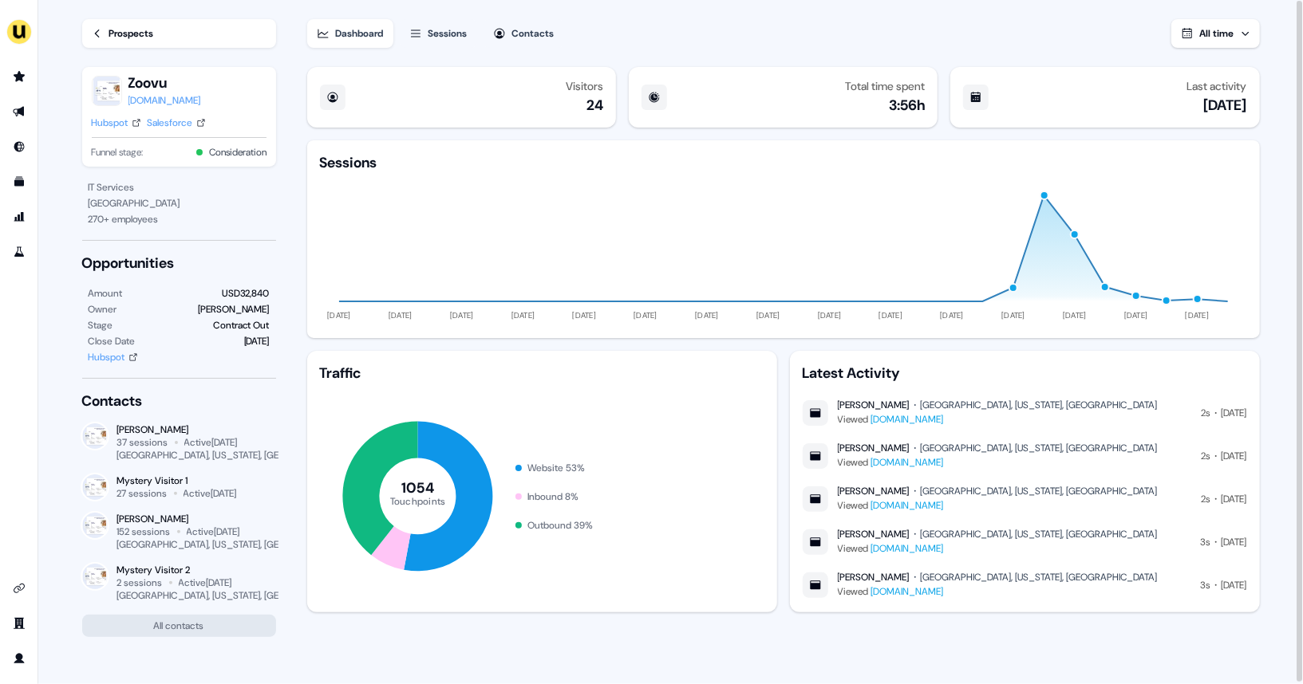
click at [1201, 37] on span "All time" at bounding box center [1217, 33] width 34 height 13
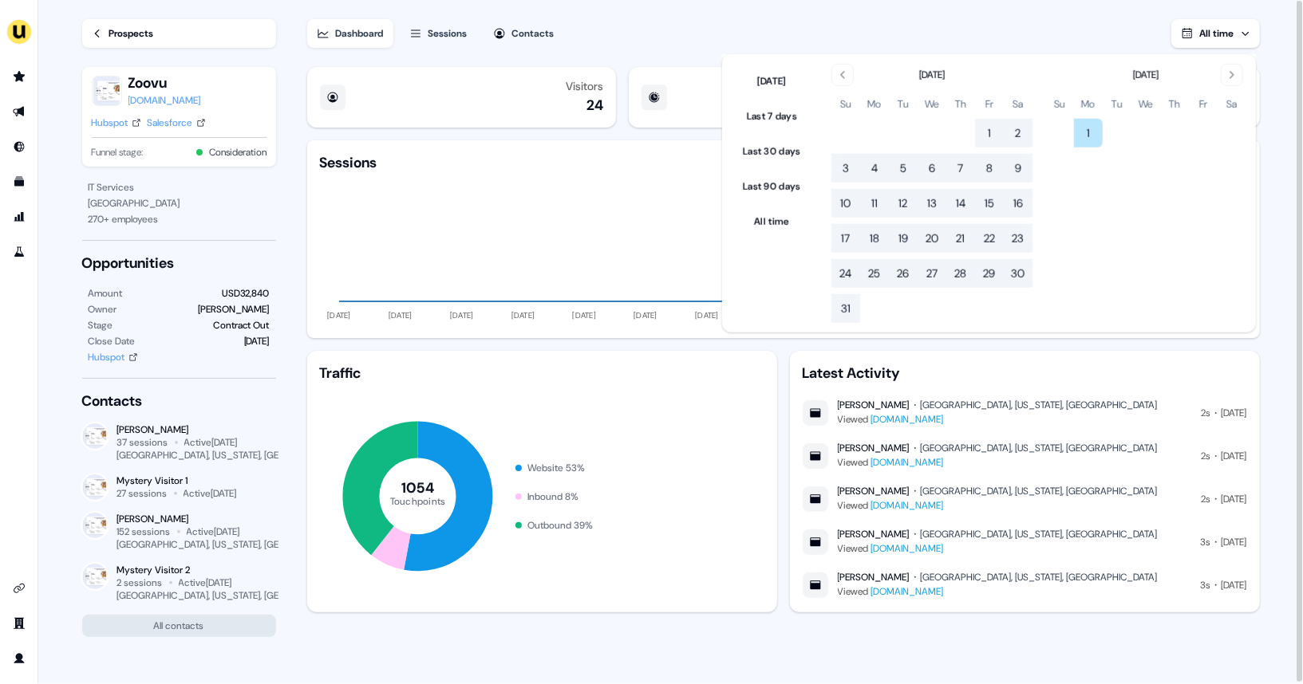
click at [854, 61] on div "[DATE] Su Mo Tu We Th Fr Sa 1 2 3 4 5 6 7 8 9 10 11 12 13 14 15 16 17 18 19 20 …" at bounding box center [1032, 193] width 447 height 278
click at [849, 73] on icon "Go to the Previous Month" at bounding box center [842, 75] width 13 height 13
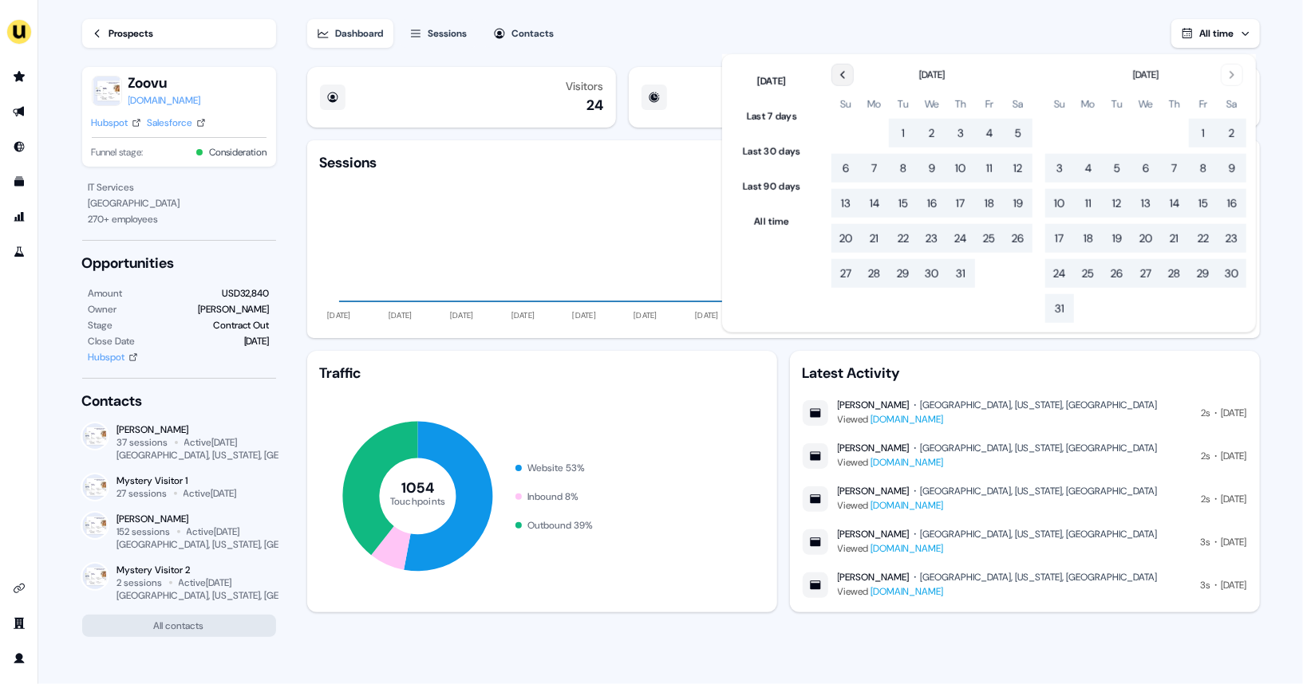
click at [849, 73] on icon "Go to the Previous Month" at bounding box center [842, 75] width 13 height 13
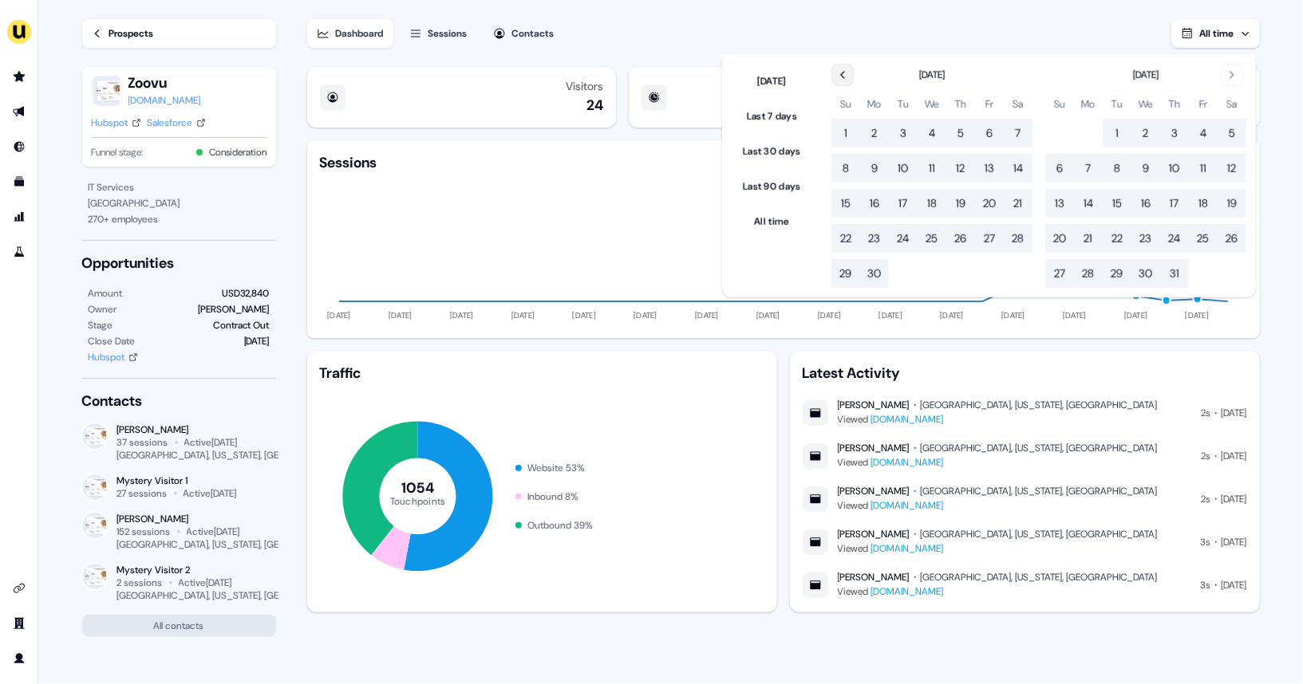
click at [849, 73] on icon "Go to the Previous Month" at bounding box center [842, 75] width 13 height 13
click at [932, 172] on button "7" at bounding box center [931, 168] width 29 height 29
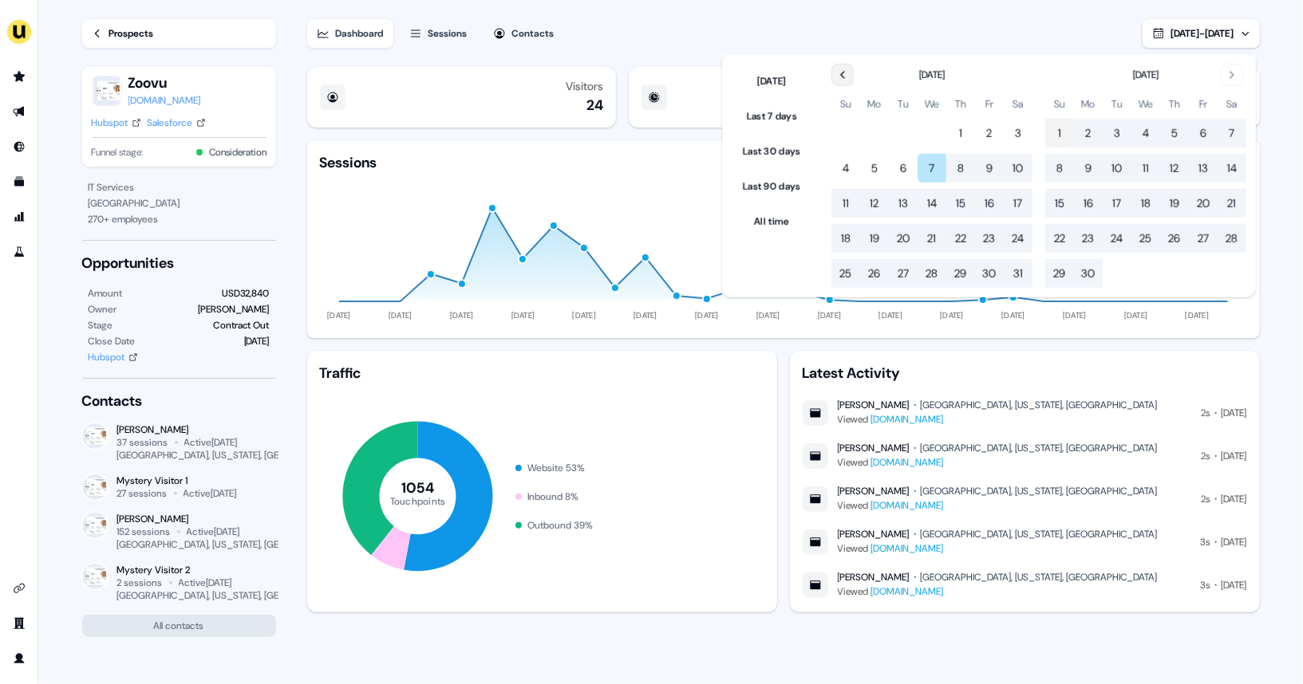
click at [1059, 129] on button "1" at bounding box center [1059, 133] width 29 height 29
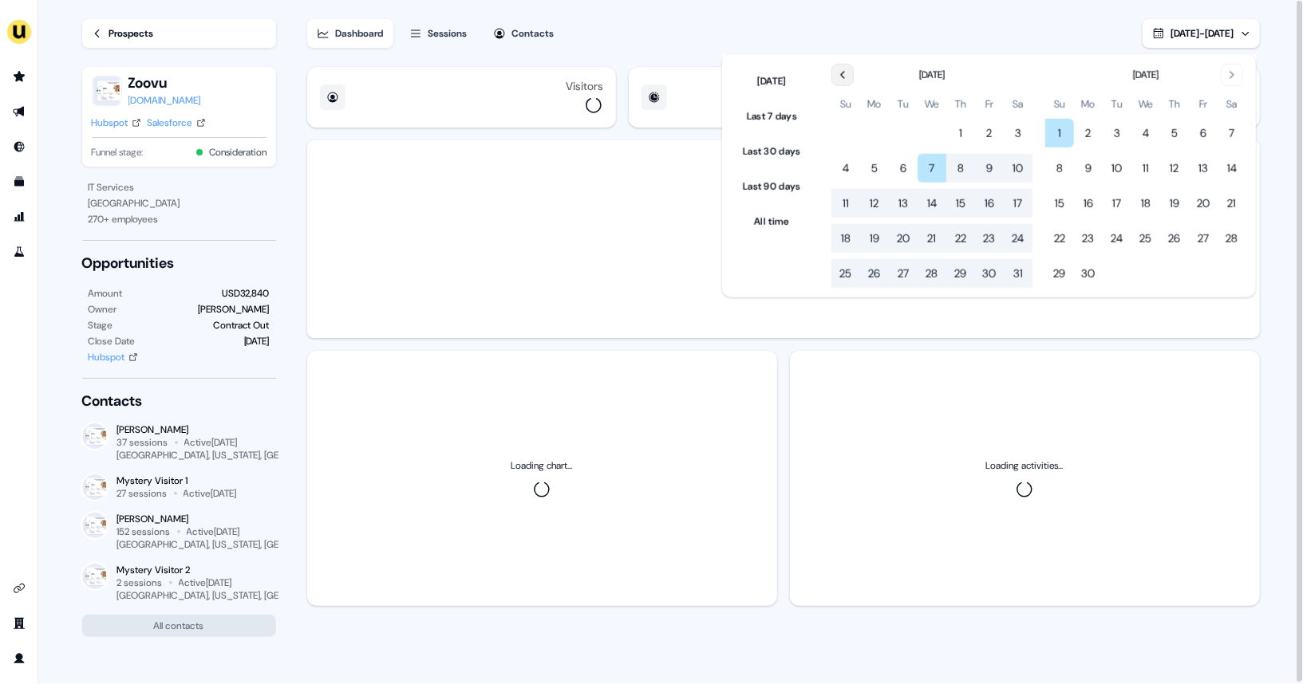
click at [966, 23] on div "Dashboard Sessions Contacts [DATE] - [DATE]" at bounding box center [783, 24] width 952 height 48
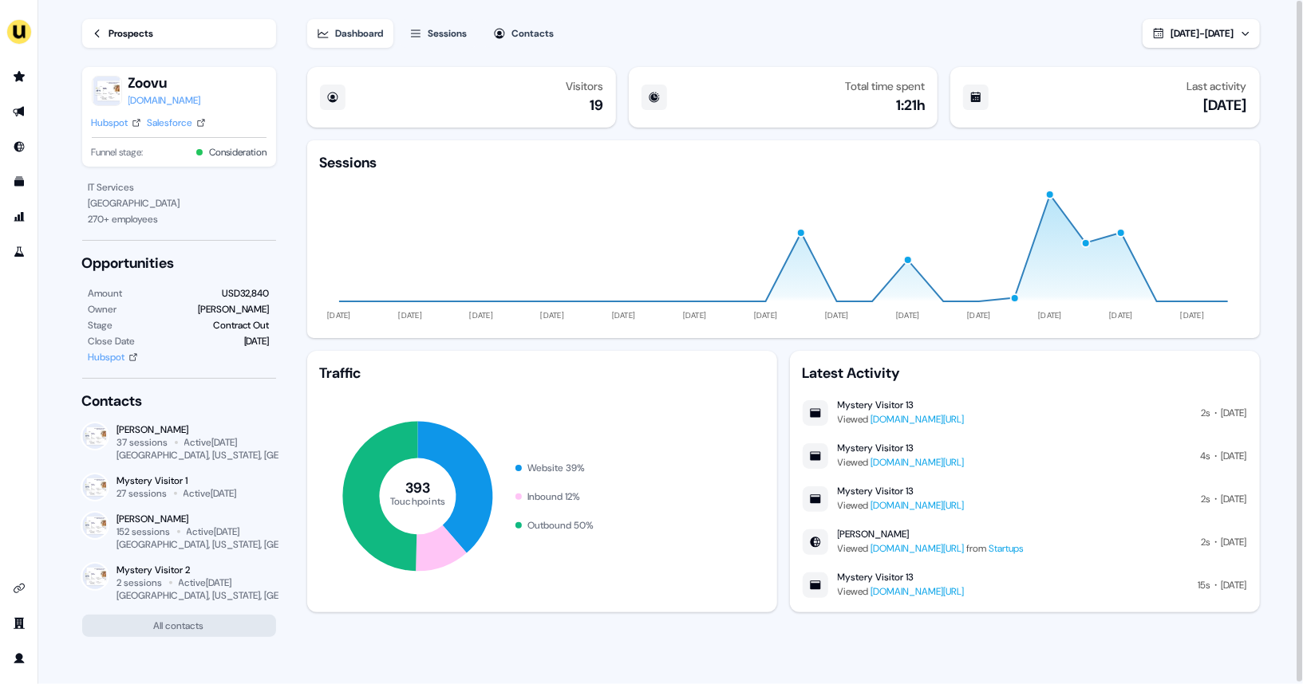
click at [1171, 41] on div "[DATE] - [DATE]" at bounding box center [1202, 34] width 63 height 16
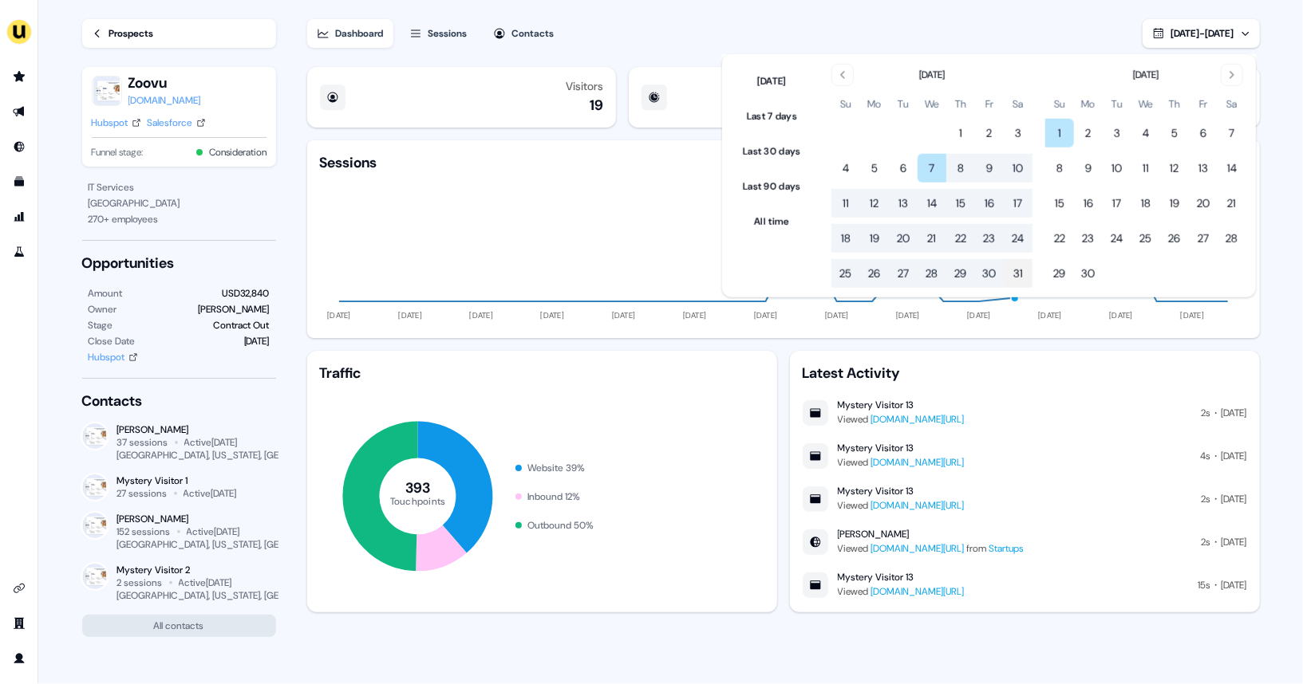
click at [1019, 264] on button "31" at bounding box center [1017, 273] width 29 height 29
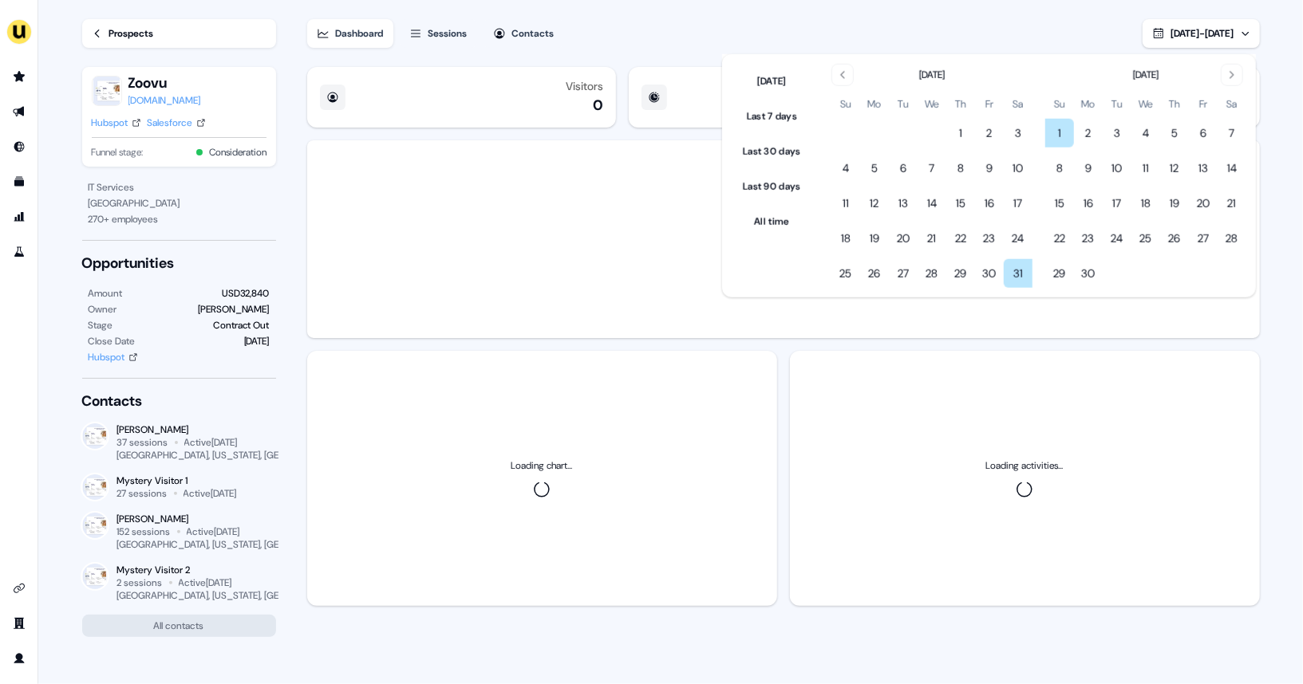
click at [969, 43] on div "Dashboard Sessions Contacts [DATE] - [DATE]" at bounding box center [783, 24] width 952 height 48
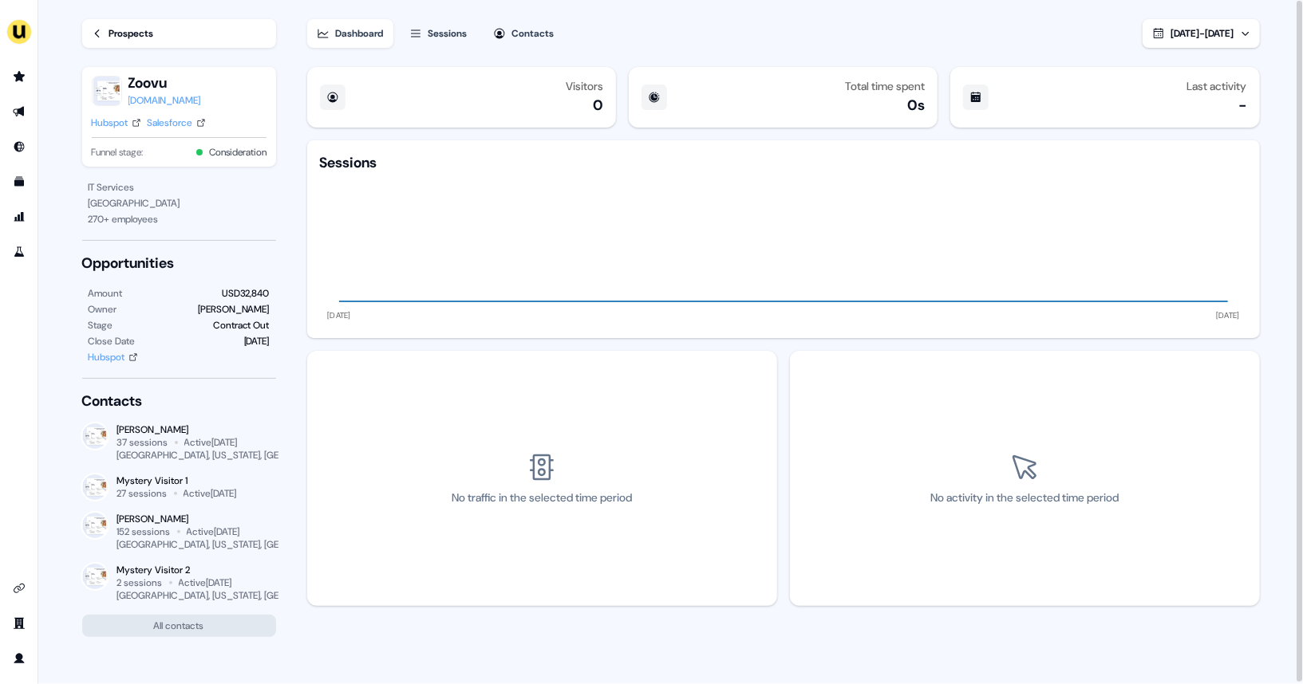
click at [1171, 41] on div "[DATE] - [DATE]" at bounding box center [1202, 34] width 63 height 16
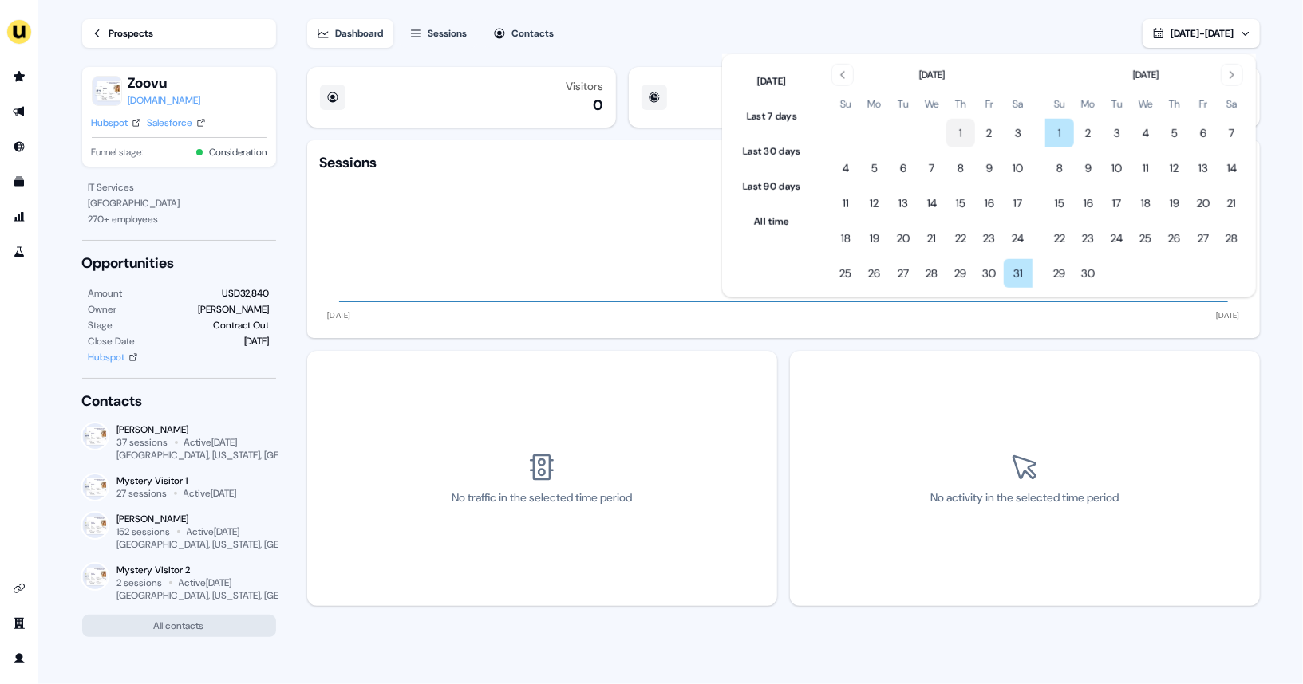
click at [971, 141] on button "1" at bounding box center [960, 133] width 29 height 29
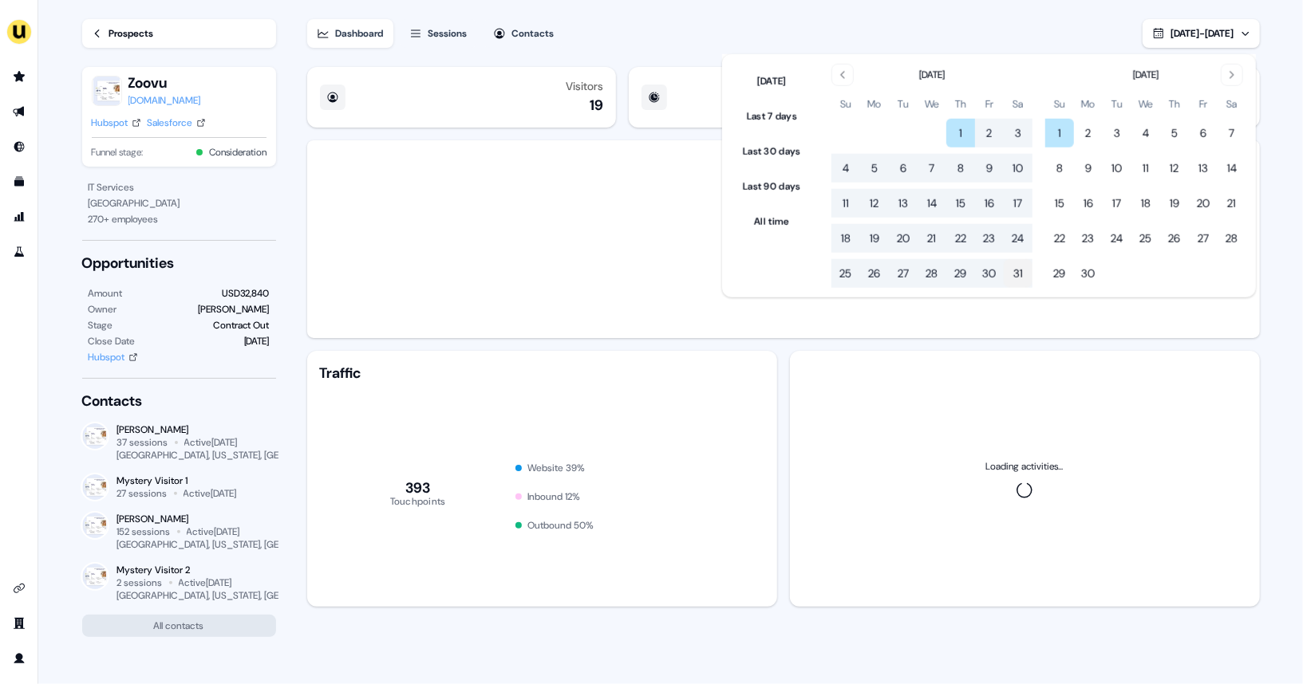
click at [1021, 278] on button "31" at bounding box center [1017, 273] width 29 height 29
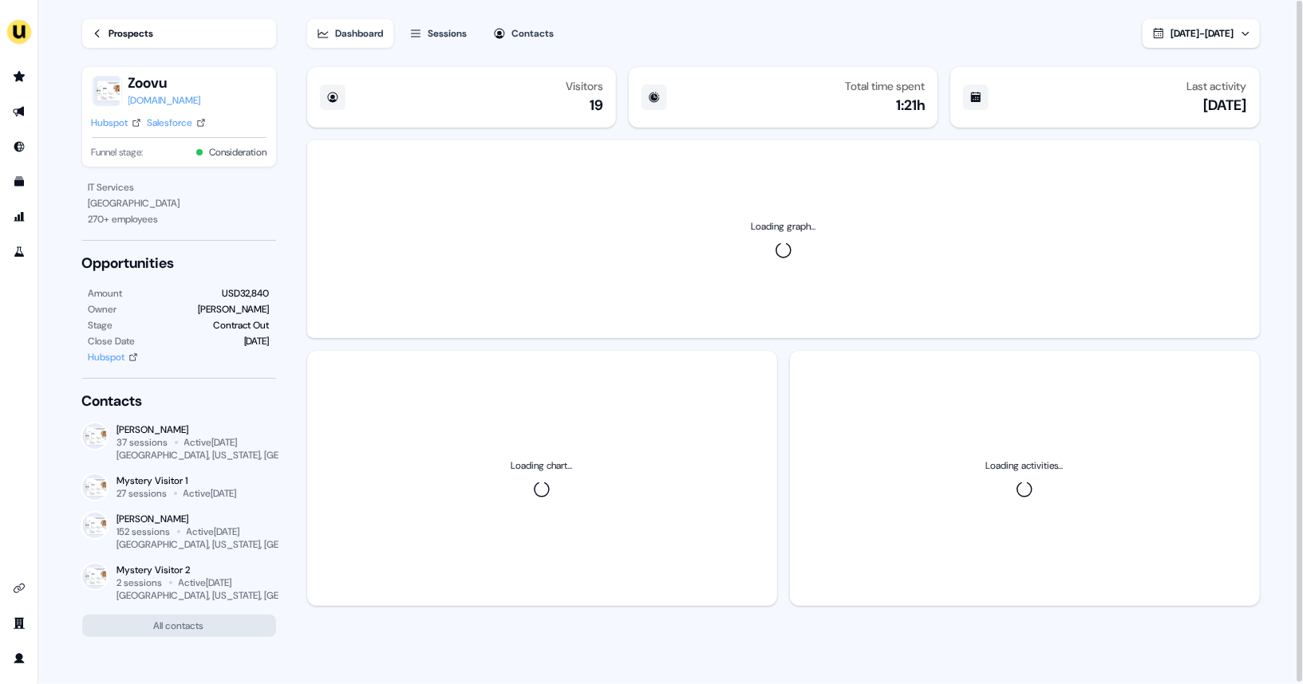
click at [799, 43] on div "Dashboard Sessions Contacts [DATE] - [DATE]" at bounding box center [783, 24] width 952 height 48
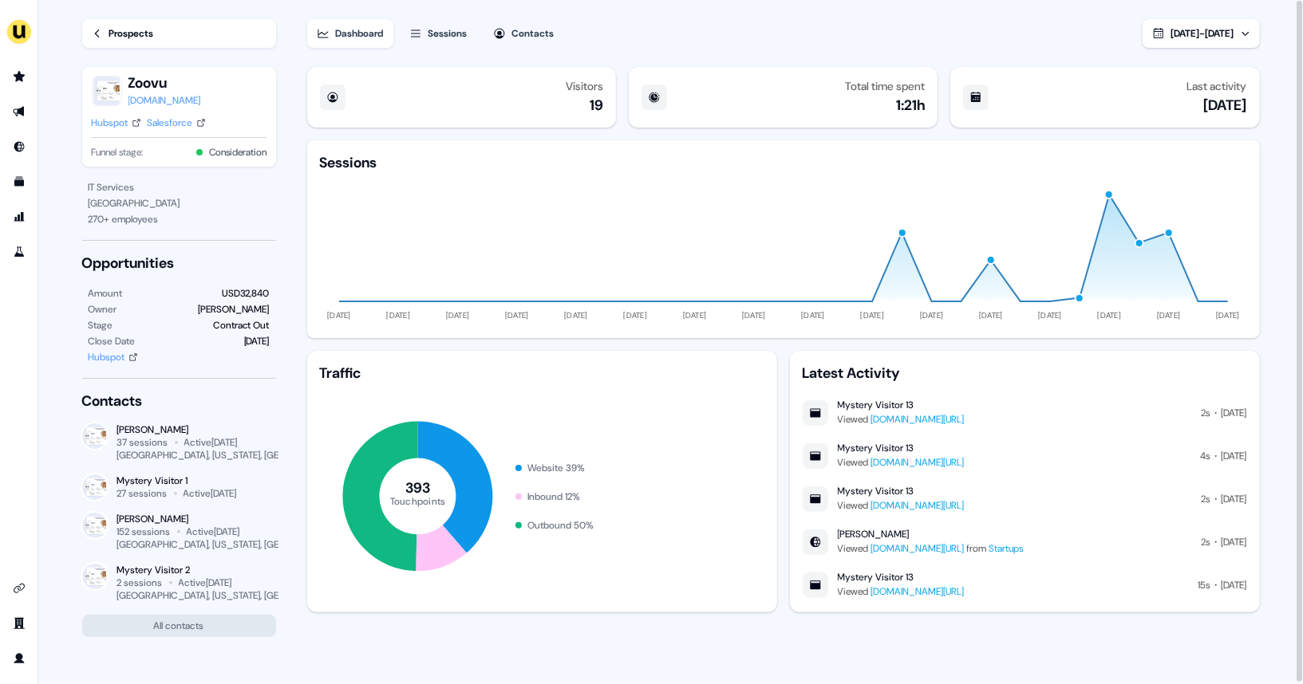
click at [1171, 36] on span "[DATE] - [DATE]" at bounding box center [1202, 33] width 63 height 13
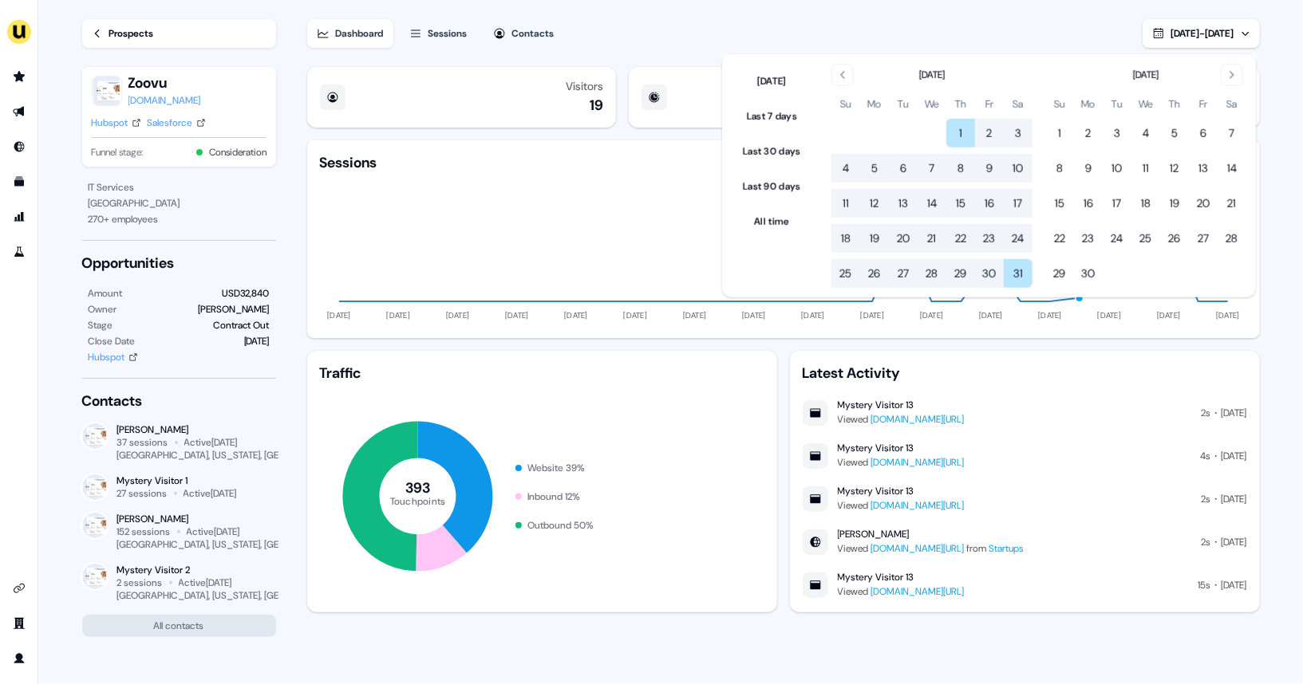
click at [974, 126] on button "1" at bounding box center [960, 133] width 29 height 29
click at [954, 238] on button "22" at bounding box center [960, 238] width 29 height 29
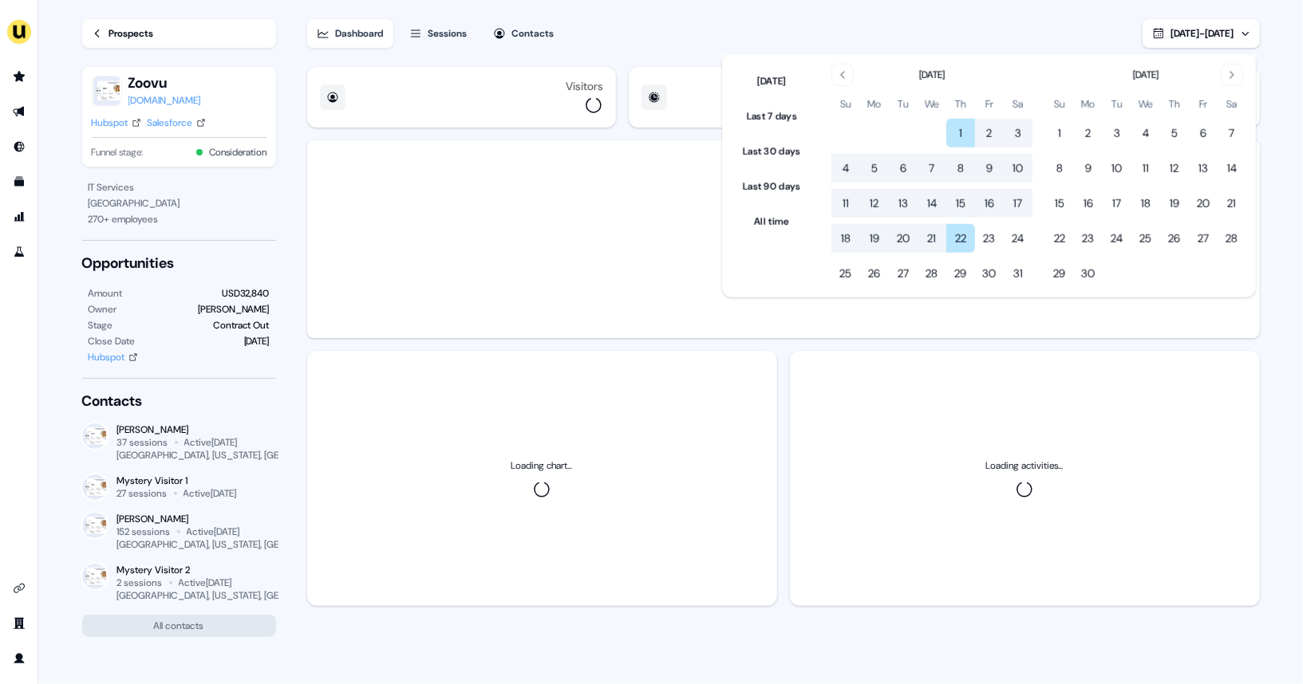
click at [945, 41] on div "Dashboard Sessions Contacts [DATE] - [DATE]" at bounding box center [783, 24] width 952 height 48
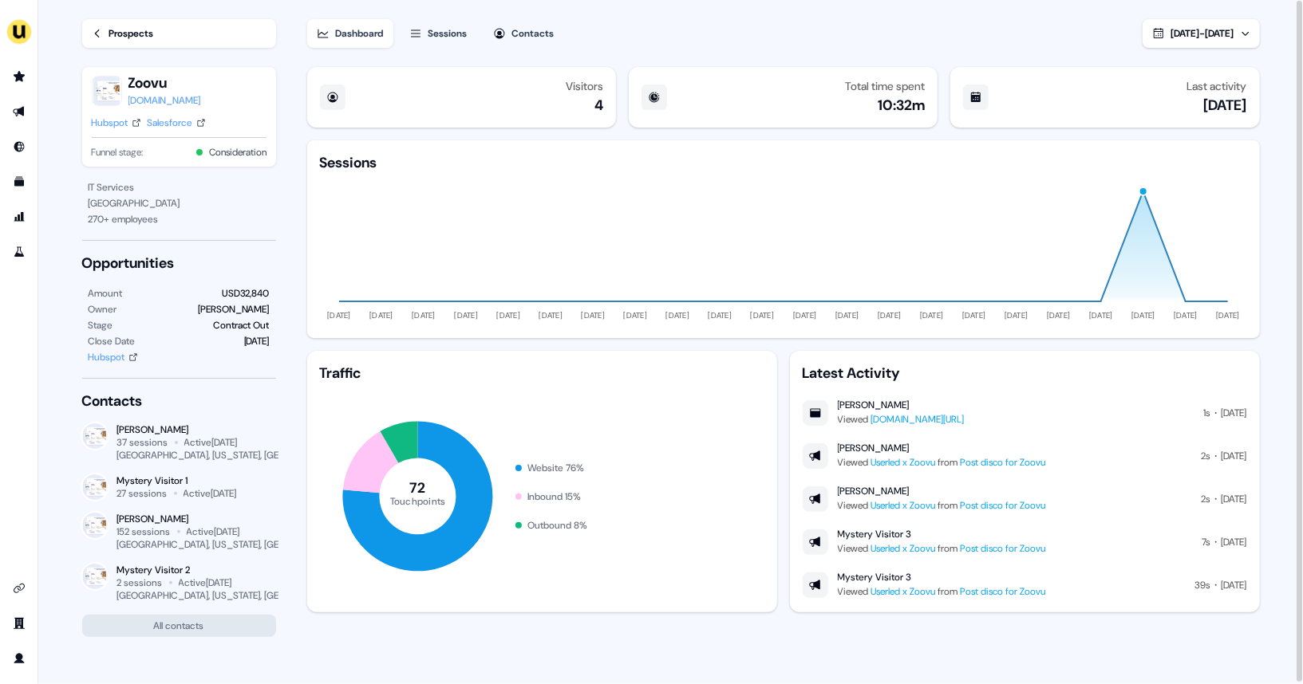
click at [1171, 30] on span "[DATE] - [DATE]" at bounding box center [1202, 33] width 63 height 13
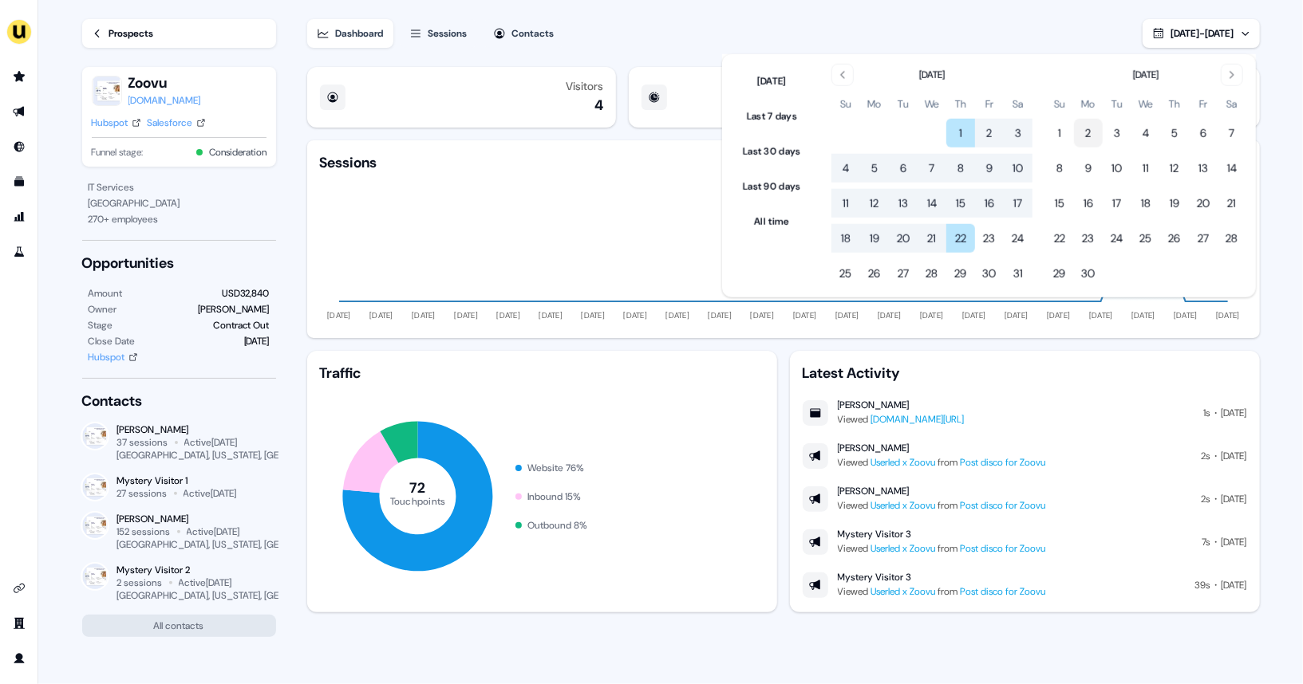
click at [1099, 136] on button "2" at bounding box center [1088, 133] width 29 height 29
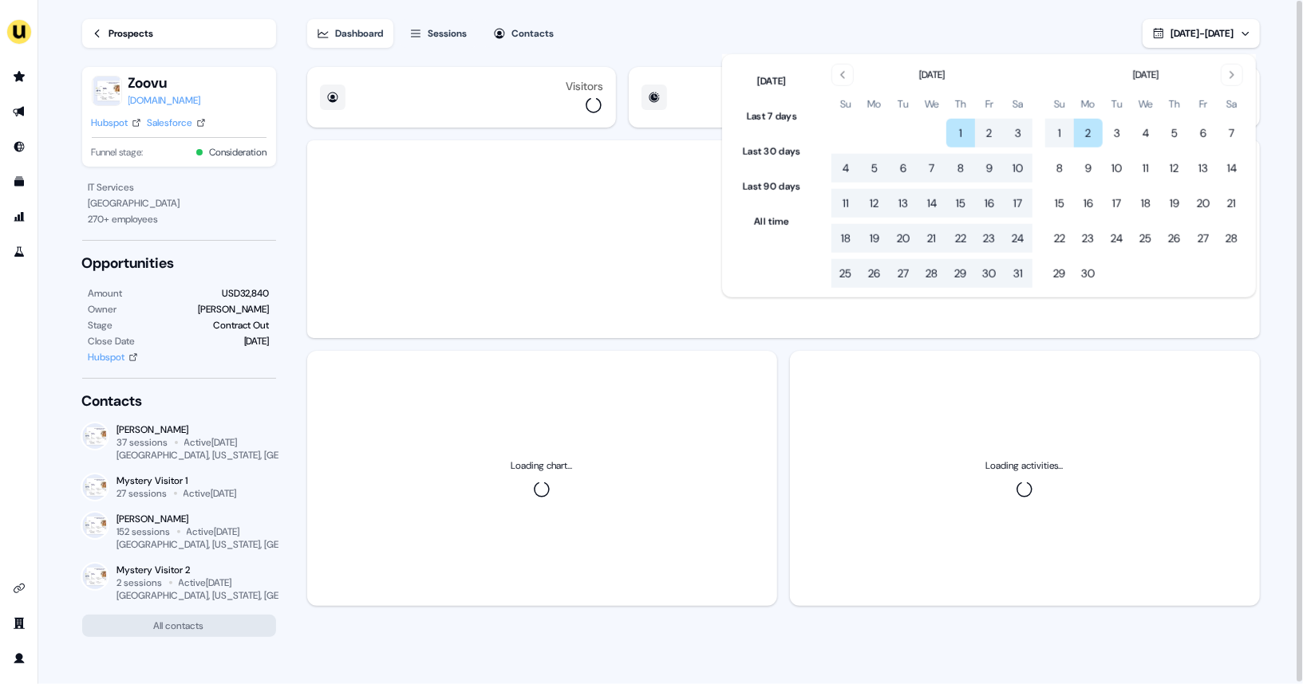
click at [979, 34] on div "Dashboard Sessions Contacts [DATE] - [DATE]" at bounding box center [783, 24] width 952 height 48
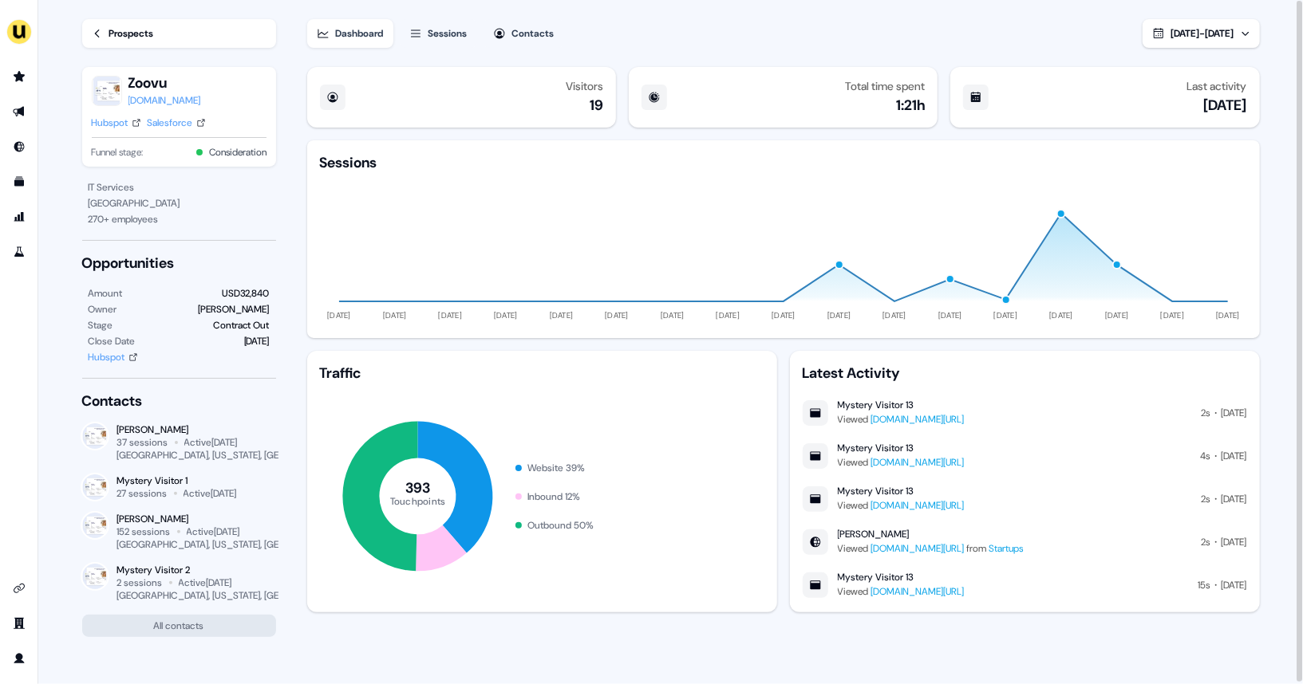
click at [1177, 46] on button "[DATE] - [DATE]" at bounding box center [1200, 33] width 117 height 29
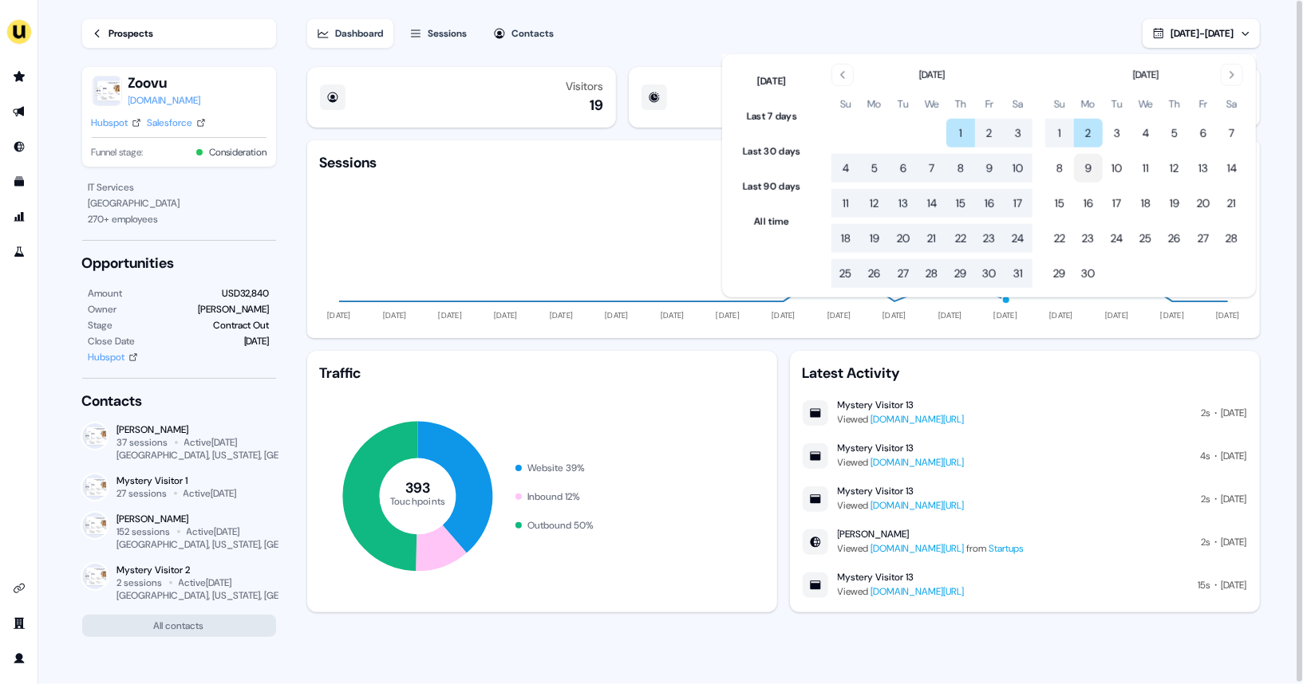
click at [1098, 158] on button "9" at bounding box center [1088, 168] width 29 height 29
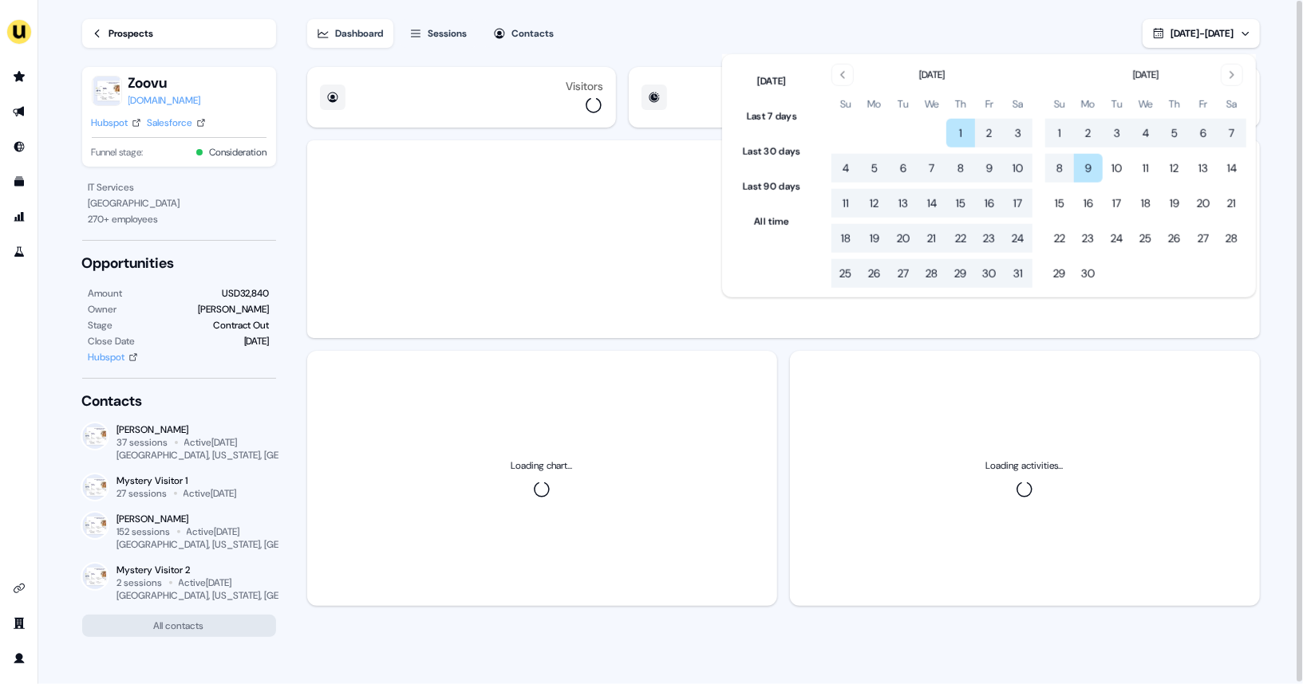
click at [1027, 12] on div "Dashboard Sessions Contacts [DATE] - [DATE]" at bounding box center [783, 24] width 952 height 48
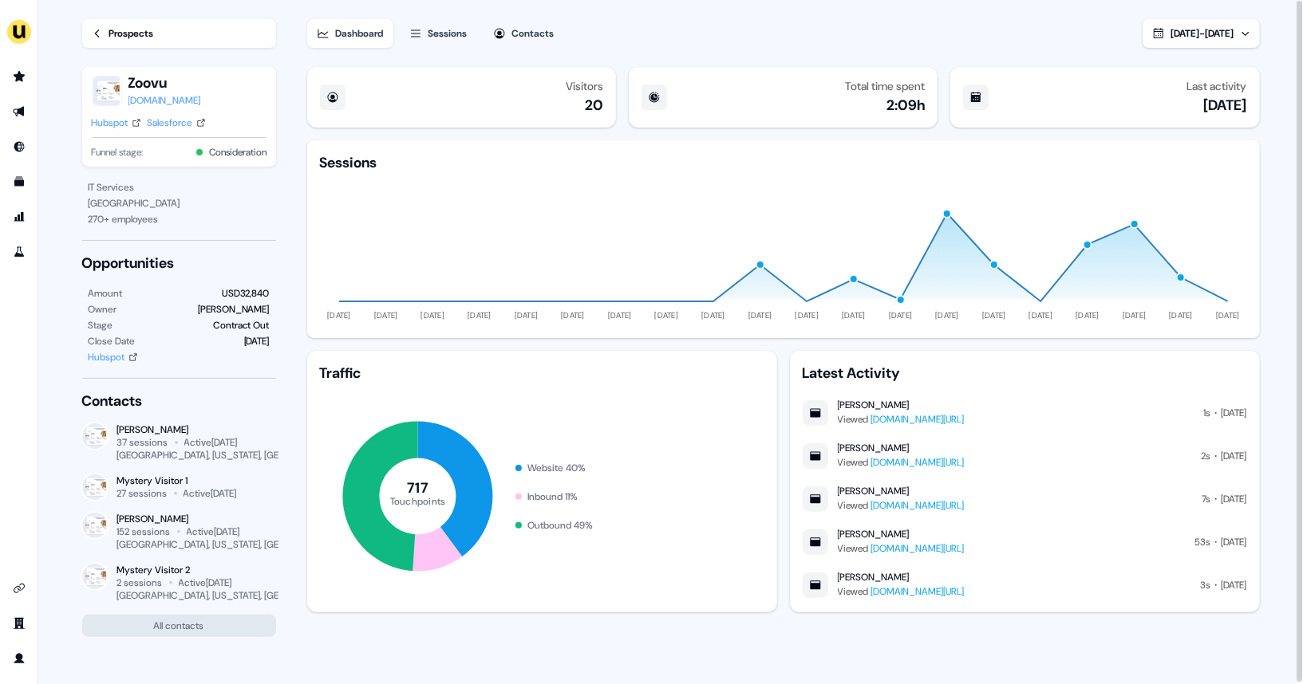
click at [1153, 37] on icon "button" at bounding box center [1158, 33] width 10 height 10
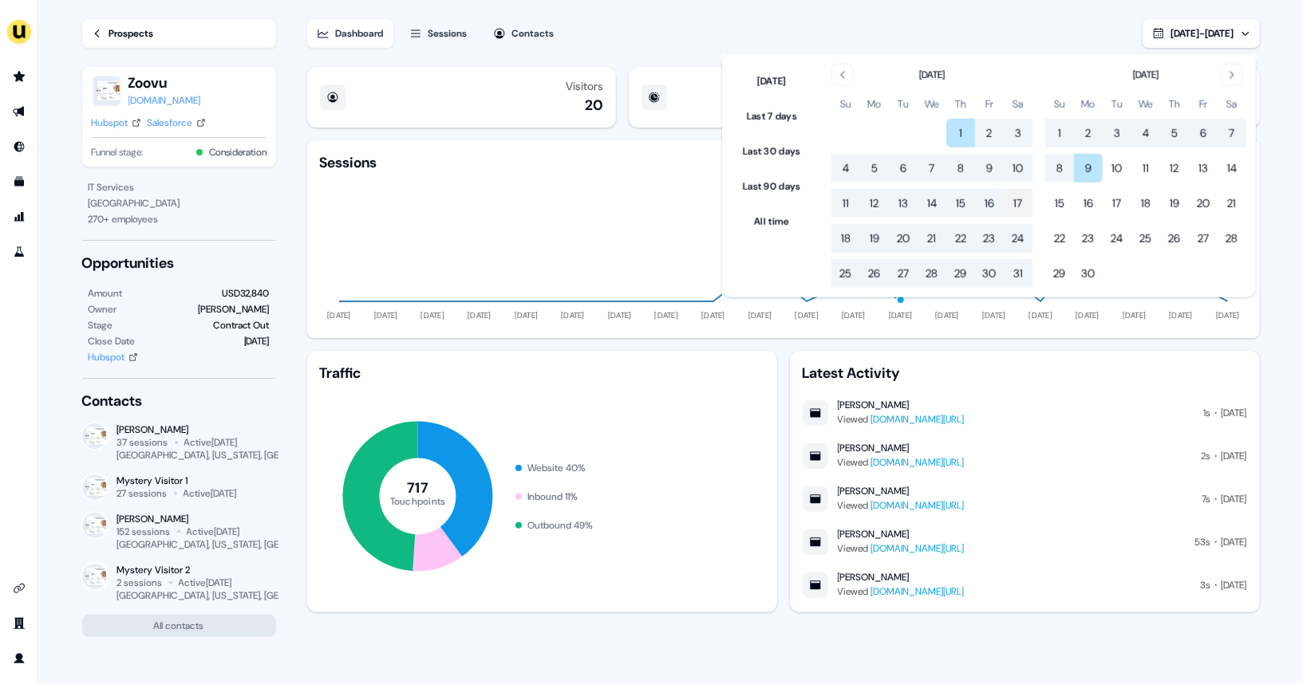
click at [1020, 209] on button "17" at bounding box center [1017, 203] width 29 height 29
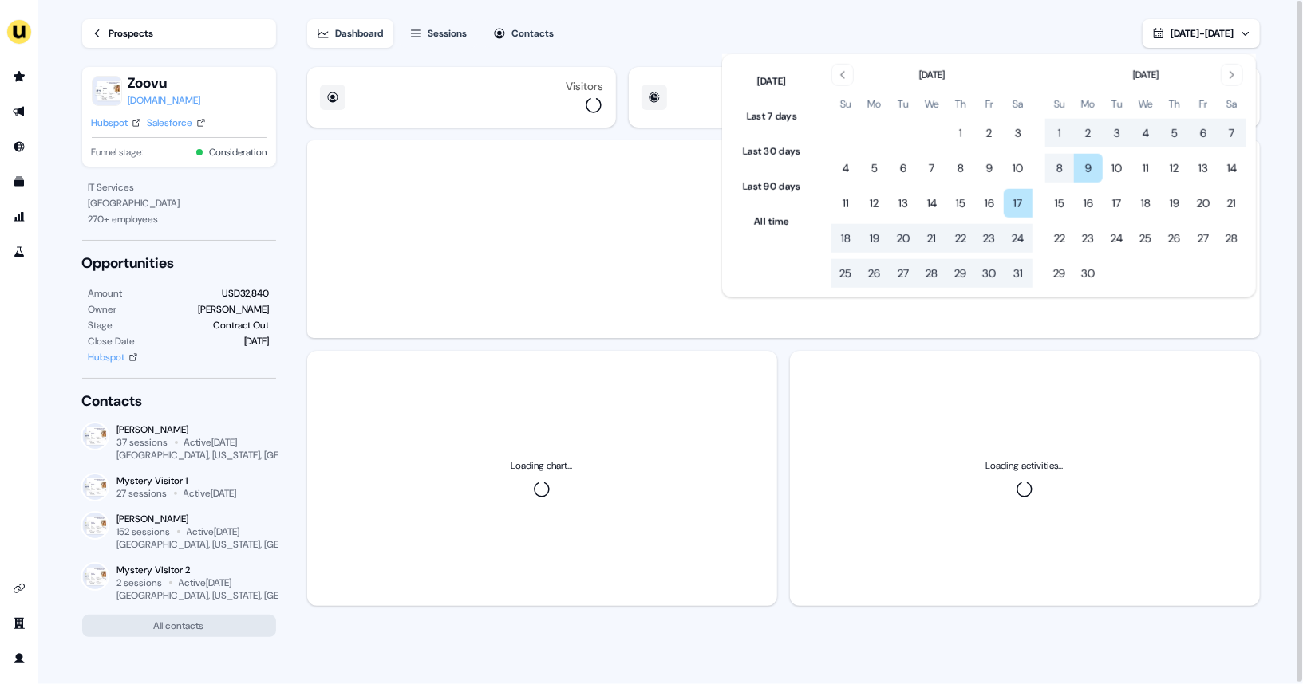
click at [923, 30] on div "Dashboard Sessions Contacts [DATE] - [DATE]" at bounding box center [783, 24] width 952 height 48
